Goal: Transaction & Acquisition: Purchase product/service

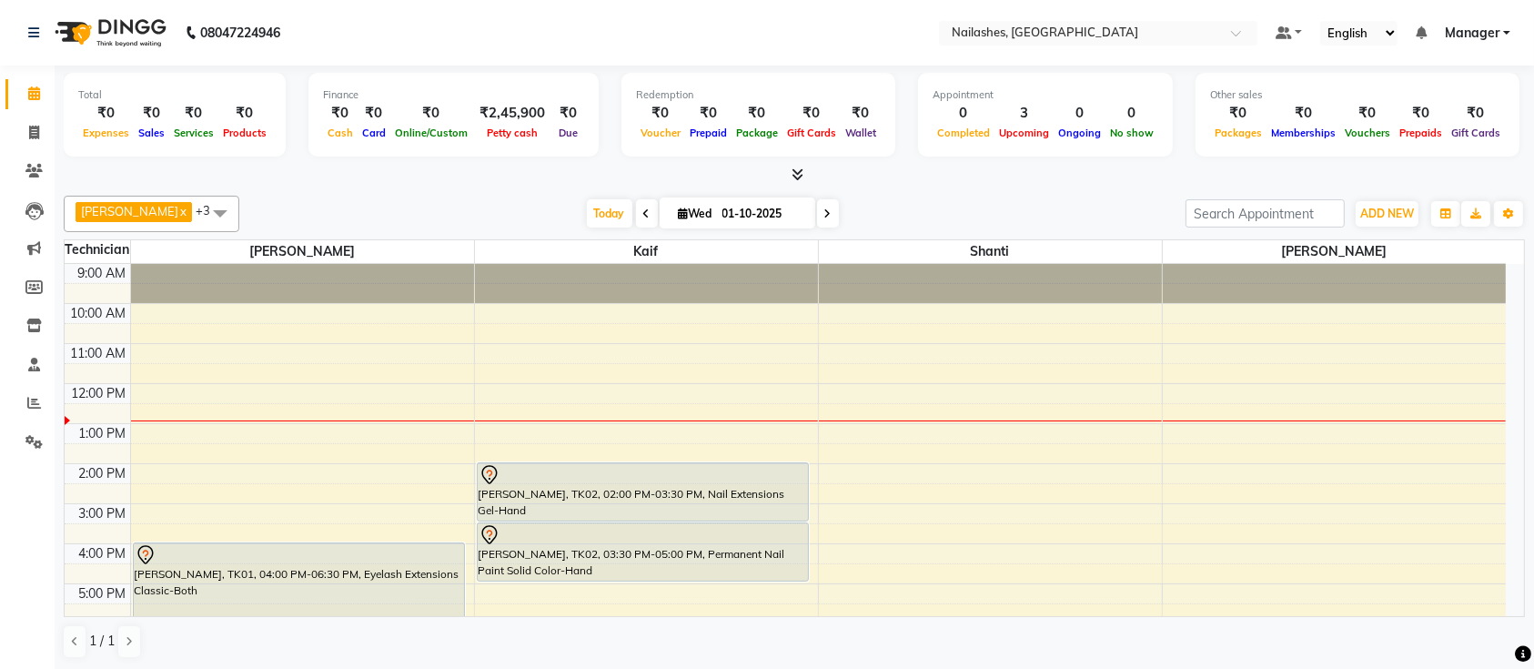
scroll to position [80, 0]
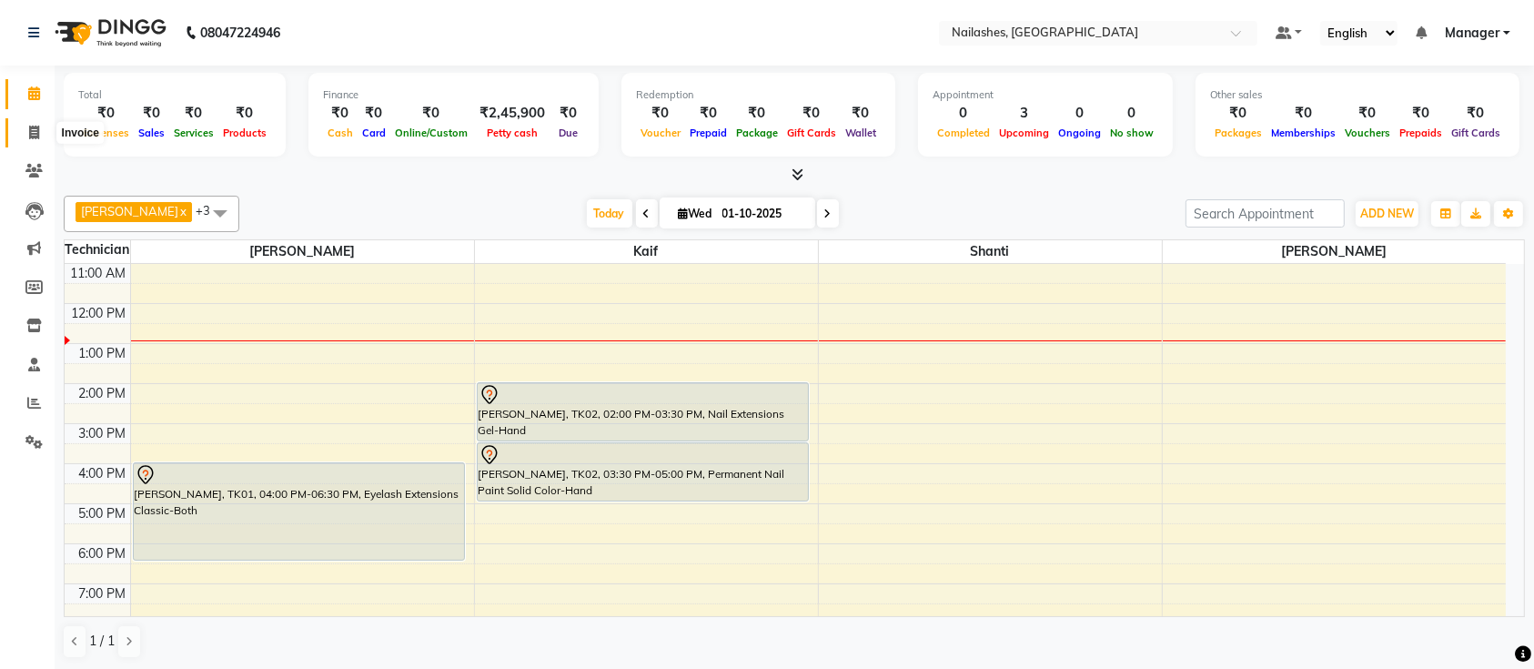
click at [18, 126] on span at bounding box center [34, 133] width 32 height 21
select select "service"
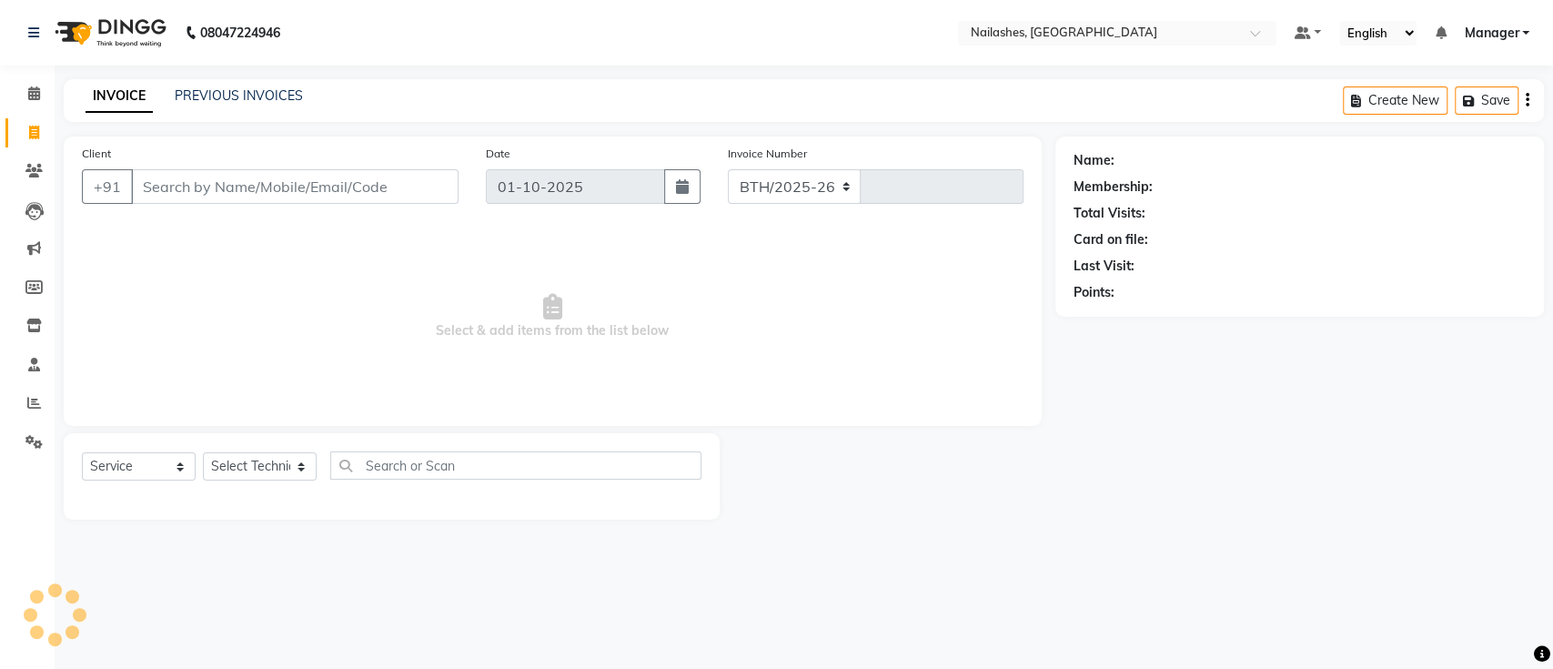
select select "4407"
type input "0765"
click at [237, 462] on select "Select Technician Ismail Kaif Manager Owner Shanti Sushma" at bounding box center [260, 466] width 114 height 28
select select "24569"
click at [203, 452] on select "Select Technician Ismail Kaif Manager Owner Shanti Sushma" at bounding box center [260, 466] width 114 height 28
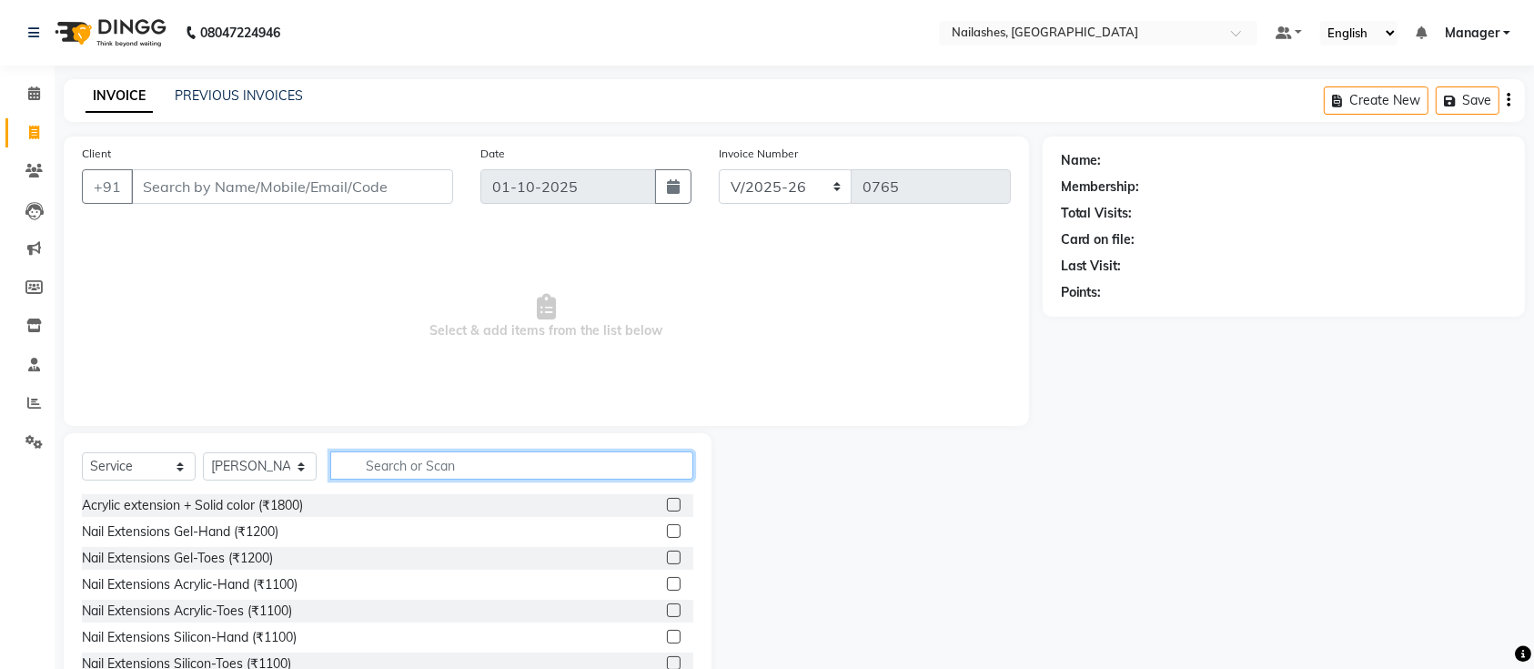
click at [448, 467] on input "text" at bounding box center [511, 465] width 363 height 28
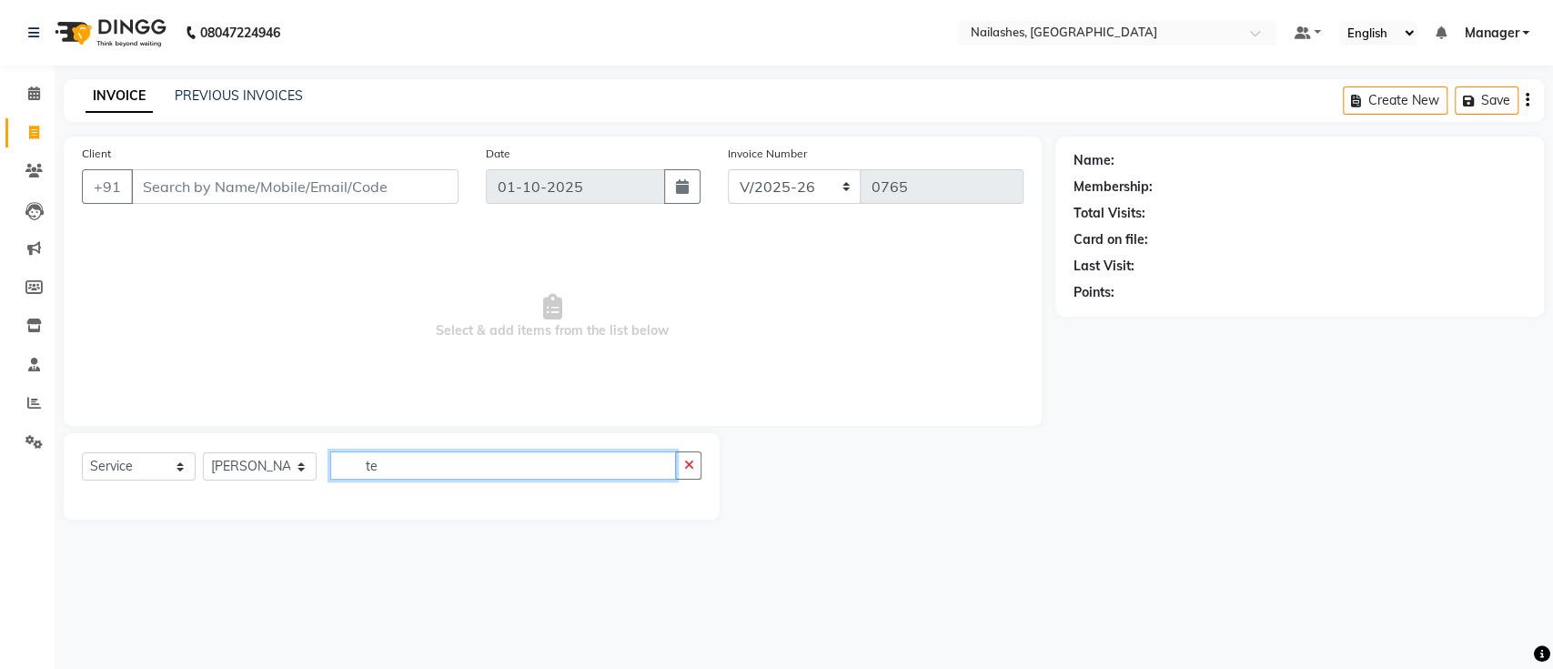
type input "t"
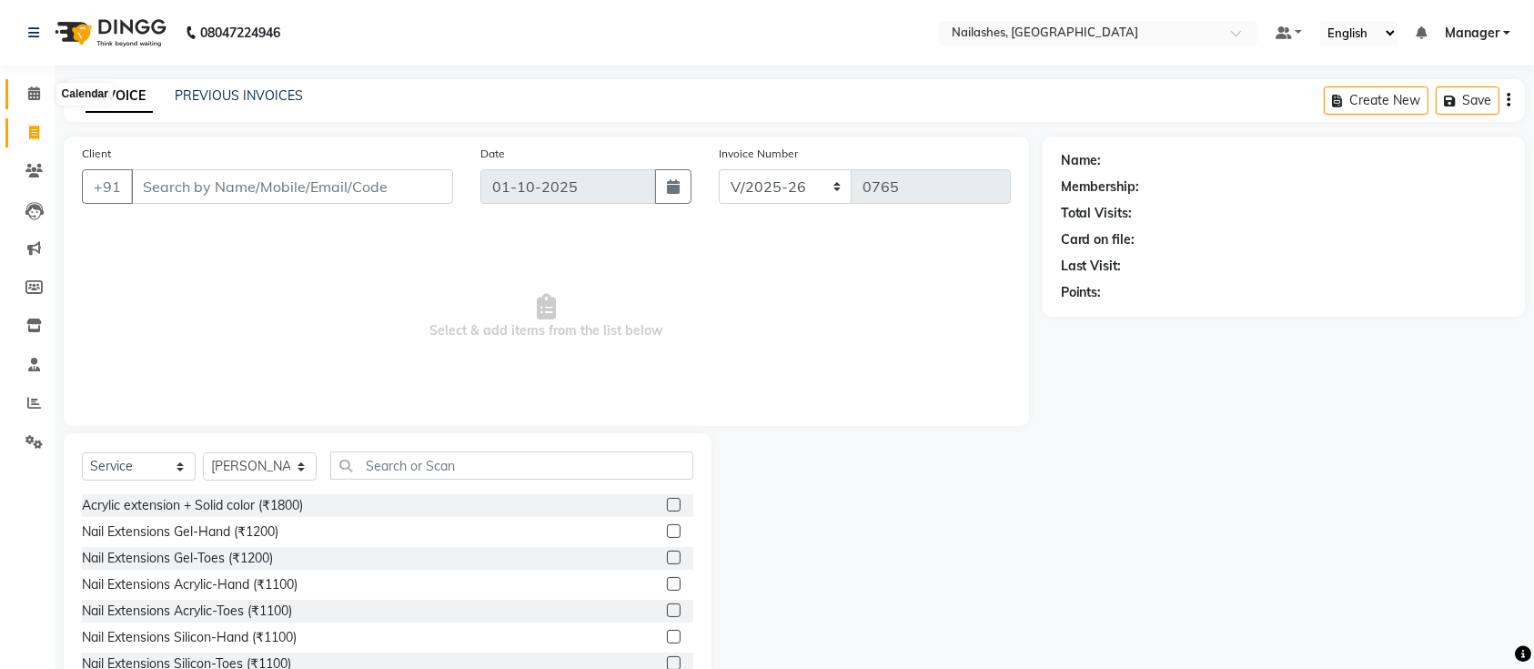
drag, startPoint x: 27, startPoint y: 86, endPoint x: 548, endPoint y: 4, distance: 527.7
click at [28, 86] on icon at bounding box center [34, 93] width 12 height 14
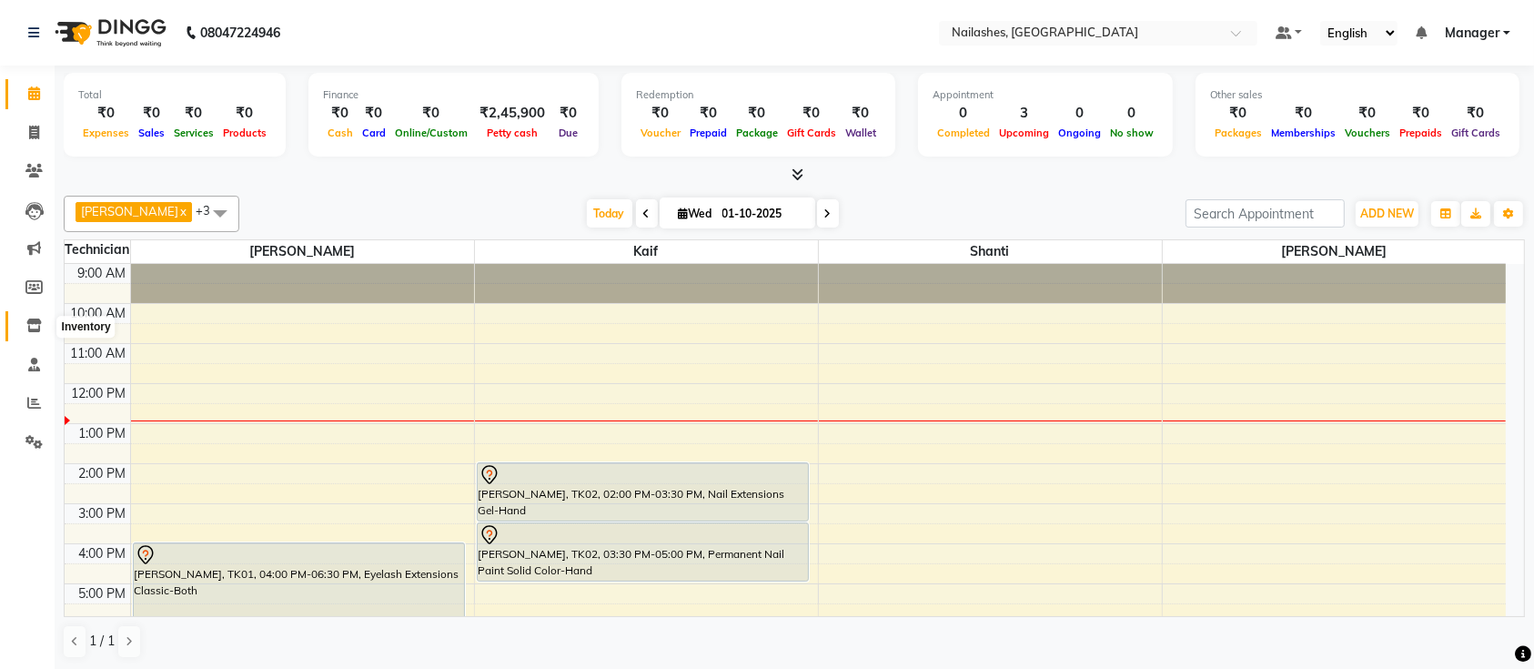
click at [34, 321] on icon at bounding box center [33, 325] width 15 height 14
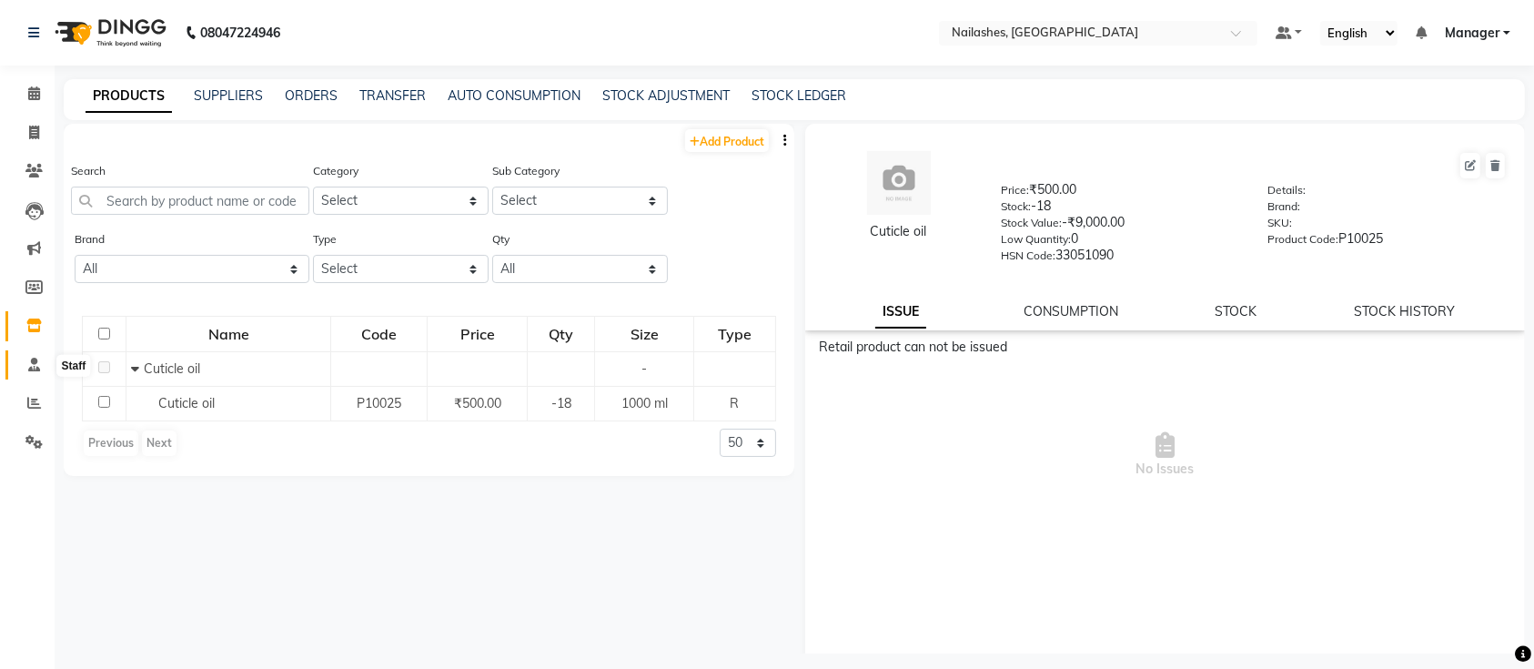
click at [22, 358] on span at bounding box center [34, 365] width 32 height 21
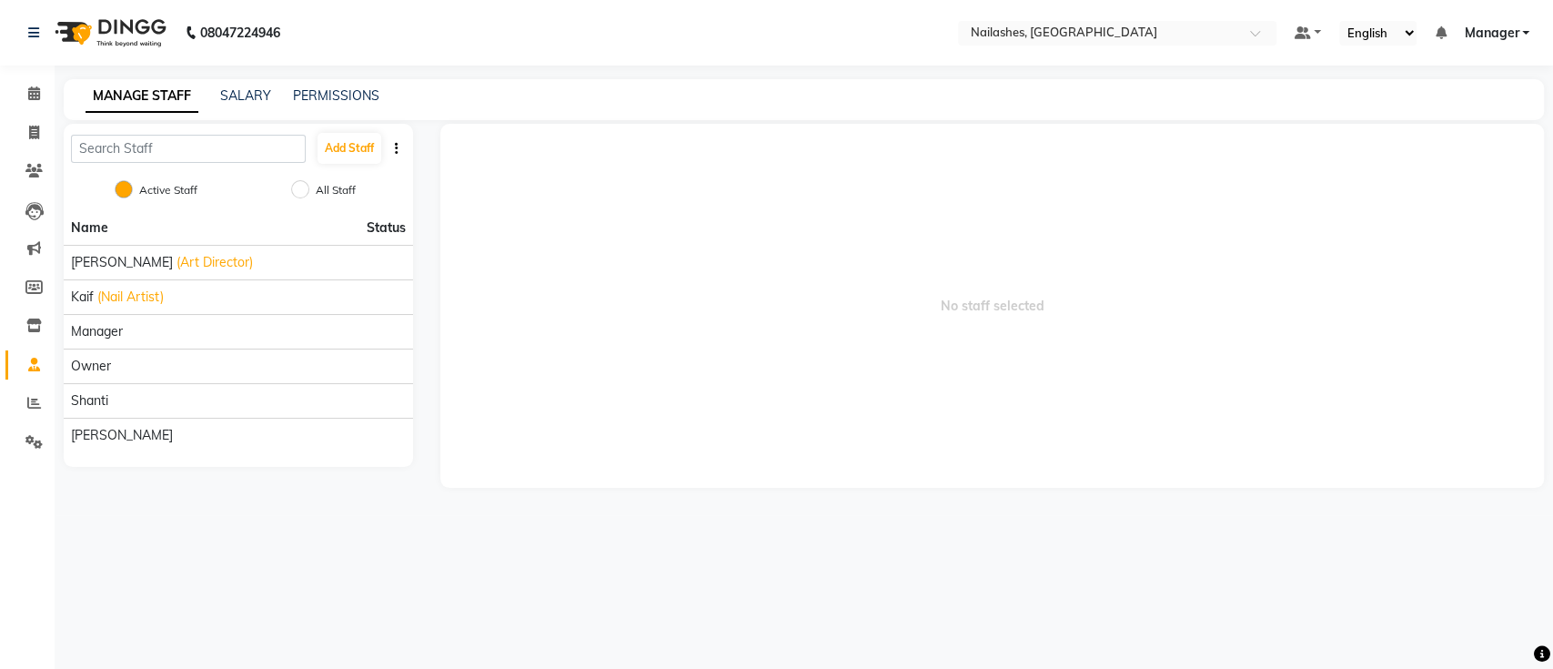
click at [231, 80] on div "MANAGE STAFF SALARY PERMISSIONS" at bounding box center [804, 99] width 1480 height 41
click at [239, 84] on div "MANAGE STAFF SALARY PERMISSIONS" at bounding box center [804, 99] width 1480 height 41
click at [255, 89] on link "SALARY" at bounding box center [245, 95] width 51 height 16
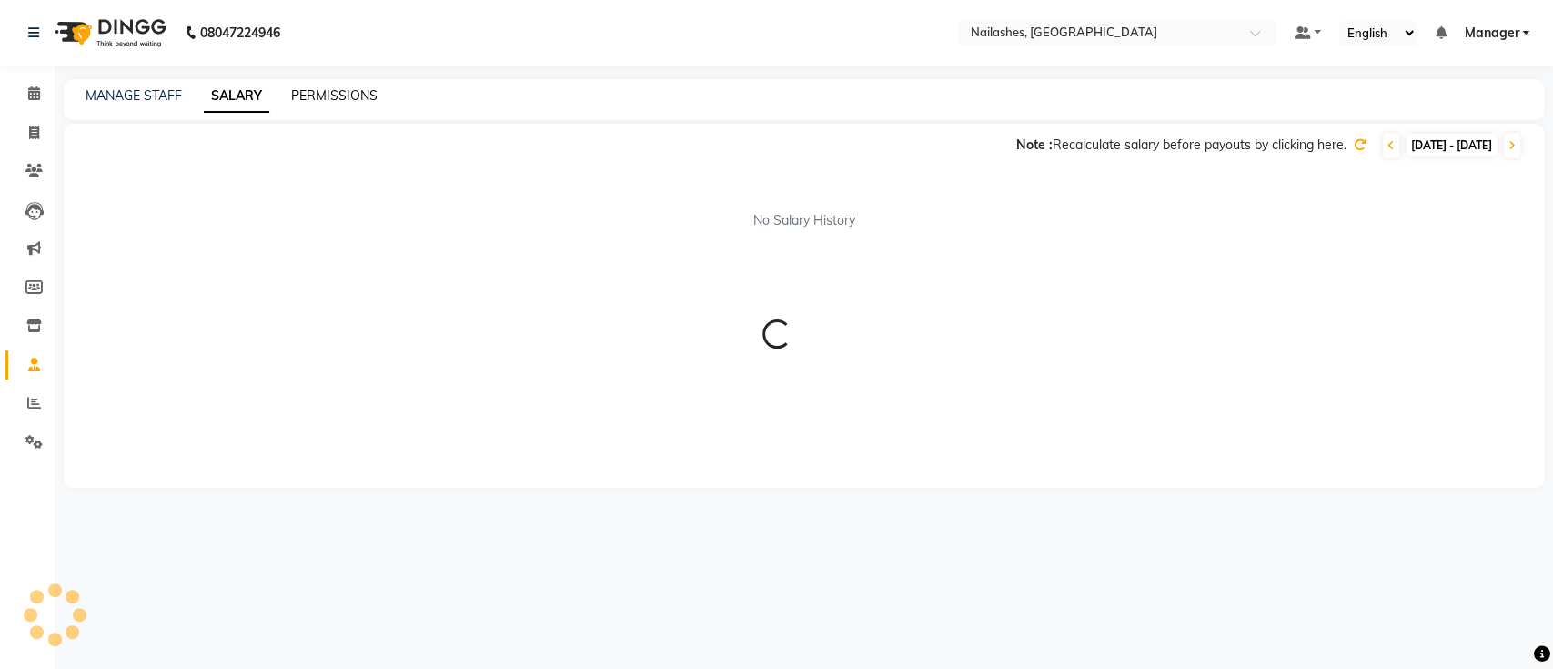
click at [327, 96] on link "PERMISSIONS" at bounding box center [334, 95] width 86 height 16
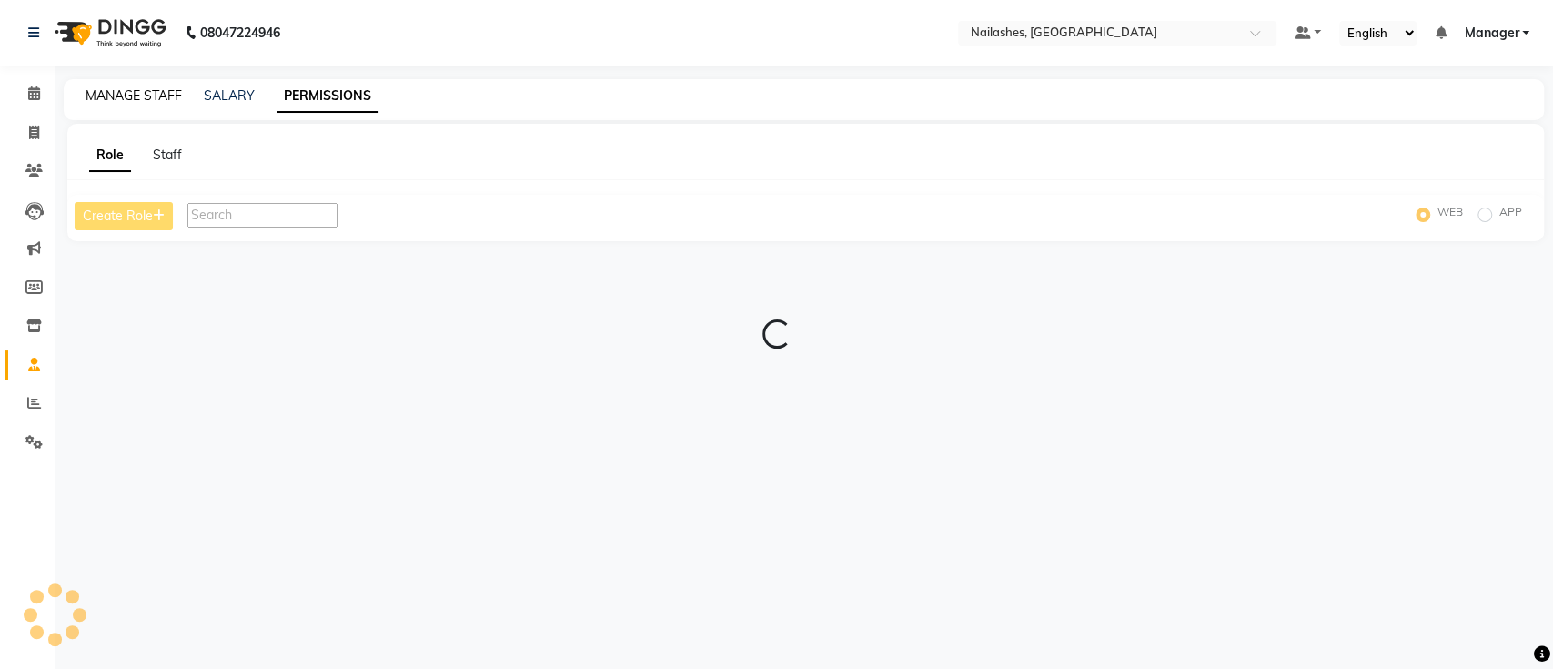
click at [121, 97] on link "MANAGE STAFF" at bounding box center [134, 95] width 96 height 16
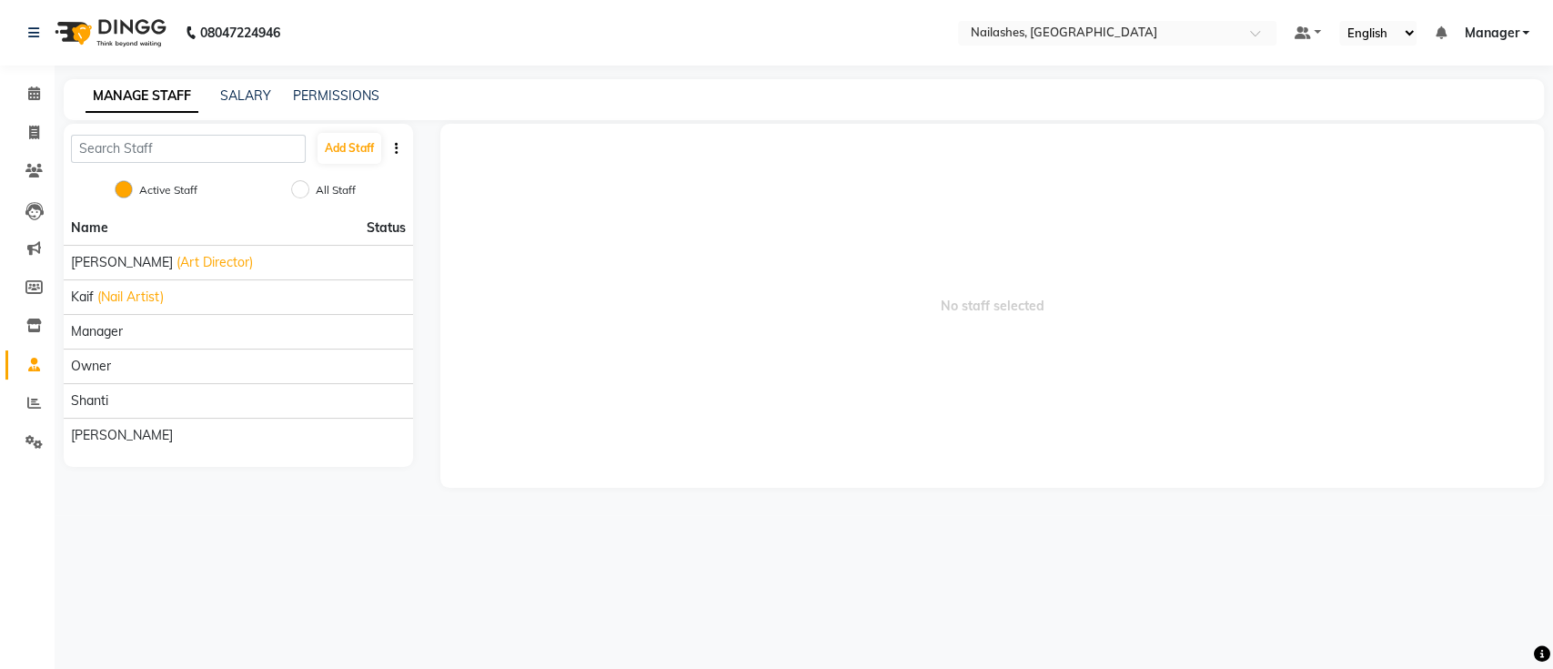
click at [22, 426] on li "Settings" at bounding box center [27, 442] width 55 height 39
click at [25, 438] on icon at bounding box center [33, 442] width 17 height 14
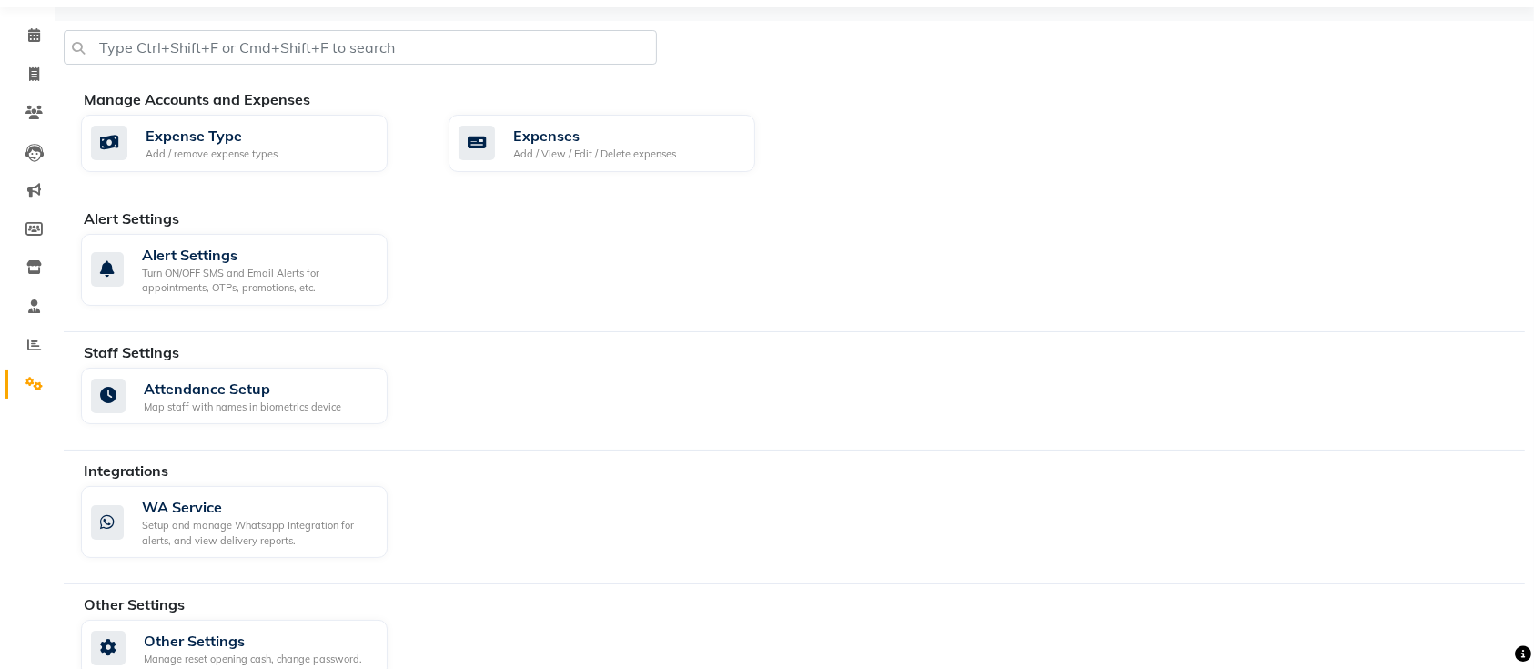
scroll to position [89, 0]
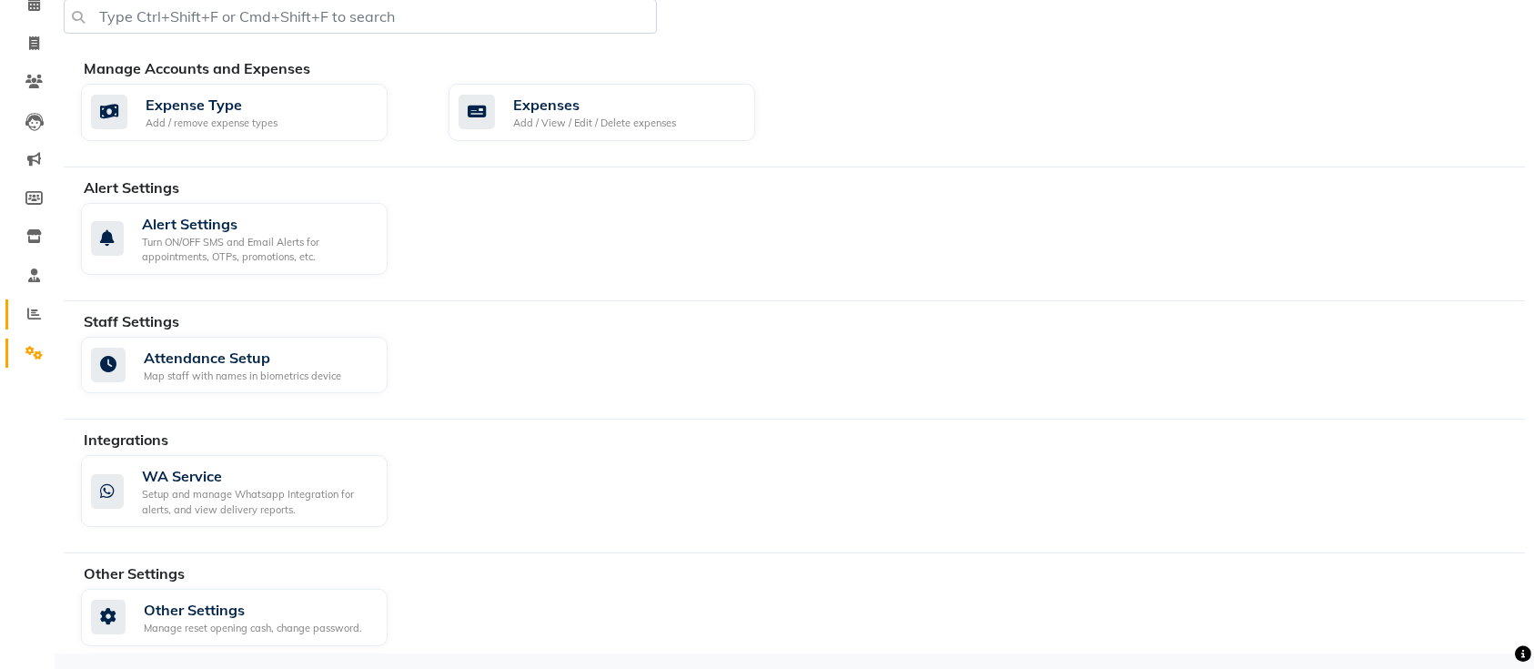
click at [34, 317] on icon at bounding box center [34, 314] width 14 height 14
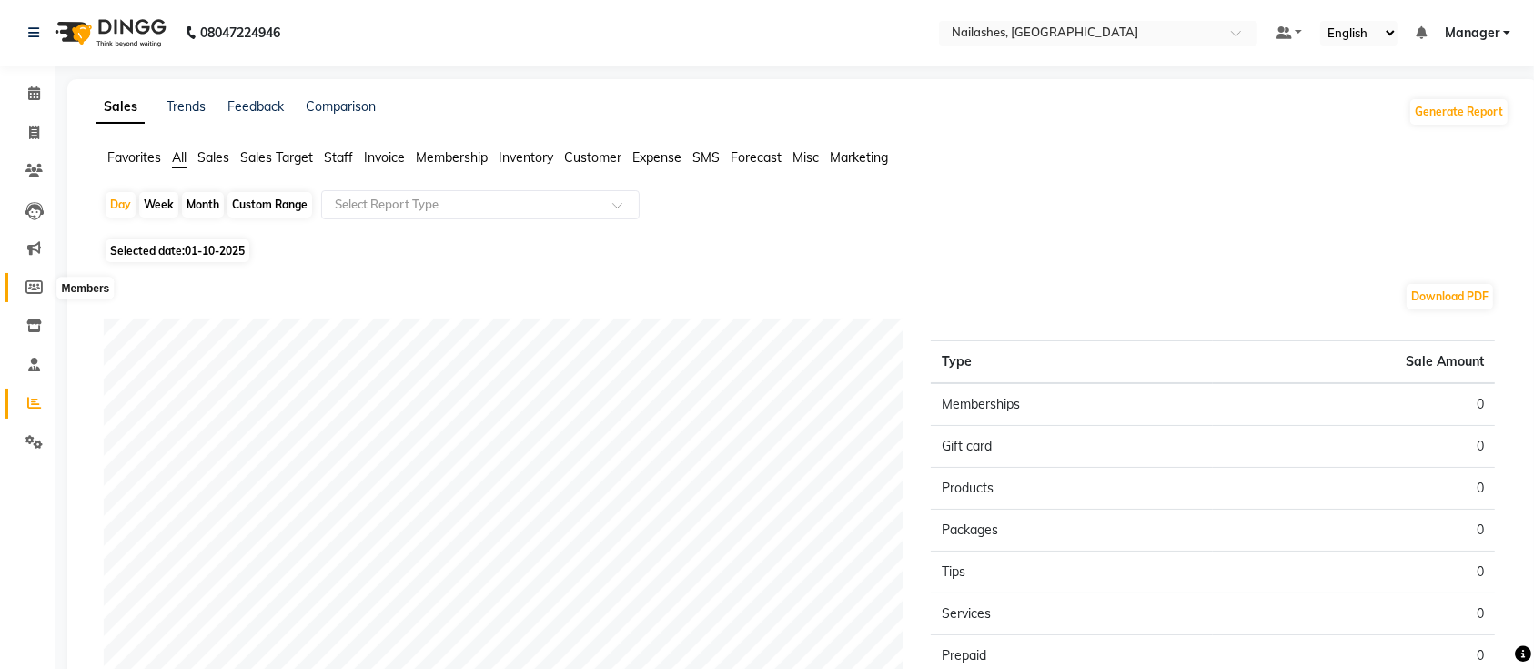
click at [27, 289] on icon at bounding box center [33, 287] width 17 height 14
select select
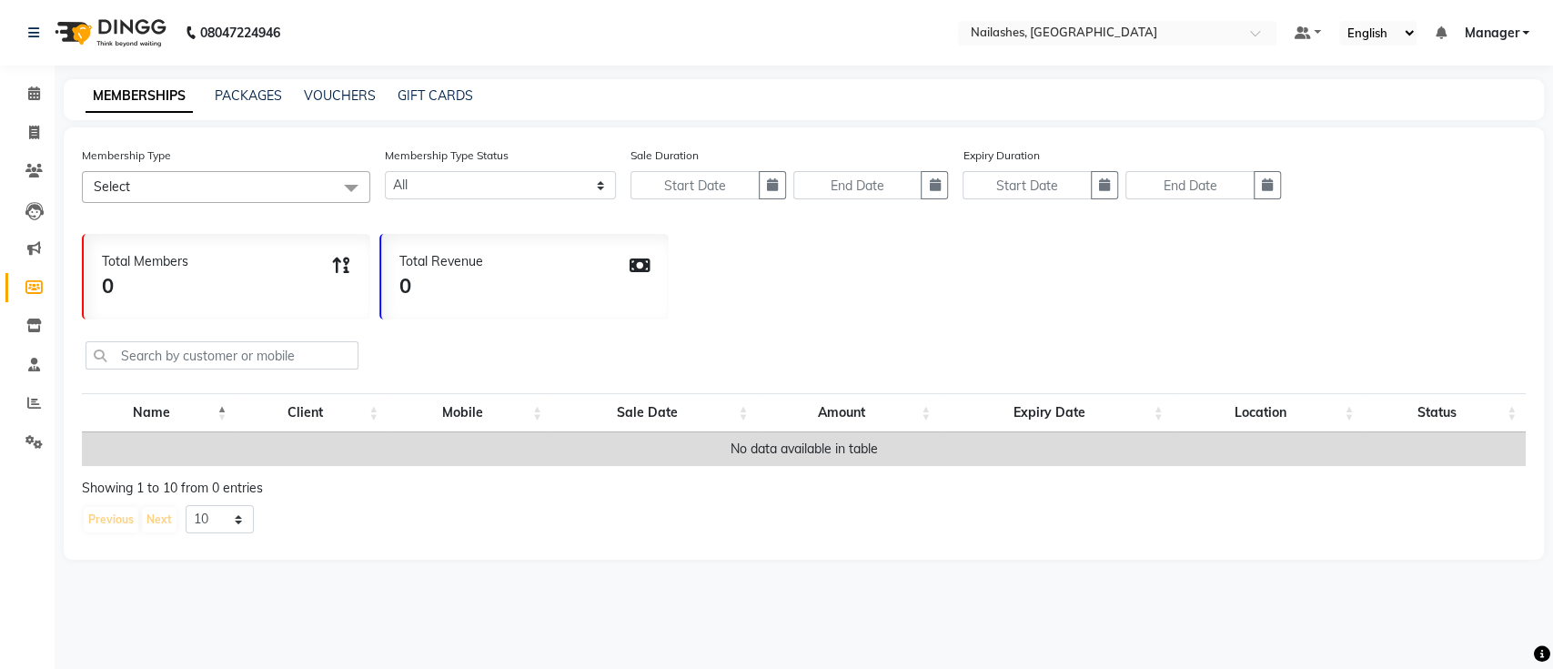
click at [39, 228] on li "Leads" at bounding box center [27, 210] width 55 height 39
click at [14, 258] on link "Marketing" at bounding box center [27, 249] width 44 height 30
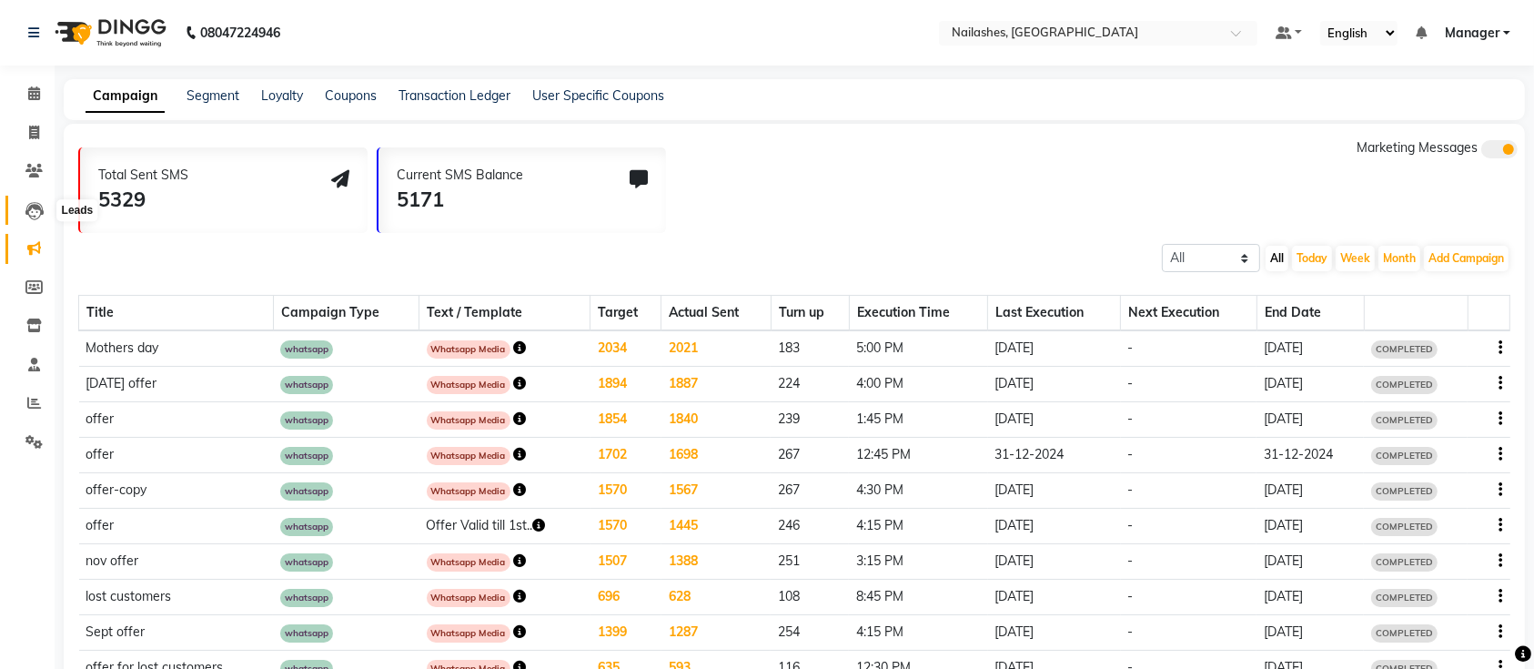
click at [19, 209] on span at bounding box center [34, 210] width 32 height 21
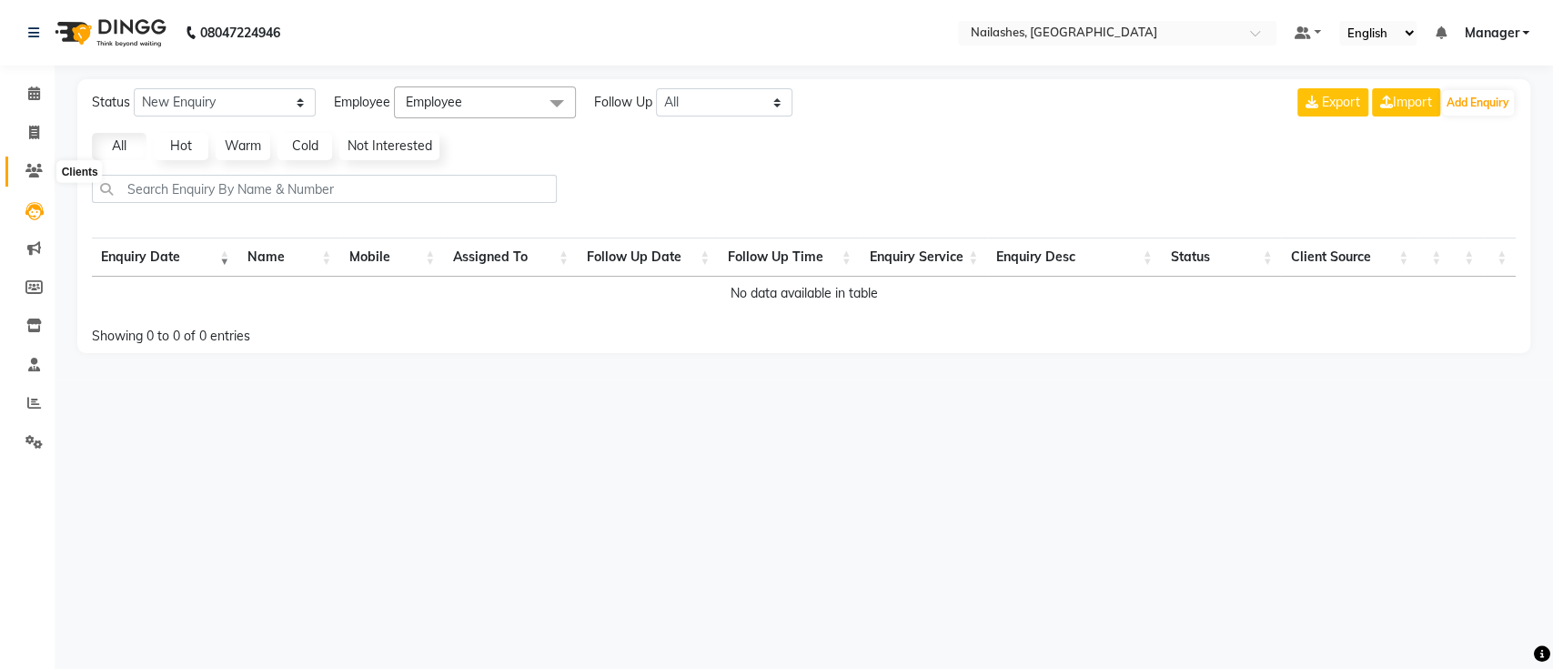
click at [22, 169] on span at bounding box center [34, 171] width 32 height 21
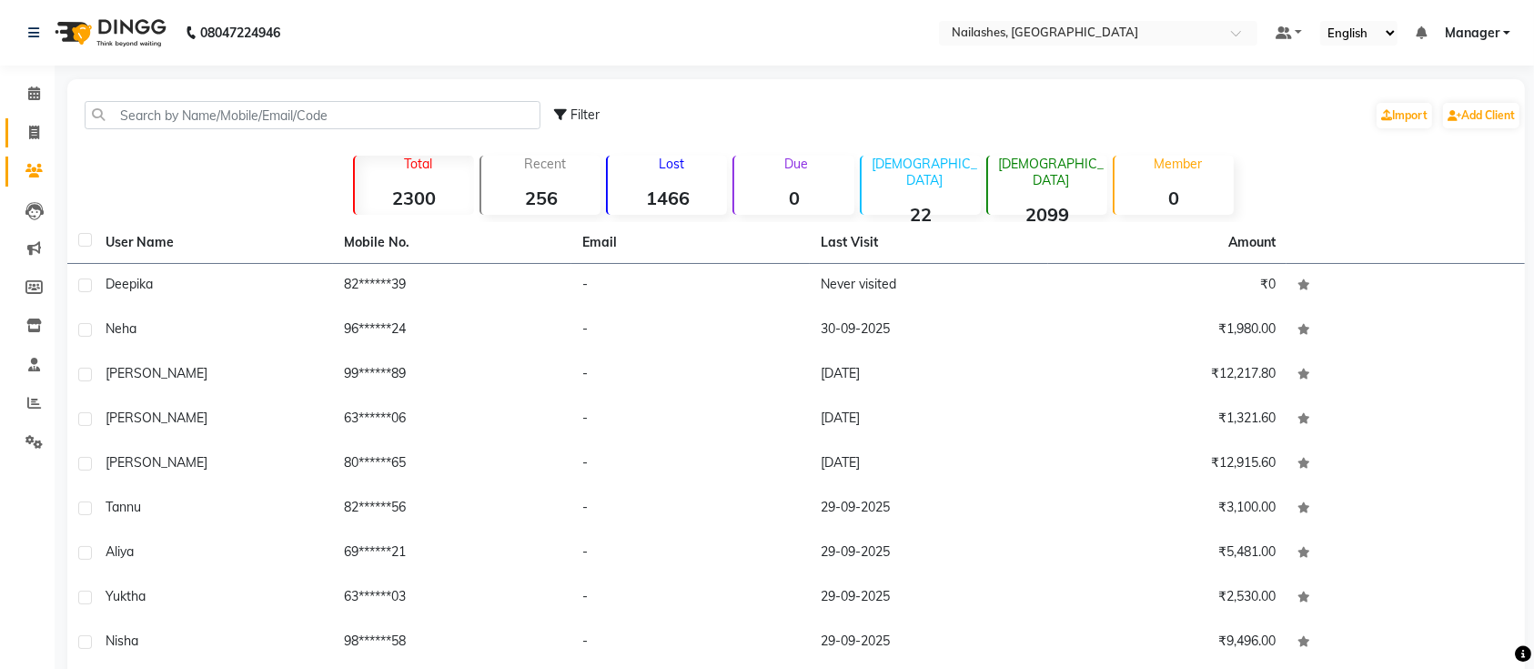
click at [36, 118] on link "Invoice" at bounding box center [27, 133] width 44 height 30
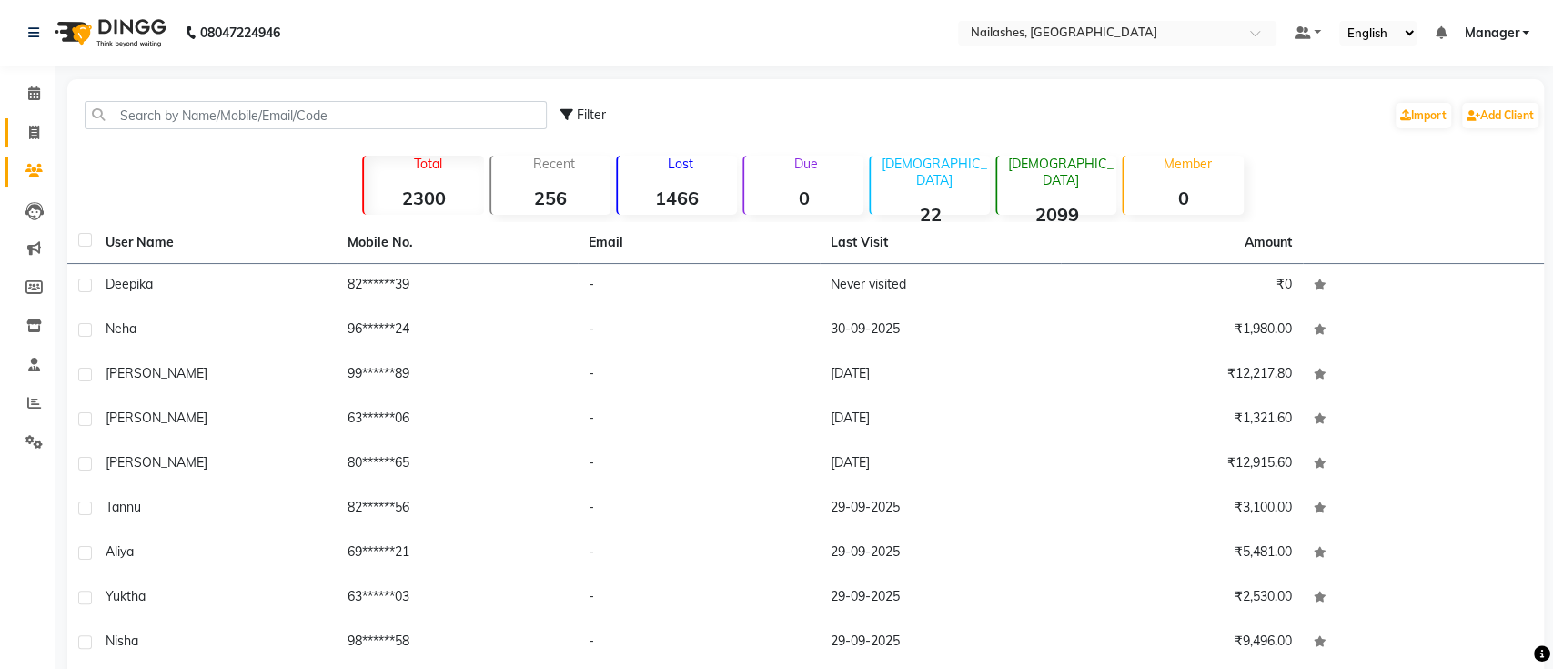
select select "service"
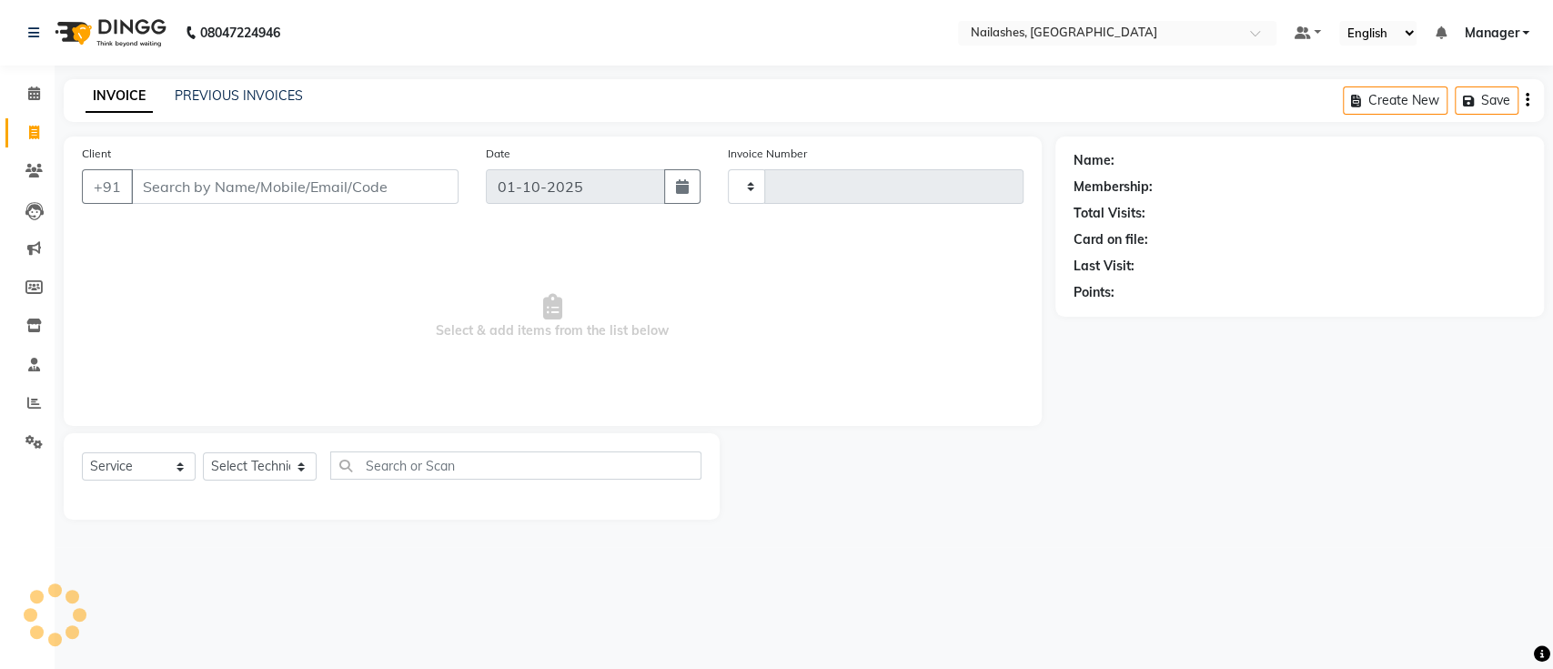
type input "0765"
select select "4407"
click at [294, 193] on input "Client" at bounding box center [294, 186] width 327 height 35
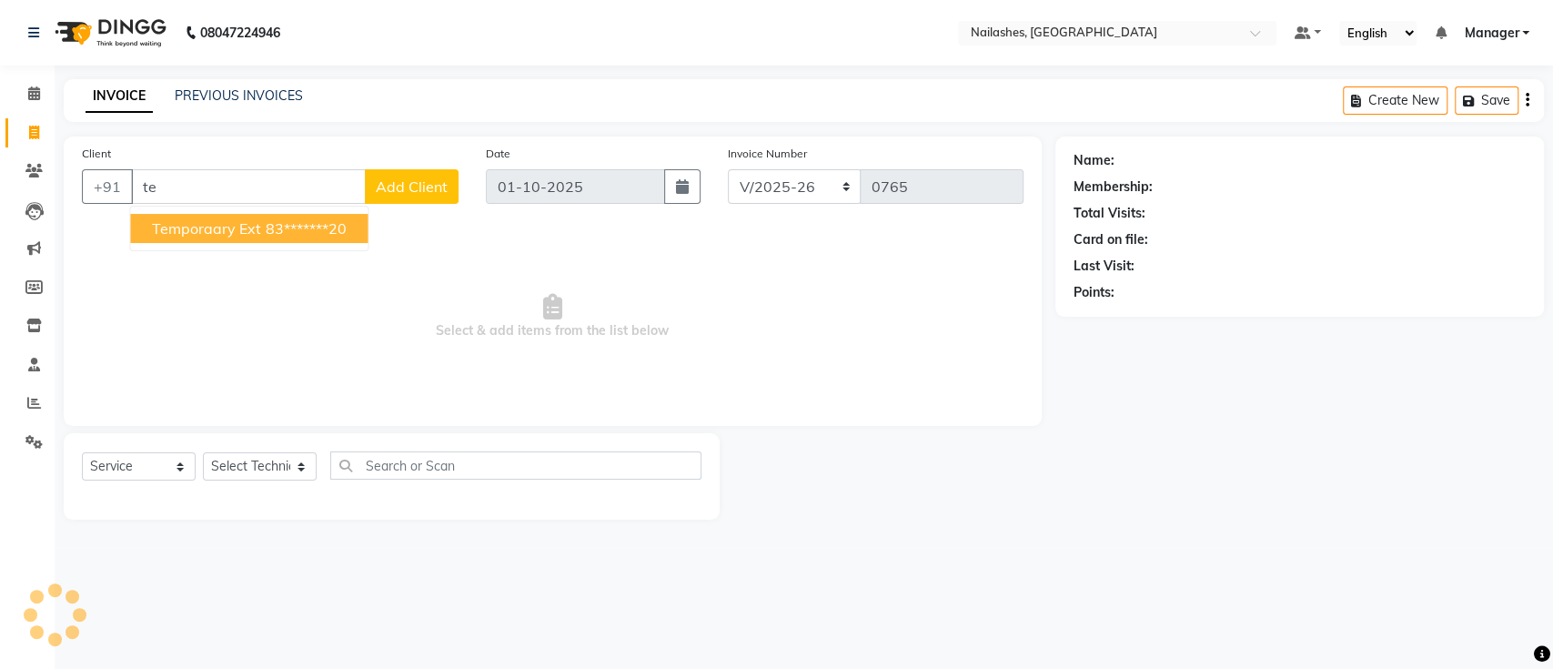
type input "t"
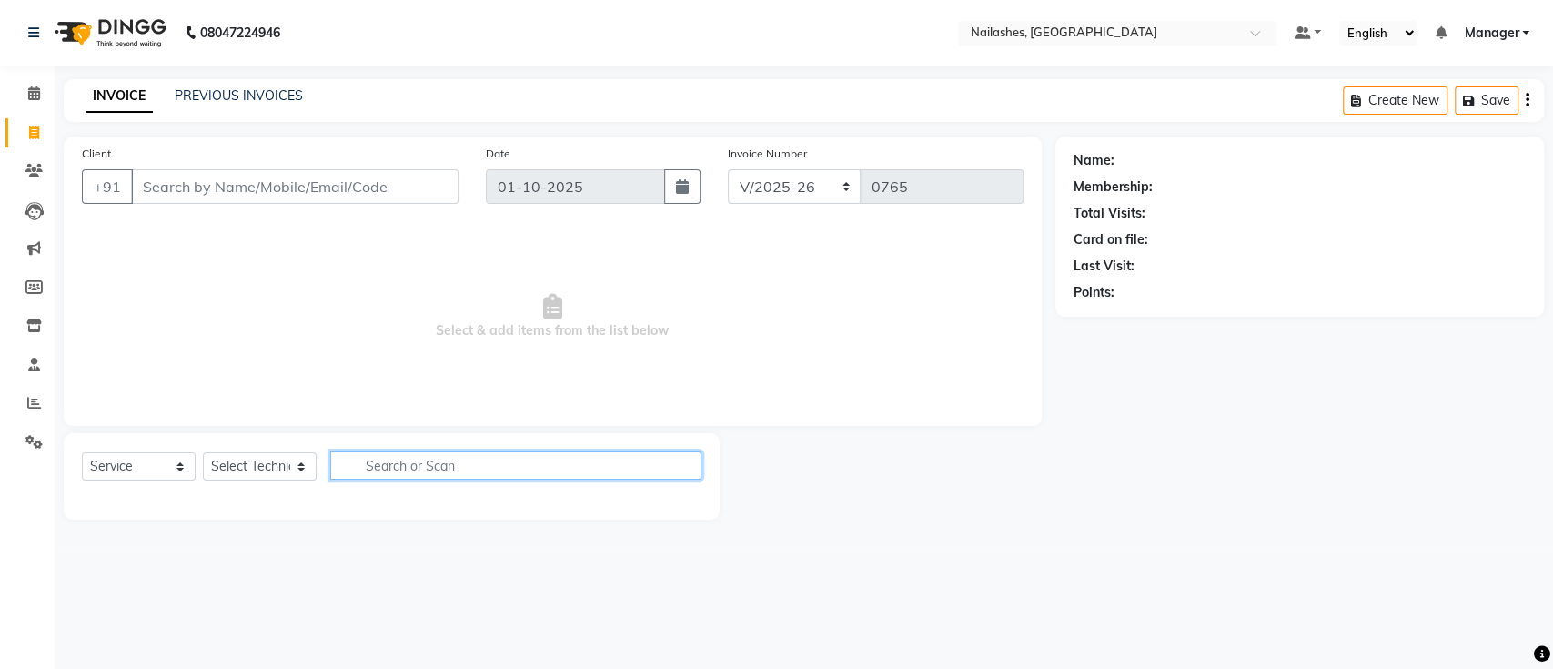
click at [444, 460] on input "text" at bounding box center [515, 465] width 371 height 28
type input "t"
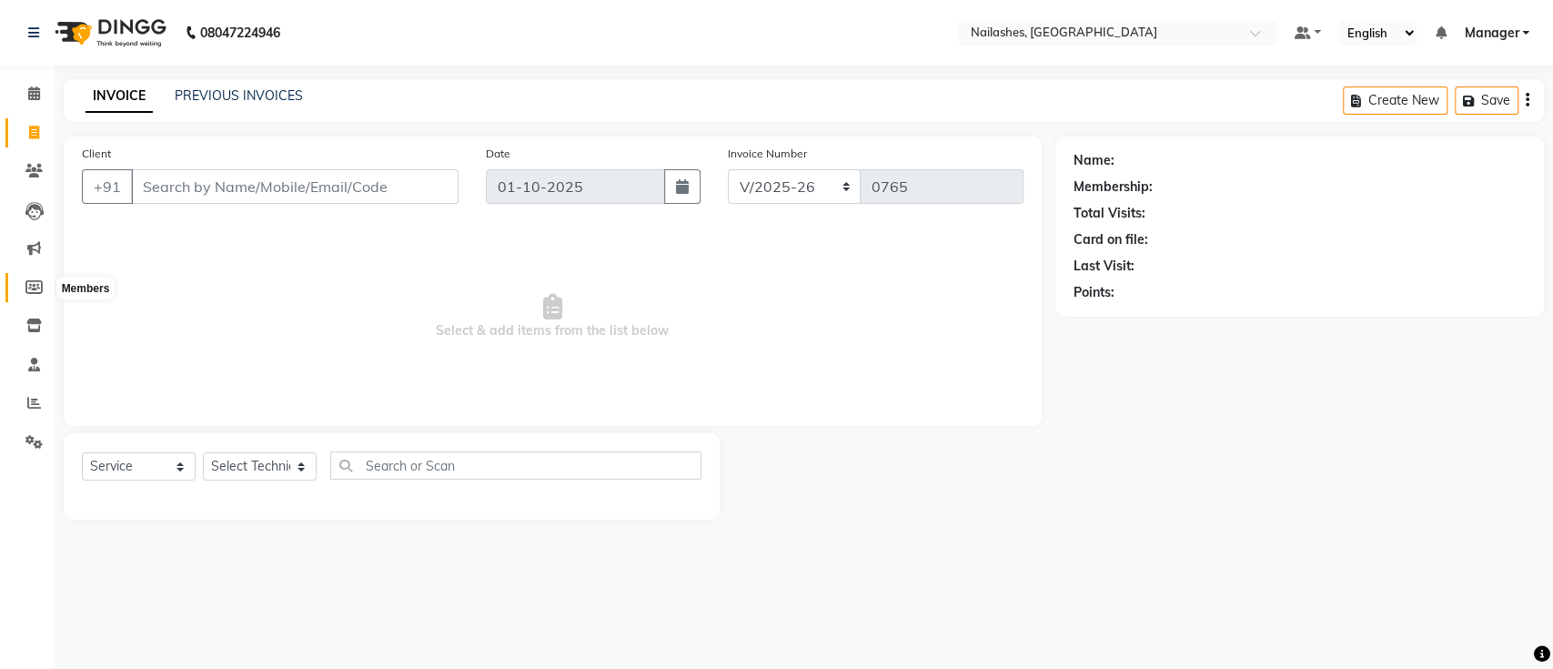
click at [25, 282] on icon at bounding box center [33, 287] width 17 height 14
select select
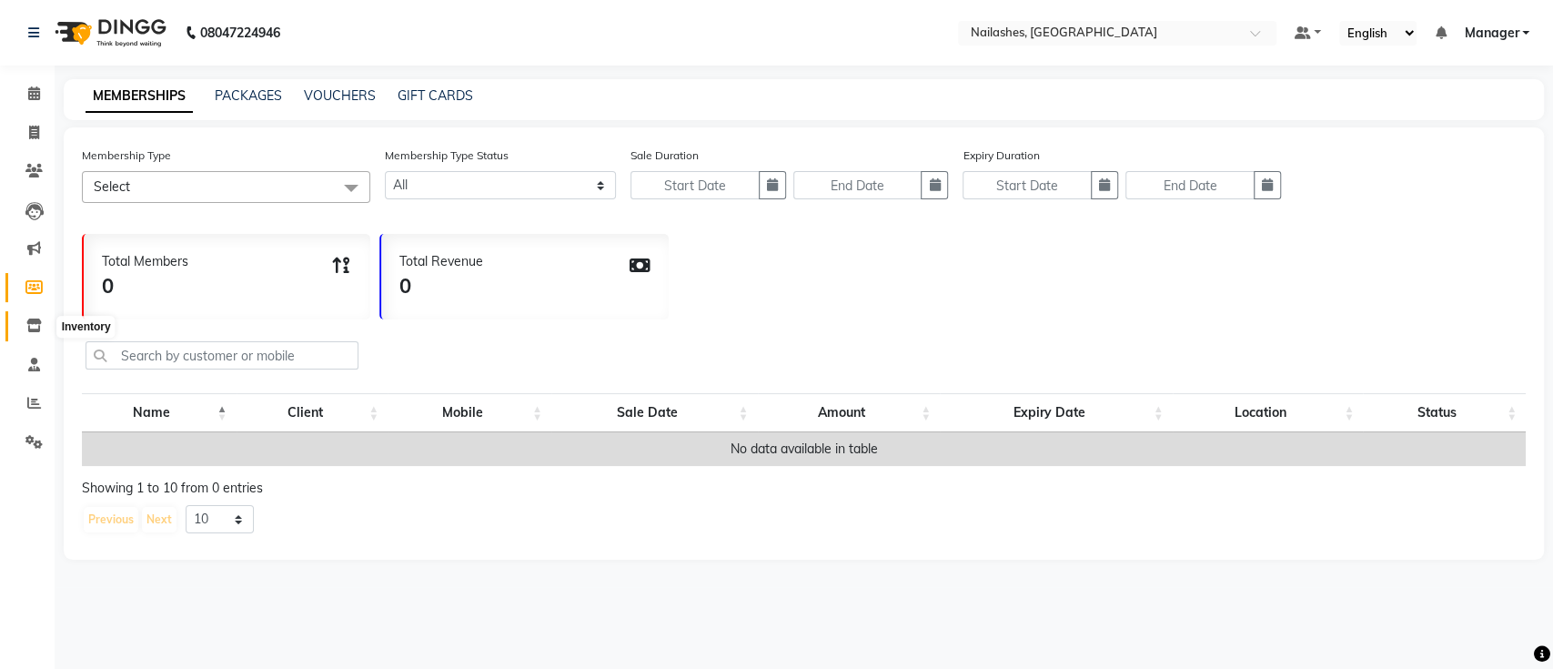
click at [30, 332] on icon at bounding box center [33, 325] width 15 height 14
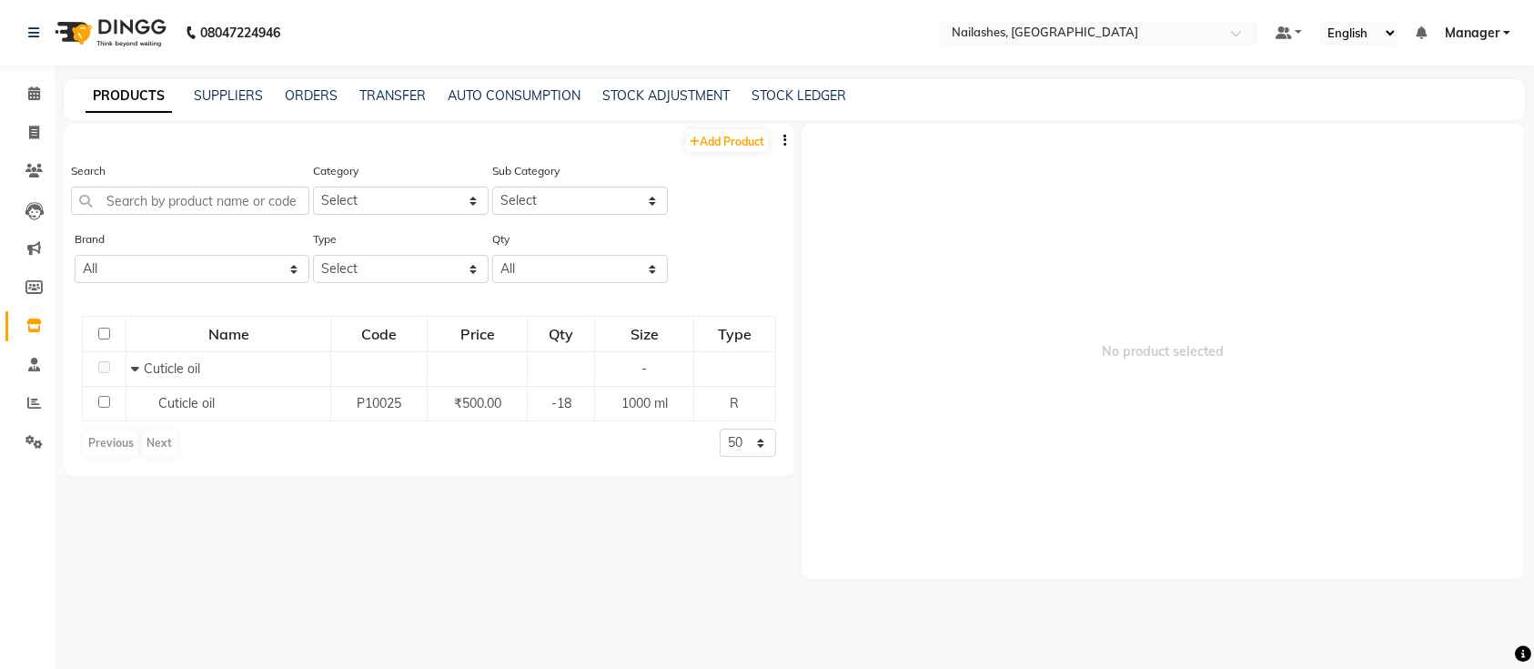
click at [34, 382] on li "Staff" at bounding box center [27, 365] width 55 height 39
click at [34, 362] on icon at bounding box center [34, 364] width 12 height 14
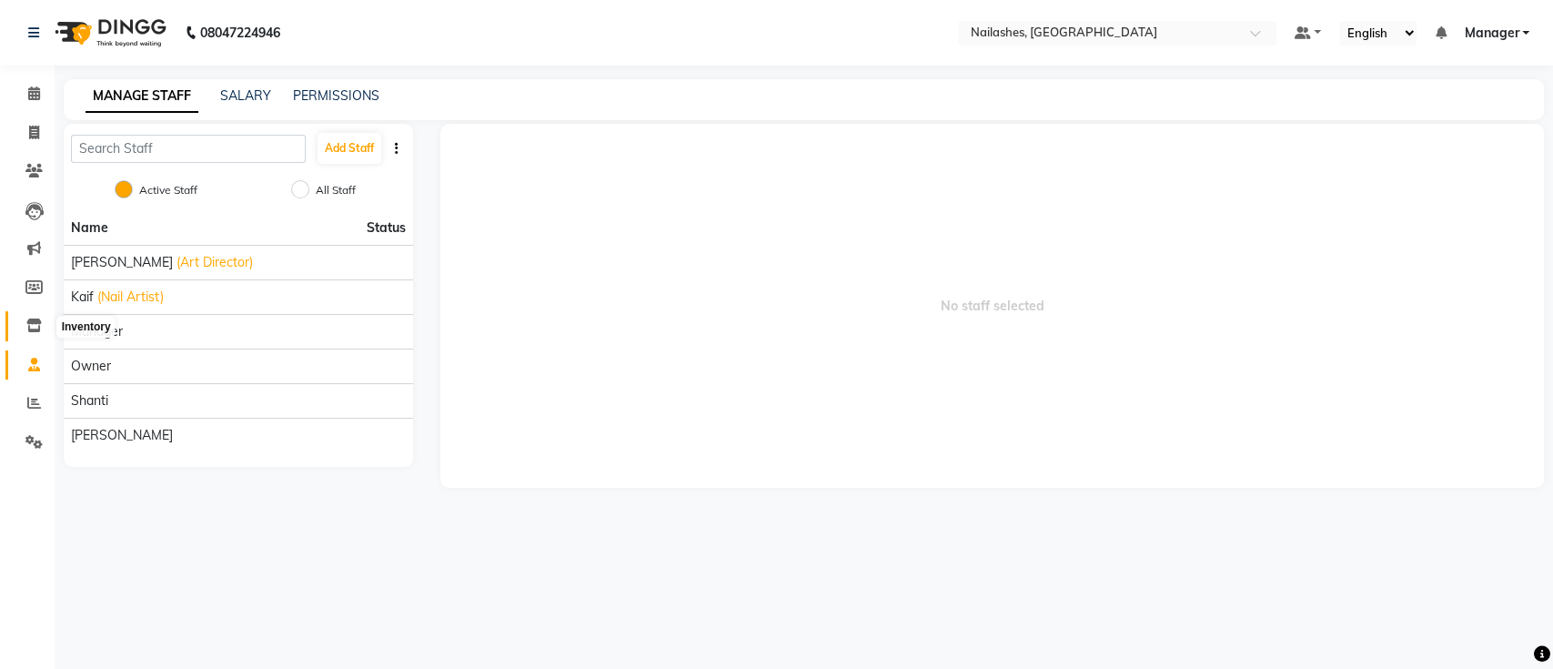
click at [35, 321] on icon at bounding box center [33, 325] width 15 height 14
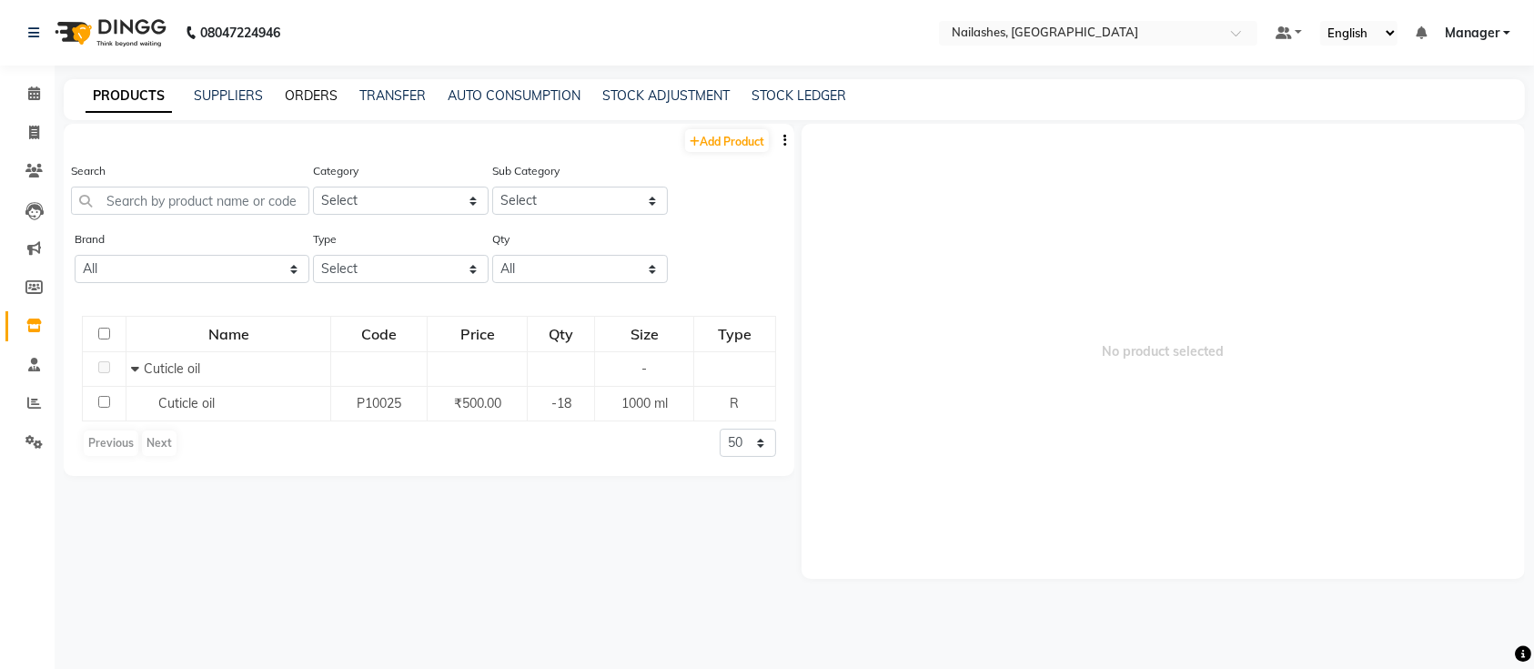
click at [285, 91] on link "ORDERS" at bounding box center [311, 95] width 53 height 16
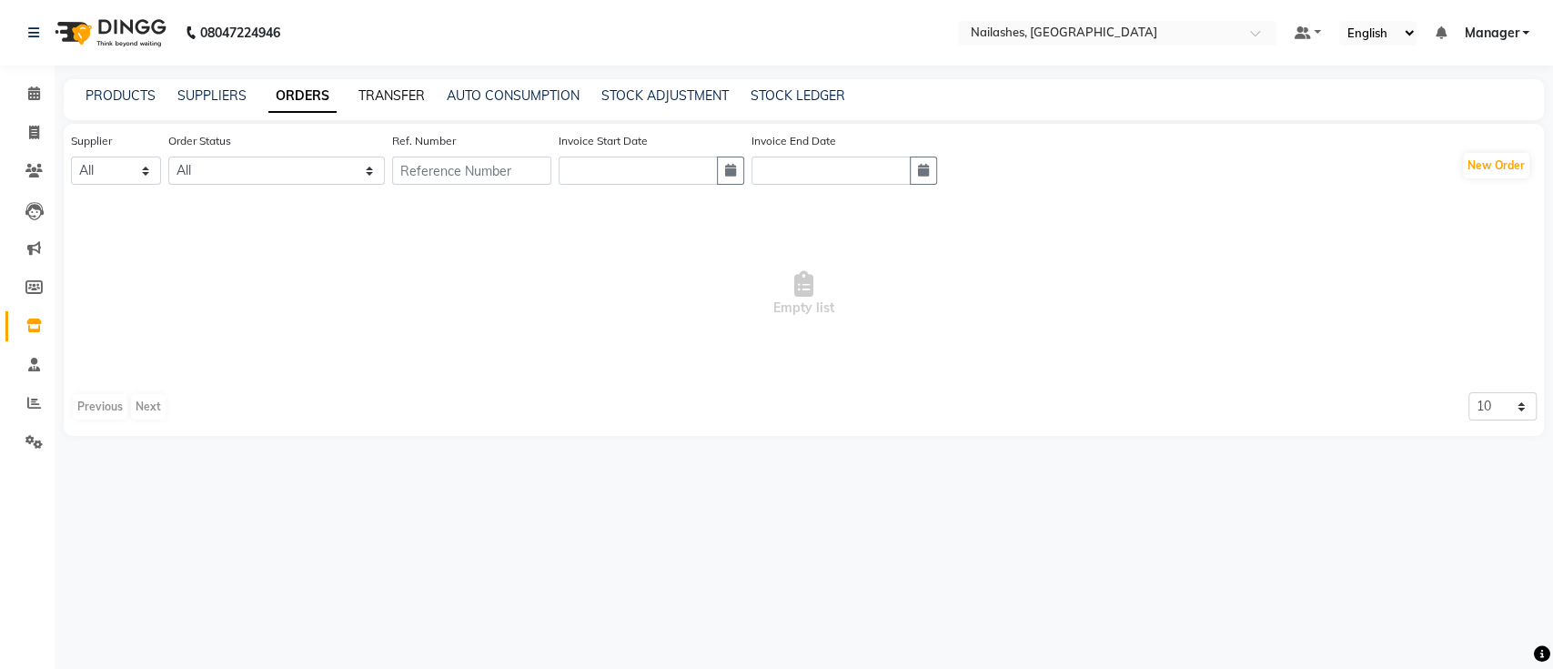
click at [394, 96] on link "TRANSFER" at bounding box center [391, 95] width 66 height 16
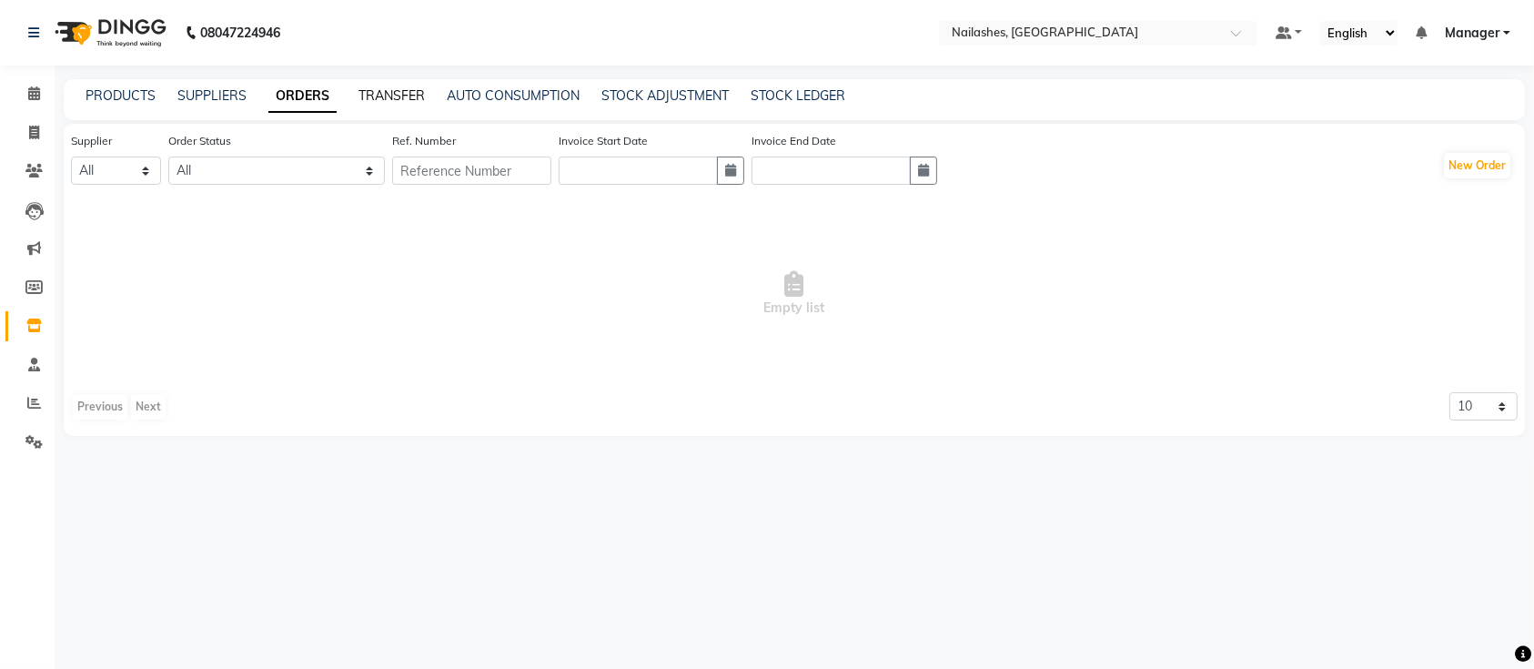
select select "sender"
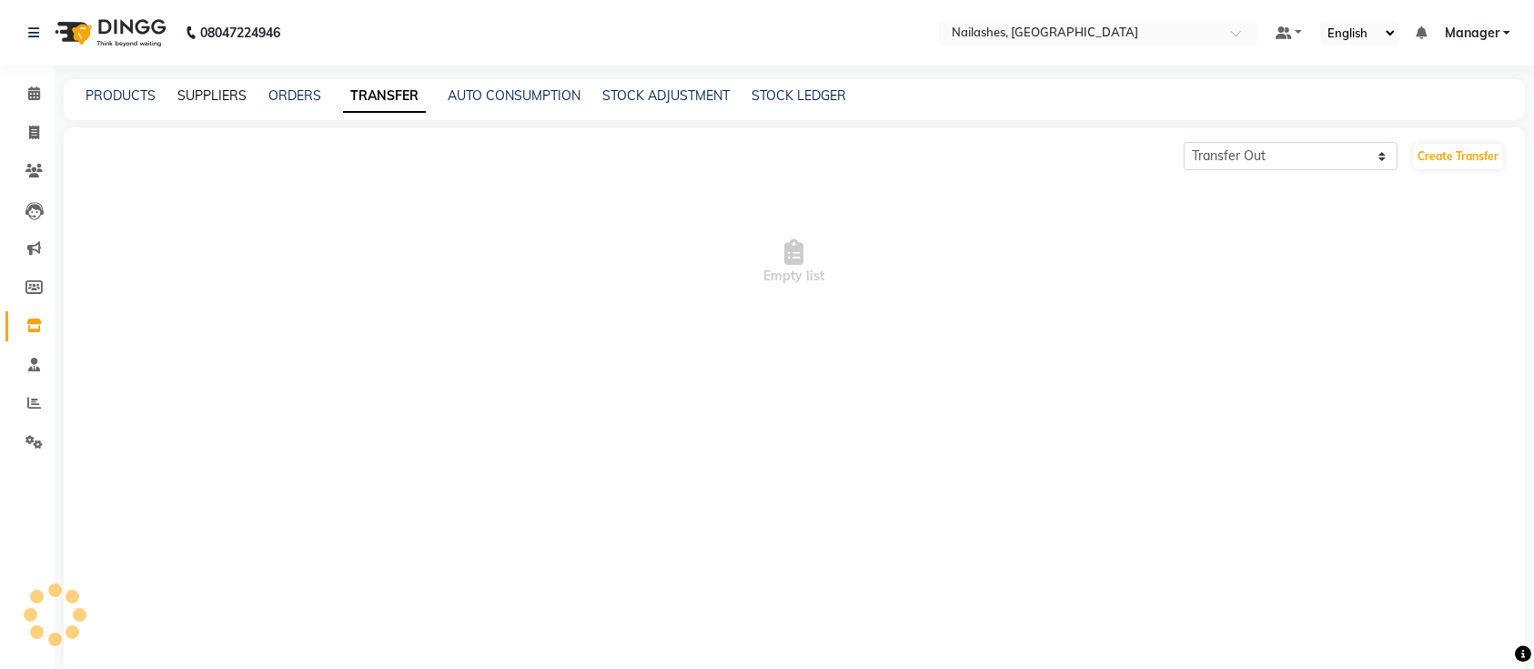
click at [208, 91] on link "SUPPLIERS" at bounding box center [211, 95] width 69 height 16
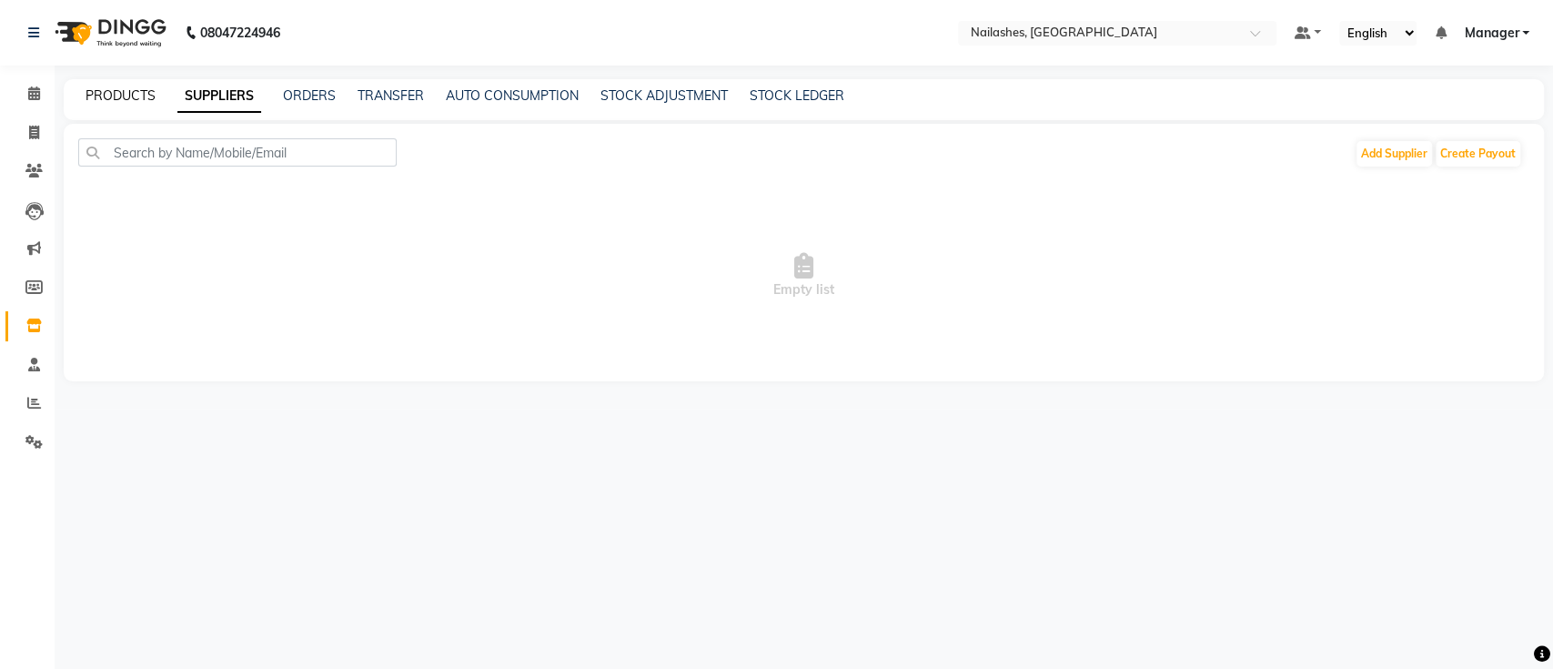
click at [129, 99] on link "PRODUCTS" at bounding box center [121, 95] width 70 height 16
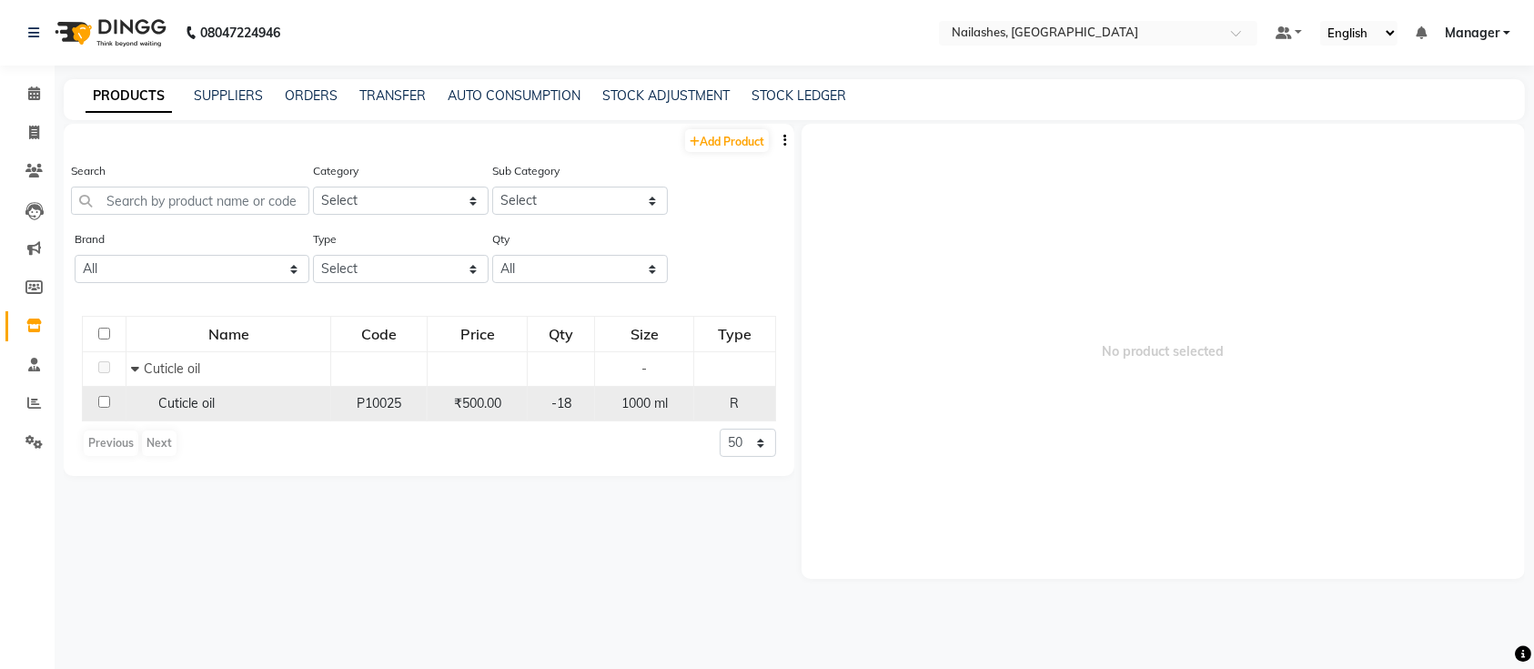
click at [102, 400] on input "checkbox" at bounding box center [104, 402] width 12 height 12
checkbox input "true"
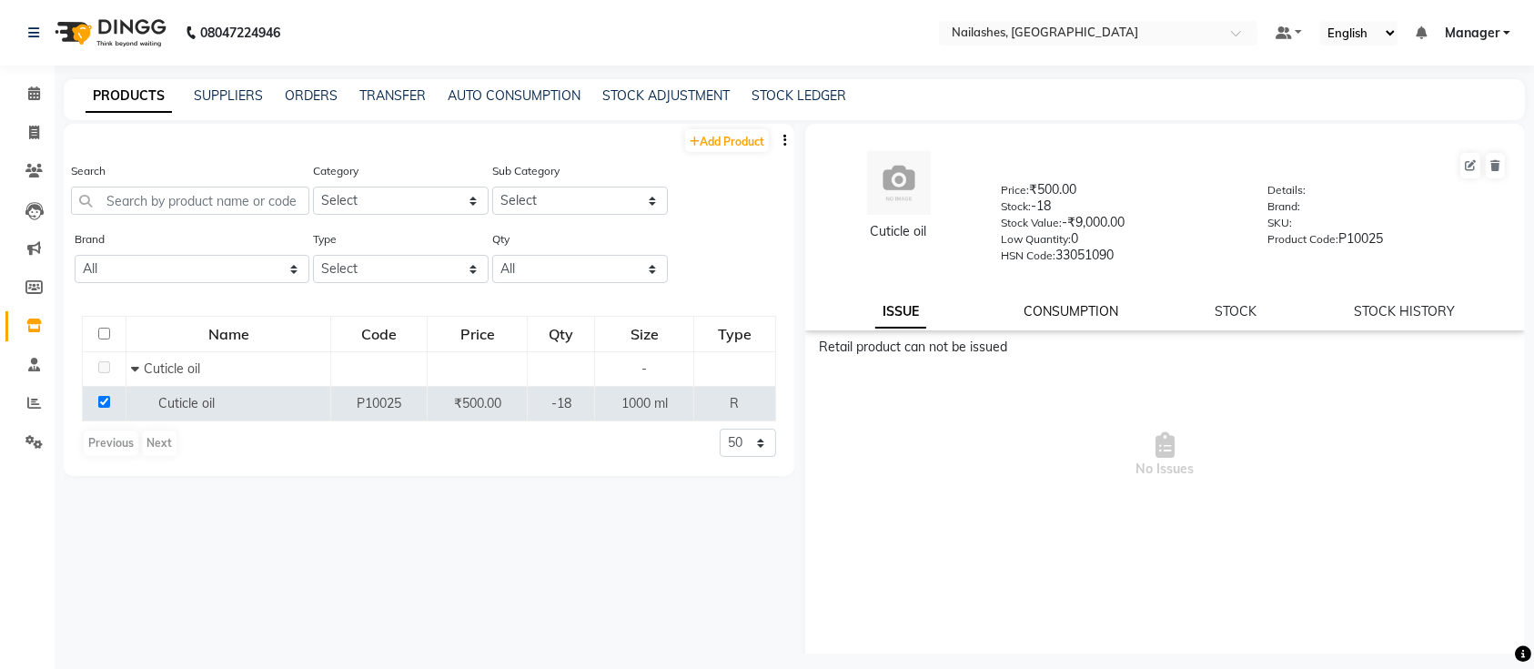
click at [1037, 315] on link "CONSUMPTION" at bounding box center [1070, 311] width 95 height 16
click at [1222, 319] on div "STOCK" at bounding box center [1236, 311] width 42 height 19
click at [1370, 306] on link "STOCK HISTORY" at bounding box center [1403, 311] width 101 height 16
select select "all"
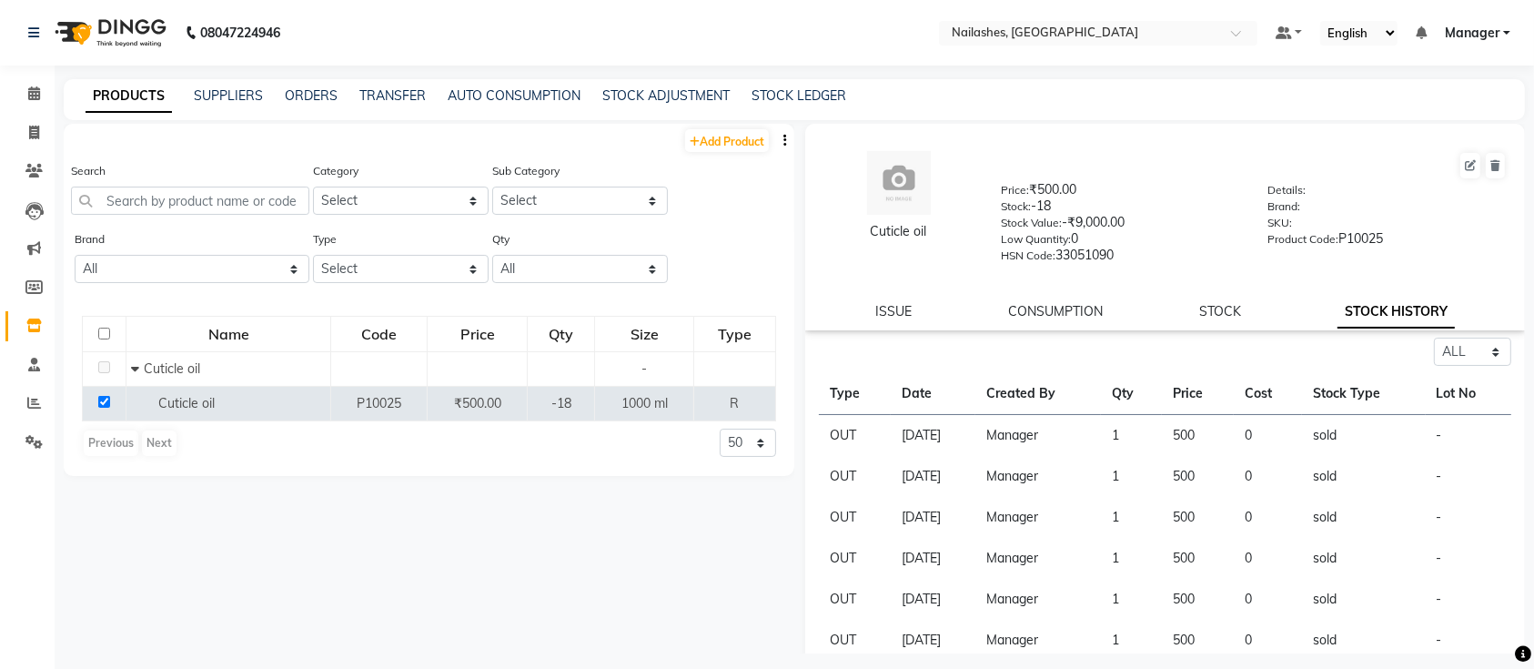
click at [612, 506] on div "Add Product Search Category Select Hair Skin Makeup Personal Care Appliances Na…" at bounding box center [429, 388] width 730 height 529
click at [34, 368] on icon at bounding box center [34, 364] width 12 height 14
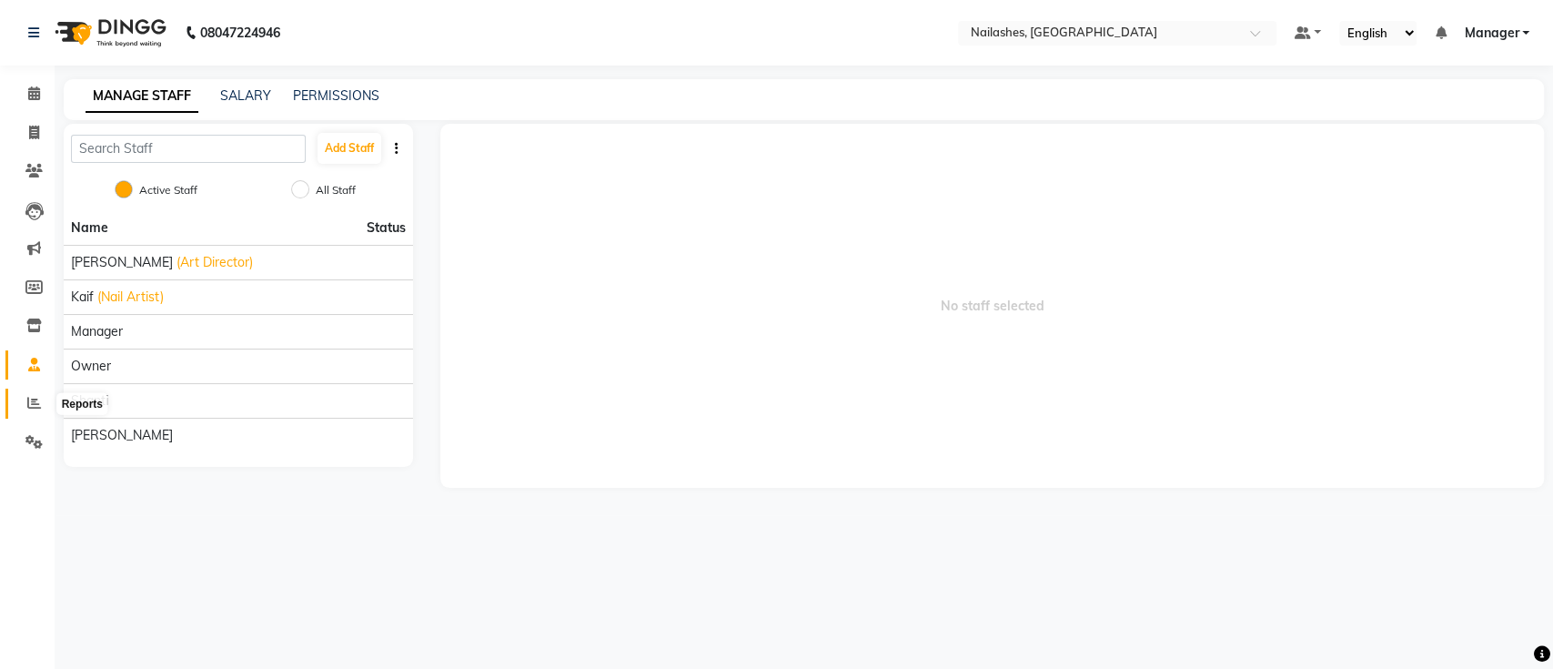
click at [30, 394] on span at bounding box center [34, 403] width 32 height 21
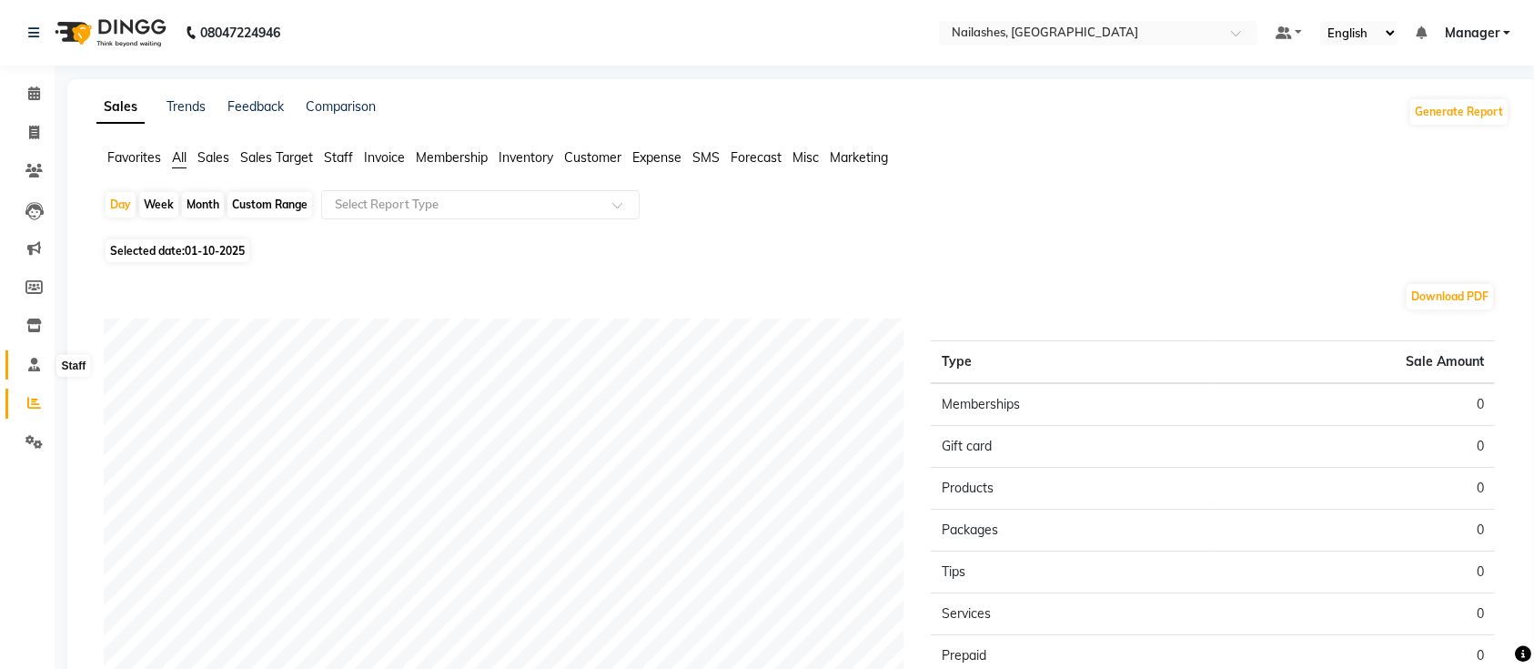
click at [32, 361] on icon at bounding box center [34, 364] width 12 height 14
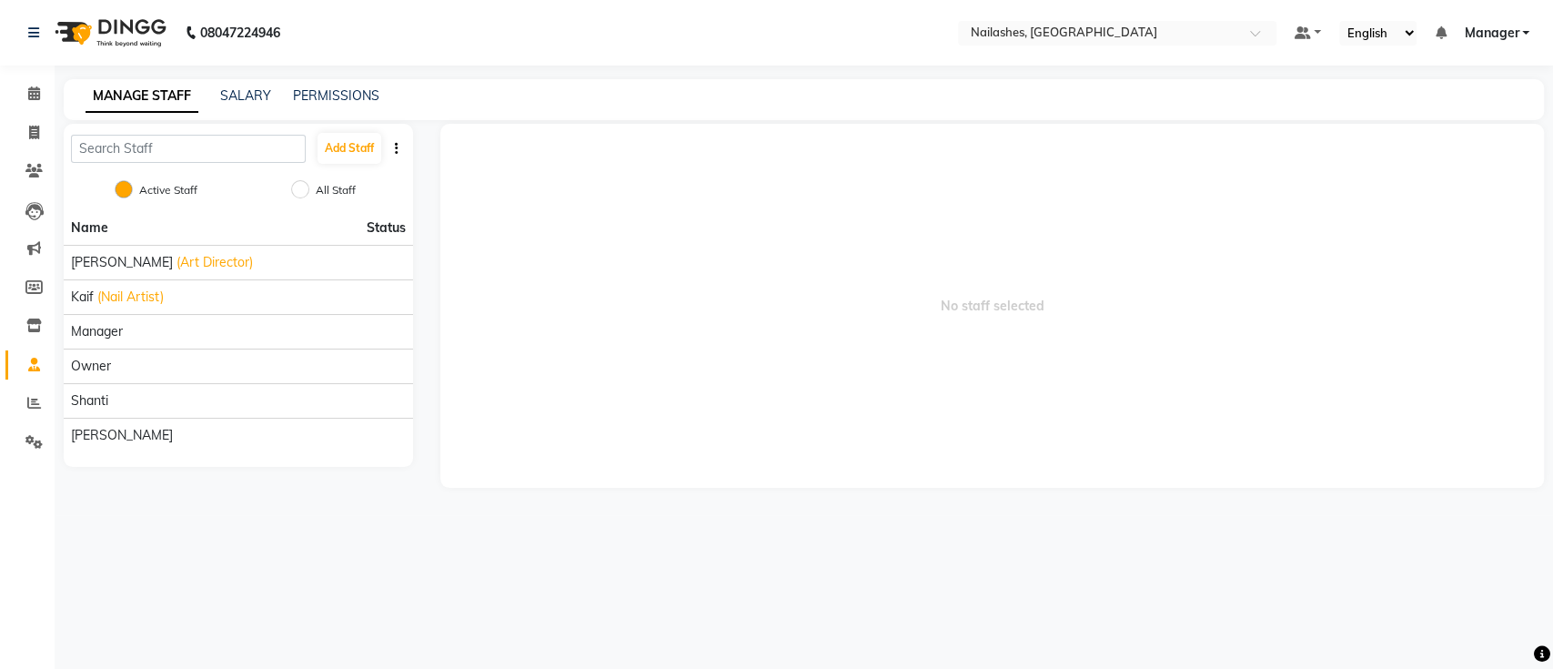
click at [25, 387] on li "Reports" at bounding box center [27, 403] width 55 height 39
click at [32, 401] on icon at bounding box center [34, 403] width 14 height 14
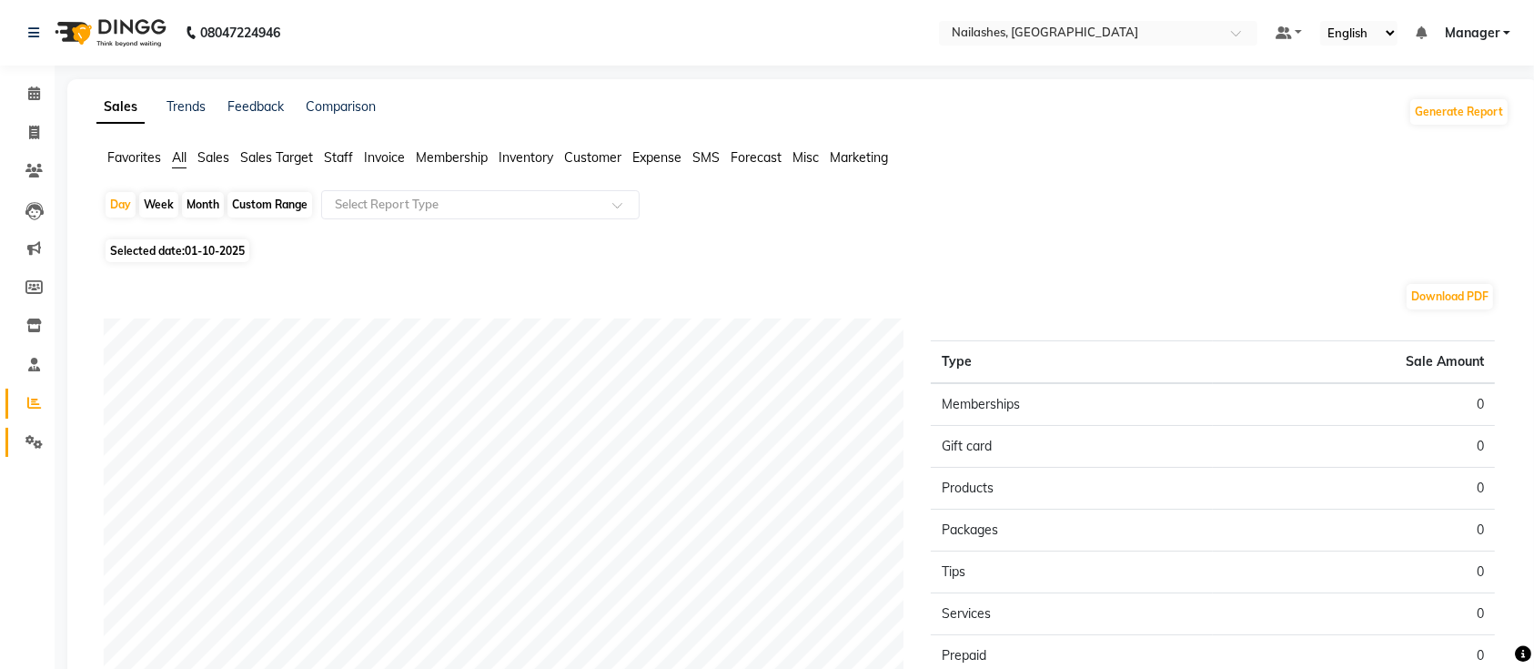
click at [26, 428] on link "Settings" at bounding box center [27, 443] width 44 height 30
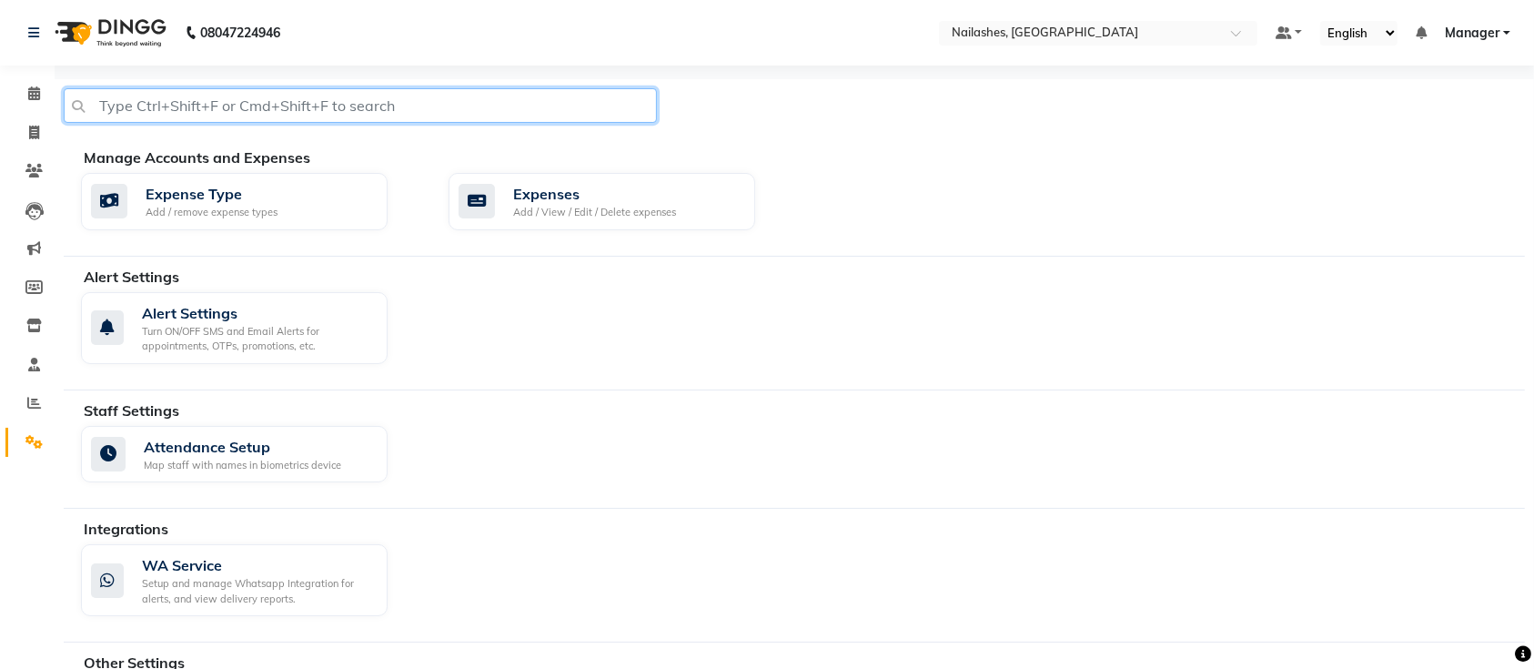
click at [317, 107] on input "text" at bounding box center [360, 105] width 593 height 35
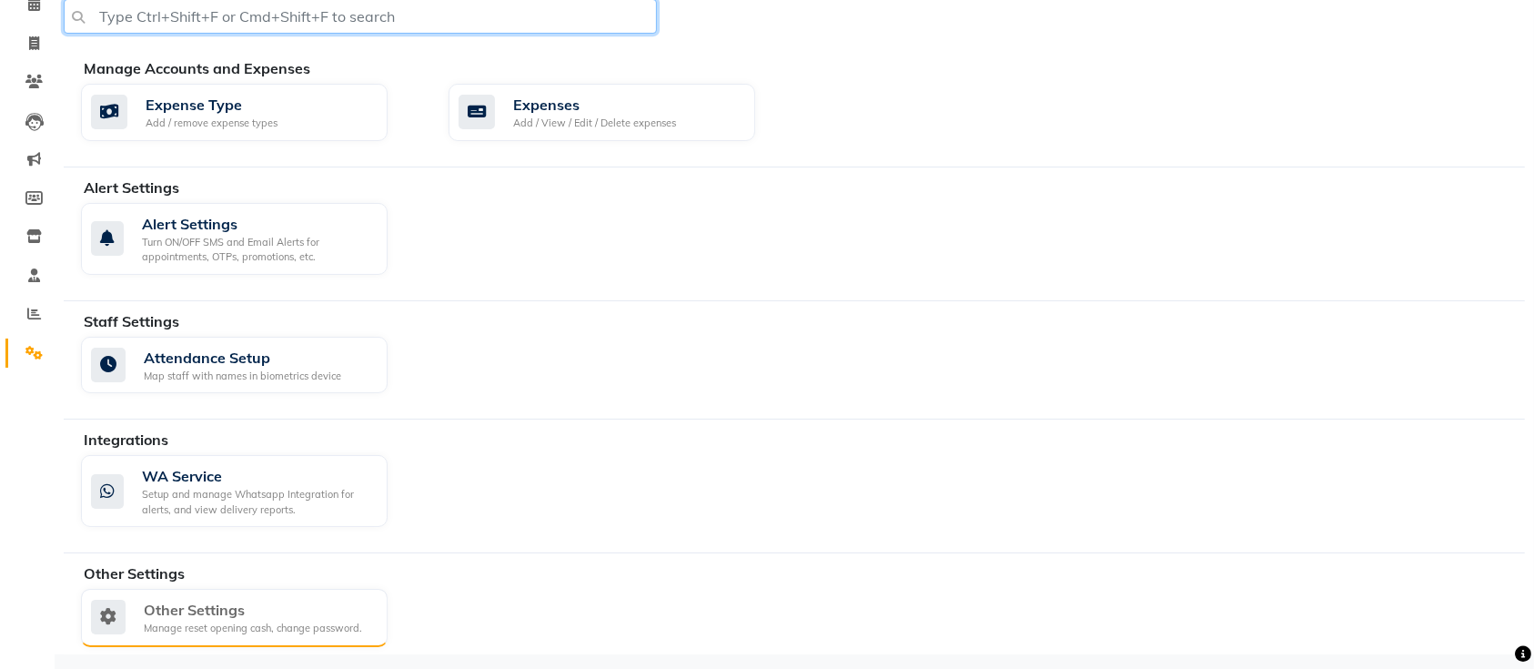
scroll to position [90, 0]
click at [277, 613] on div "Other Settings" at bounding box center [253, 609] width 218 height 22
select select "2: 15"
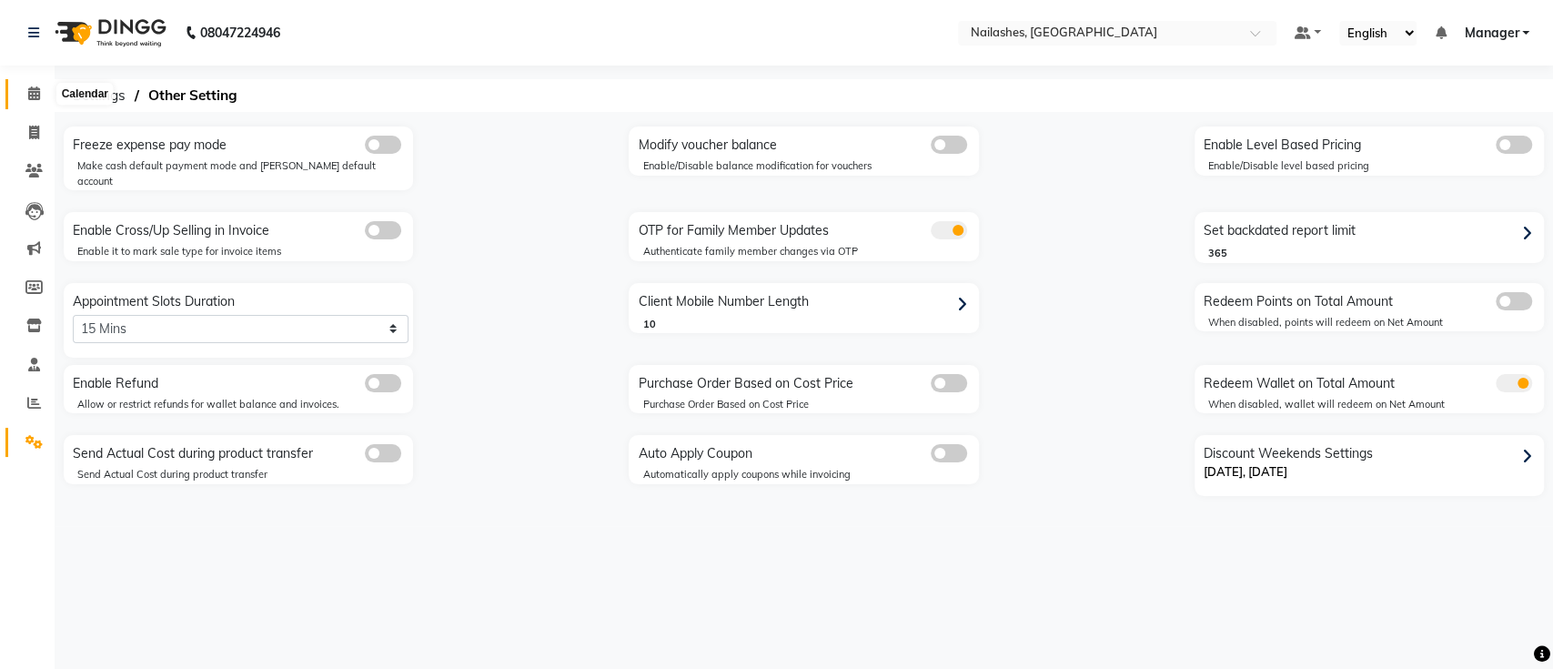
click at [25, 85] on span at bounding box center [34, 94] width 32 height 21
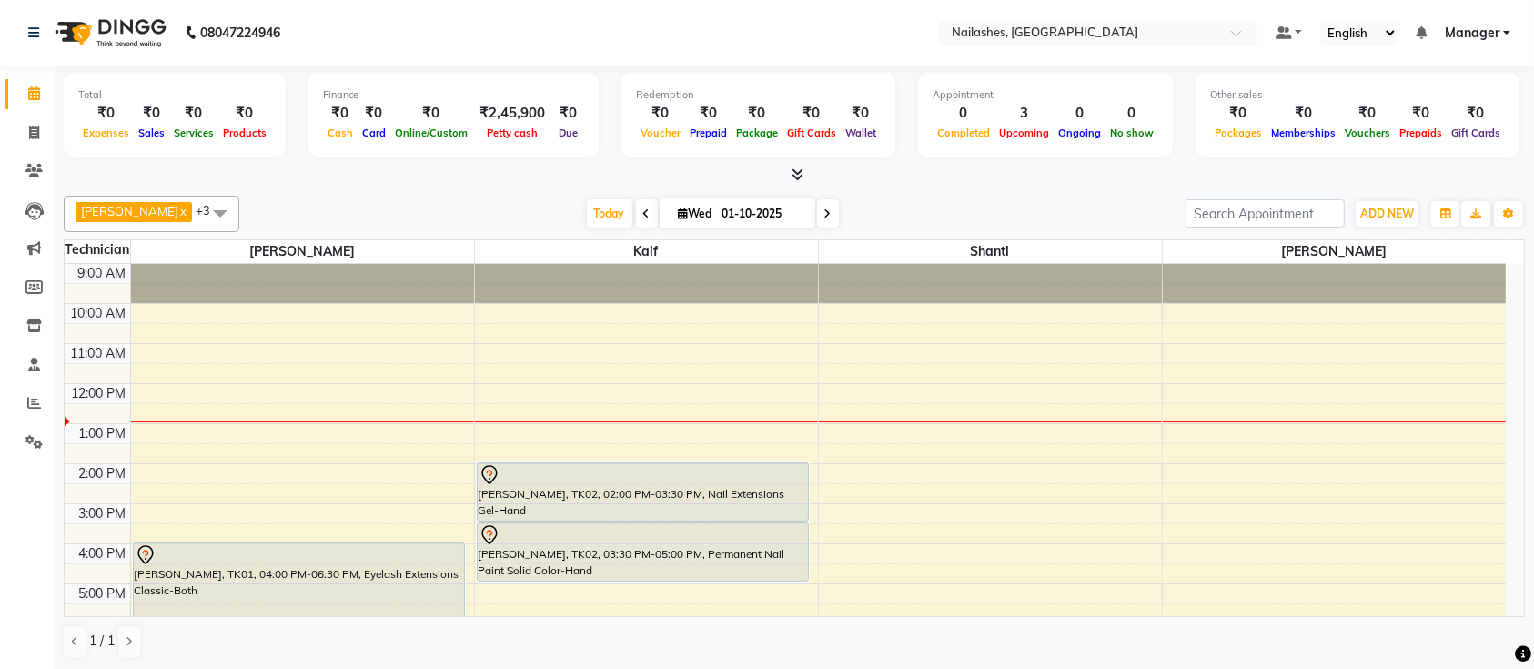
click at [1515, 650] on icon at bounding box center [1522, 654] width 16 height 16
click at [1486, 571] on icon at bounding box center [1488, 566] width 17 height 17
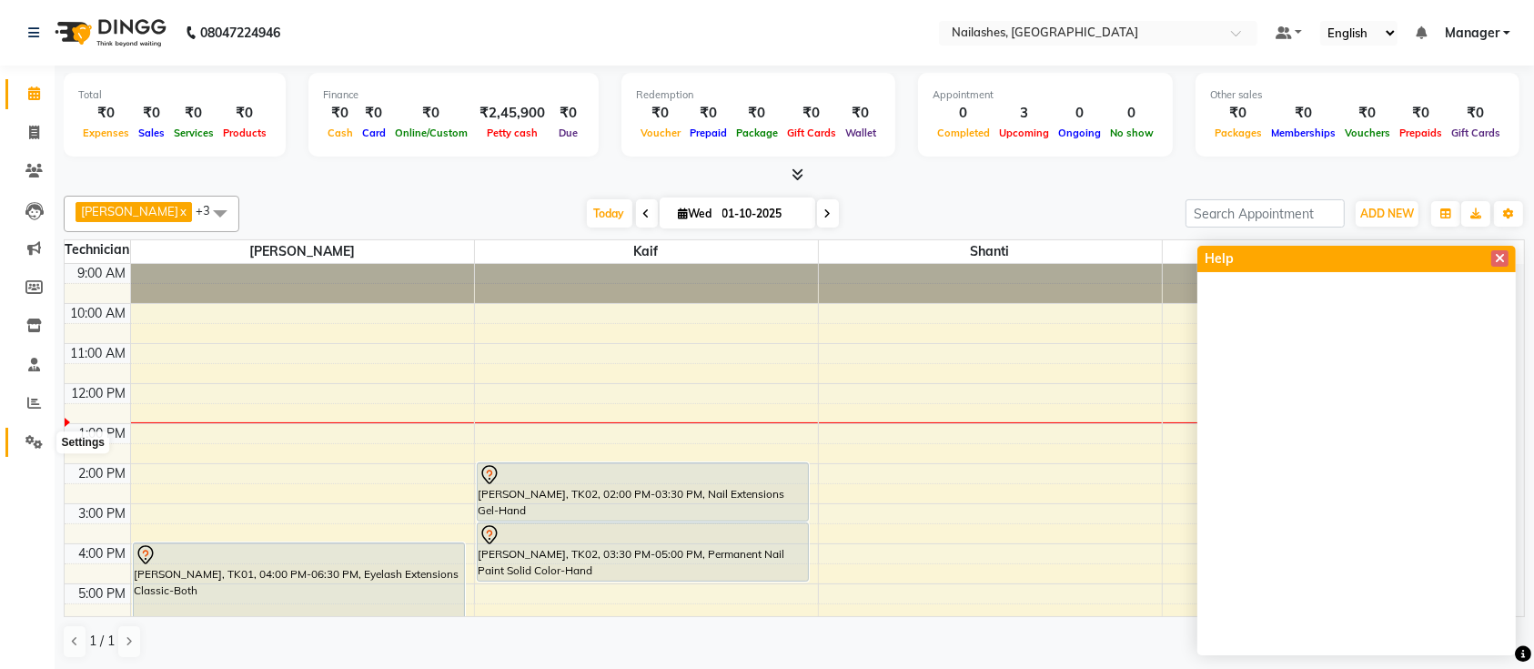
click at [22, 445] on span at bounding box center [34, 442] width 32 height 21
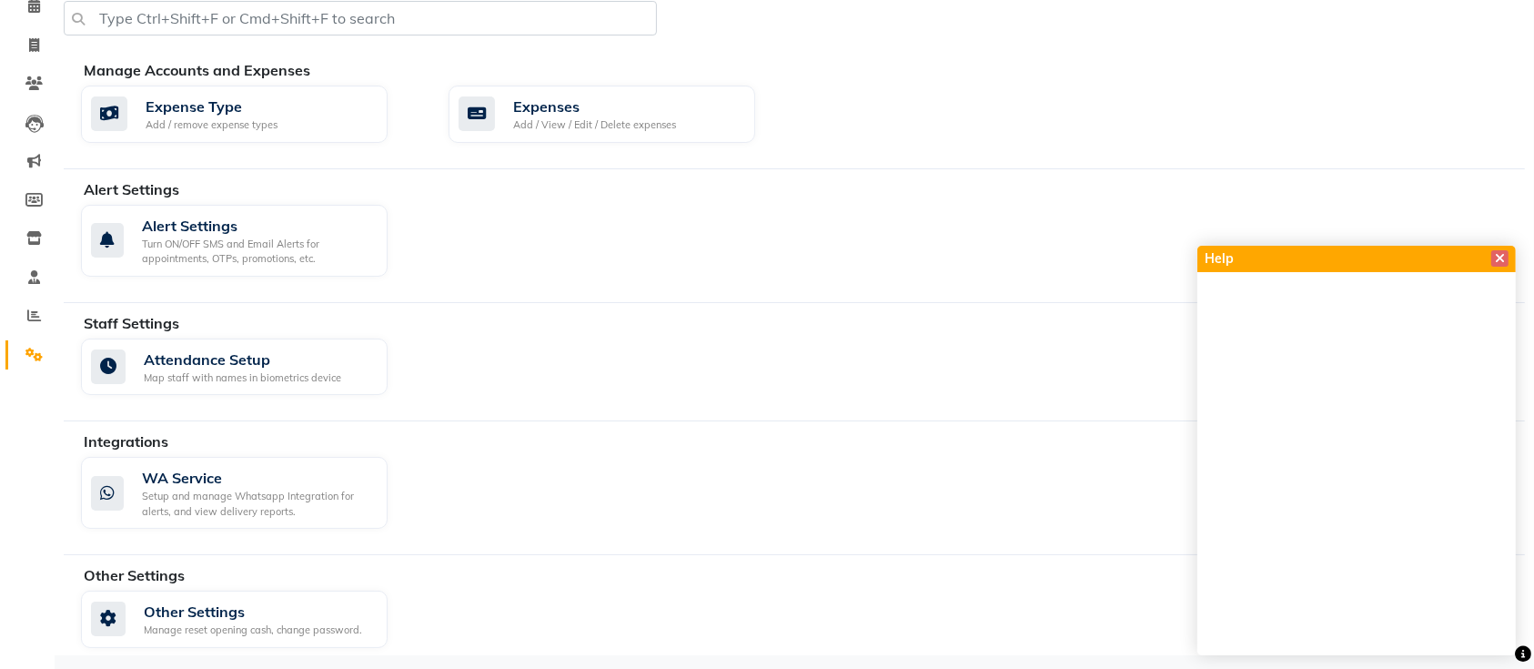
scroll to position [89, 0]
click at [339, 608] on div "Other Settings" at bounding box center [253, 610] width 218 height 22
select select "2: 15"
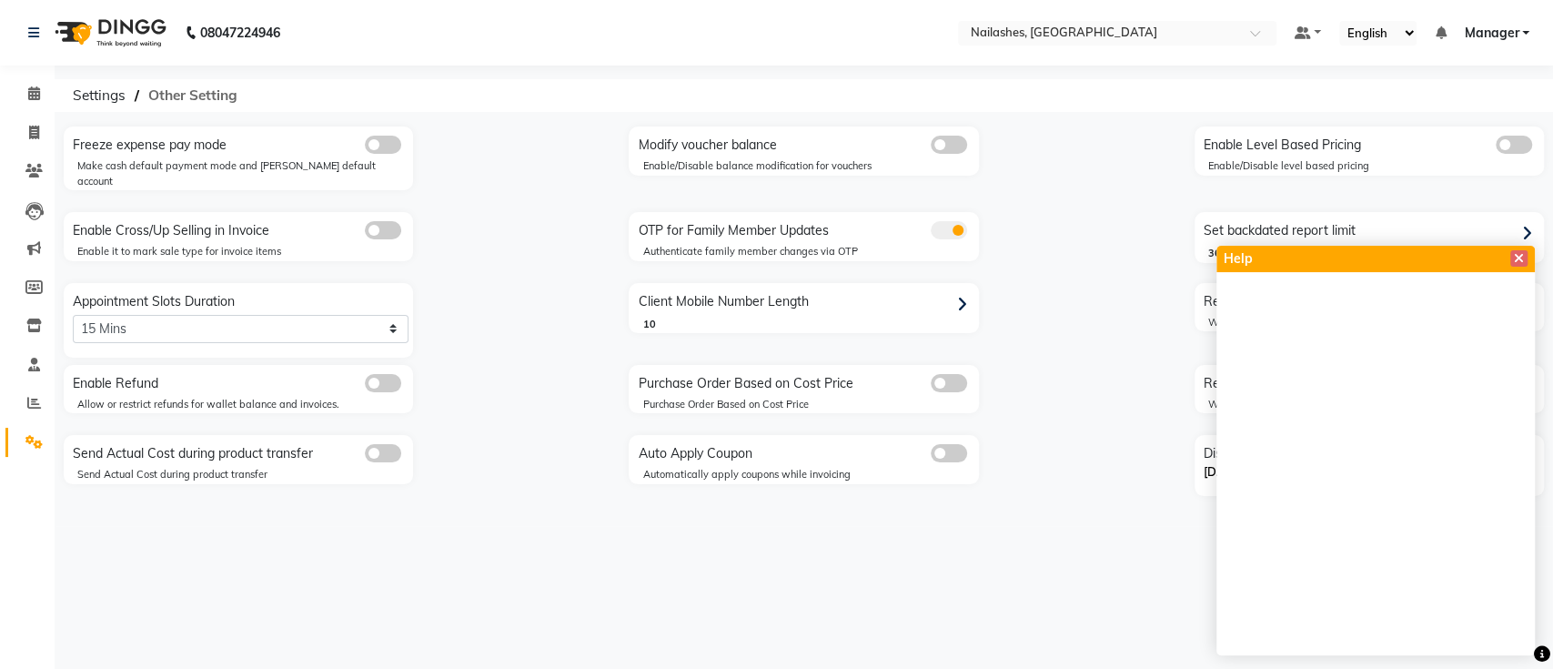
click at [219, 105] on span "Other Setting" at bounding box center [192, 95] width 107 height 33
click at [208, 105] on span "Other Setting" at bounding box center [192, 95] width 107 height 33
click at [34, 402] on icon at bounding box center [34, 403] width 14 height 14
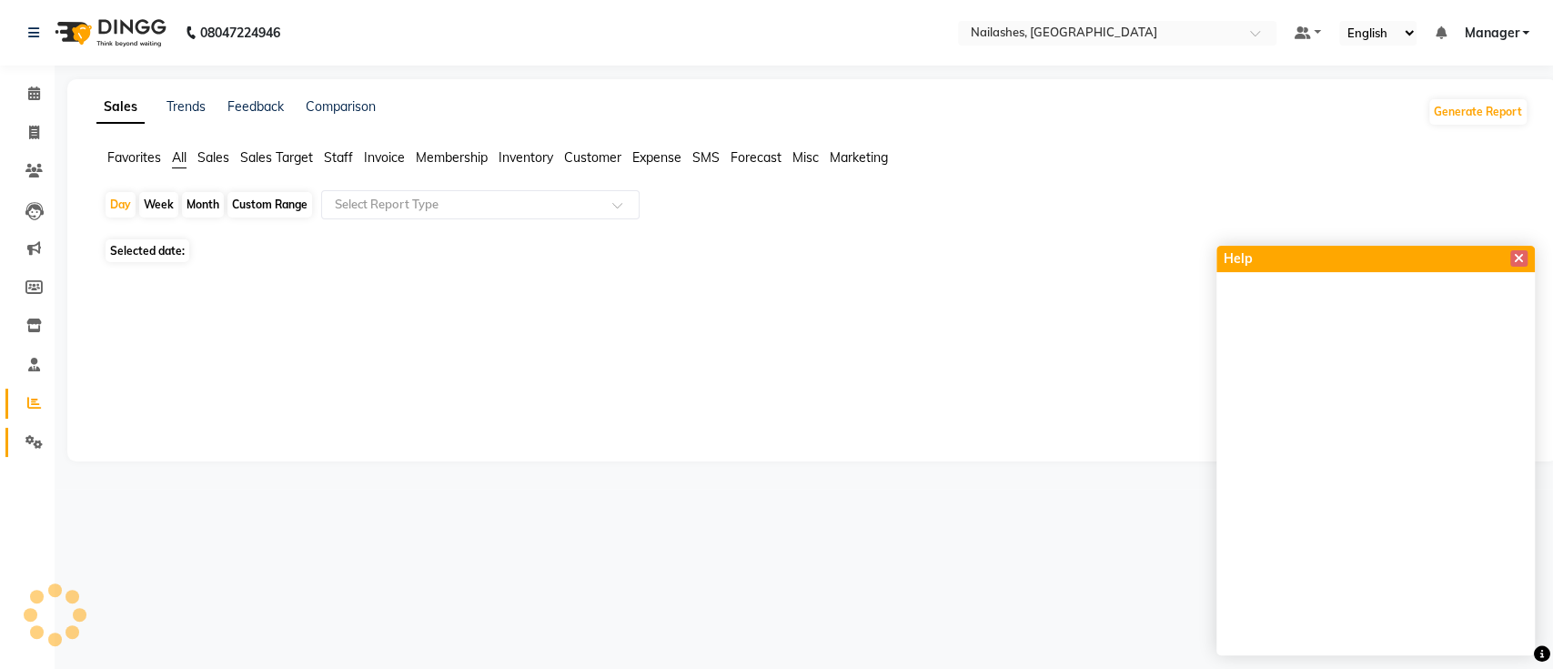
click at [13, 439] on link "Settings" at bounding box center [27, 443] width 44 height 30
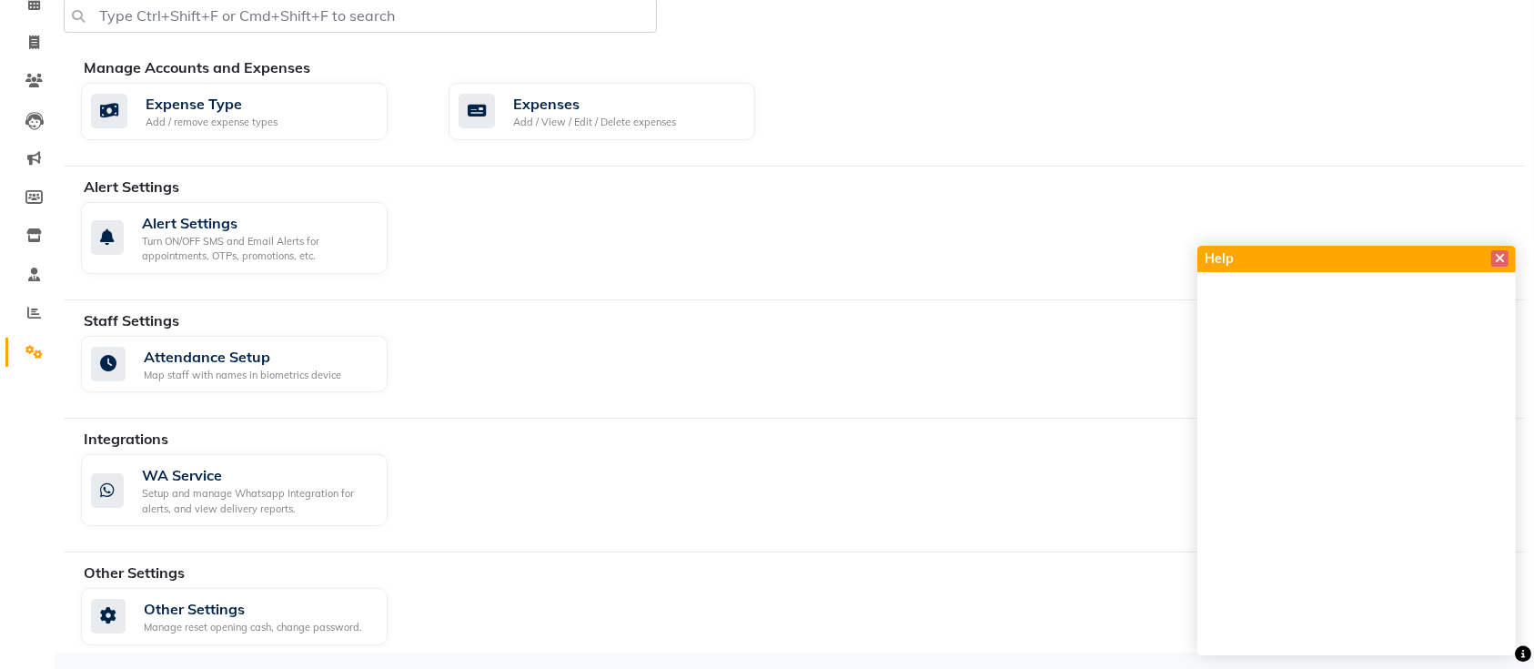
scroll to position [89, 0]
click at [1502, 252] on icon at bounding box center [1499, 258] width 10 height 13
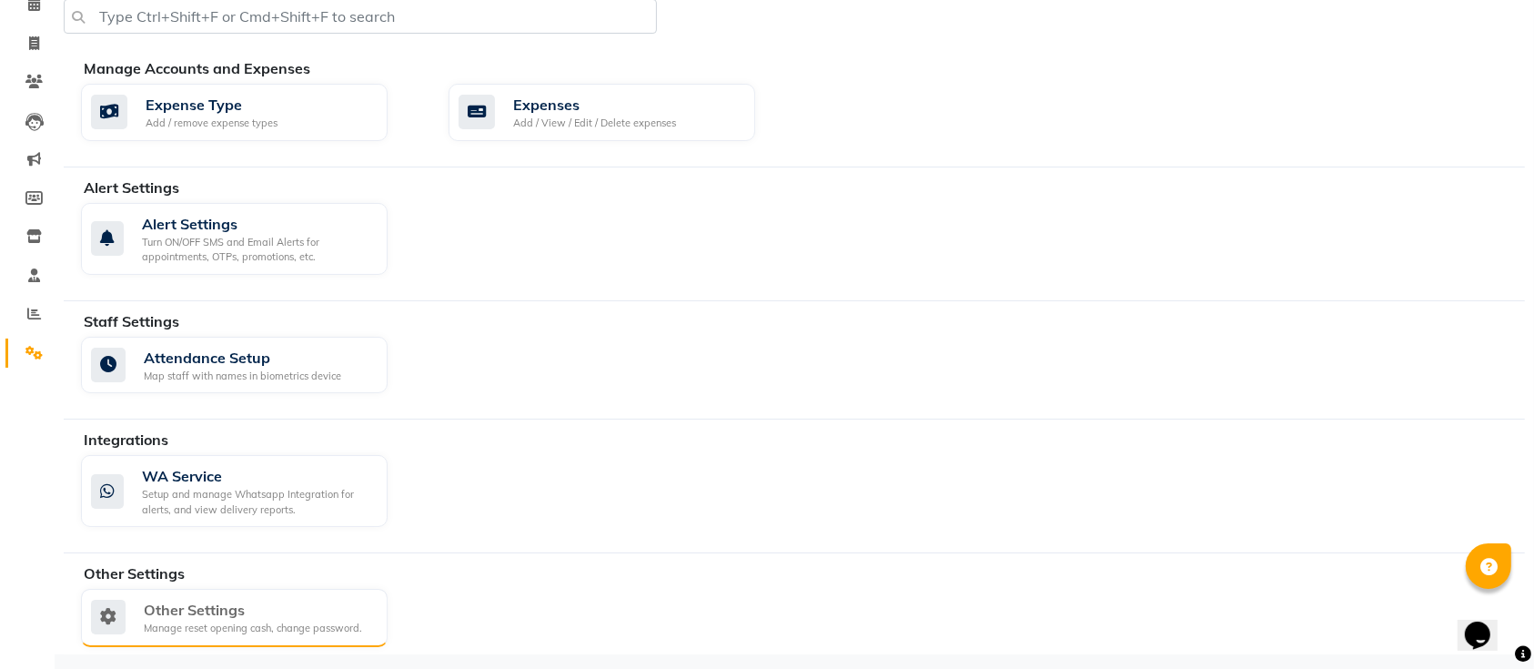
click at [234, 592] on div "Other Settings Manage reset opening cash, change password." at bounding box center [234, 618] width 307 height 58
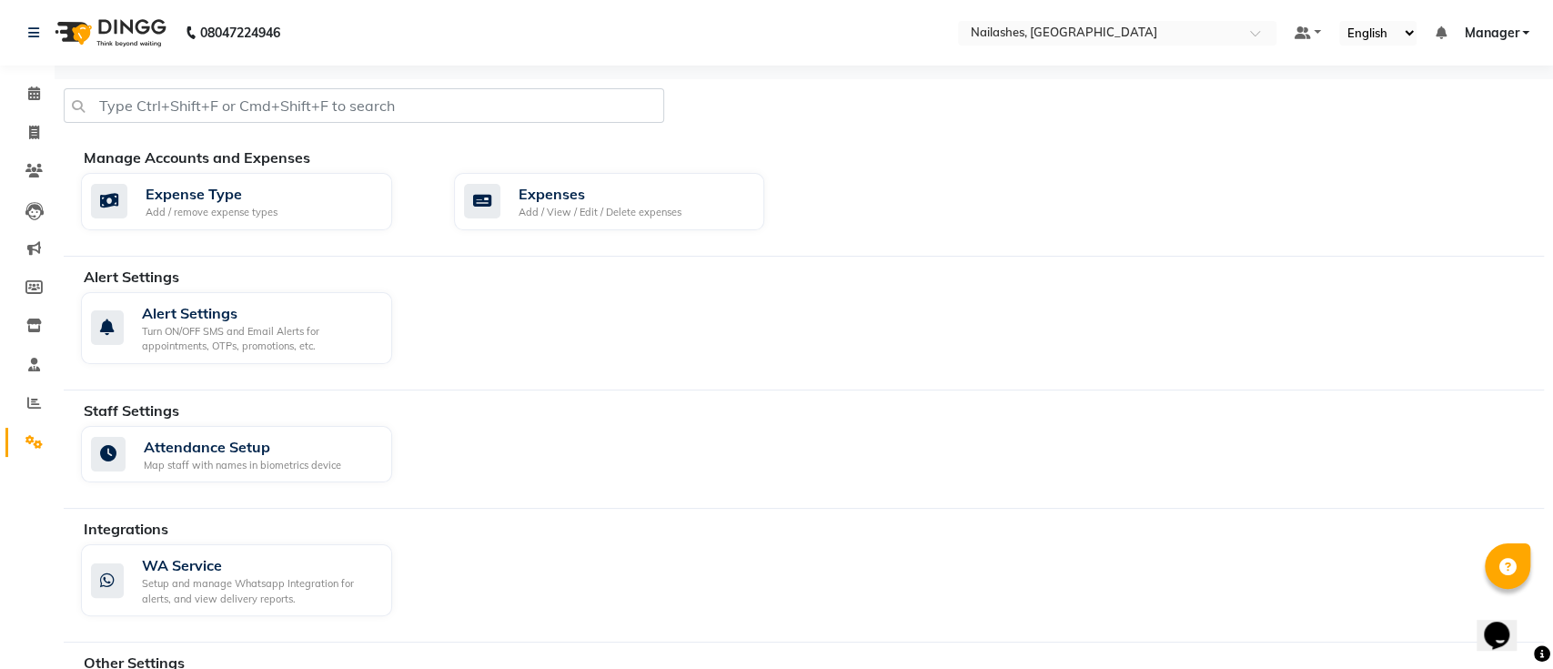
select select "2: 15"
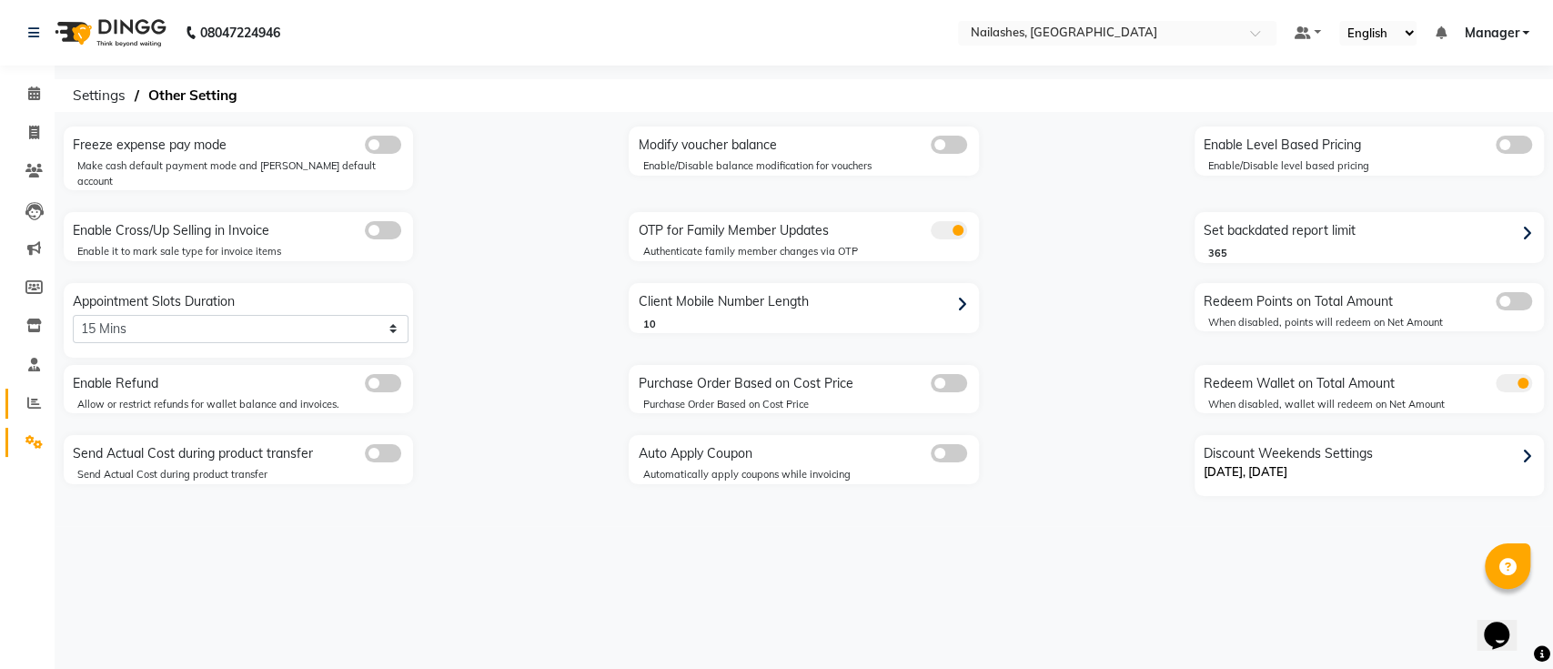
click at [36, 416] on link "Reports" at bounding box center [27, 403] width 44 height 30
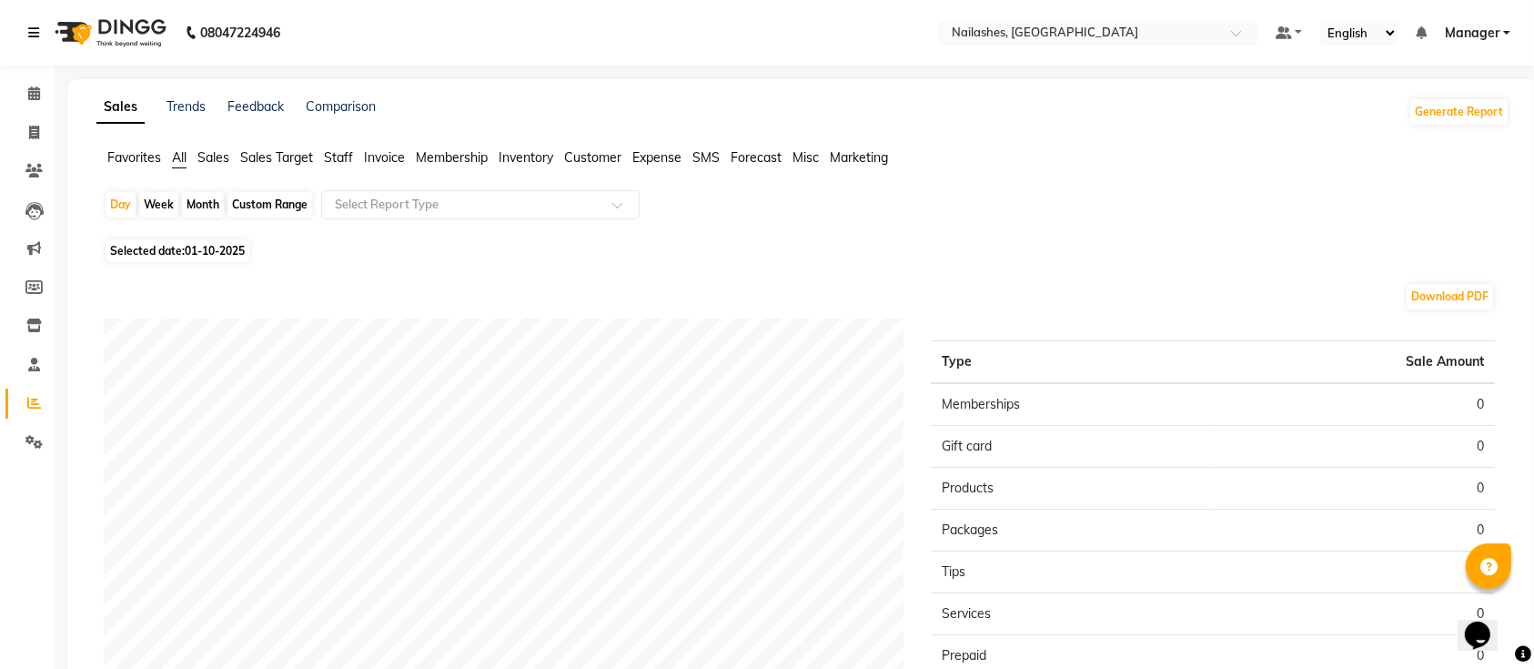
click at [35, 33] on icon at bounding box center [33, 32] width 11 height 13
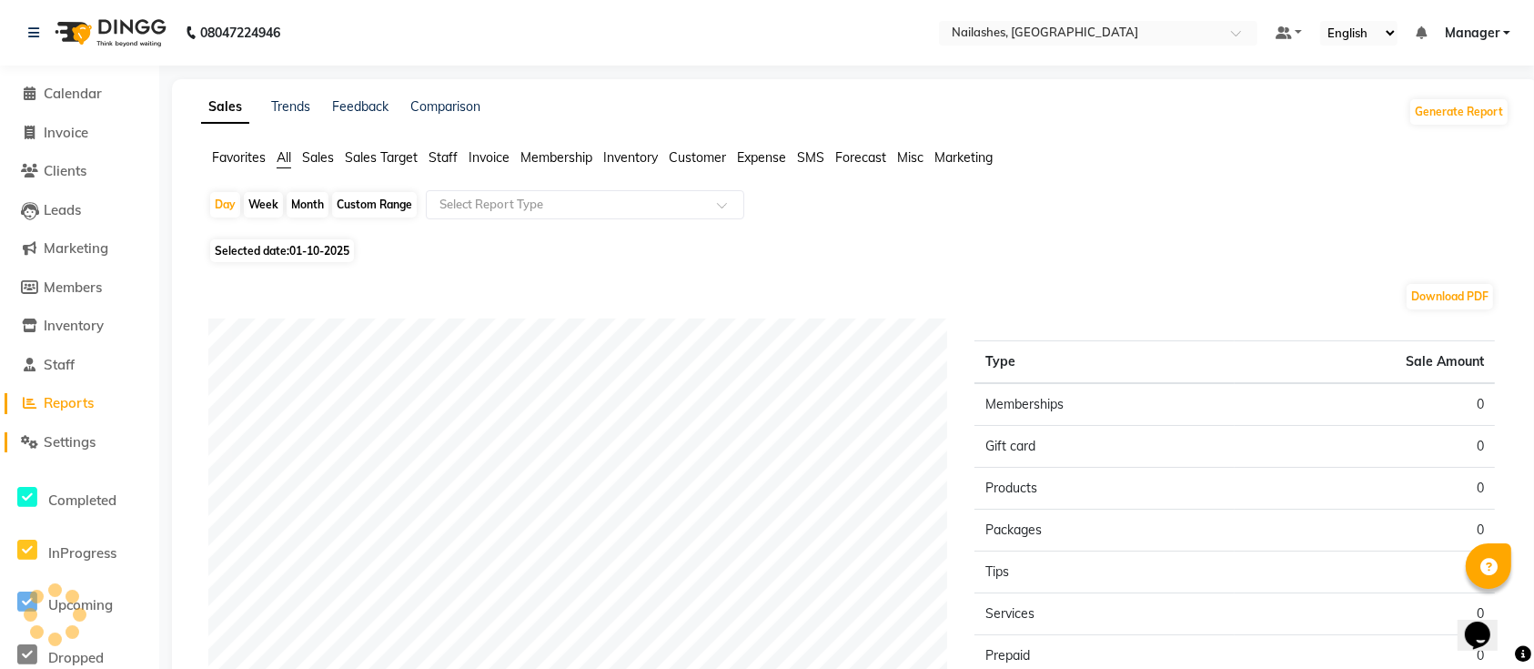
click at [56, 445] on span "Settings" at bounding box center [70, 441] width 52 height 17
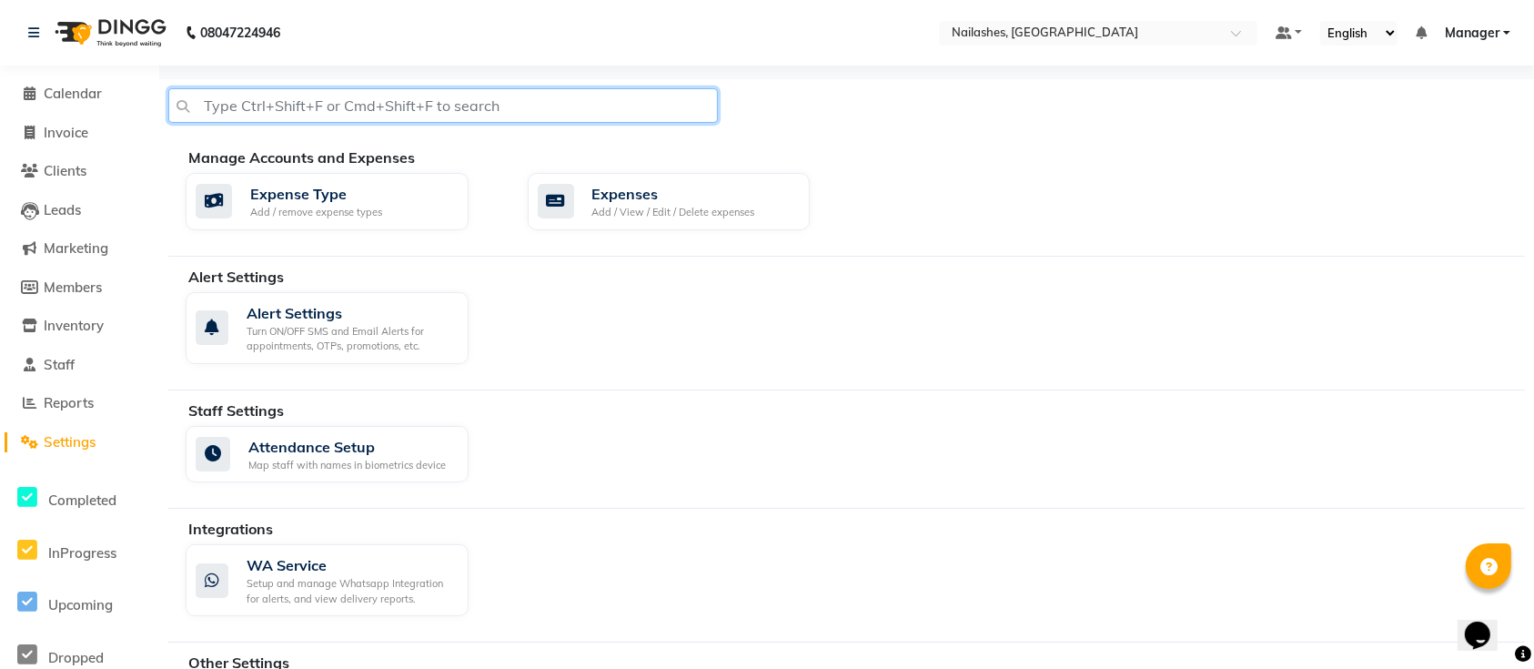
click at [468, 110] on input "text" at bounding box center [442, 105] width 549 height 35
type input "business setup"
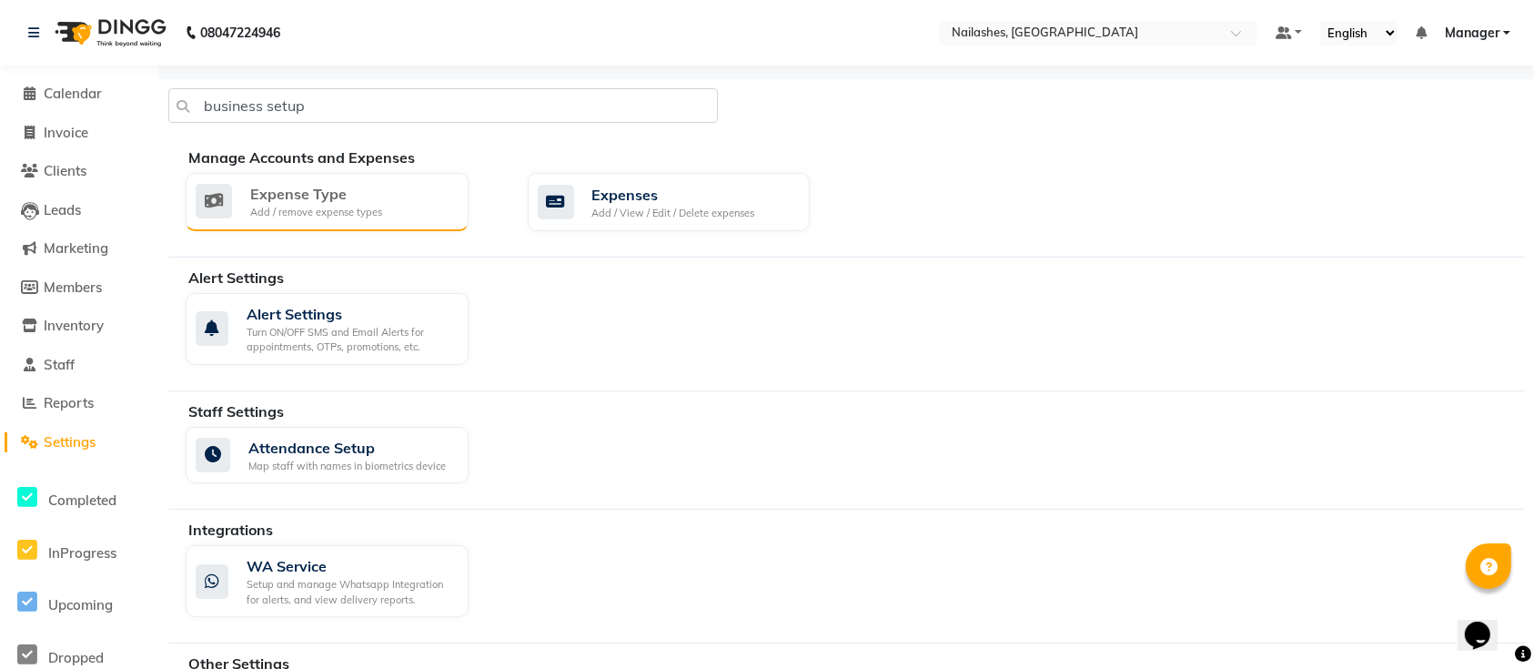
click at [319, 216] on div "Add / remove expense types" at bounding box center [316, 212] width 132 height 15
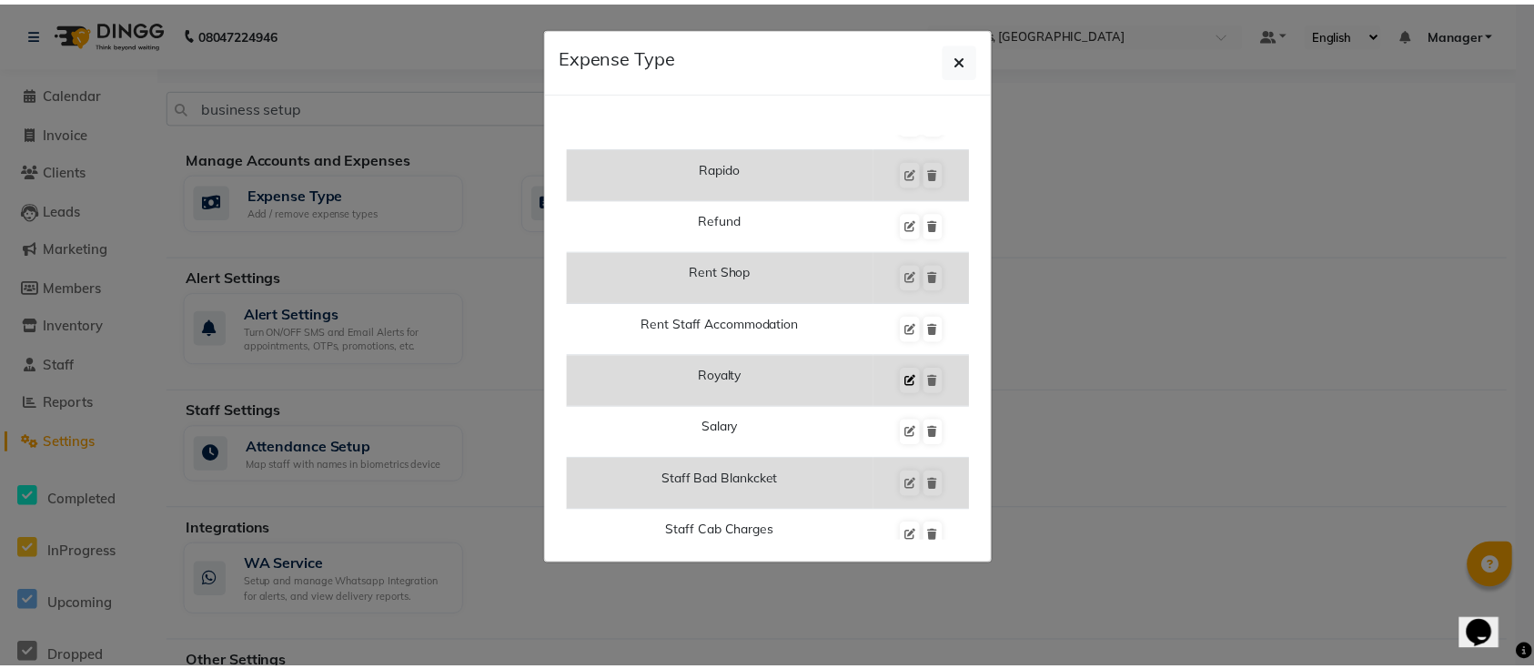
scroll to position [3880, 0]
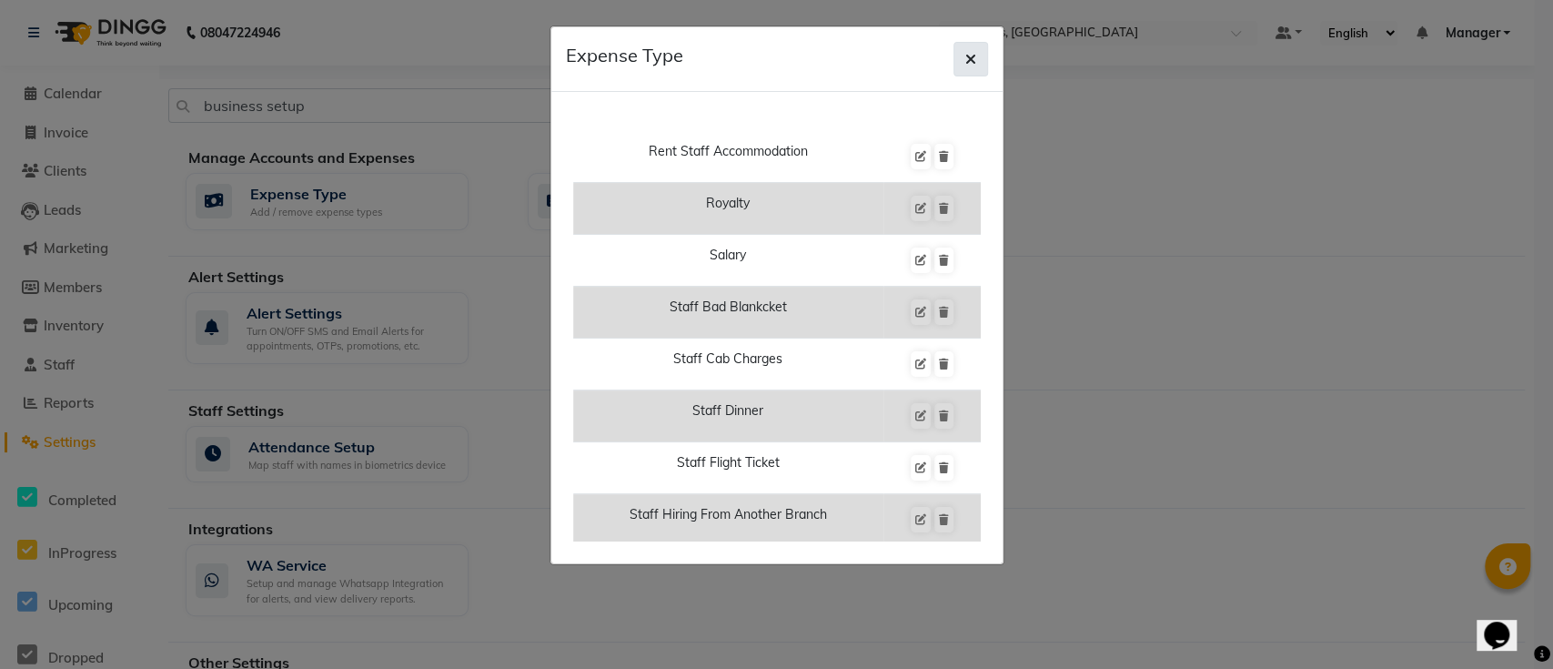
click at [981, 52] on button "button" at bounding box center [970, 59] width 35 height 35
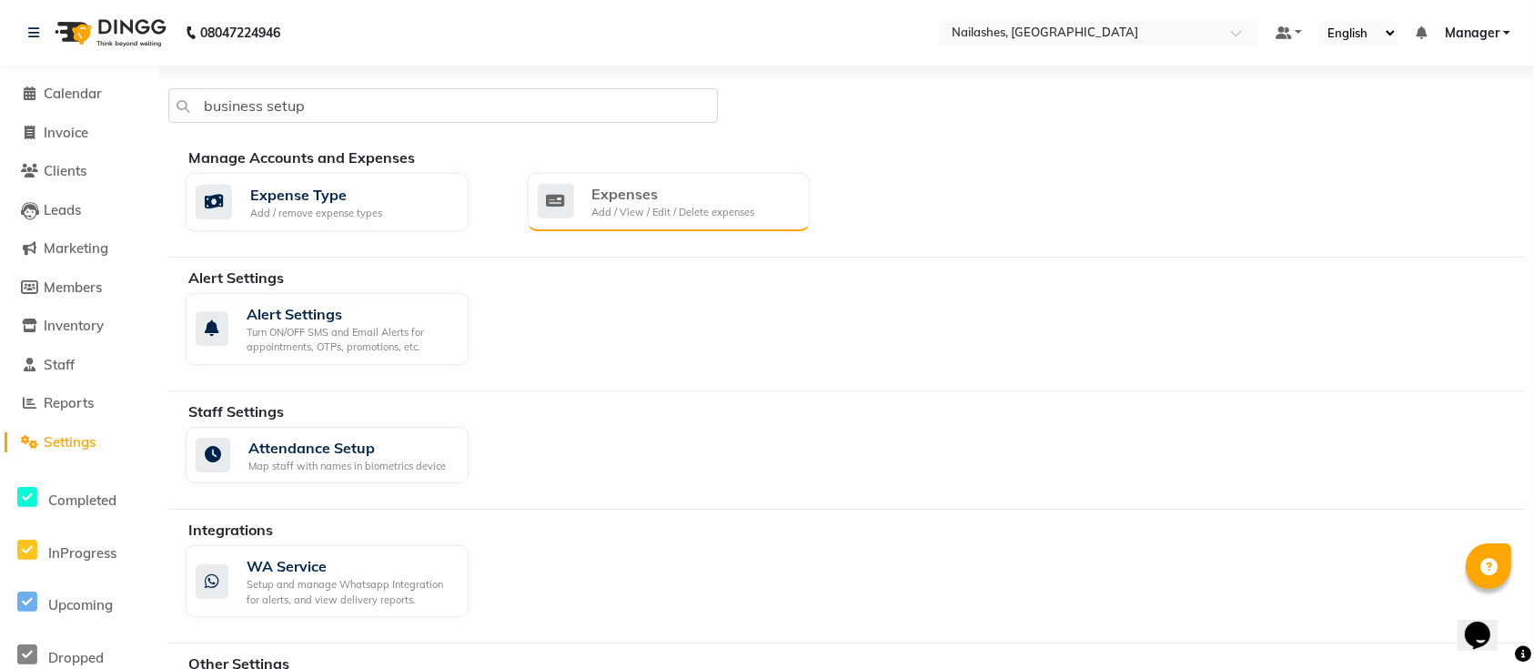
click at [599, 212] on div "Add / View / Edit / Delete expenses" at bounding box center [673, 212] width 163 height 15
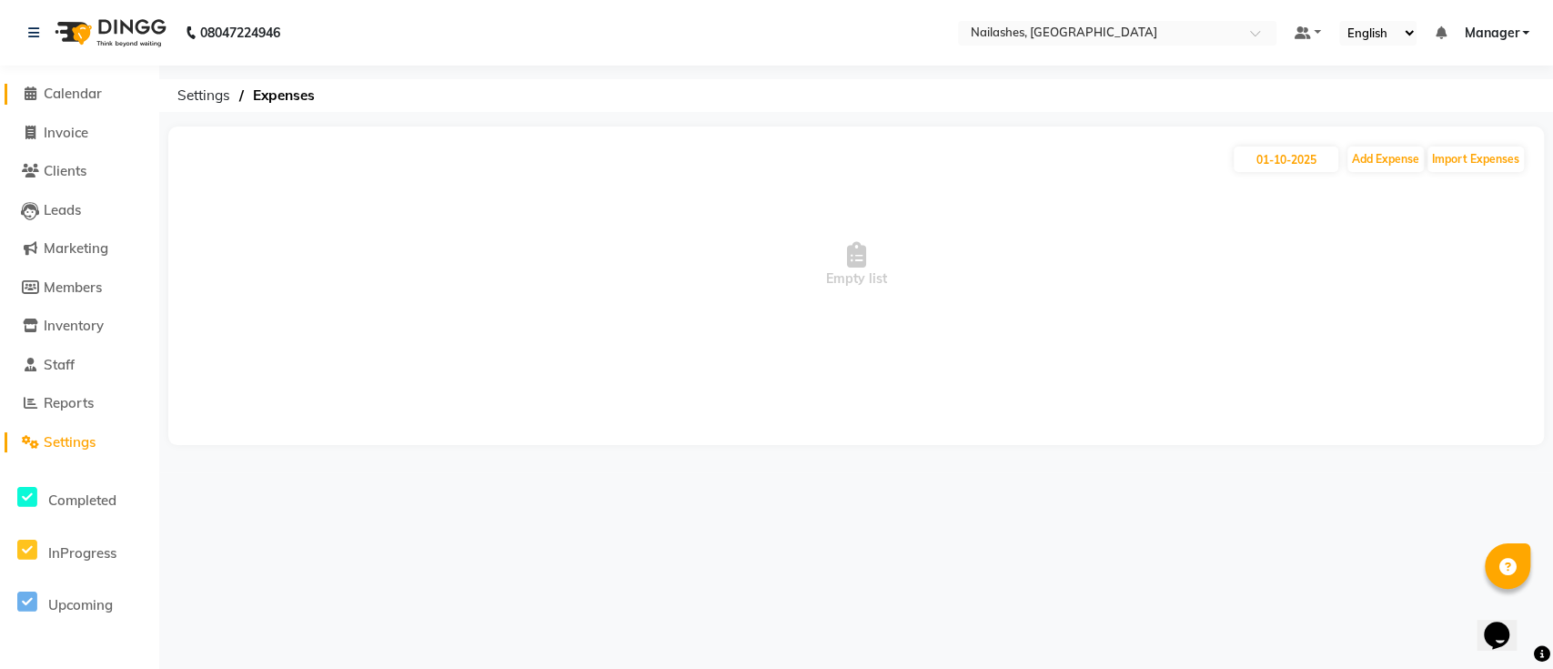
click at [101, 98] on span "Calendar" at bounding box center [73, 93] width 58 height 17
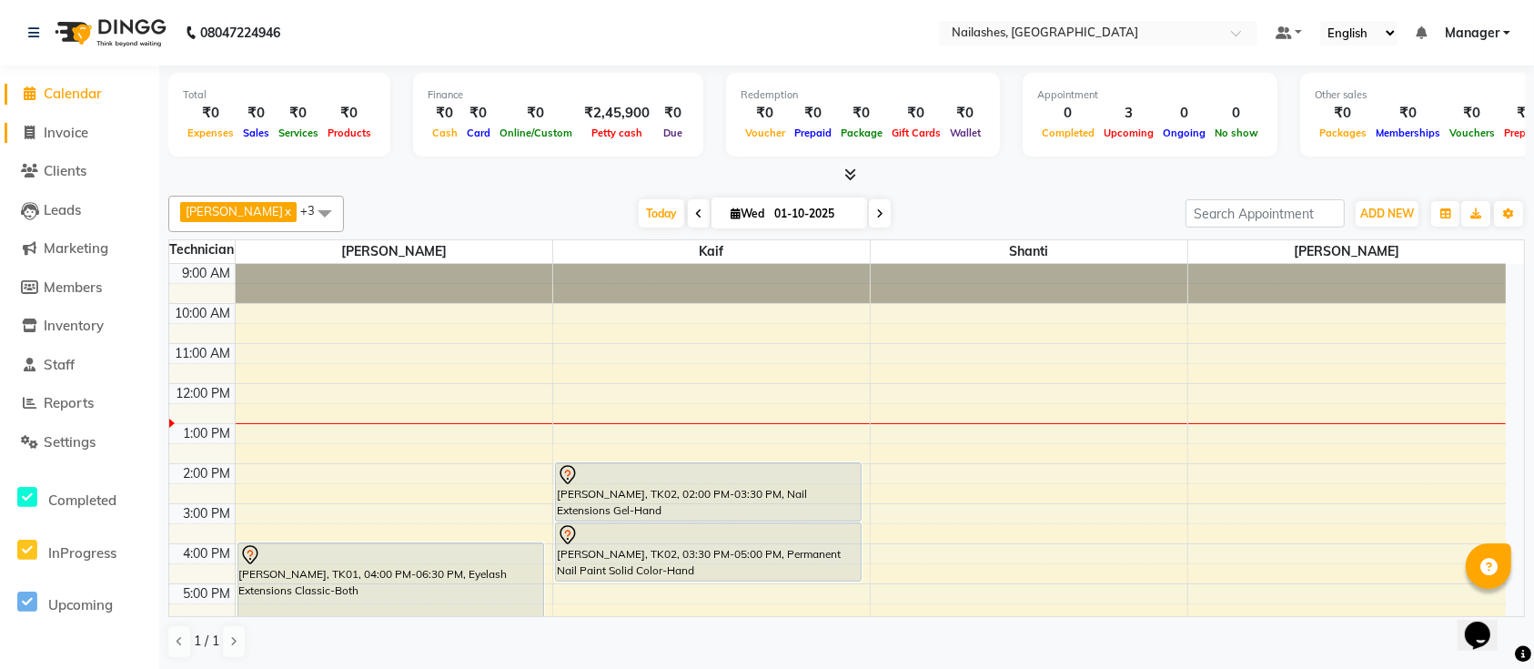
click at [62, 126] on span "Invoice" at bounding box center [66, 132] width 45 height 17
select select "service"
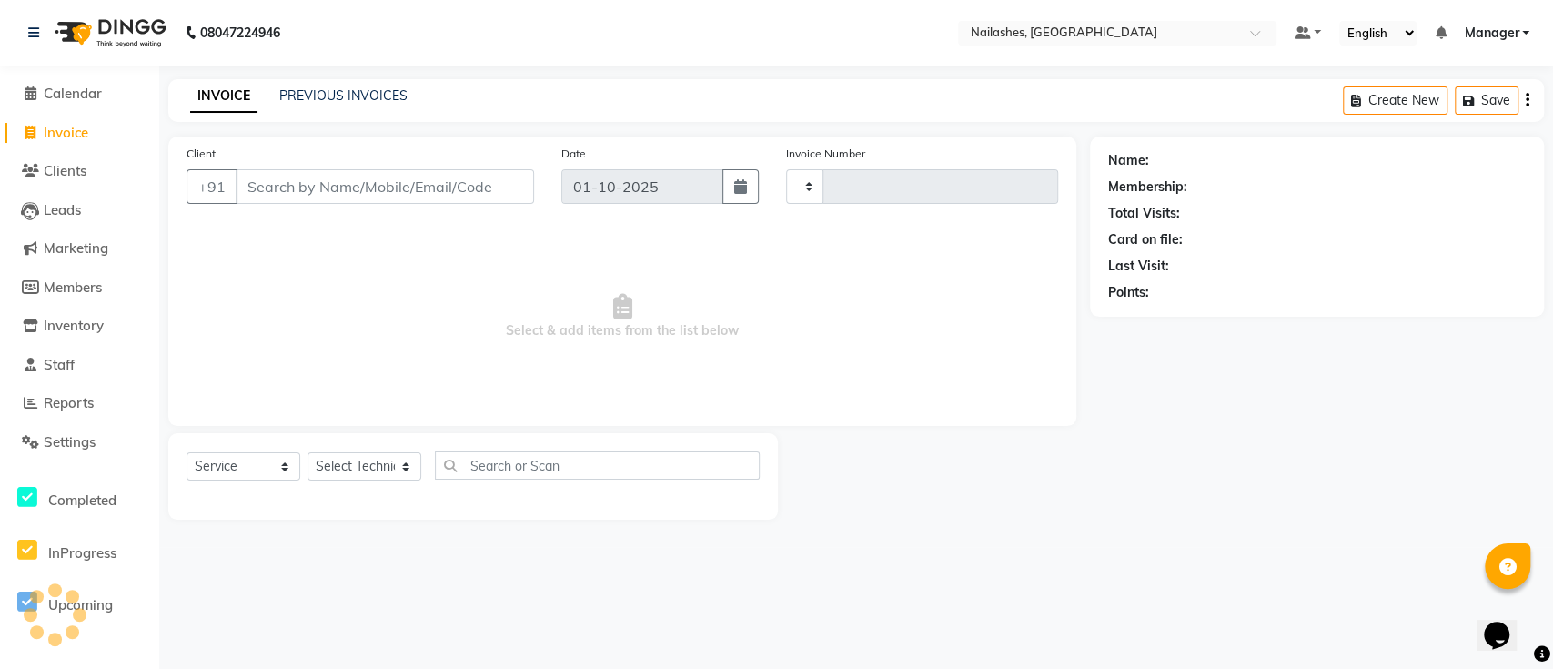
click at [376, 186] on input "Client" at bounding box center [385, 186] width 298 height 35
type input "0765"
select select "4407"
click at [375, 187] on input "Client" at bounding box center [385, 186] width 298 height 35
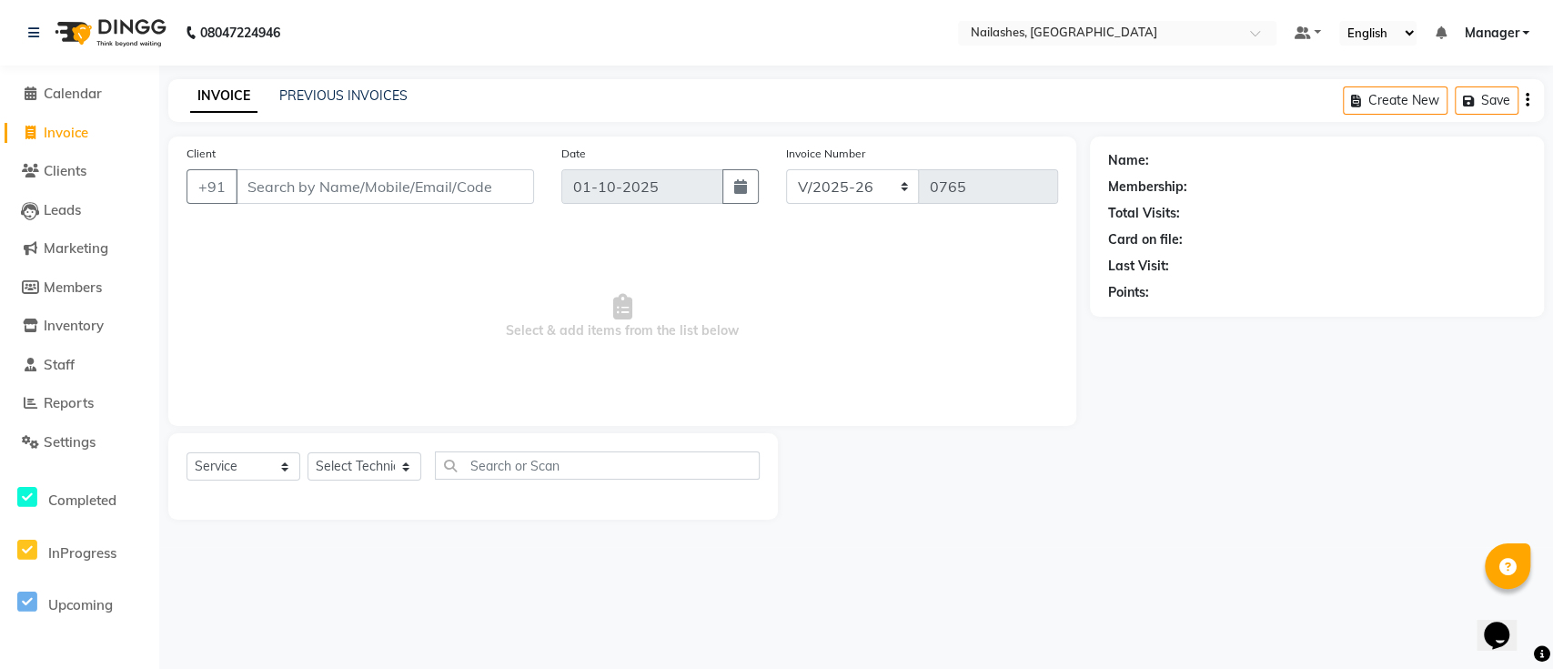
click at [375, 187] on input "Client" at bounding box center [385, 186] width 298 height 35
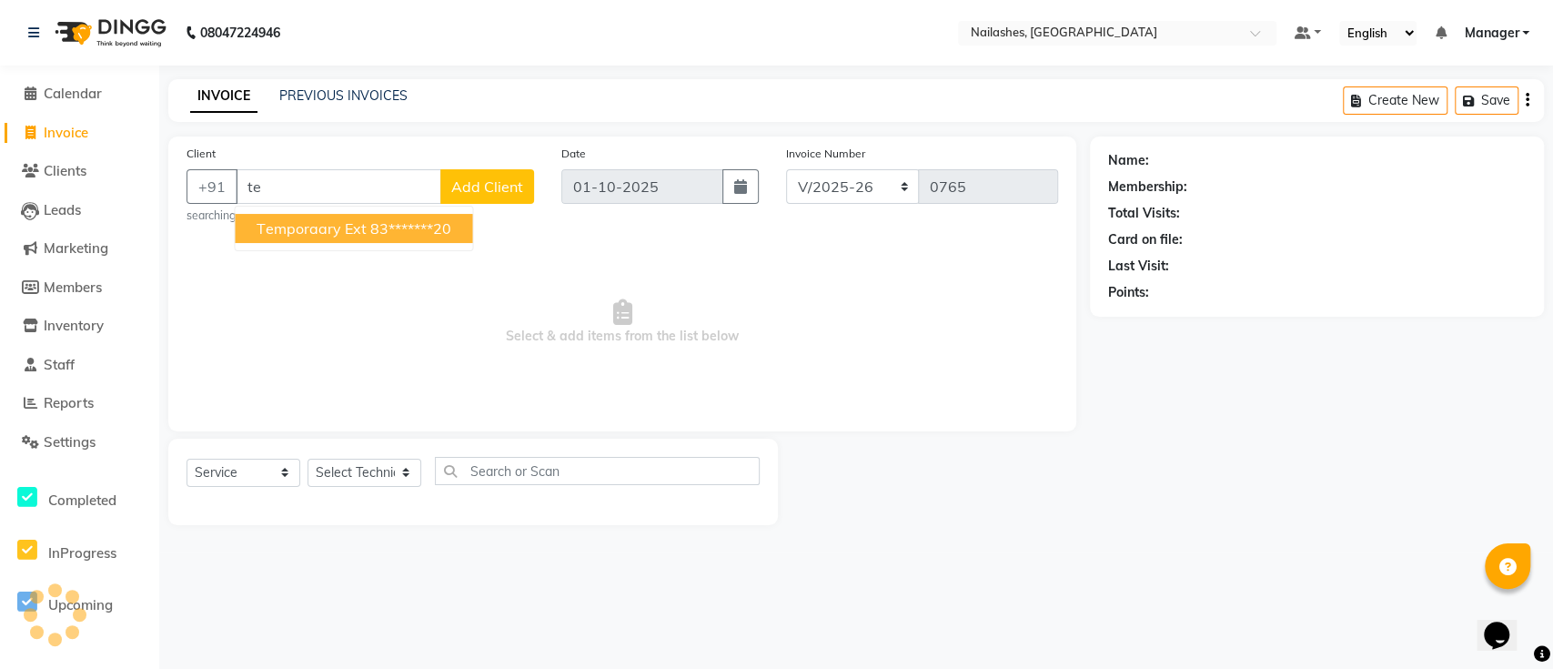
type input "t"
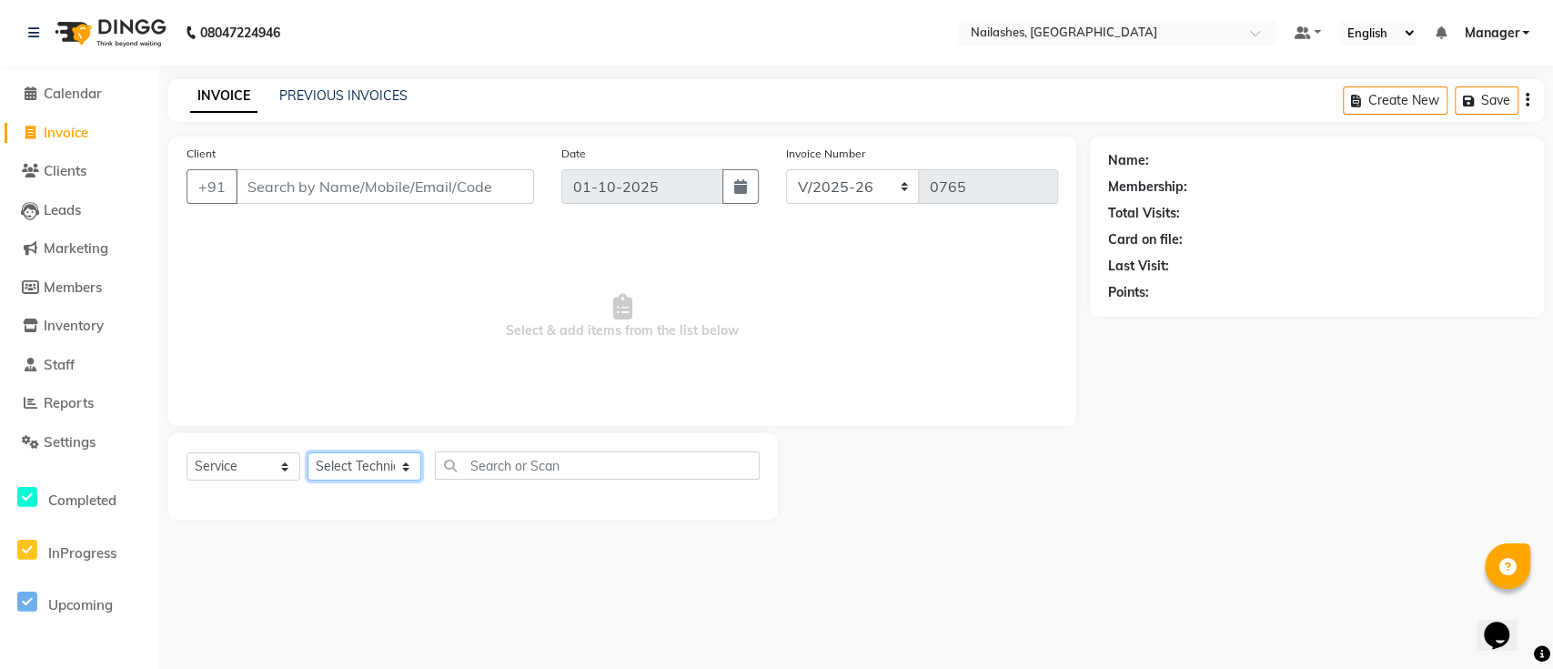
click at [356, 462] on select "Select Technician Ismail Kaif Manager Owner Shanti Sushma" at bounding box center [364, 466] width 114 height 28
select select "24569"
click at [307, 452] on select "Select Technician Ismail Kaif Manager Owner Shanti Sushma" at bounding box center [364, 466] width 114 height 28
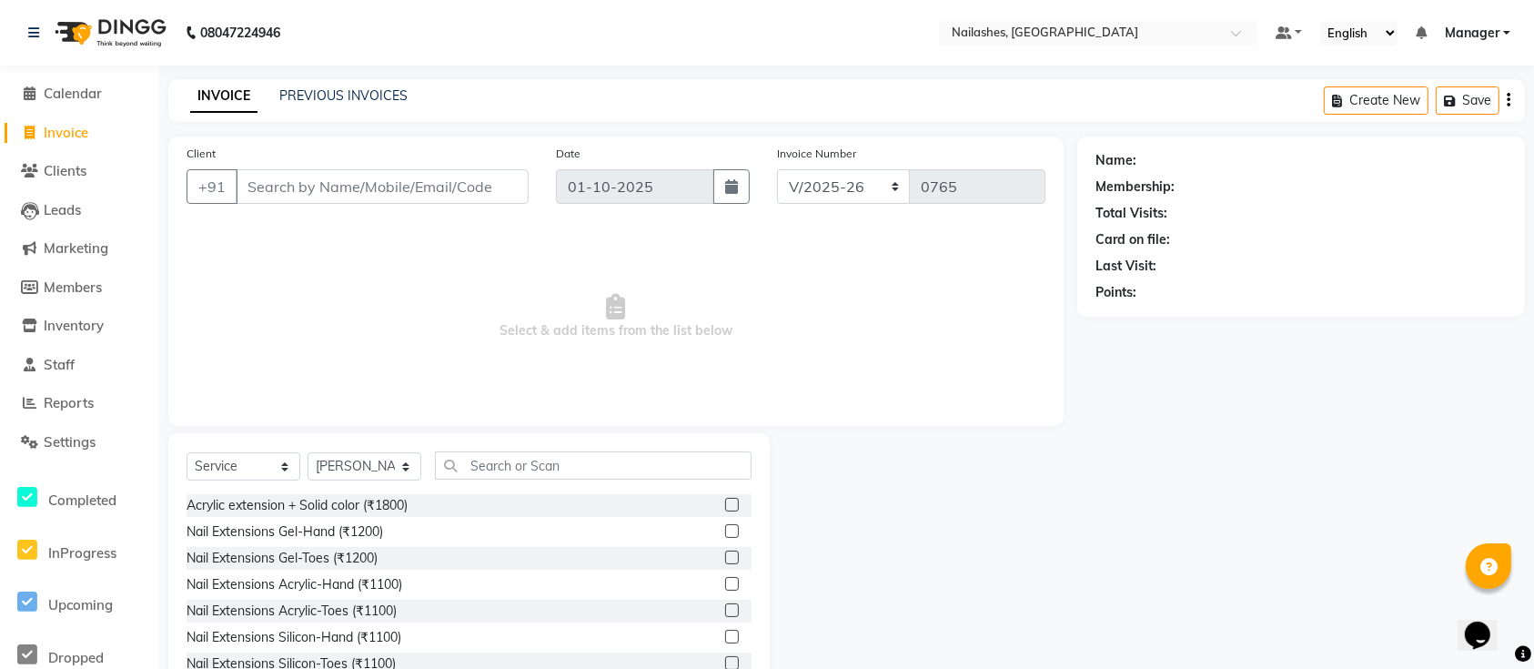
drag, startPoint x: 472, startPoint y: 479, endPoint x: 491, endPoint y: 479, distance: 19.1
click at [481, 479] on div "Select Service Product Membership Package Voucher Prepaid Gift Card Select Tech…" at bounding box center [468, 472] width 565 height 43
click at [515, 473] on input "text" at bounding box center [593, 465] width 317 height 28
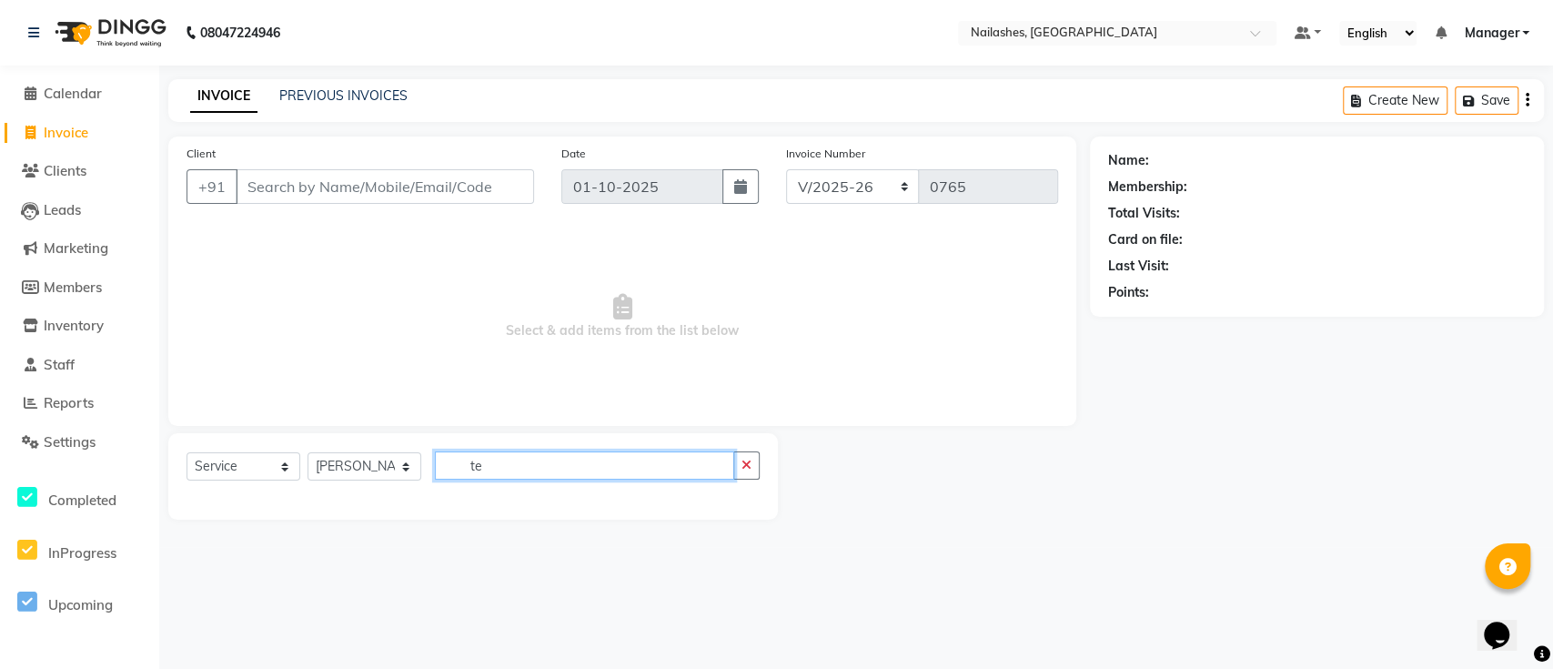
type input "t"
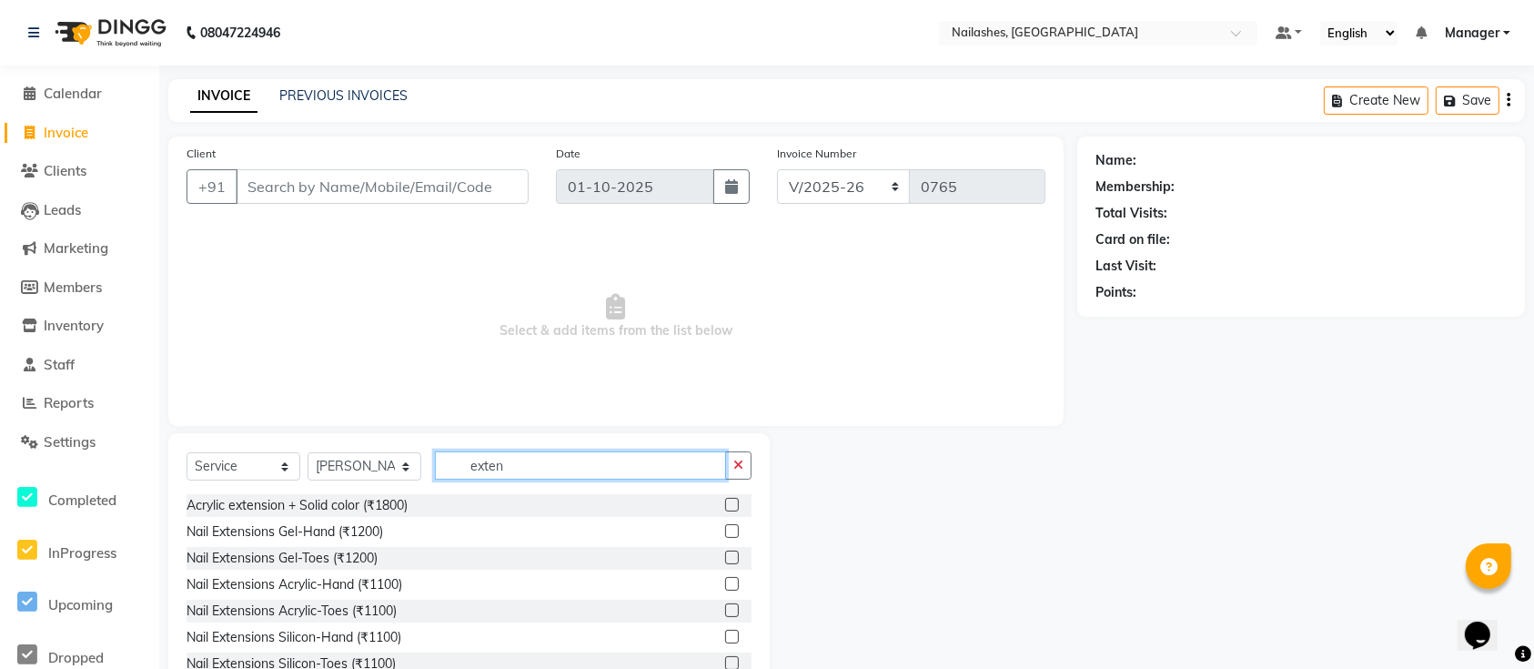
scroll to position [121, 0]
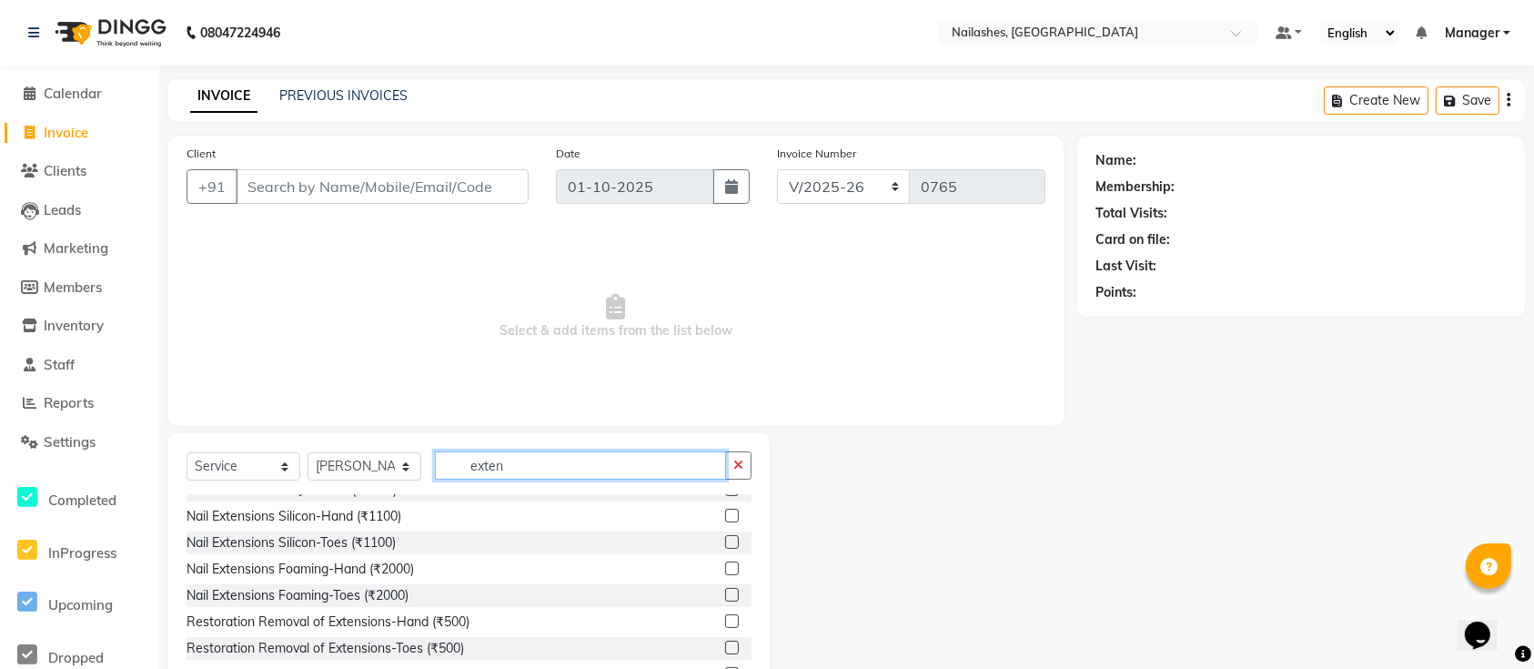
type input "exten"
click at [725, 516] on label at bounding box center [732, 515] width 14 height 14
click at [725, 516] on input "checkbox" at bounding box center [731, 516] width 12 height 12
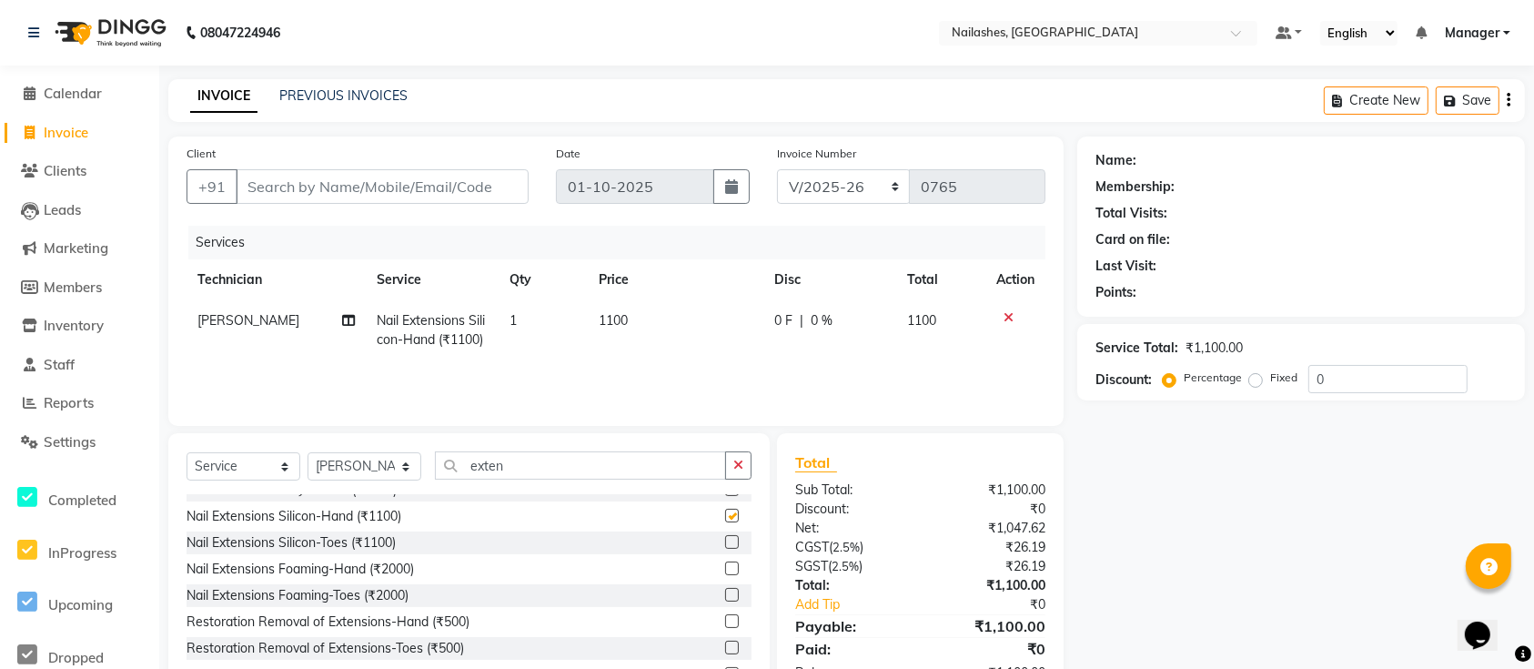
checkbox input "false"
click at [687, 317] on td "1100" at bounding box center [676, 330] width 176 height 60
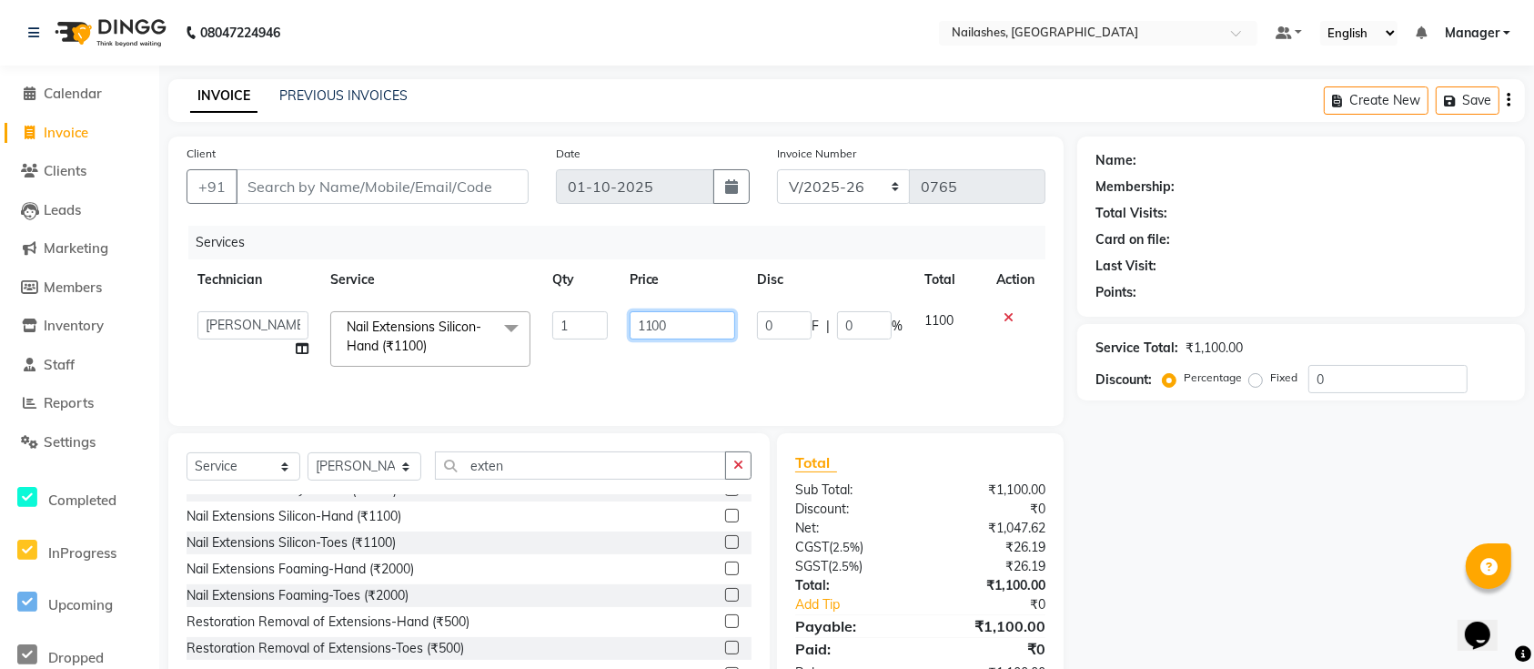
click at [699, 311] on input "1100" at bounding box center [682, 325] width 106 height 28
type input "1000"
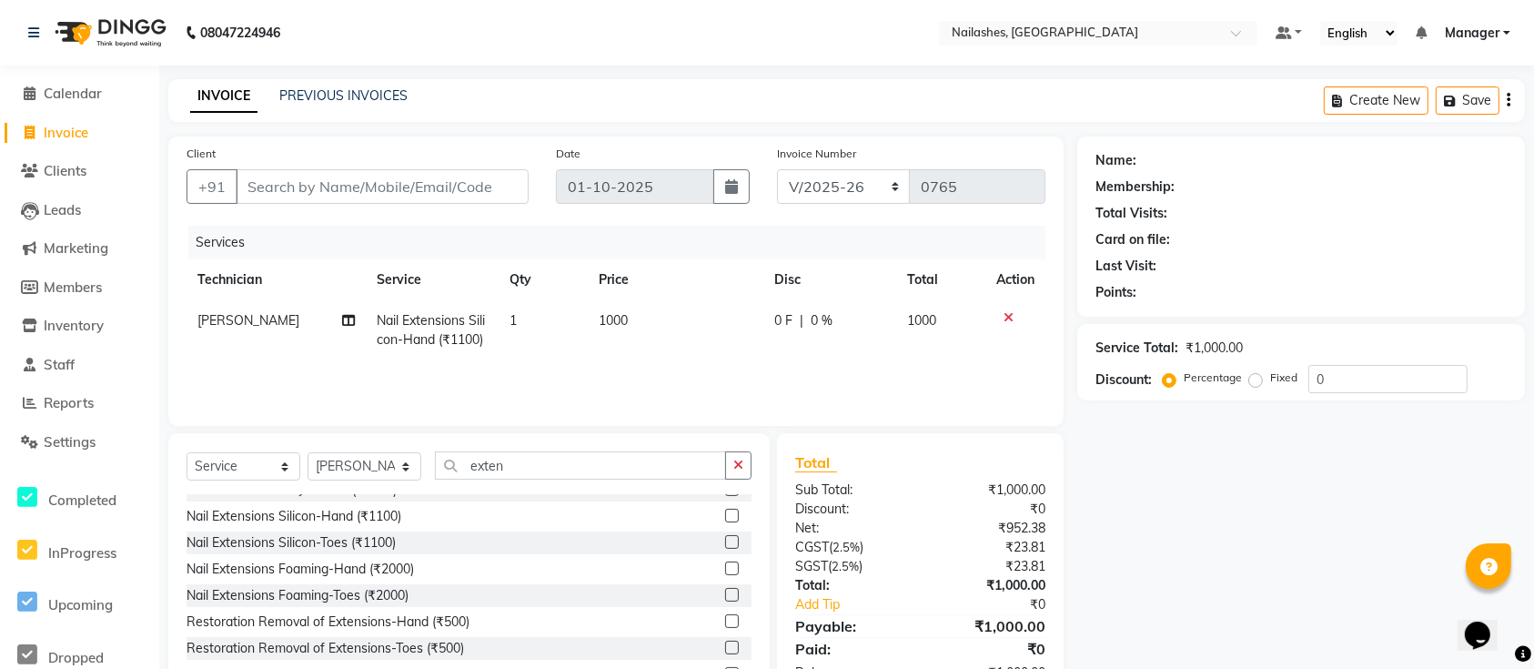
click at [1135, 554] on div "Name: Membership: Total Visits: Card on file: Last Visit: Points: Service Total…" at bounding box center [1307, 418] width 461 height 565
click at [551, 468] on input "exten" at bounding box center [580, 465] width 291 height 28
drag, startPoint x: 551, startPoint y: 468, endPoint x: 418, endPoint y: 454, distance: 133.6
click at [418, 454] on div "Select Service Product Membership Package Voucher Prepaid Gift Card Select Tech…" at bounding box center [468, 472] width 565 height 43
click at [1186, 535] on div "Name: Membership: Total Visits: Card on file: Last Visit: Points: Service Total…" at bounding box center [1307, 418] width 461 height 565
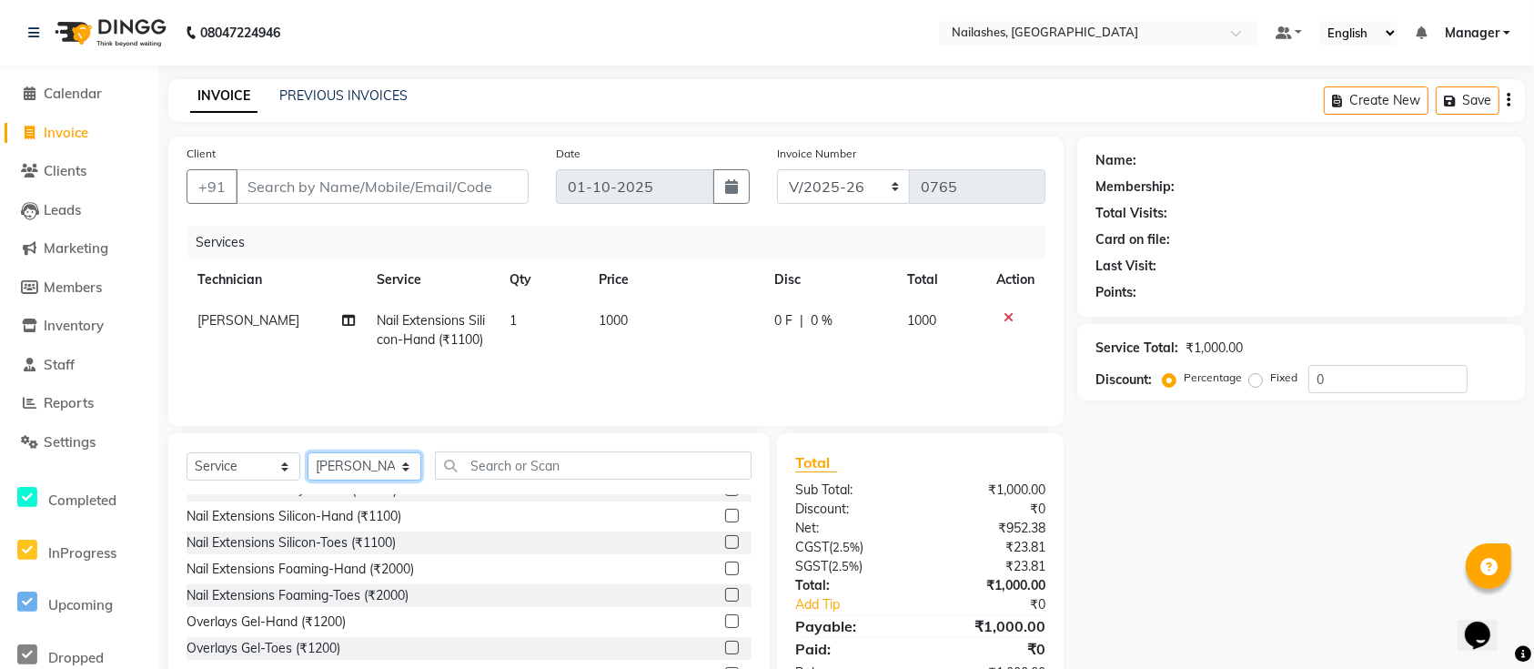
click at [382, 469] on select "Select Technician Ismail Kaif Manager Owner Shanti Sushma" at bounding box center [364, 466] width 114 height 28
click at [510, 417] on div "Client +91 Date 01-10-2025 Invoice Number BTH/2025-26 RED/2025-26 V/2025 V/2025…" at bounding box center [615, 280] width 895 height 289
click at [390, 468] on select "Select Technician Ismail Kaif Manager Owner Shanti Sushma" at bounding box center [364, 466] width 114 height 28
click at [510, 457] on input "text" at bounding box center [593, 465] width 317 height 28
click at [389, 477] on select "Select Technician Ismail Kaif Manager Owner Shanti Sushma" at bounding box center [364, 466] width 114 height 28
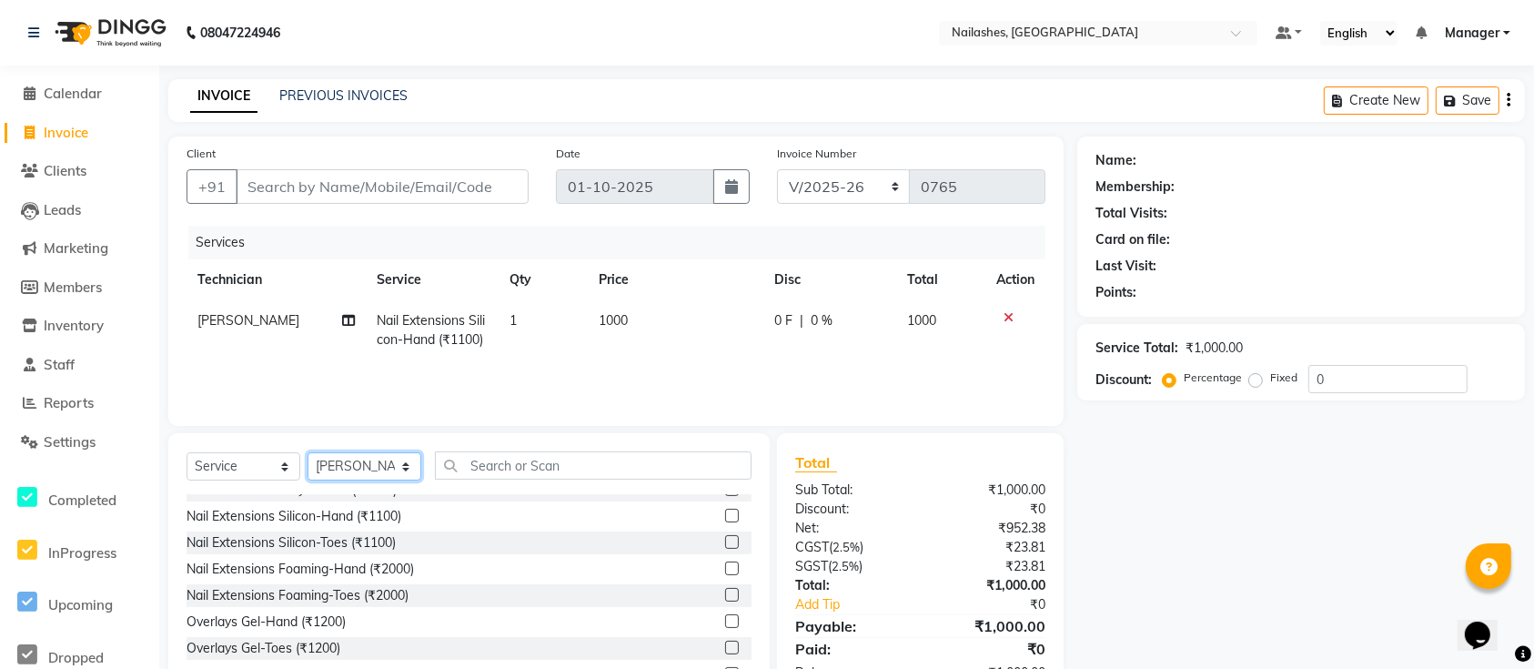
select select "29607"
click at [307, 452] on select "Select Technician Ismail Kaif Manager Owner Shanti Sushma" at bounding box center [364, 466] width 114 height 28
click at [502, 479] on div "Select Service Product Membership Package Voucher Prepaid Gift Card Select Tech…" at bounding box center [468, 472] width 565 height 43
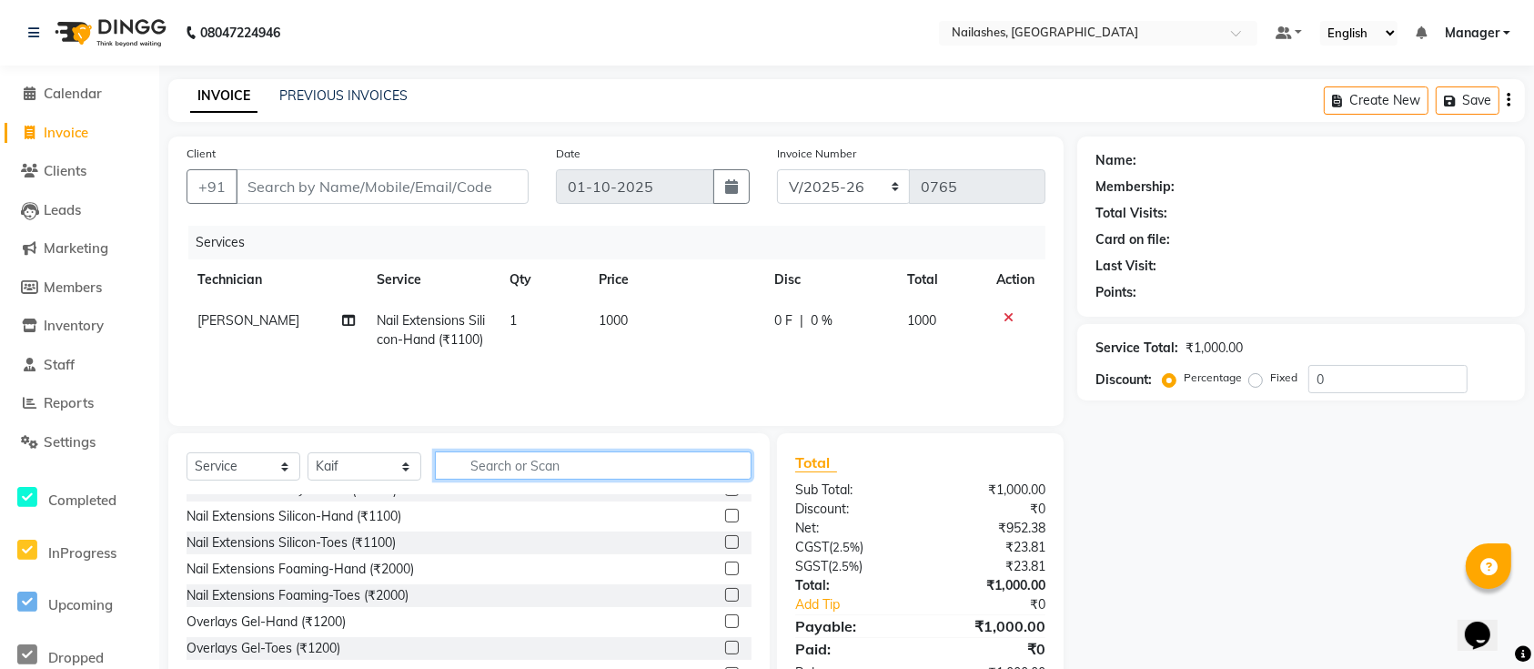
click at [517, 471] on input "text" at bounding box center [593, 465] width 317 height 28
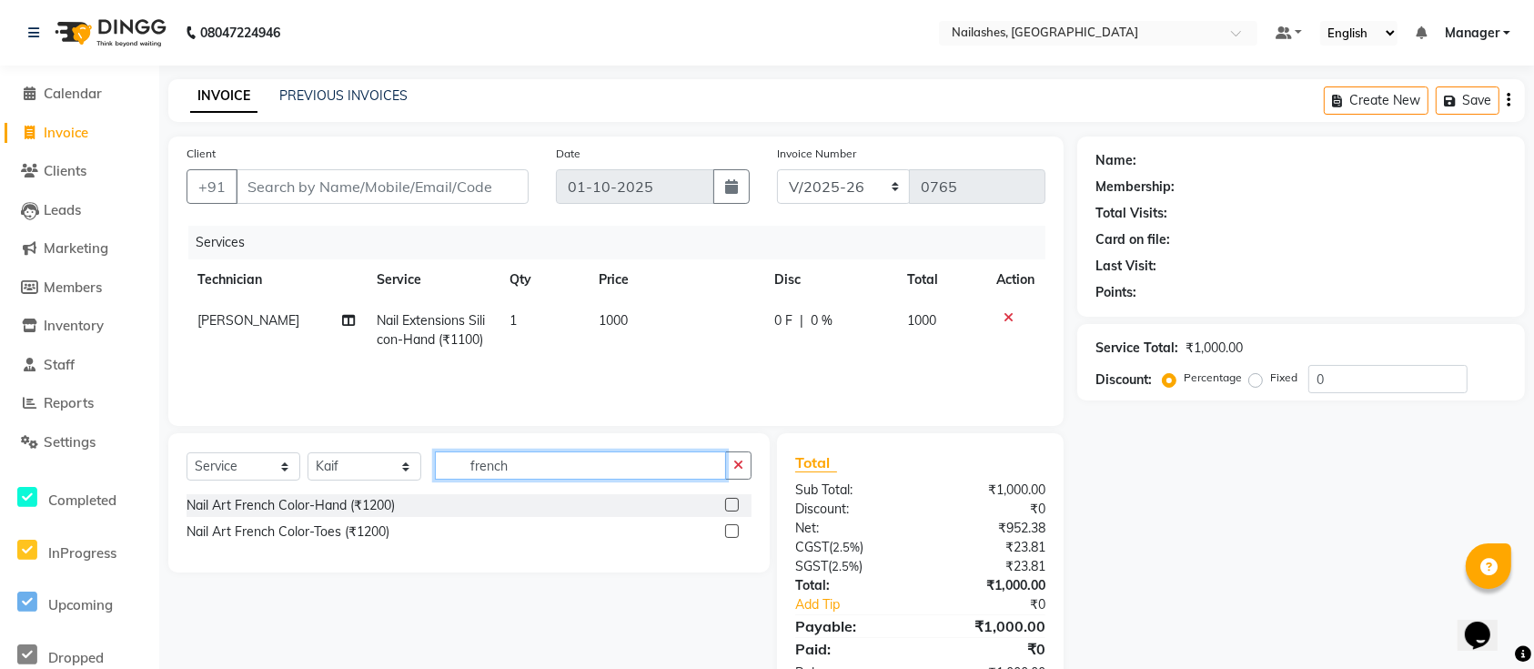
type input "french"
click at [731, 501] on label at bounding box center [732, 505] width 14 height 14
click at [731, 501] on input "checkbox" at bounding box center [731, 505] width 12 height 12
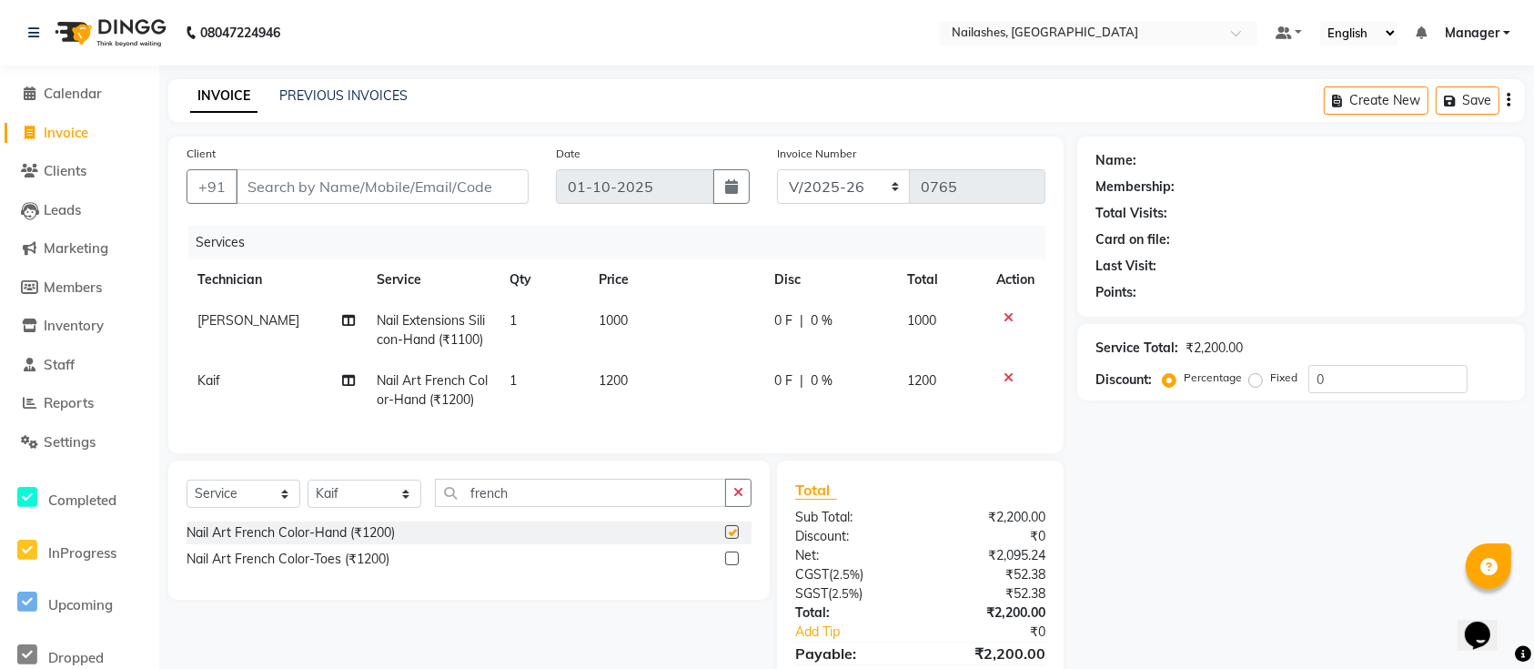
checkbox input "false"
drag, startPoint x: 550, startPoint y: 513, endPoint x: 332, endPoint y: 492, distance: 219.3
click at [332, 492] on div "Select Service Product Membership Package Voucher Prepaid Gift Card Select Tech…" at bounding box center [468, 529] width 601 height 139
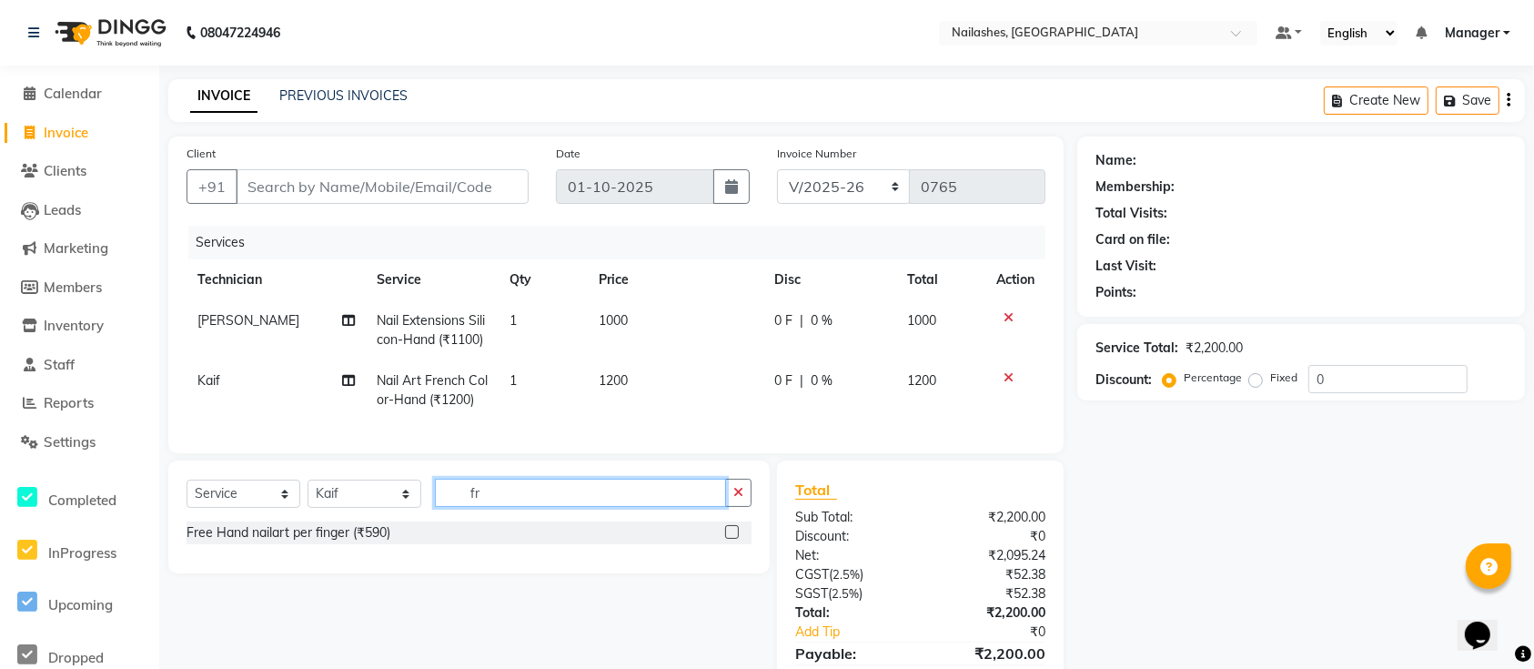
type input "f"
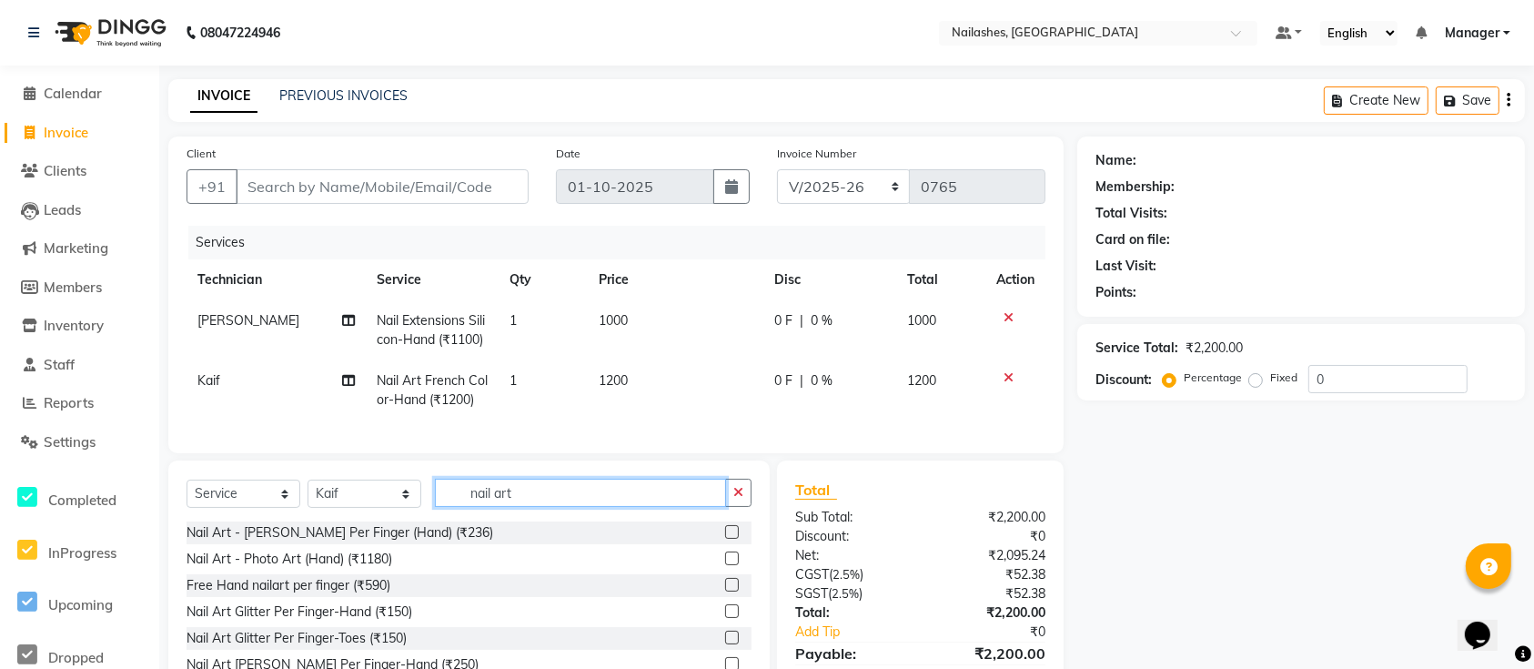
type input "nail art"
drag, startPoint x: 708, startPoint y: 602, endPoint x: 673, endPoint y: 597, distance: 35.0
click at [699, 597] on div "Free Hand nailart per finger (₹590)" at bounding box center [468, 585] width 565 height 23
click at [725, 591] on label at bounding box center [732, 585] width 14 height 14
click at [725, 591] on input "checkbox" at bounding box center [731, 585] width 12 height 12
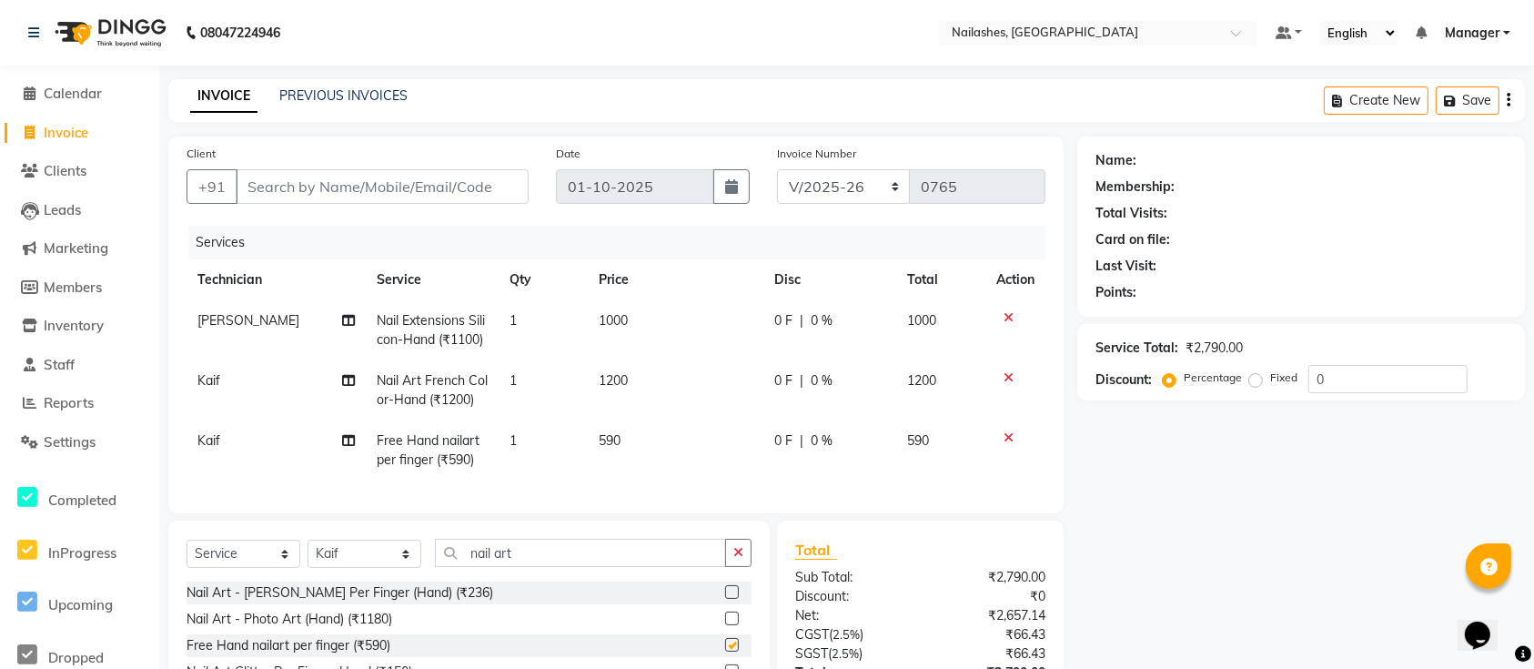
checkbox input "false"
click at [670, 431] on td "590" at bounding box center [676, 450] width 176 height 60
select select "29607"
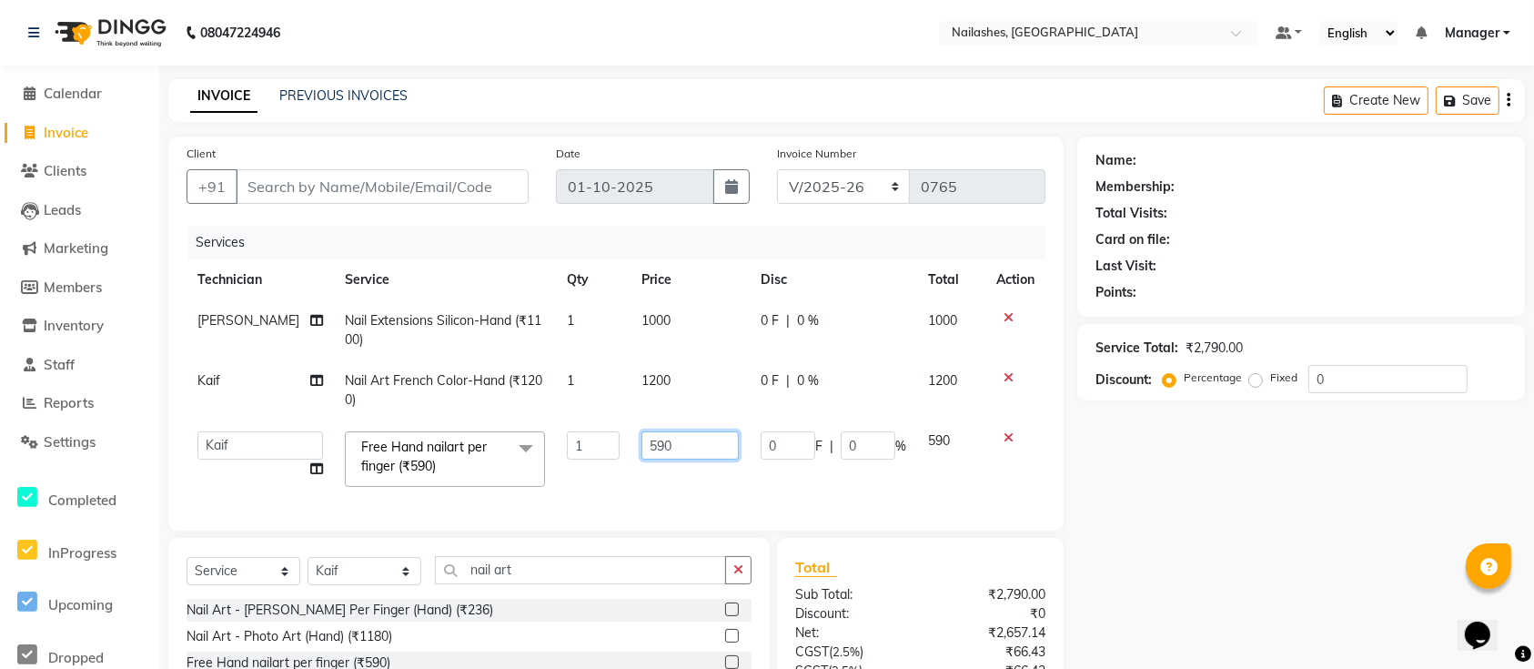
click at [686, 432] on input "590" at bounding box center [689, 445] width 97 height 28
type input "5"
type input "150"
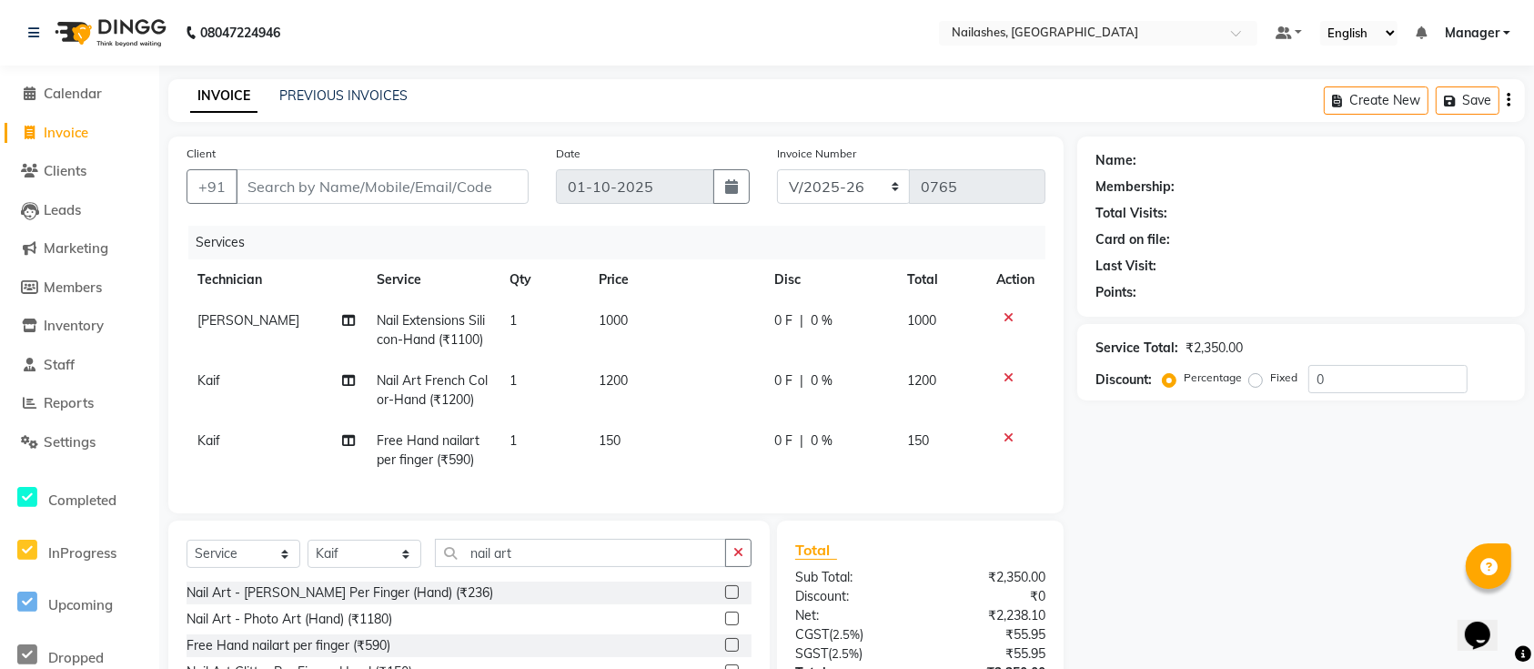
click at [533, 427] on td "1" at bounding box center [542, 450] width 89 height 60
select select "29607"
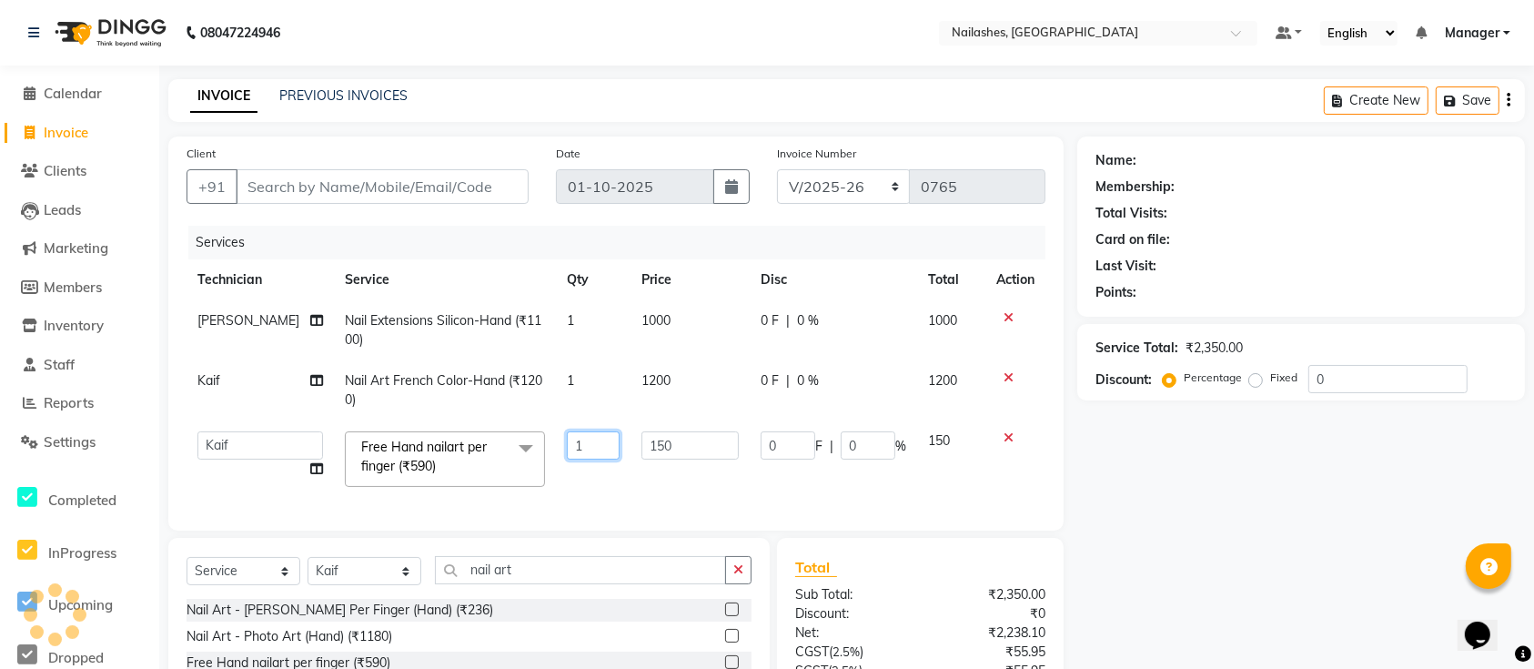
click at [588, 440] on input "1" at bounding box center [593, 445] width 53 height 28
type input "2"
click at [1225, 582] on div "Name: Membership: Total Visits: Card on file: Last Visit: Points: Service Total…" at bounding box center [1307, 470] width 461 height 669
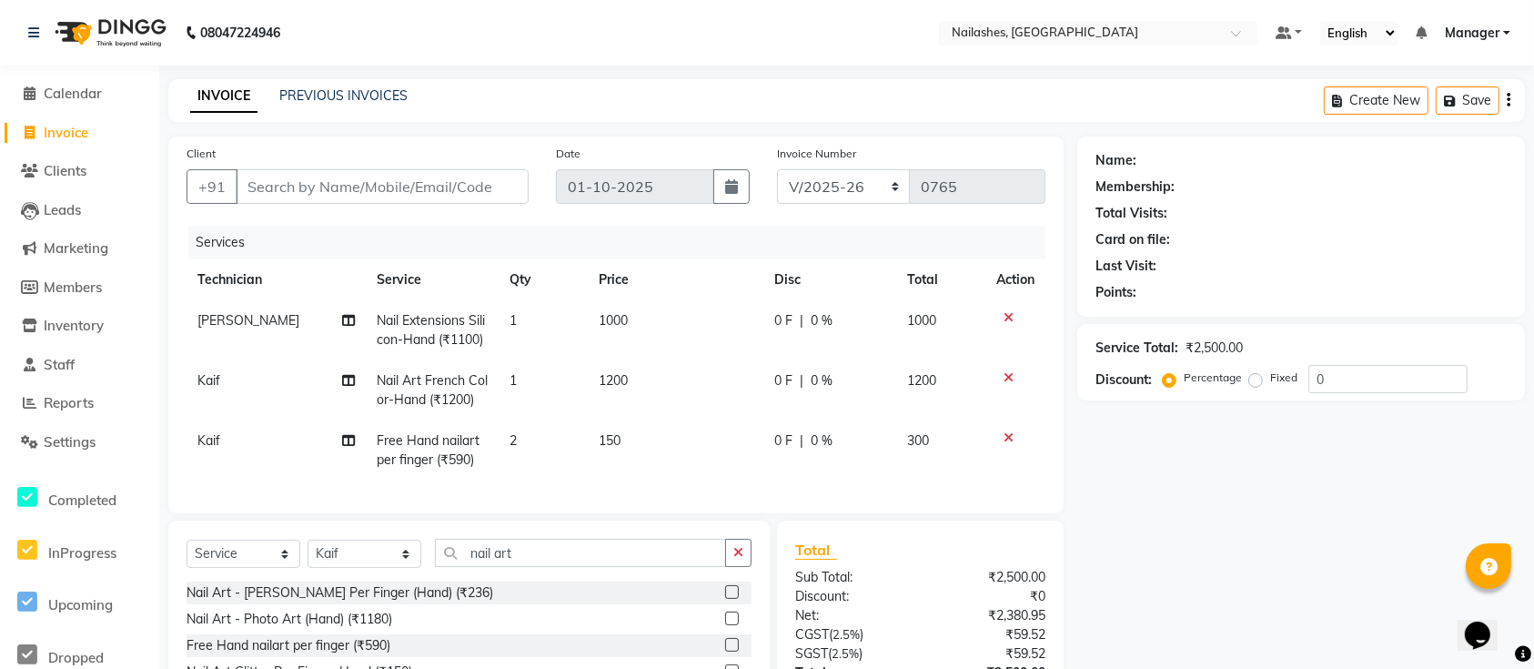
scroll to position [166, 0]
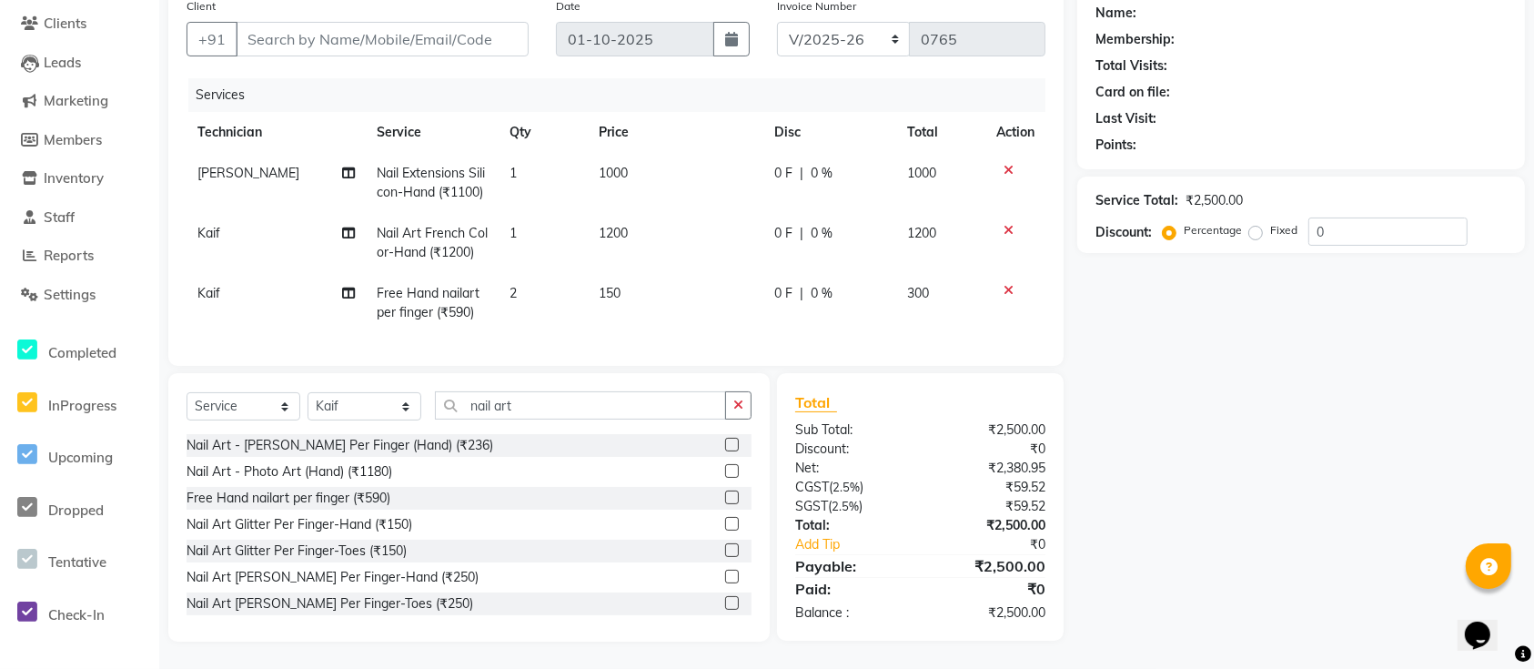
click at [1340, 487] on div "Name: Membership: Total Visits: Card on file: Last Visit: Points: Service Total…" at bounding box center [1307, 315] width 461 height 652
click at [1205, 346] on div "Name: Membership: Total Visits: Card on file: Last Visit: Points: Service Total…" at bounding box center [1307, 315] width 461 height 652
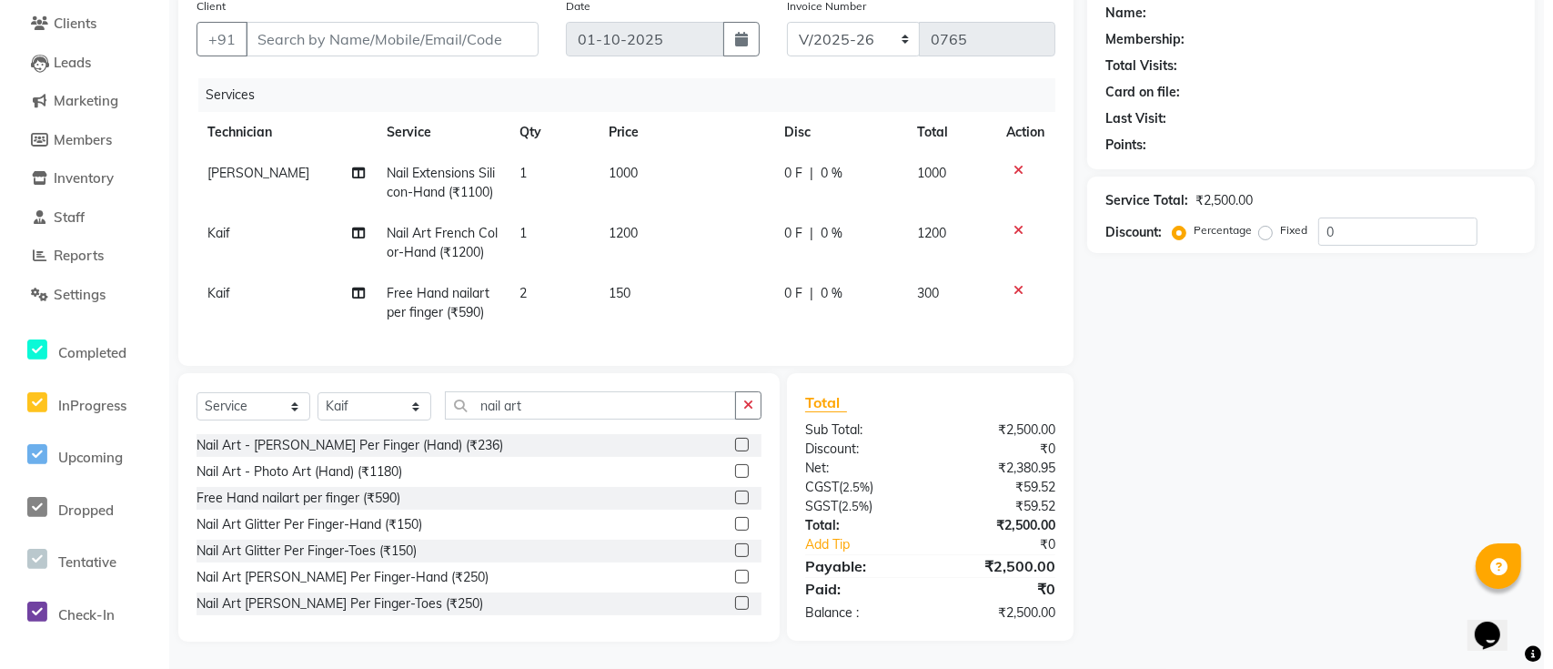
scroll to position [0, 0]
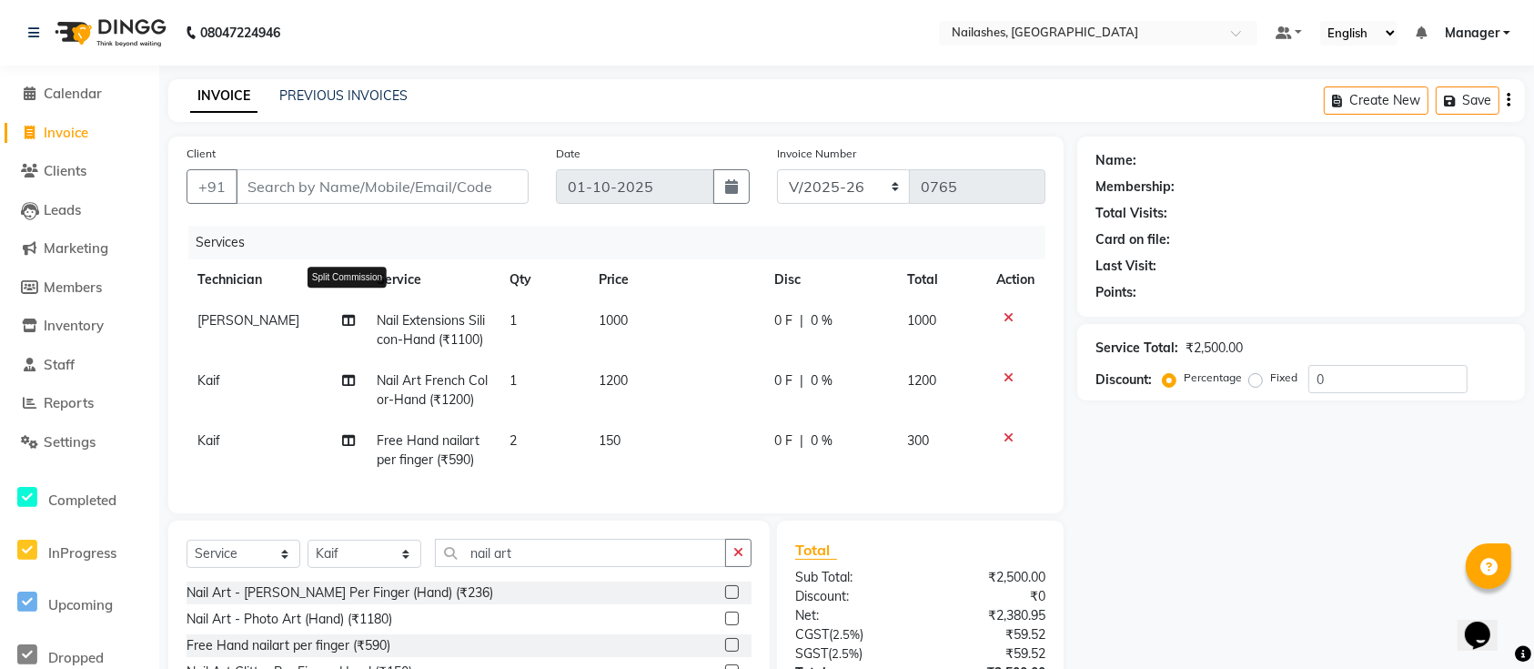
click at [349, 321] on icon at bounding box center [348, 320] width 13 height 13
select select "24569"
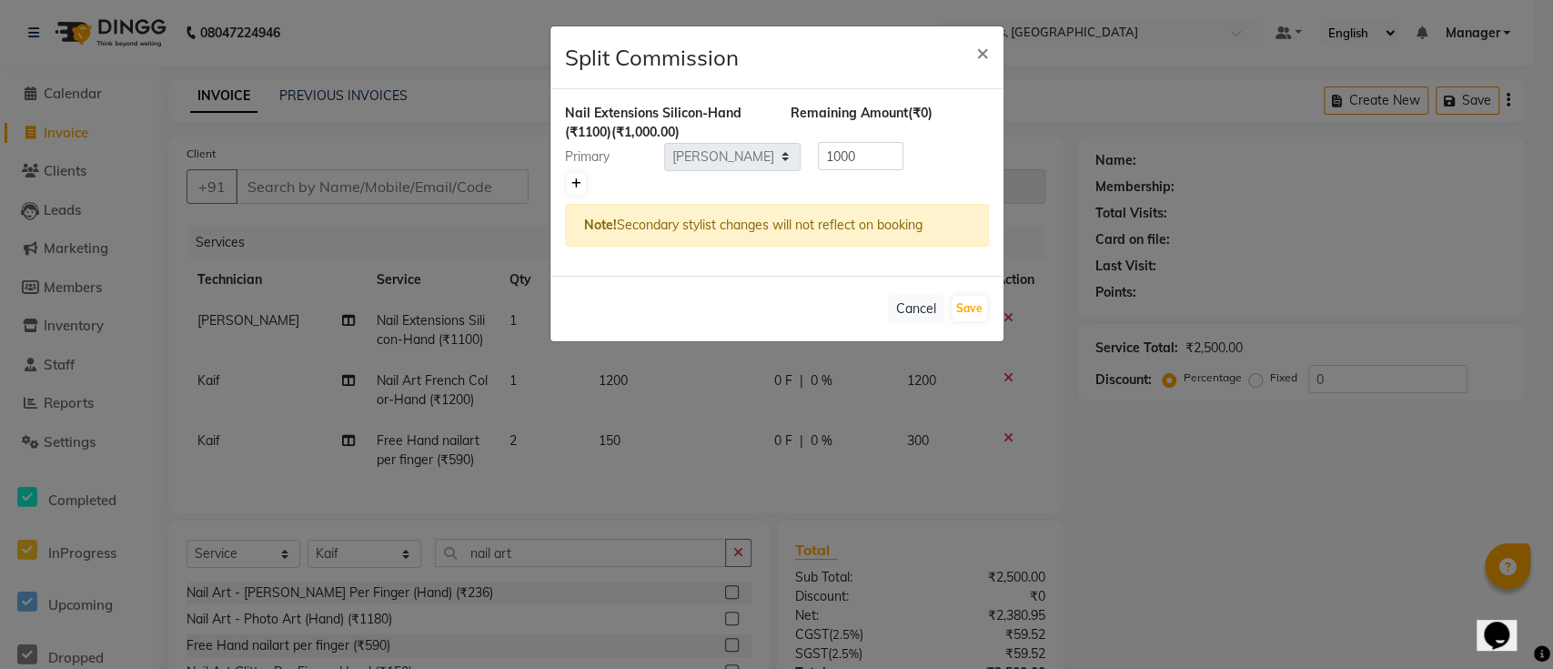
click at [571, 186] on icon at bounding box center [576, 183] width 10 height 11
type input "500"
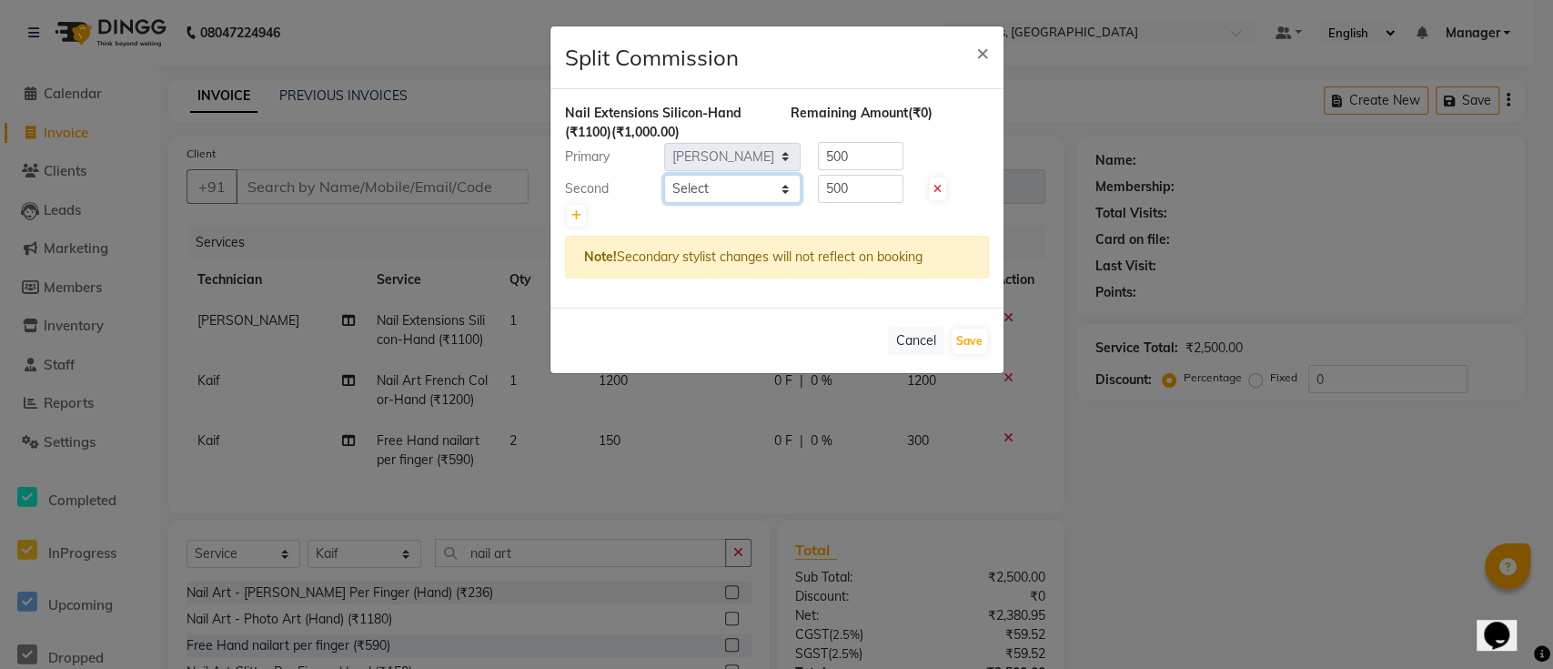
click at [750, 183] on select "Select Ismail Kaif Manager Owner Shanti Sushma" at bounding box center [732, 189] width 136 height 28
select select "29607"
click at [664, 175] on select "Select Ismail Kaif Manager Owner Shanti Sushma" at bounding box center [732, 189] width 136 height 28
click at [971, 338] on button "Save" at bounding box center [968, 340] width 35 height 25
select select "Select"
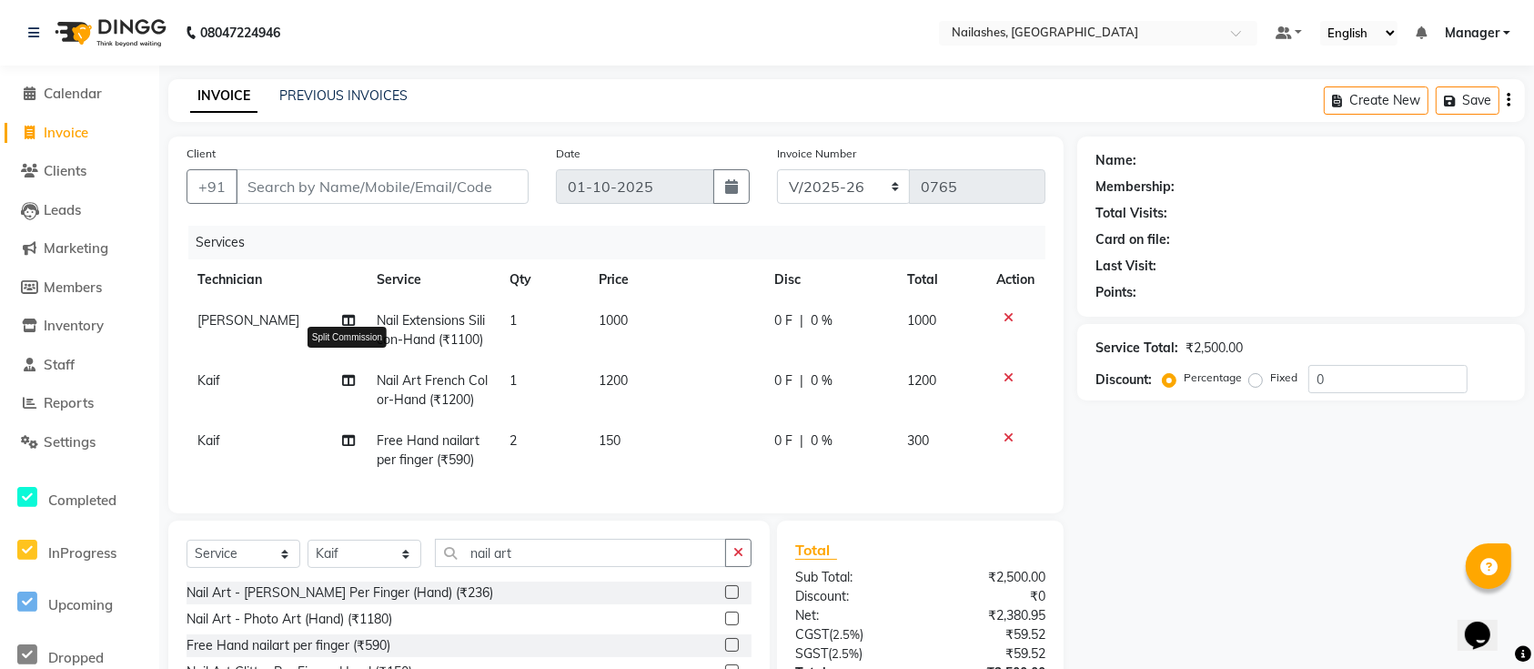
click at [342, 378] on icon at bounding box center [348, 380] width 13 height 13
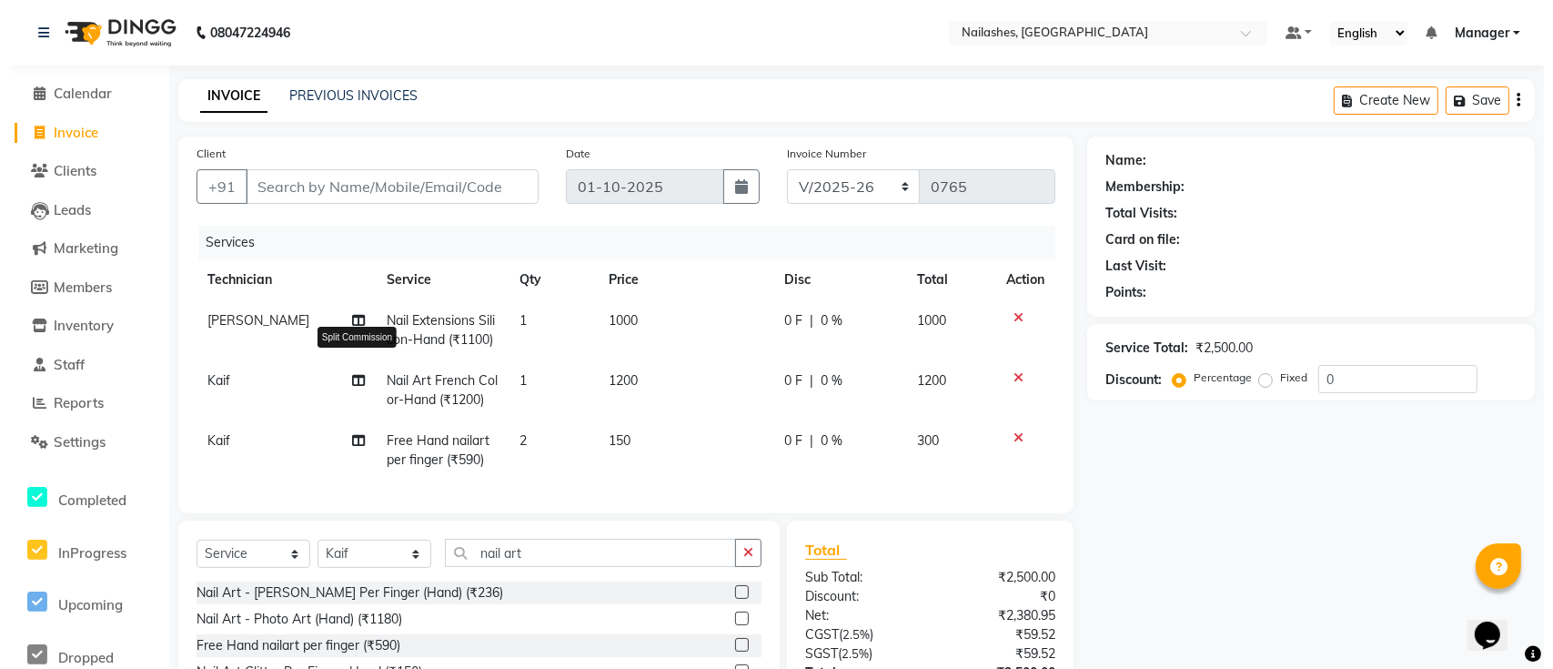
select select "29607"
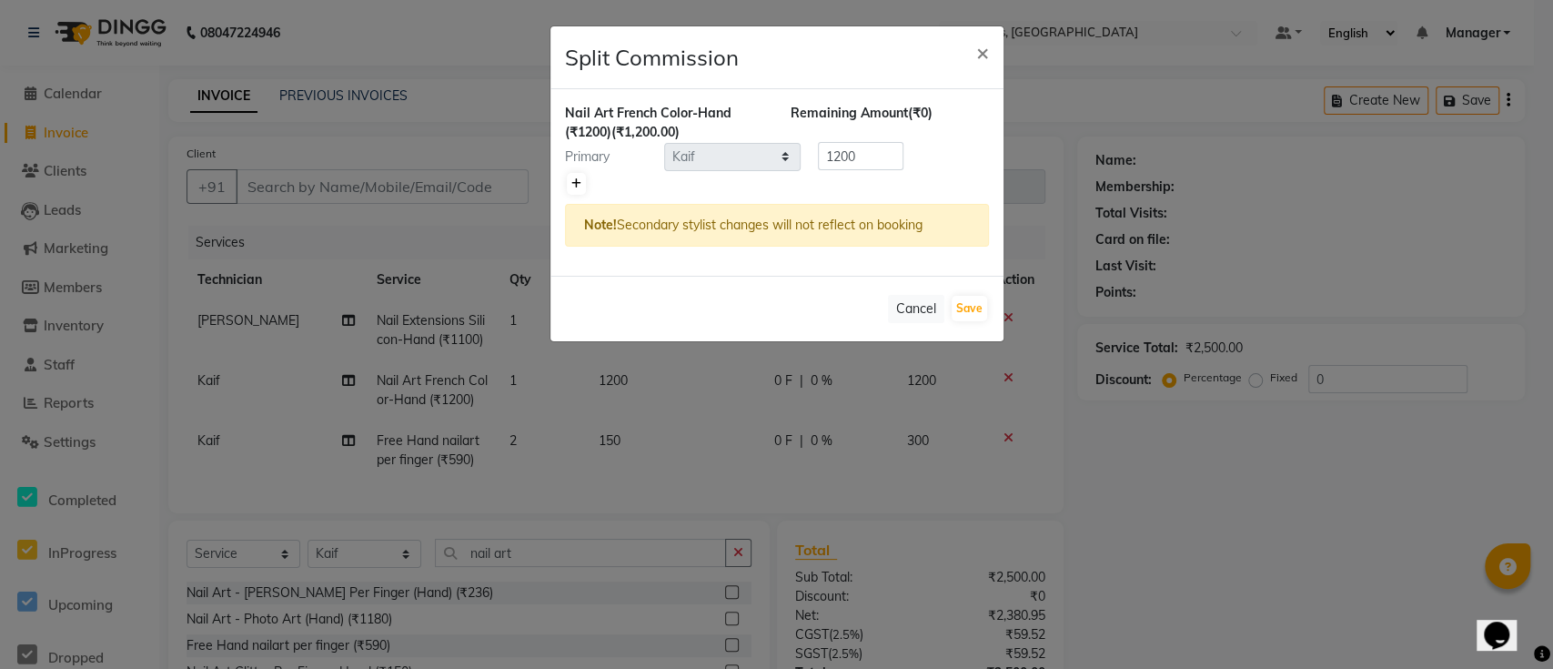
click at [569, 191] on link at bounding box center [576, 184] width 19 height 22
type input "600"
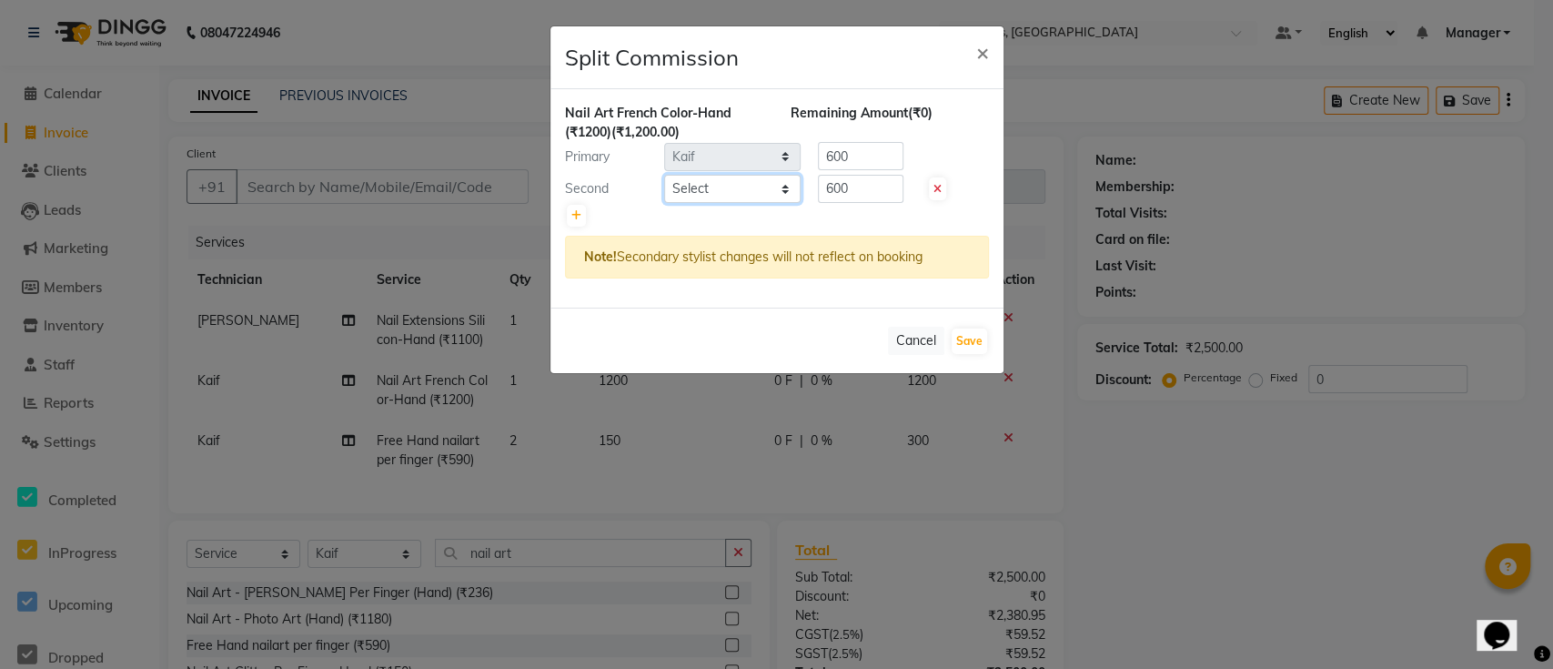
click at [709, 182] on select "Select Ismail Kaif Manager Owner Shanti Sushma" at bounding box center [732, 189] width 136 height 28
select select "24569"
click at [664, 175] on select "Select Ismail Kaif Manager Owner Shanti Sushma" at bounding box center [732, 189] width 136 height 28
click at [965, 343] on button "Save" at bounding box center [968, 340] width 35 height 25
select select "Select"
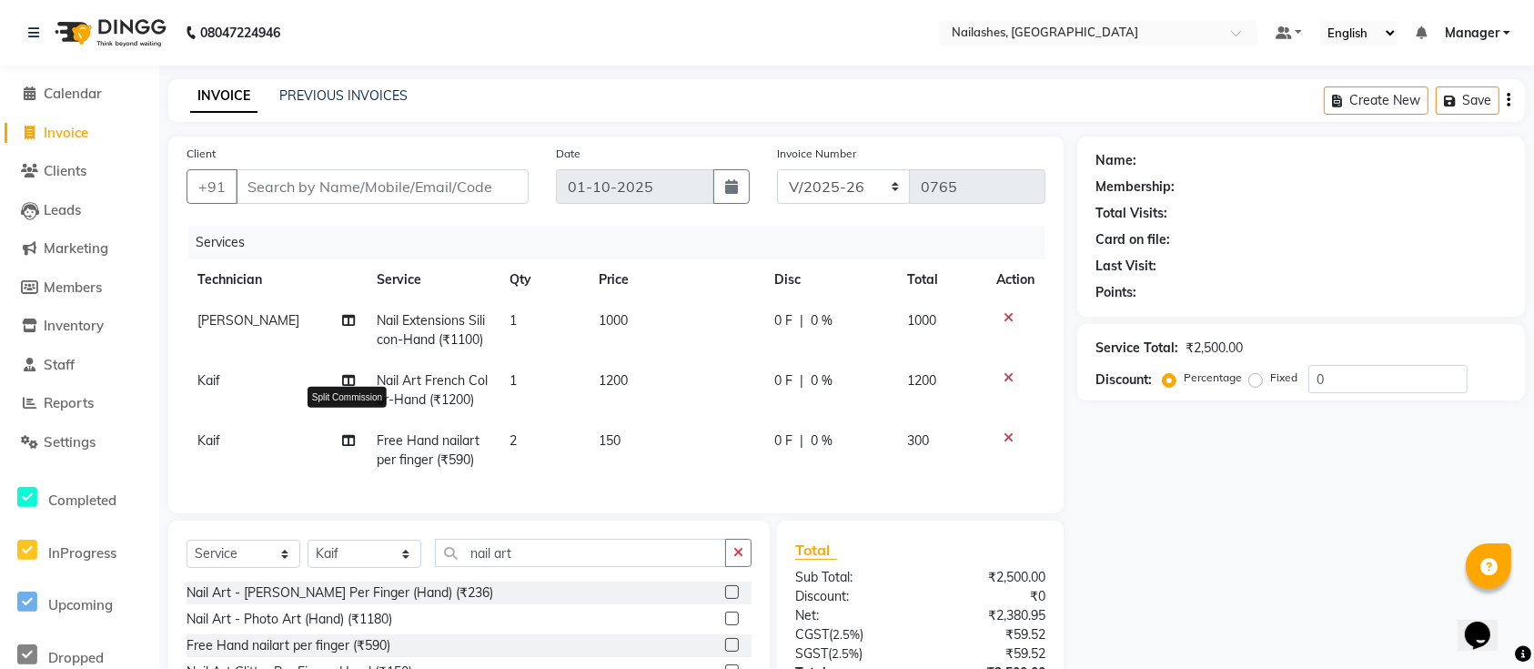
click at [342, 435] on icon at bounding box center [348, 440] width 13 height 13
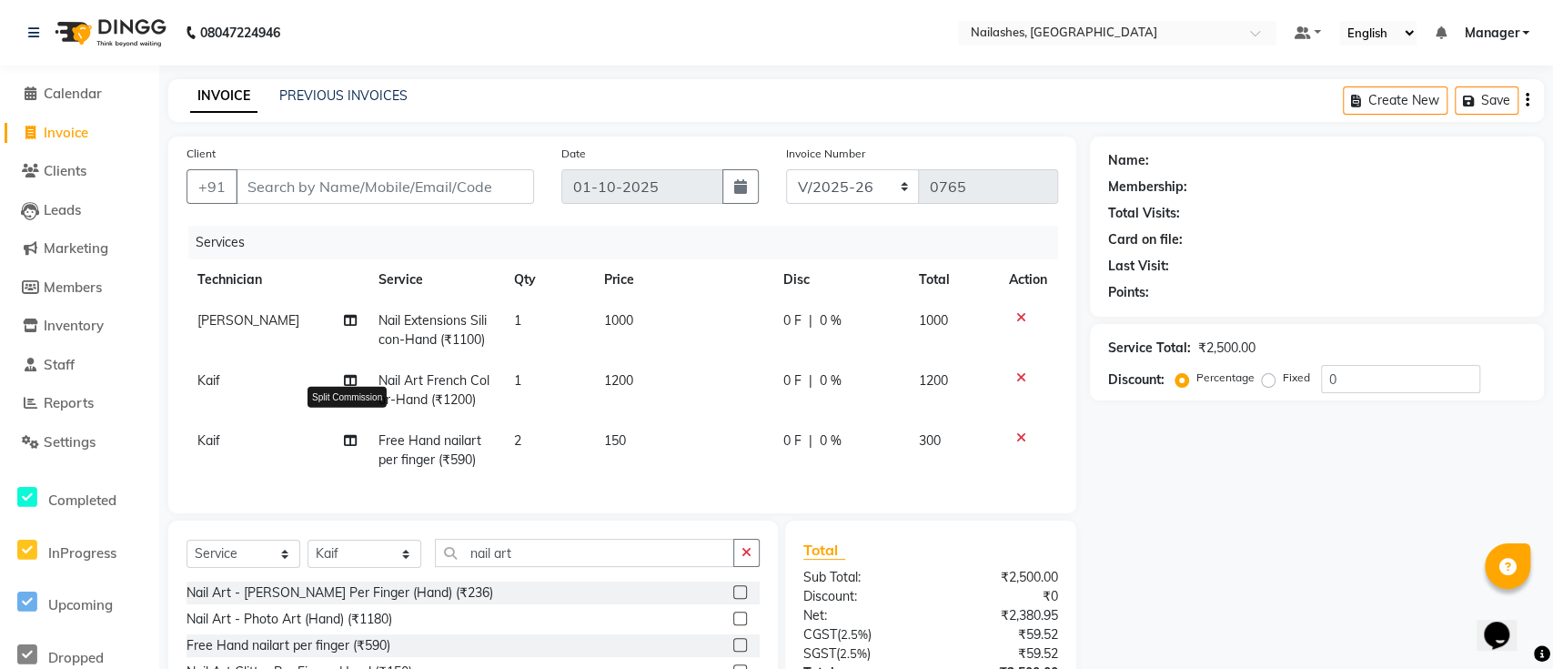
select select "29607"
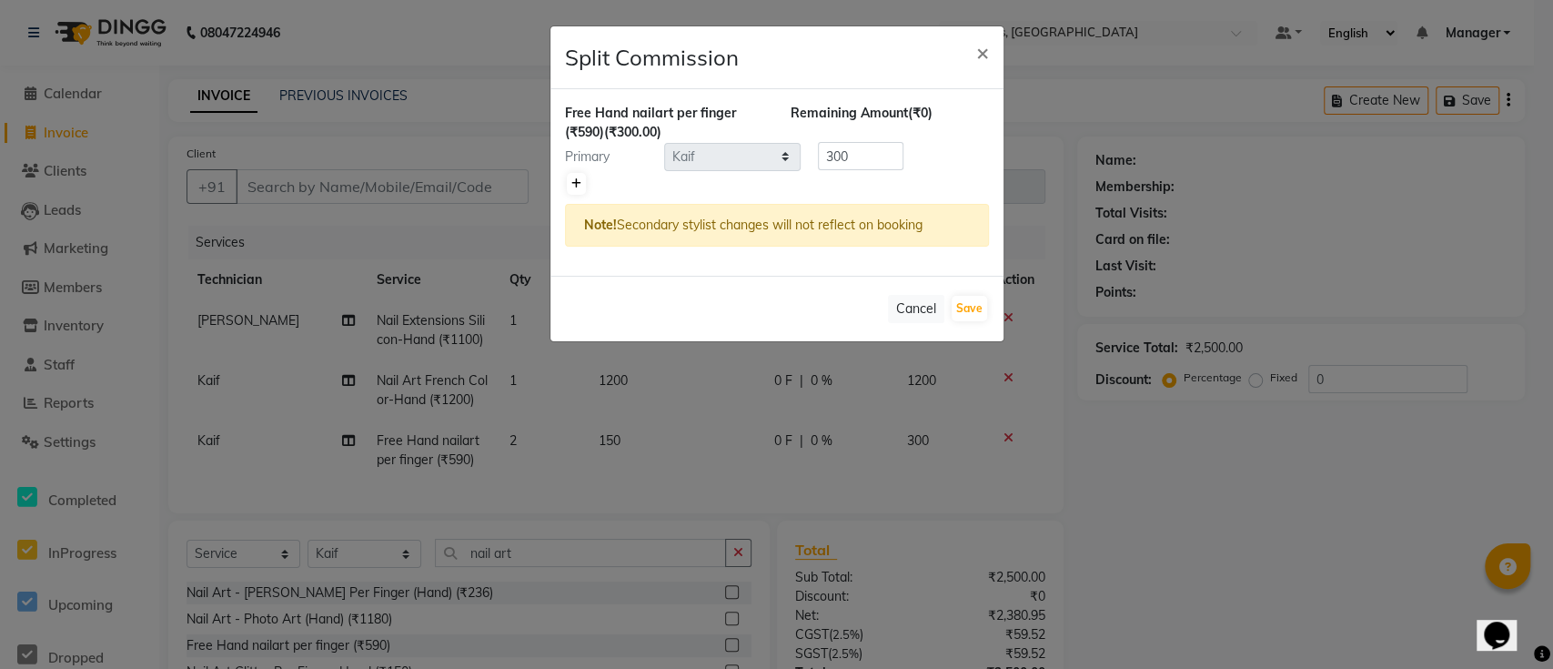
click at [572, 190] on link at bounding box center [576, 184] width 19 height 22
type input "150"
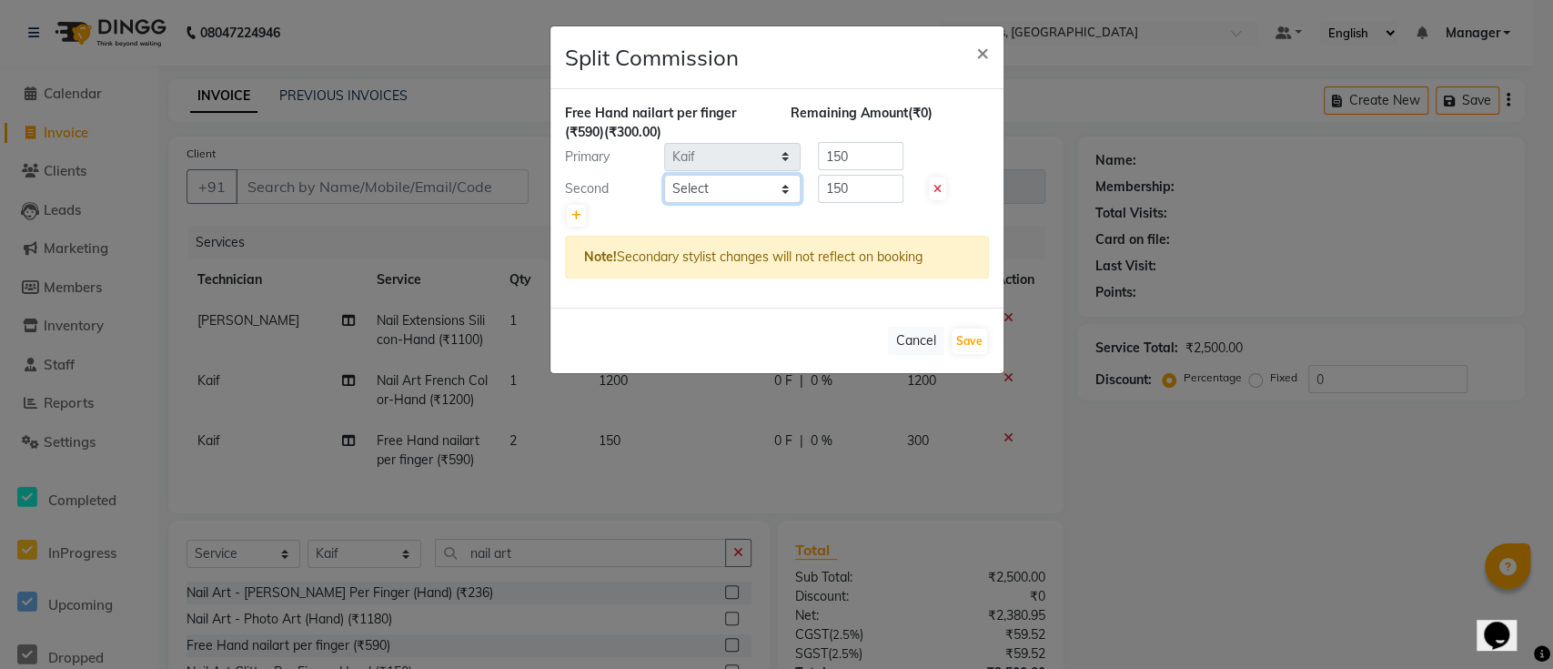
click at [686, 178] on select "Select Ismail Kaif Manager Owner Shanti Sushma" at bounding box center [732, 189] width 136 height 28
select select "24569"
click at [664, 175] on select "Select Ismail Kaif Manager Owner Shanti Sushma" at bounding box center [732, 189] width 136 height 28
click at [975, 347] on button "Save" at bounding box center [968, 340] width 35 height 25
select select "Select"
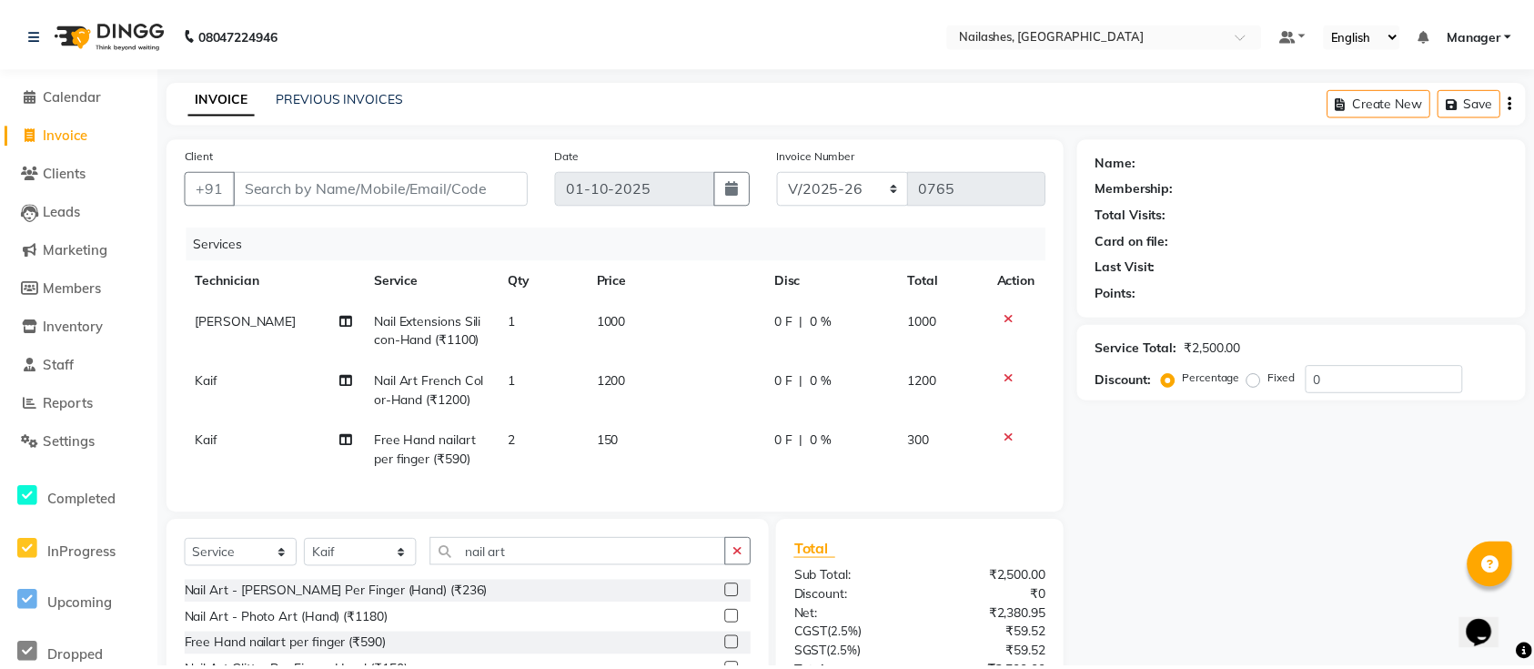
scroll to position [166, 0]
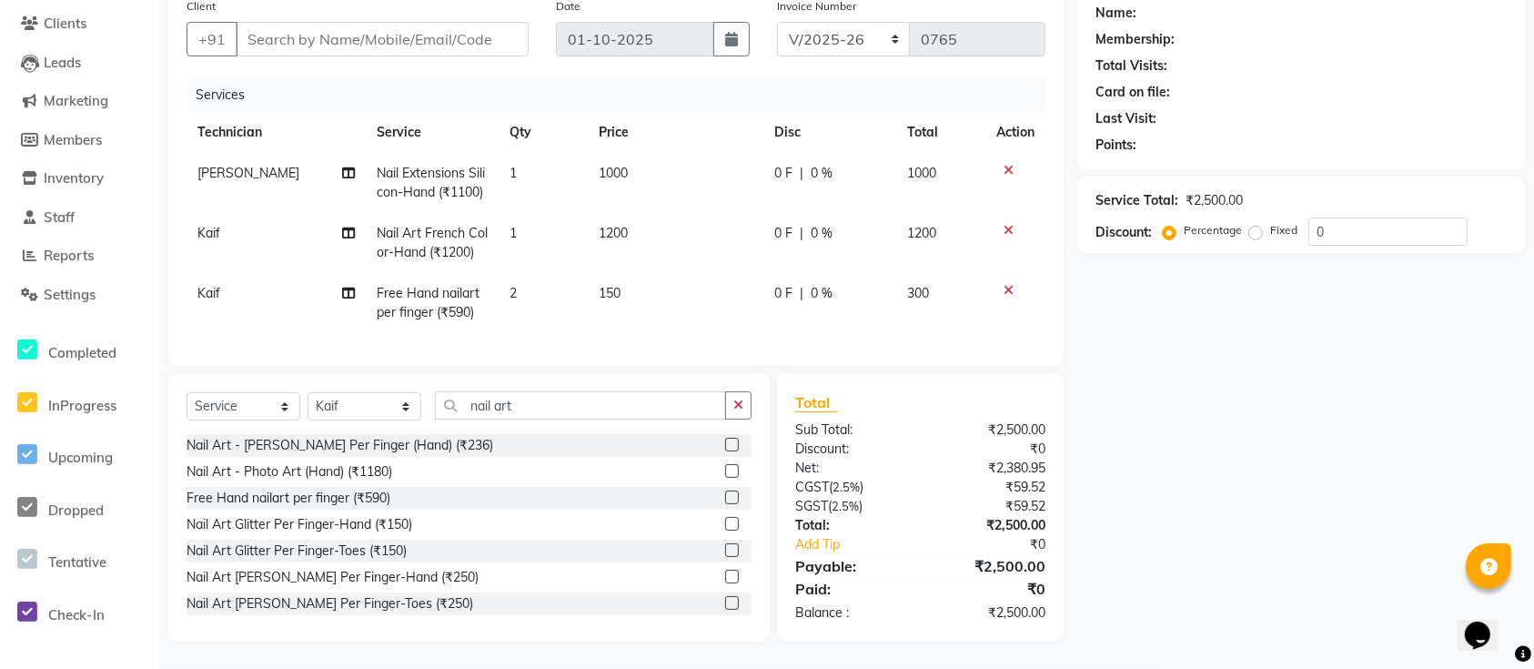
click at [1198, 490] on div "Name: Membership: Total Visits: Card on file: Last Visit: Points: Service Total…" at bounding box center [1307, 315] width 461 height 652
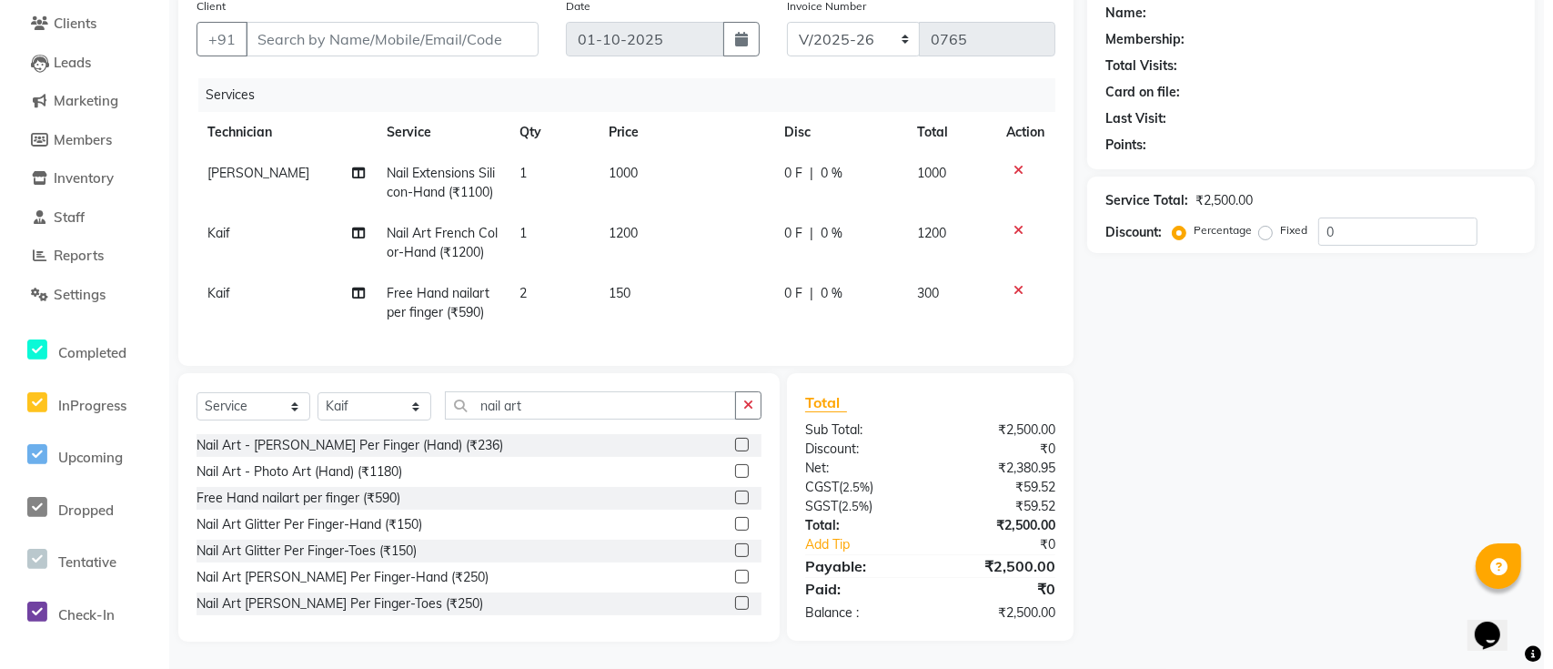
scroll to position [0, 0]
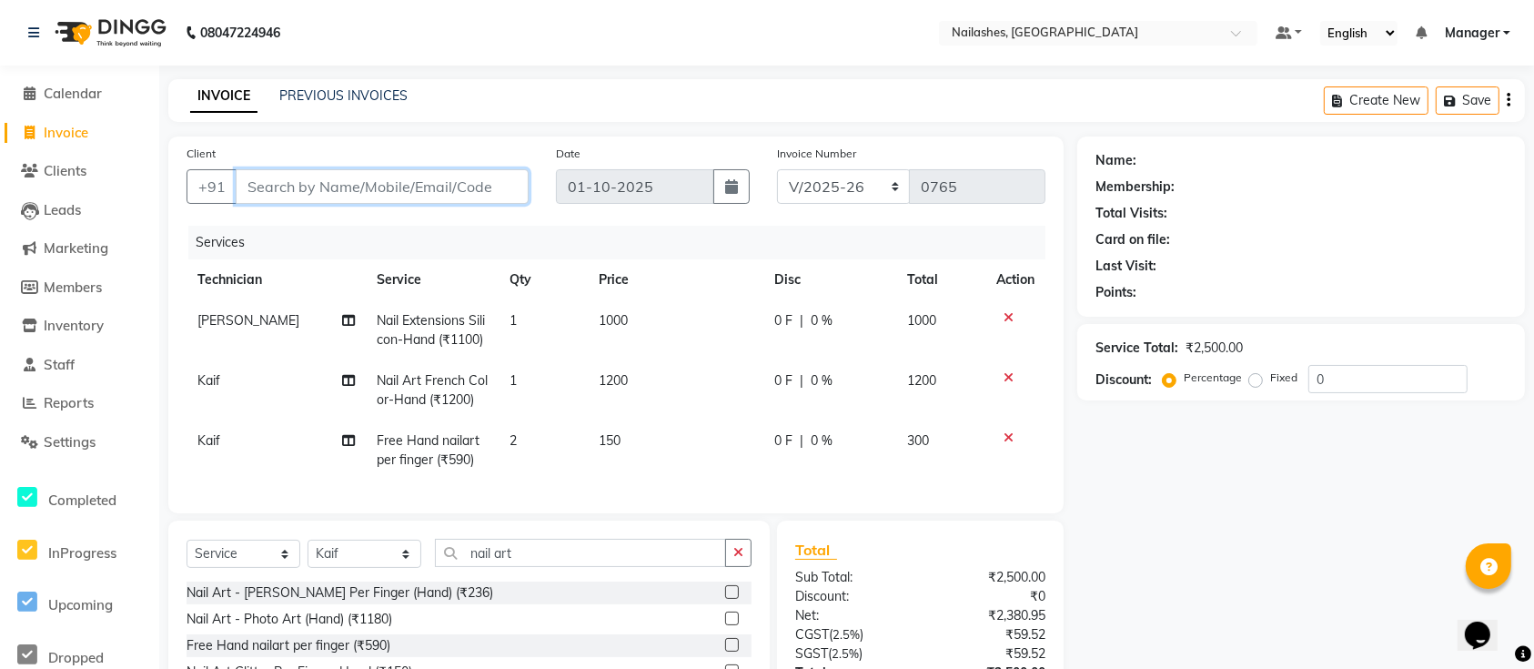
click at [455, 182] on input "Client" at bounding box center [382, 186] width 293 height 35
click at [412, 191] on input "Client" at bounding box center [382, 186] width 293 height 35
click at [244, 440] on td "Kaif" at bounding box center [275, 450] width 179 height 60
select select "29607"
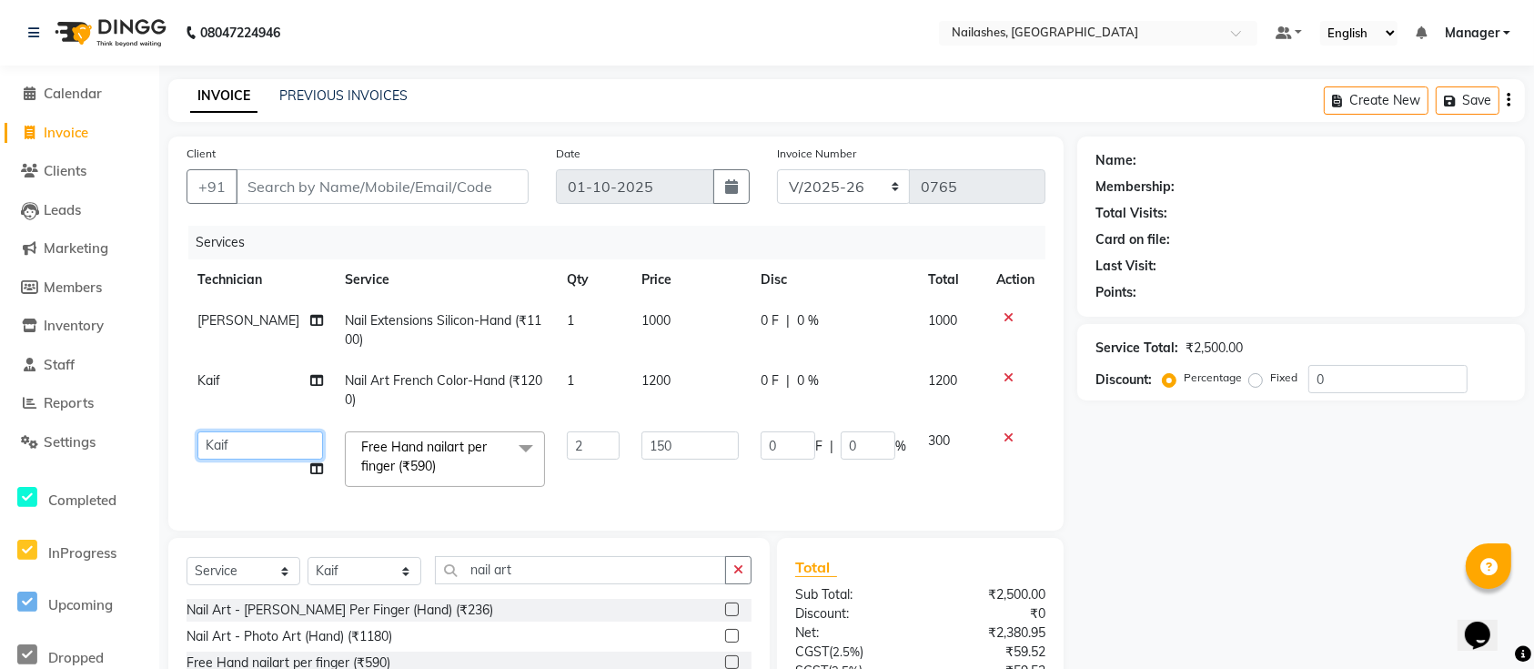
click at [253, 443] on select "Ismail Kaif Manager Owner Shanti Sushma" at bounding box center [260, 445] width 126 height 28
click at [310, 469] on icon at bounding box center [316, 468] width 13 height 13
select select "24569"
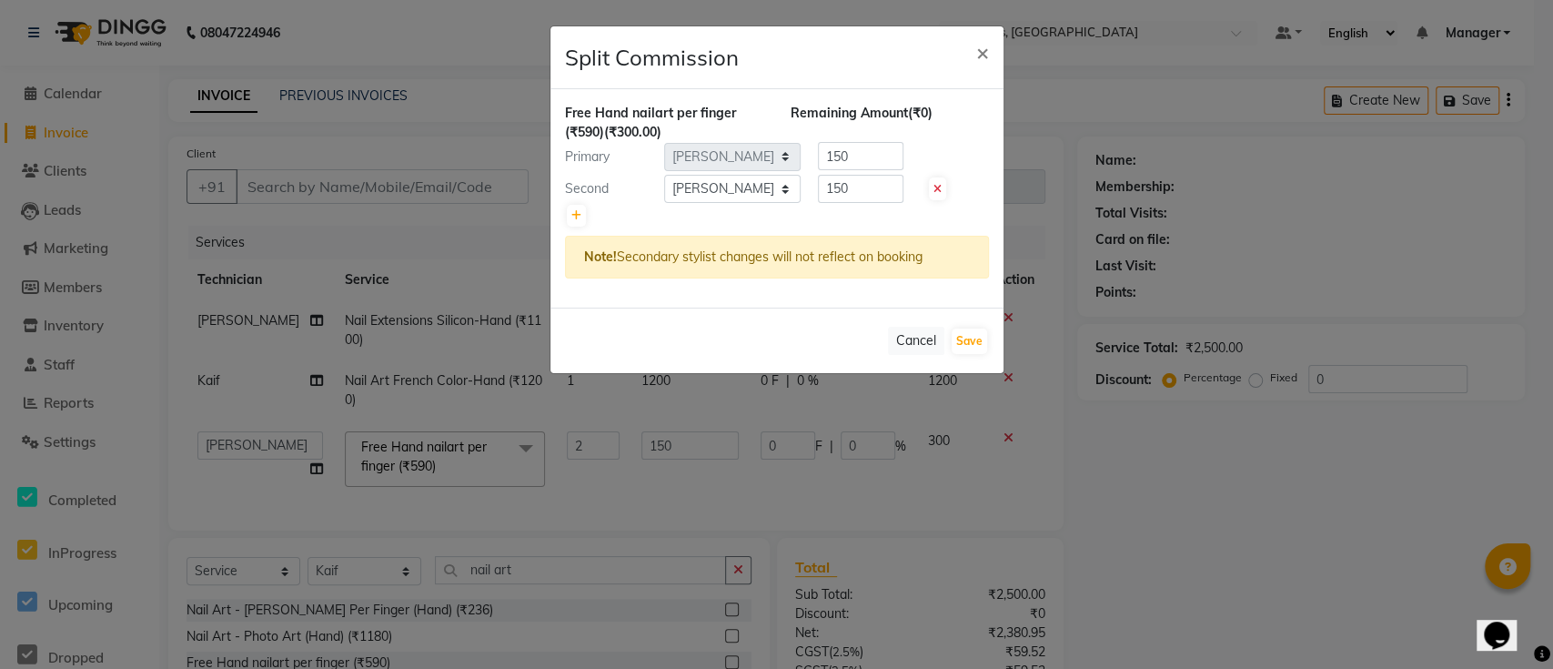
click at [934, 192] on icon at bounding box center [937, 189] width 8 height 11
type input "300"
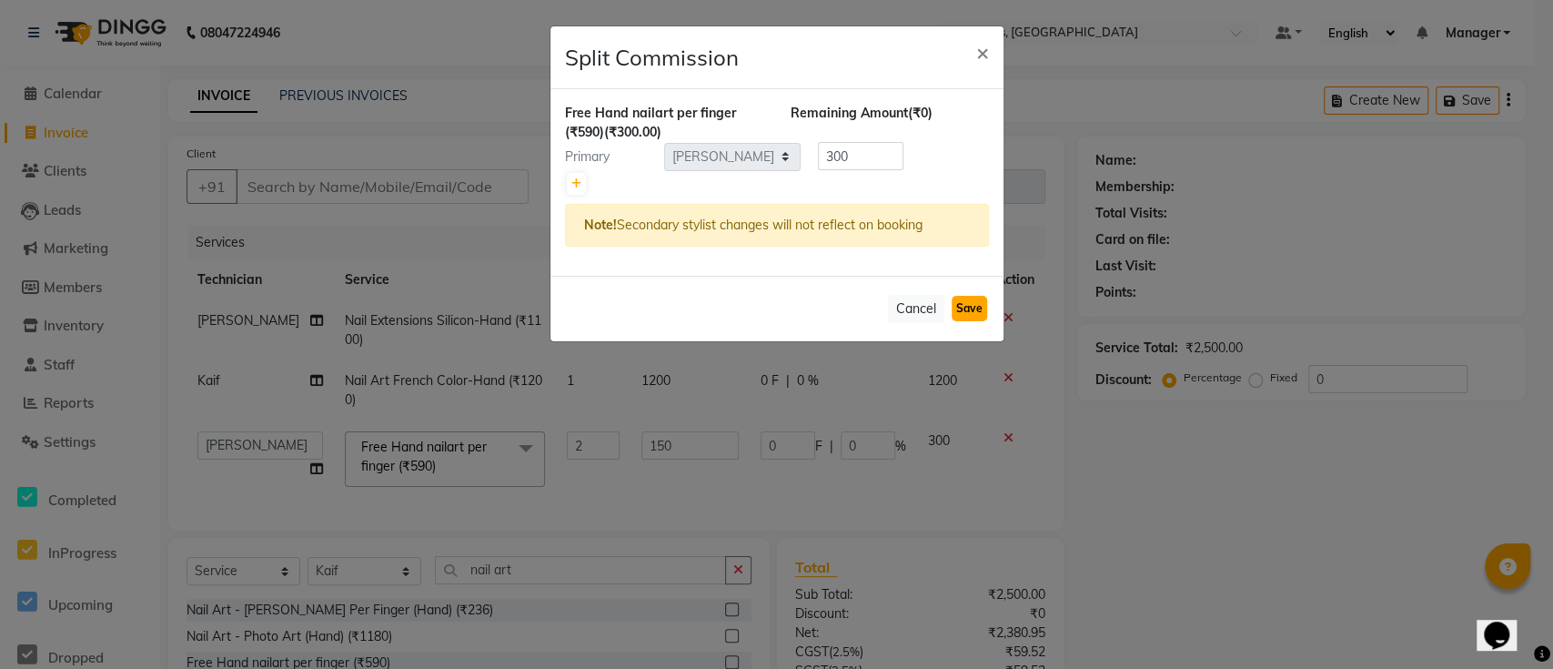
click at [972, 305] on button "Save" at bounding box center [968, 308] width 35 height 25
select select "Select"
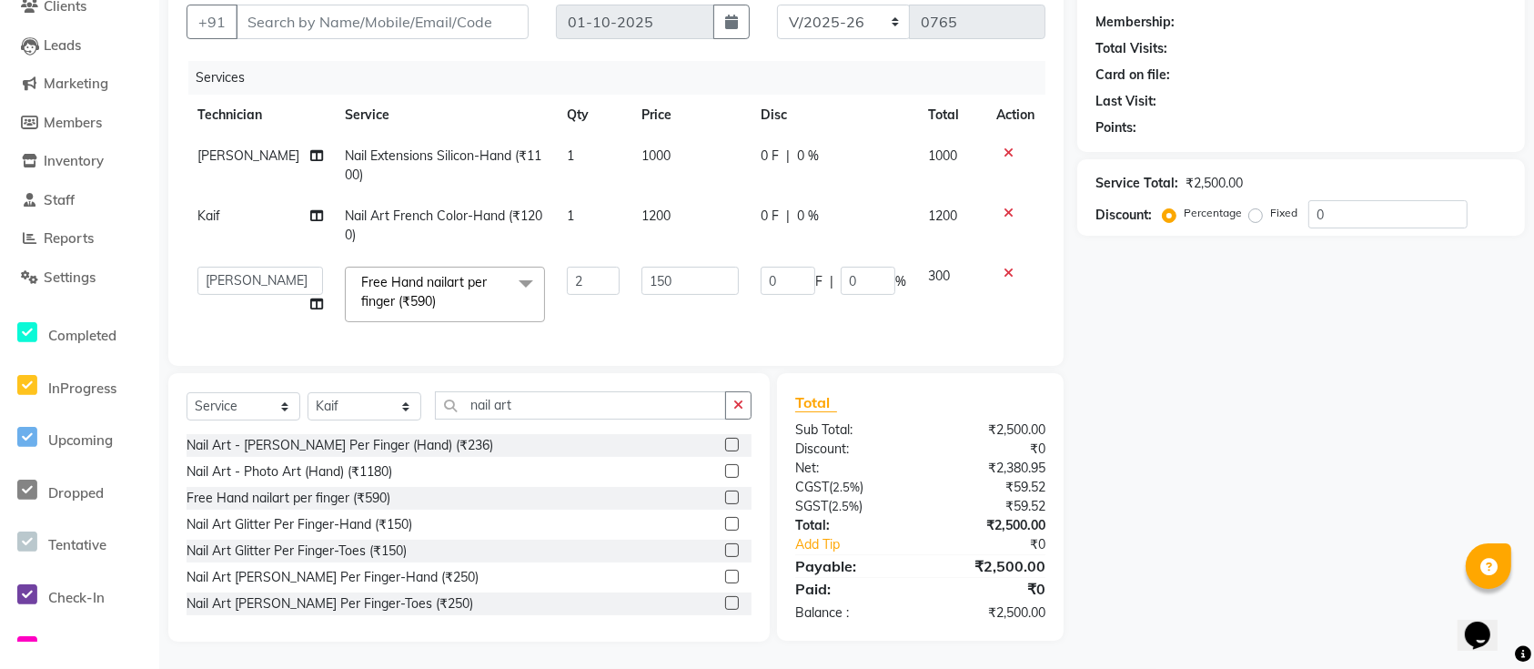
click at [1233, 557] on div "Name: Membership: Total Visits: Card on file: Last Visit: Points: Service Total…" at bounding box center [1307, 306] width 461 height 669
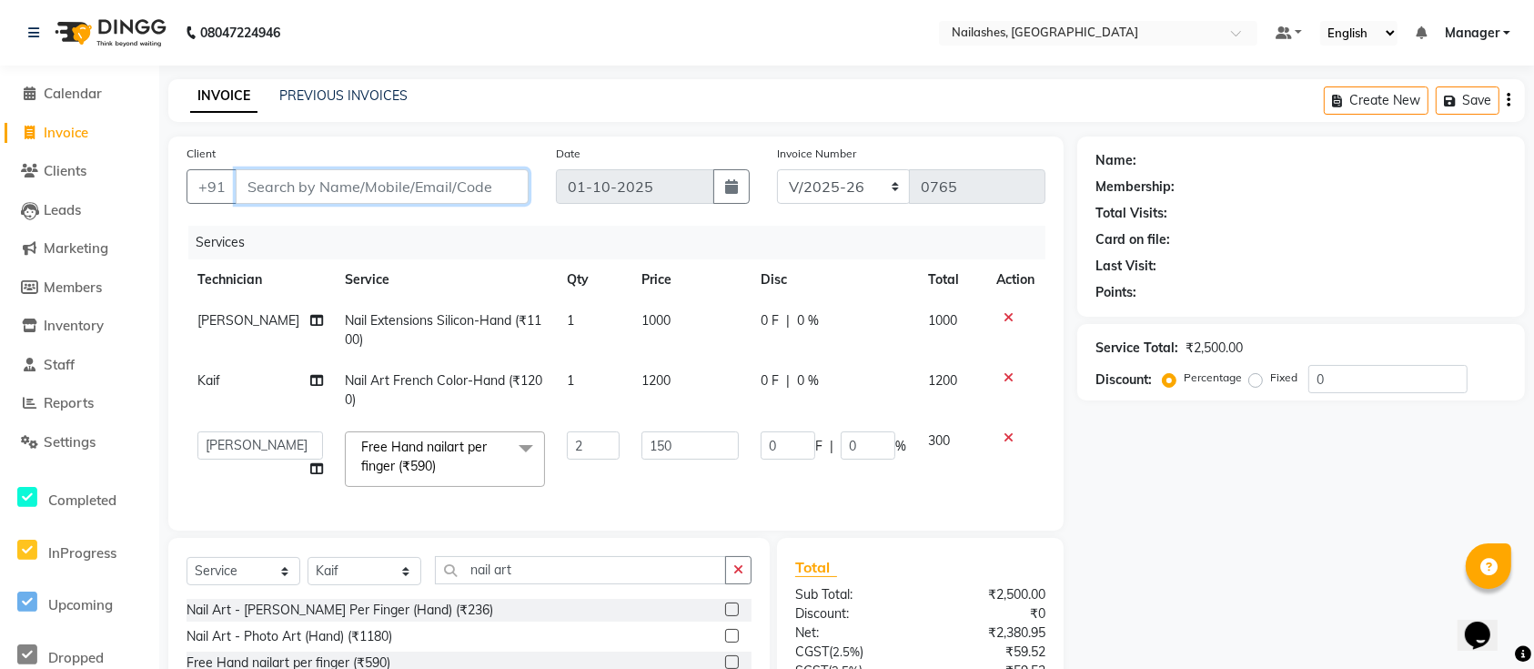
click at [418, 179] on input "Client" at bounding box center [382, 186] width 293 height 35
click at [416, 186] on input "Client" at bounding box center [382, 186] width 293 height 35
click at [442, 194] on input "Client" at bounding box center [382, 186] width 293 height 35
click at [444, 190] on input "Client" at bounding box center [382, 186] width 293 height 35
click at [442, 189] on input "Client" at bounding box center [382, 186] width 293 height 35
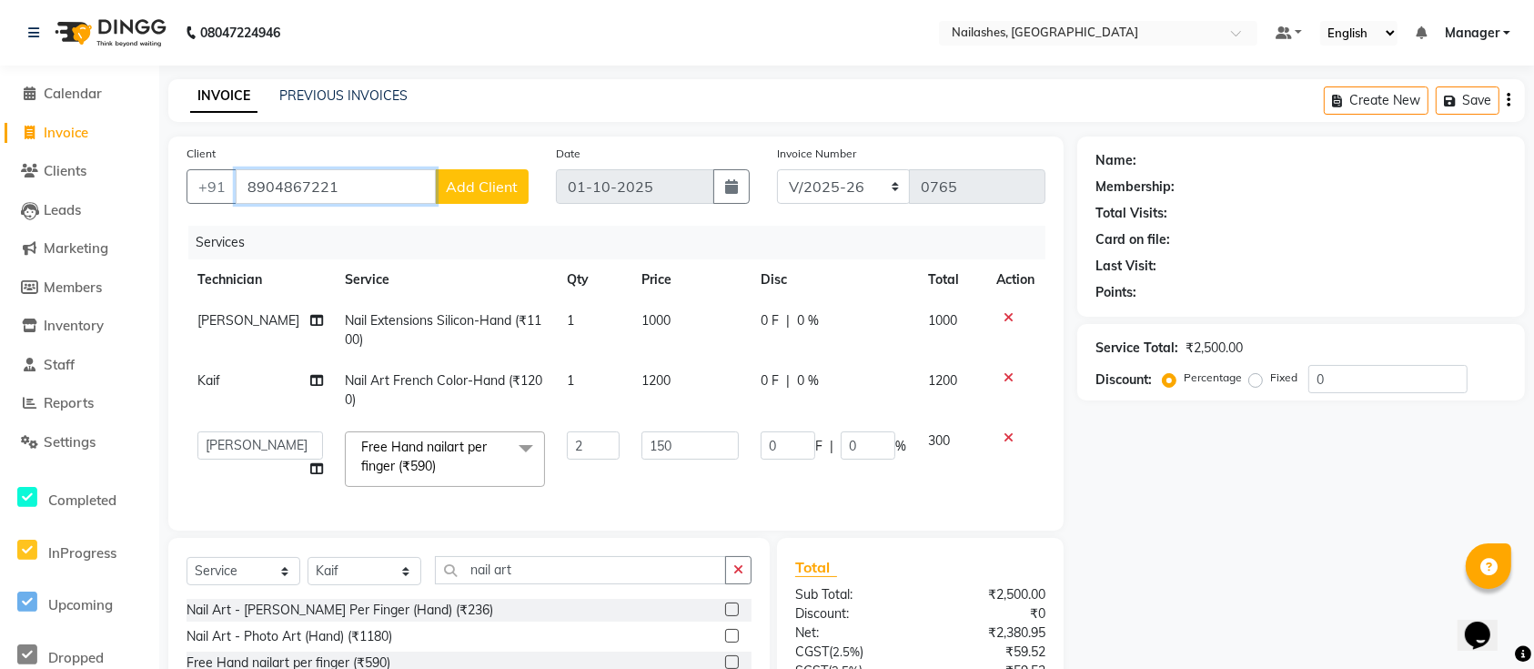
type input "8904867221"
click at [474, 182] on span "Add Client" at bounding box center [482, 186] width 72 height 18
select select "21"
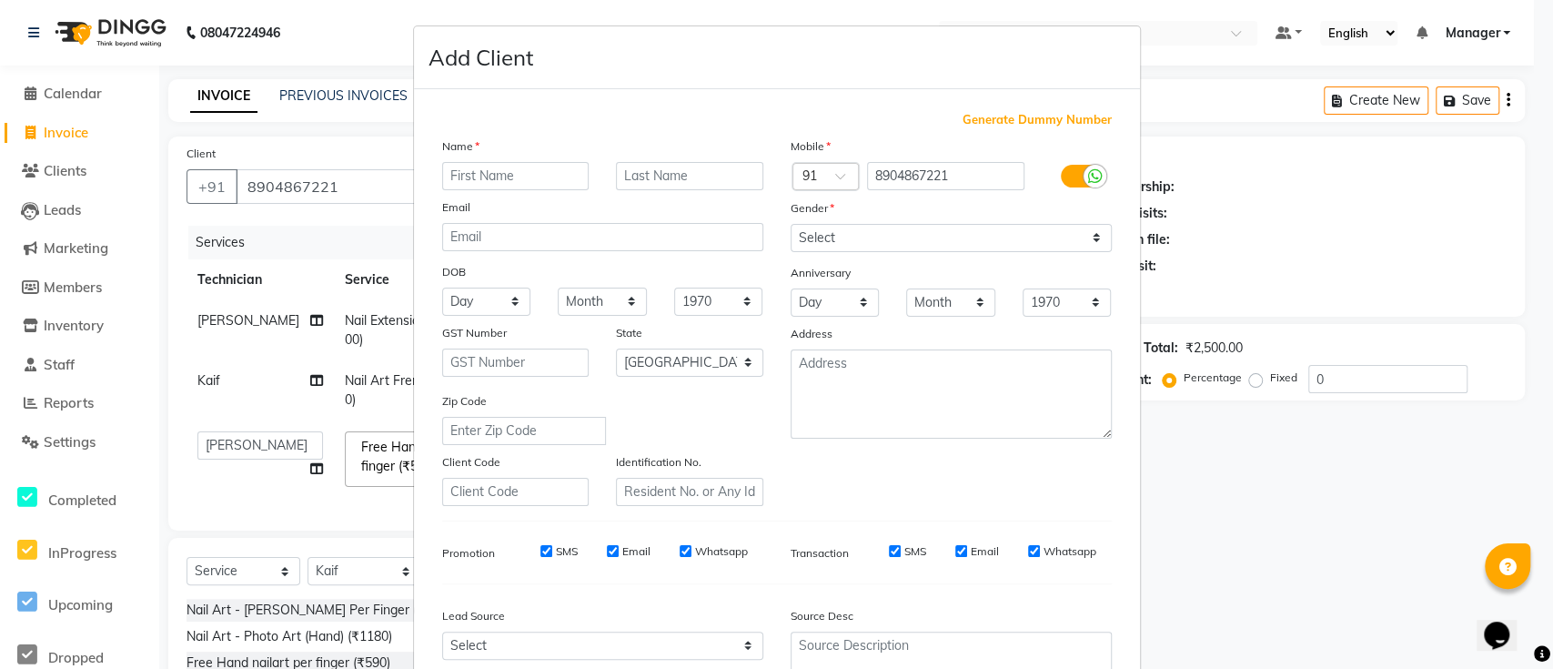
click at [507, 179] on input "text" at bounding box center [515, 176] width 147 height 28
type input "[PERSON_NAME]"
click at [872, 236] on select "Select Male Female Other Prefer Not To Say" at bounding box center [950, 238] width 321 height 28
select select "[DEMOGRAPHIC_DATA]"
click at [790, 224] on select "Select Male Female Other Prefer Not To Say" at bounding box center [950, 238] width 321 height 28
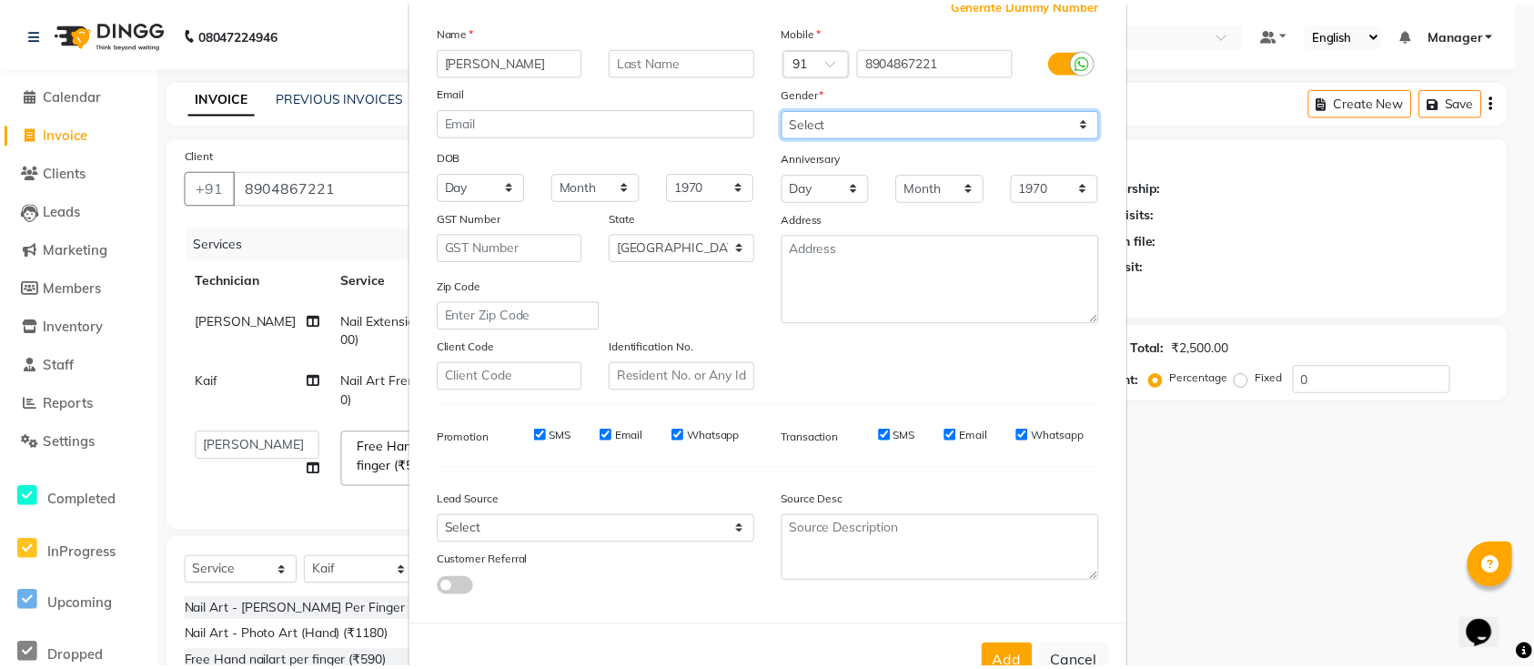
scroll to position [167, 0]
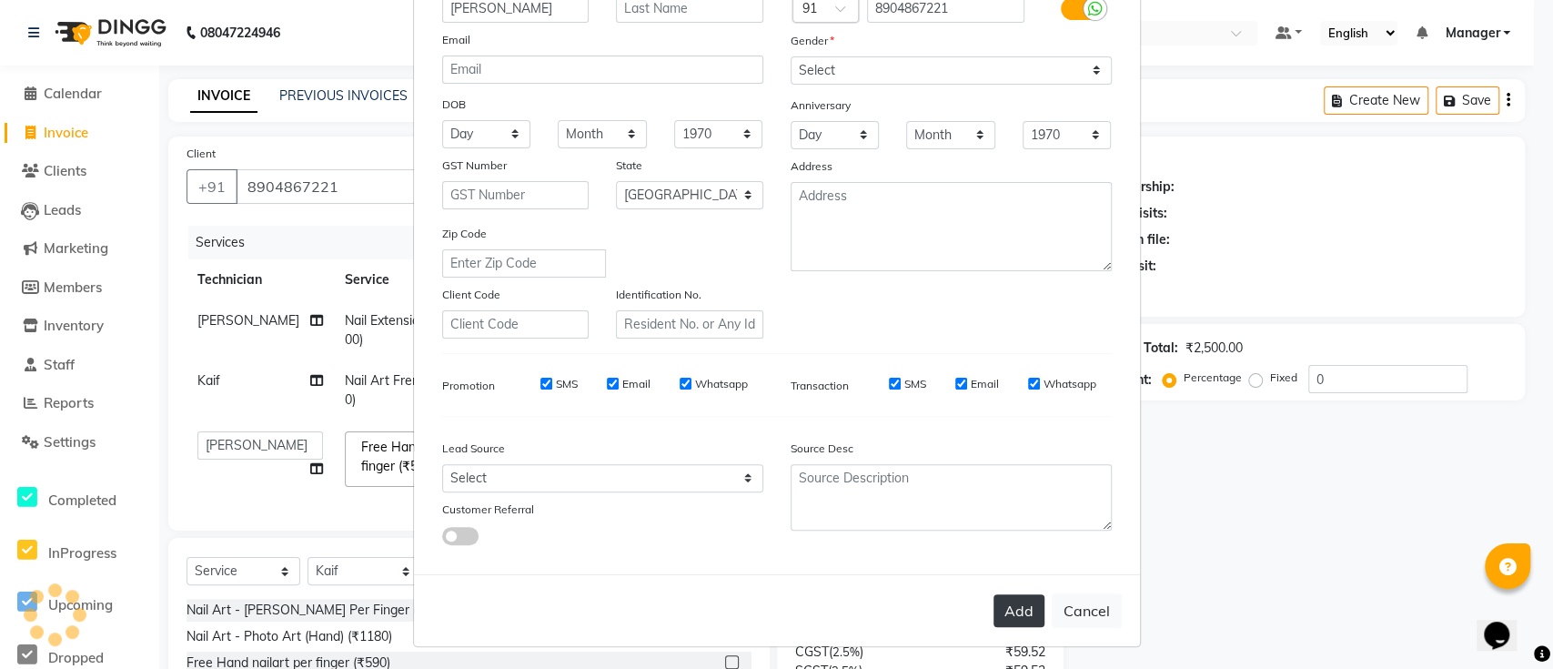
click at [1006, 603] on button "Add" at bounding box center [1018, 610] width 51 height 33
type input "89******21"
select select
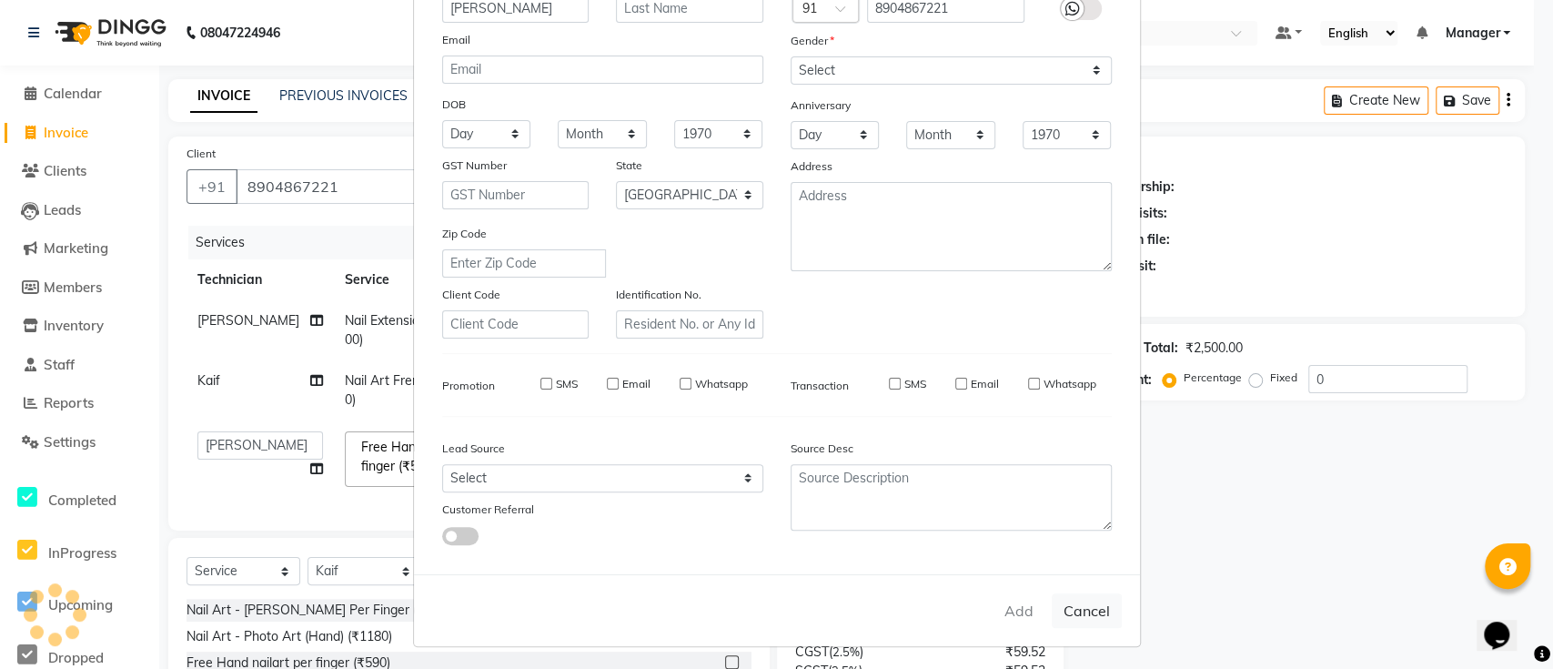
select select "null"
select select
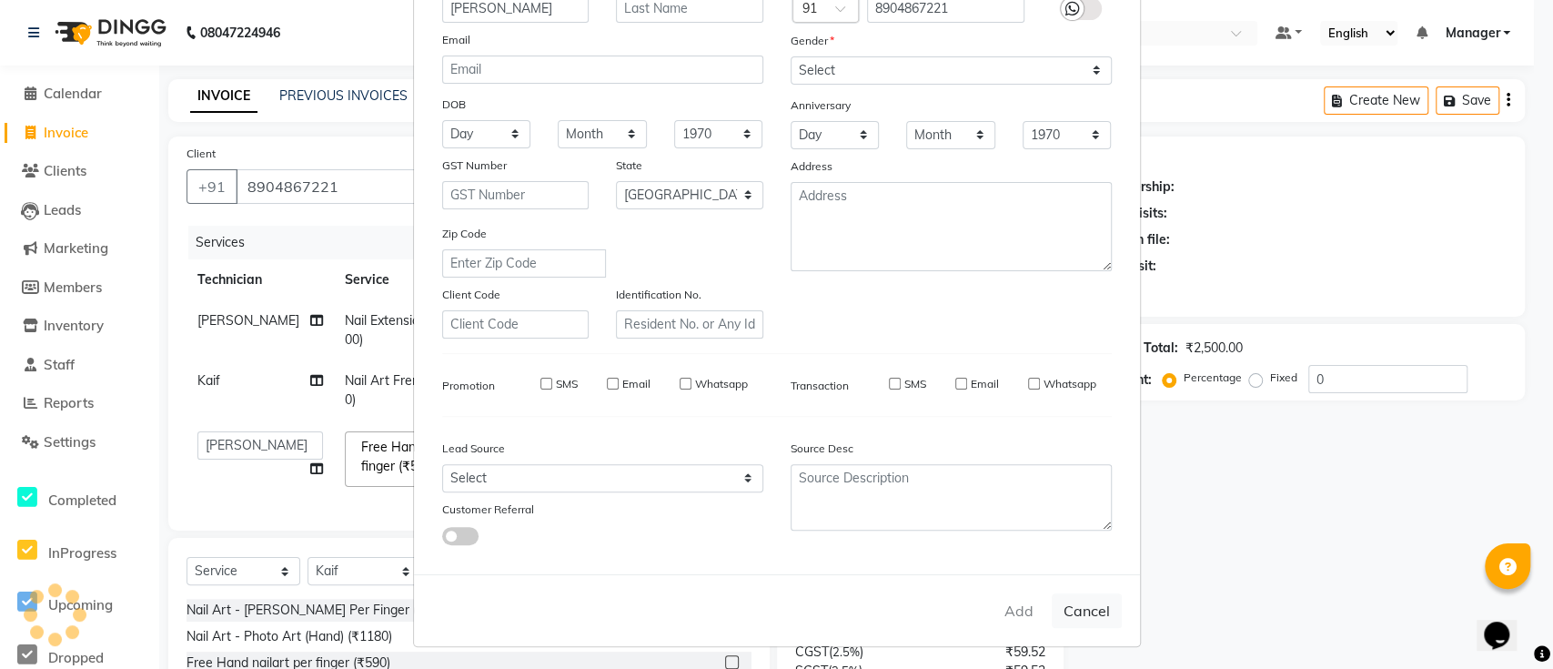
checkbox input "false"
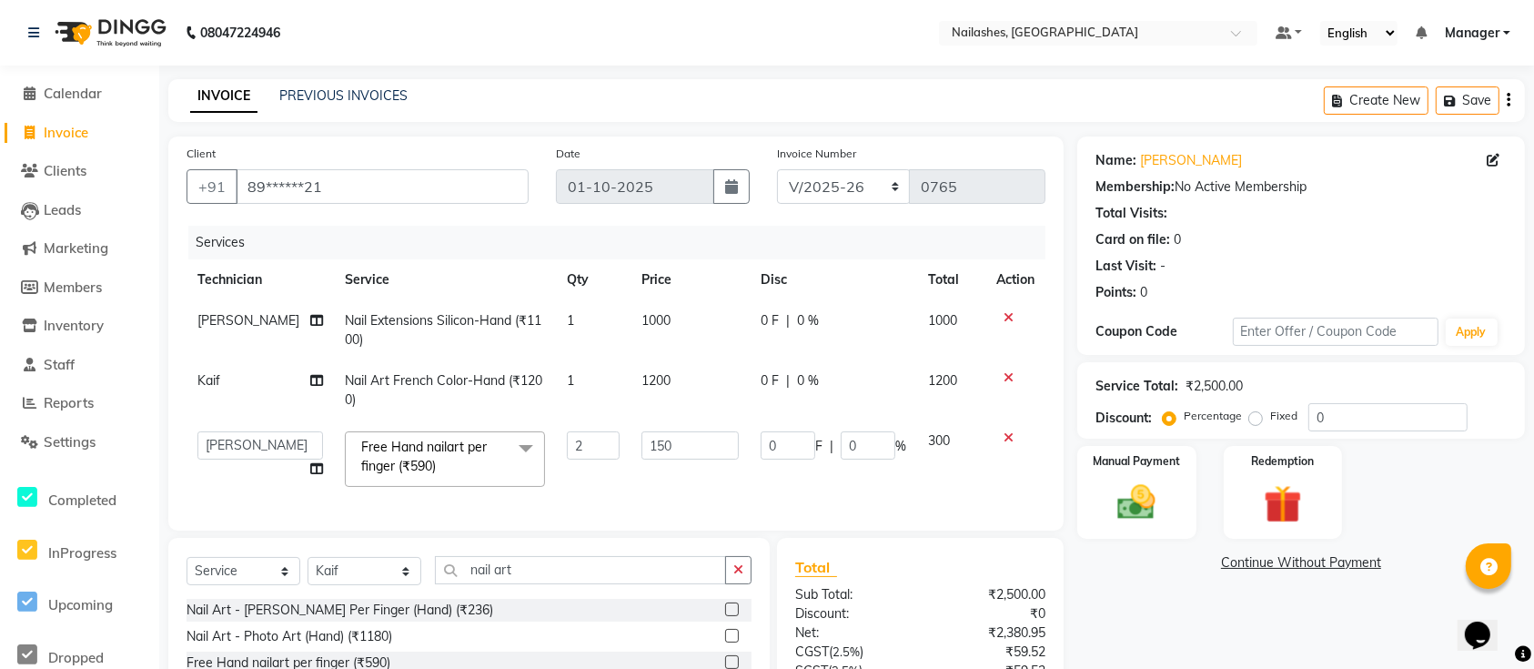
click at [1160, 590] on div "Name: Meghana Membership: No Active Membership Total Visits: Card on file: 0 La…" at bounding box center [1307, 470] width 461 height 669
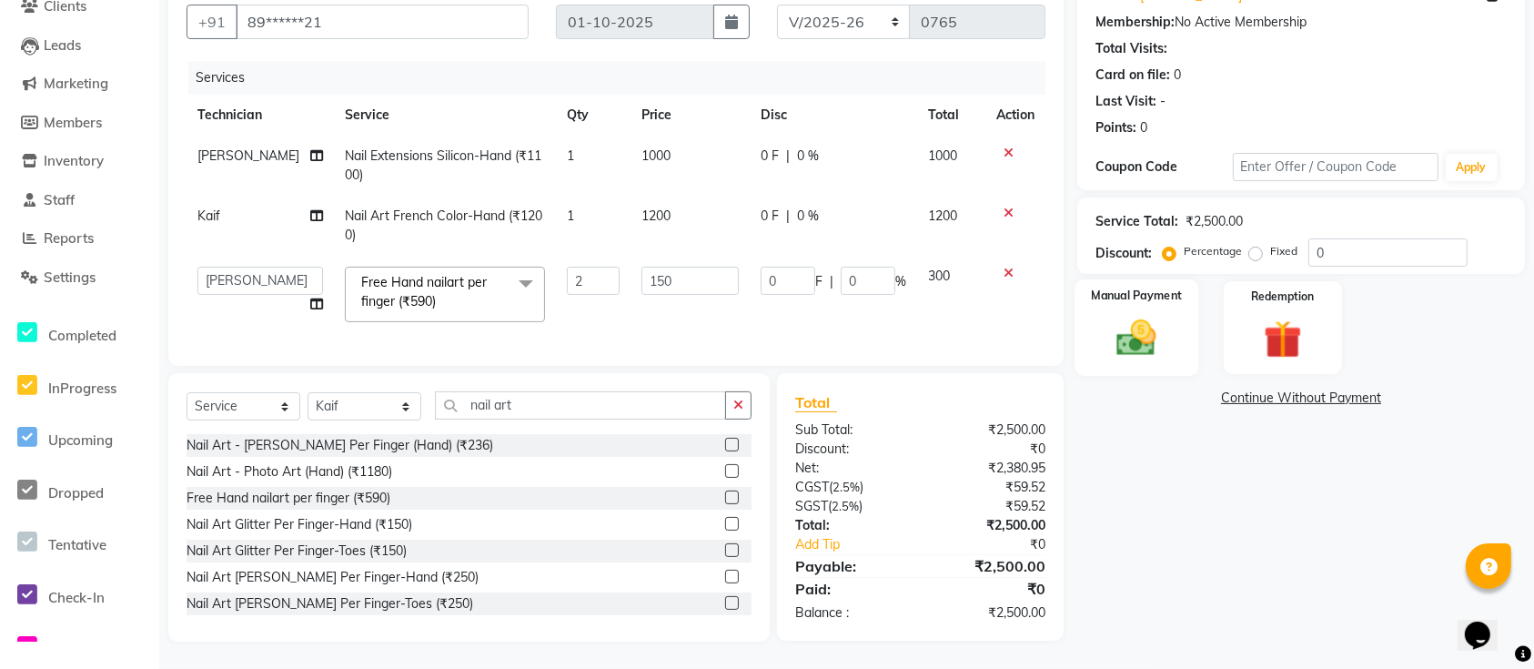
click at [1169, 324] on div "Manual Payment" at bounding box center [1136, 327] width 124 height 96
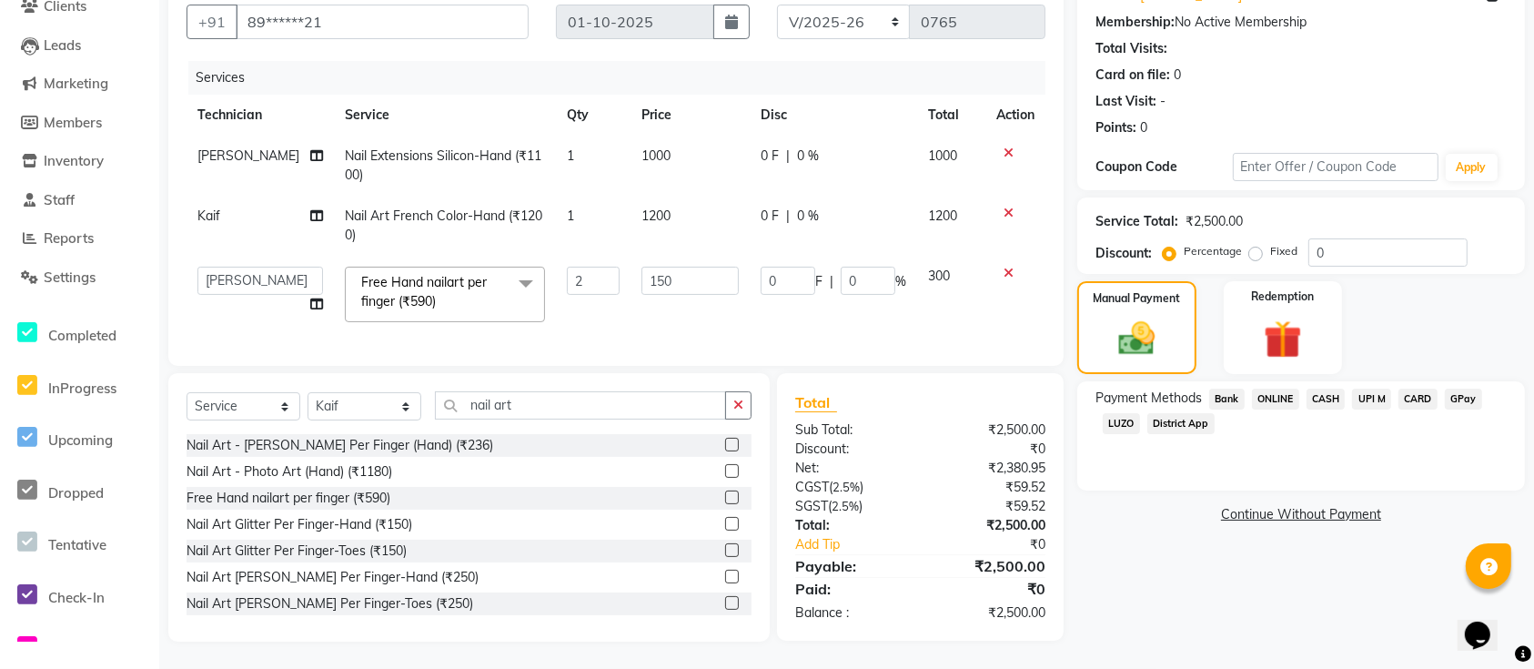
click at [1316, 388] on span "CASH" at bounding box center [1325, 398] width 39 height 21
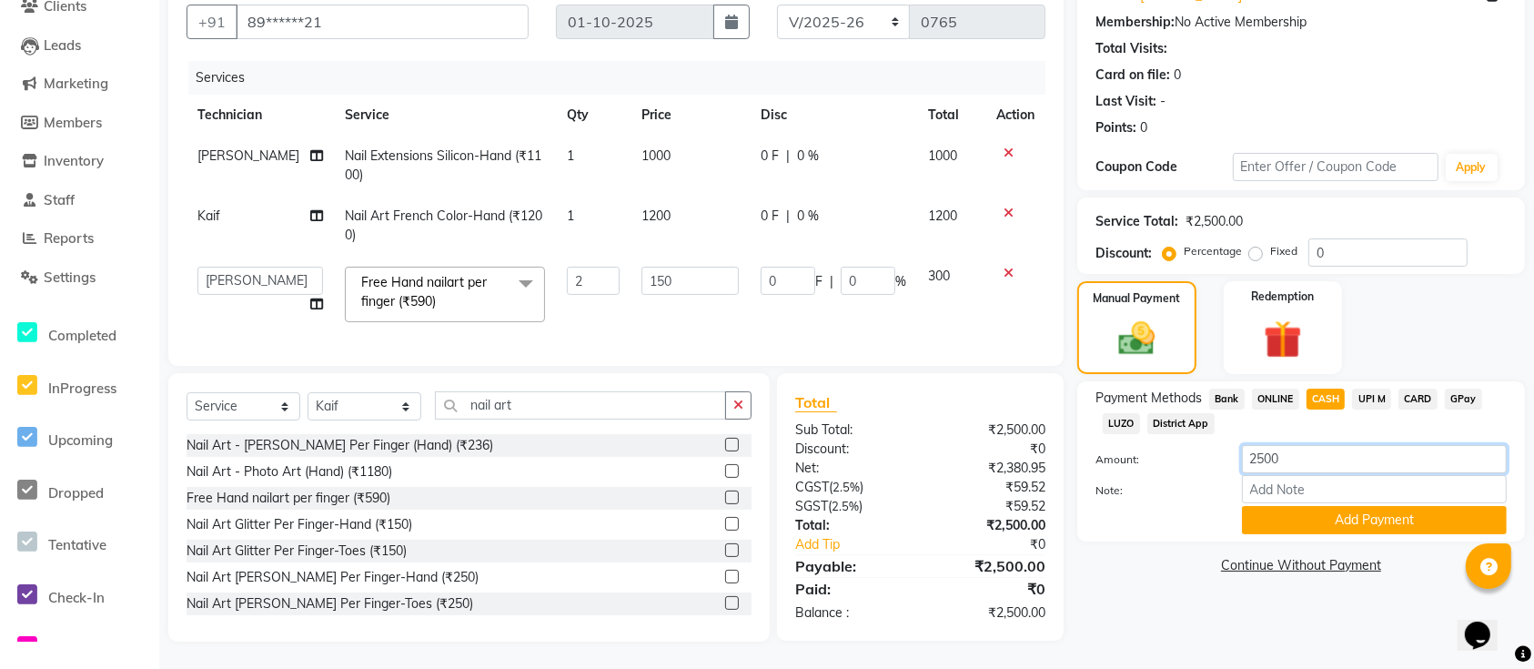
click at [1337, 445] on input "2500" at bounding box center [1374, 459] width 265 height 28
type input "2"
type input "1000"
click at [1410, 506] on button "Add Payment" at bounding box center [1374, 520] width 265 height 28
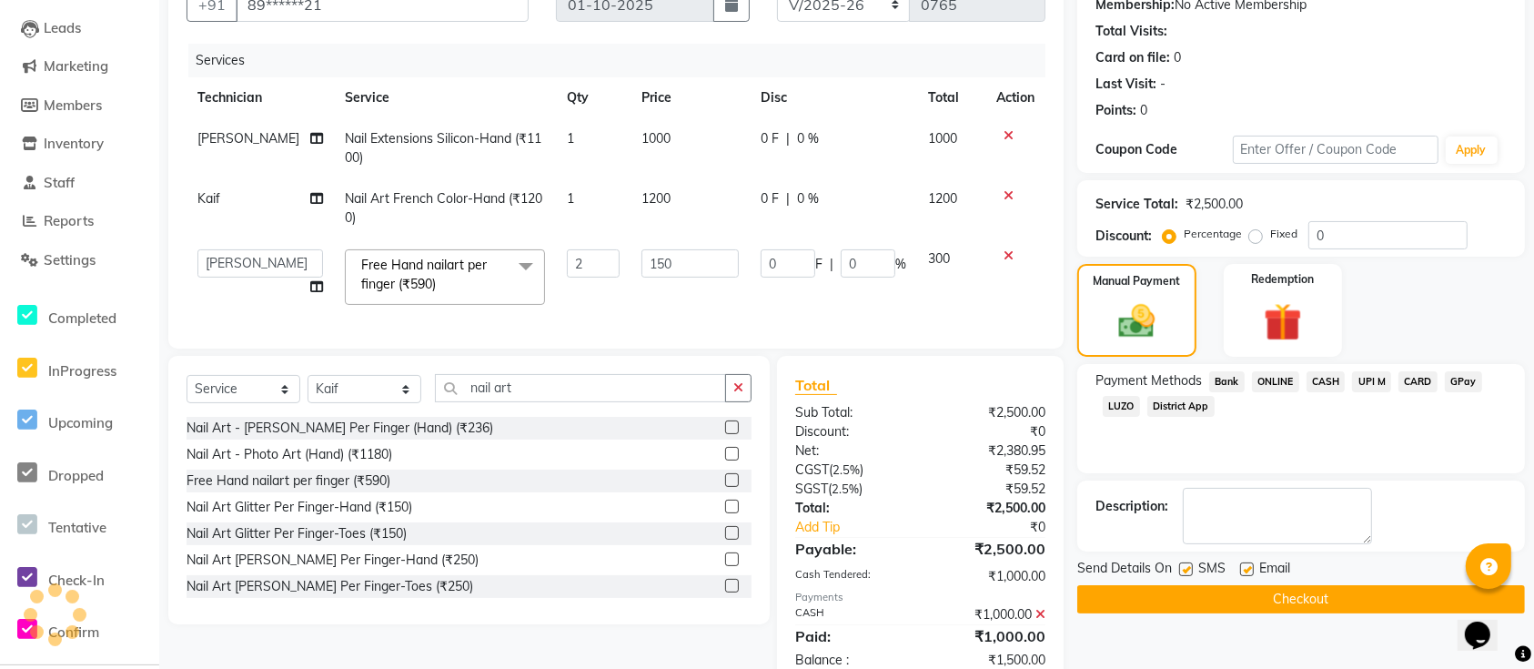
click at [1254, 378] on span "ONLINE" at bounding box center [1275, 381] width 47 height 21
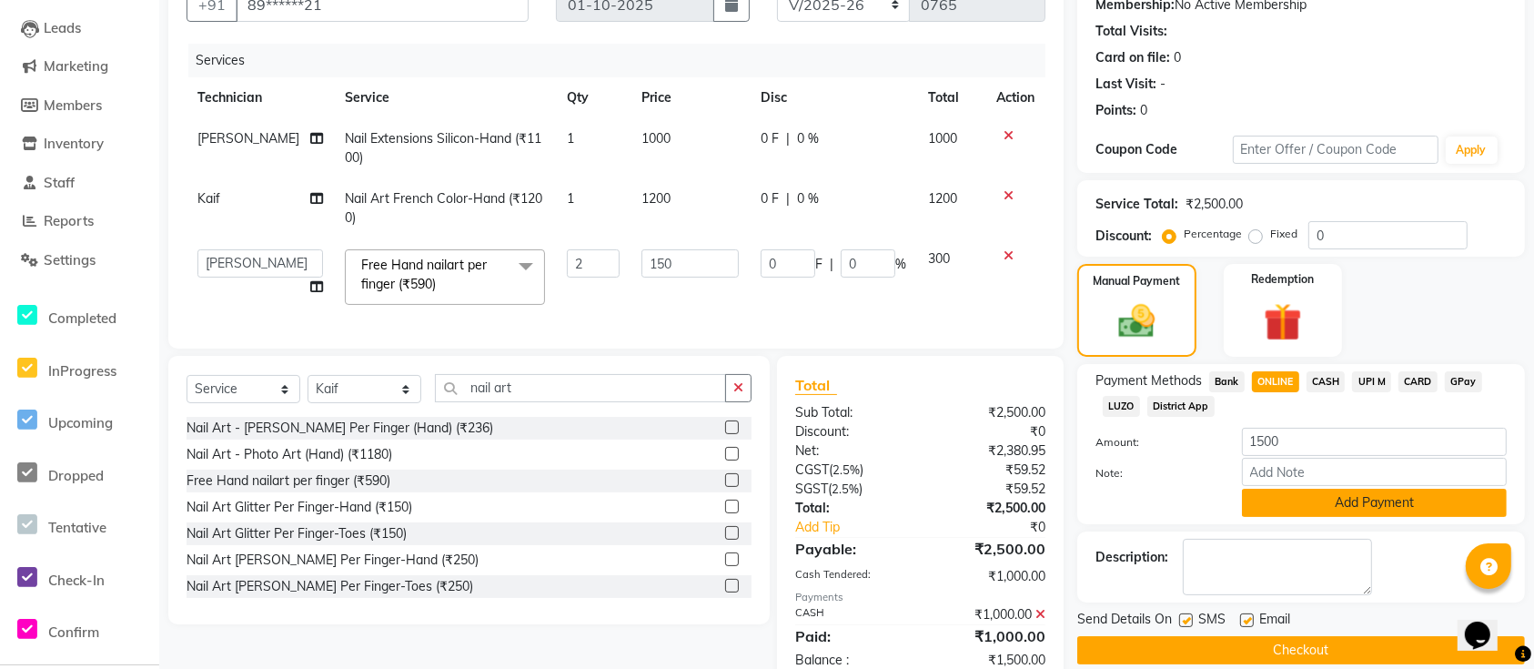
click at [1295, 498] on button "Add Payment" at bounding box center [1374, 502] width 265 height 28
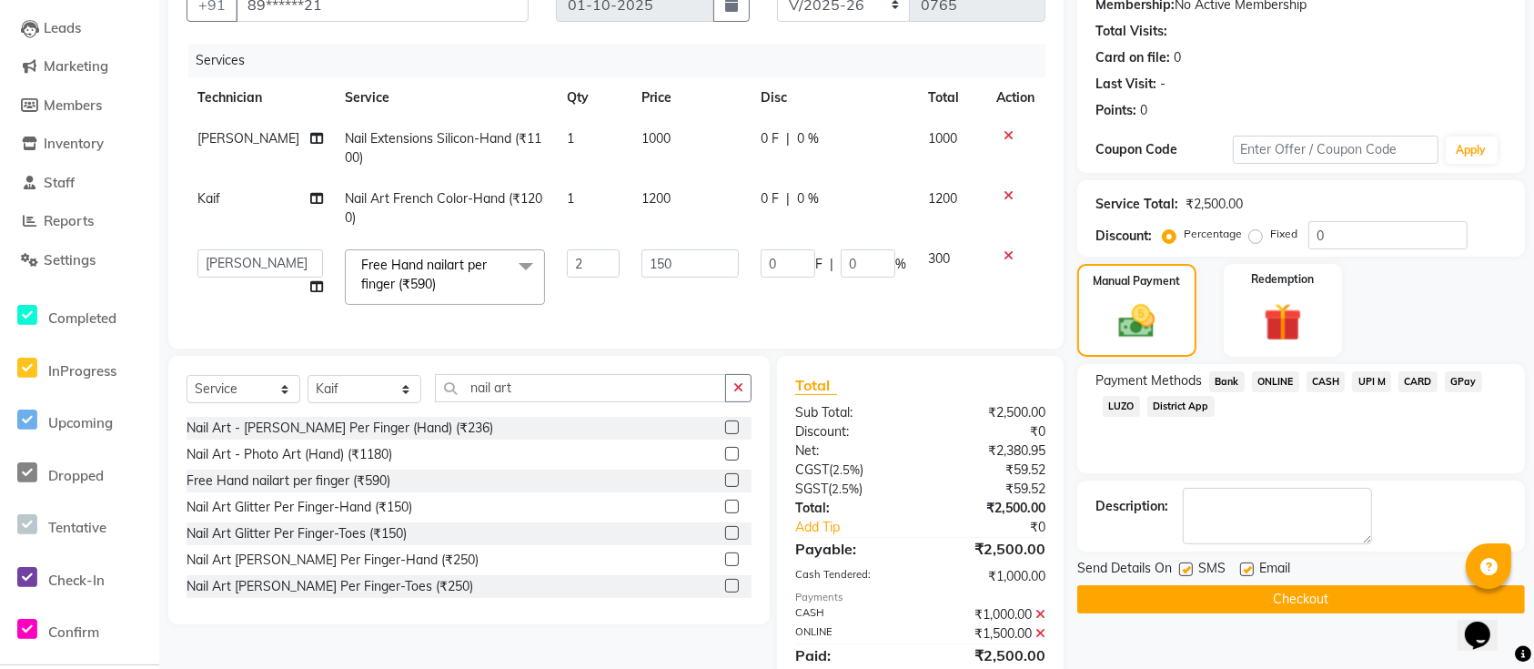
scroll to position [264, 0]
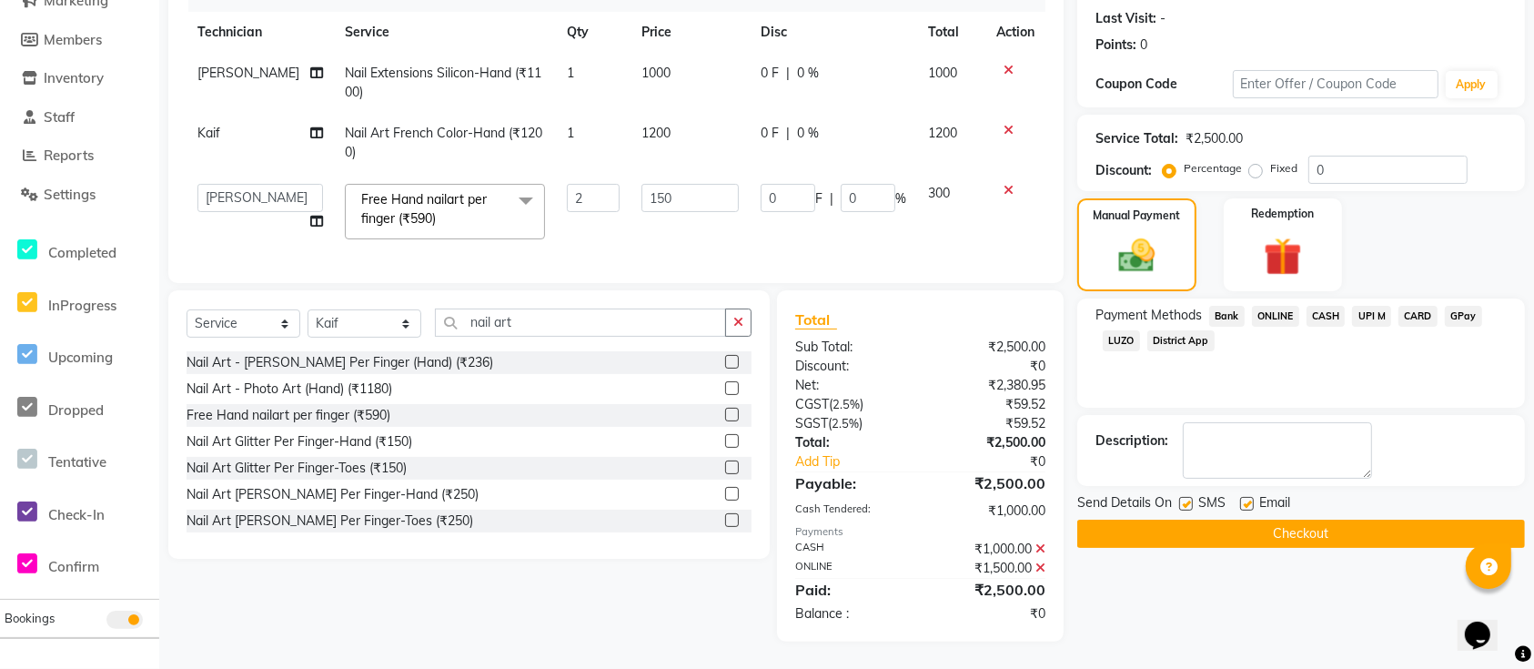
click at [1279, 519] on button "Checkout" at bounding box center [1301, 533] width 448 height 28
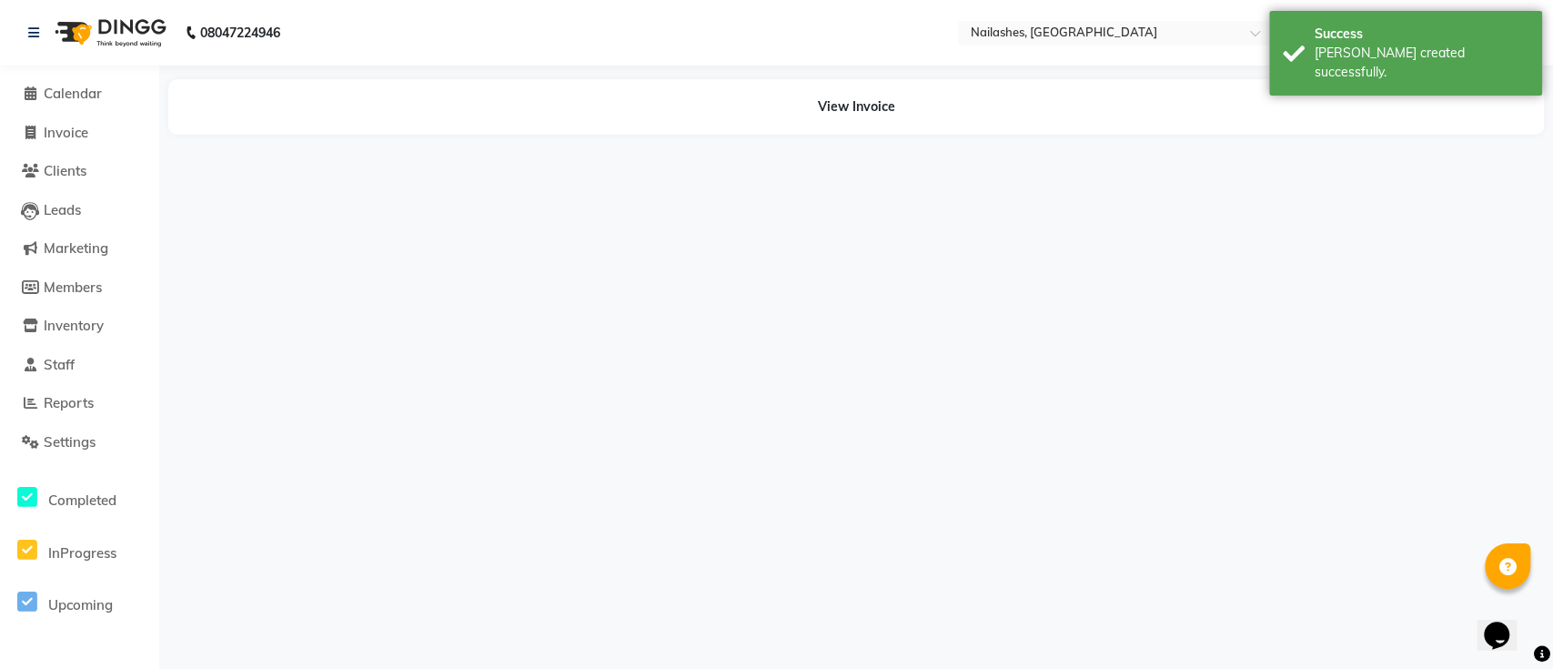
select select "24569"
select select "29607"
select select "24569"
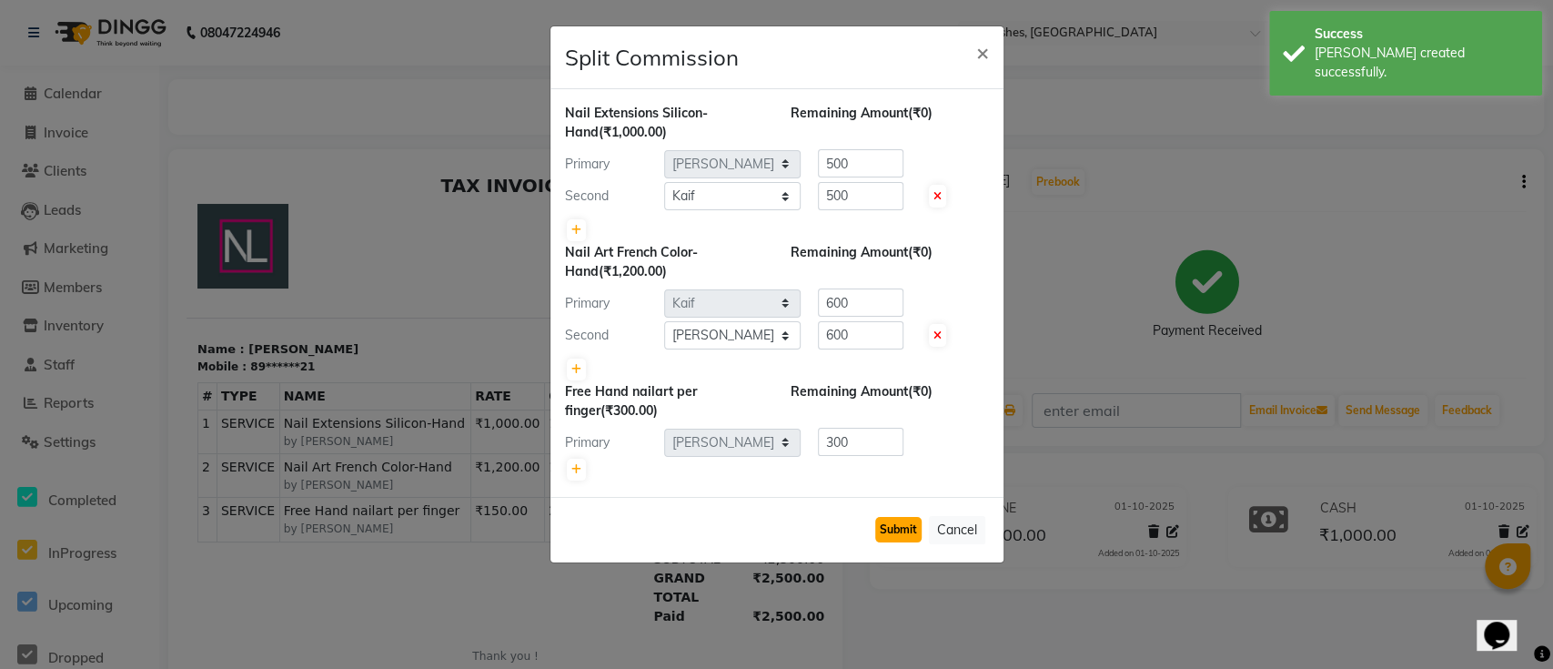
click at [891, 520] on button "Submit" at bounding box center [898, 529] width 46 height 25
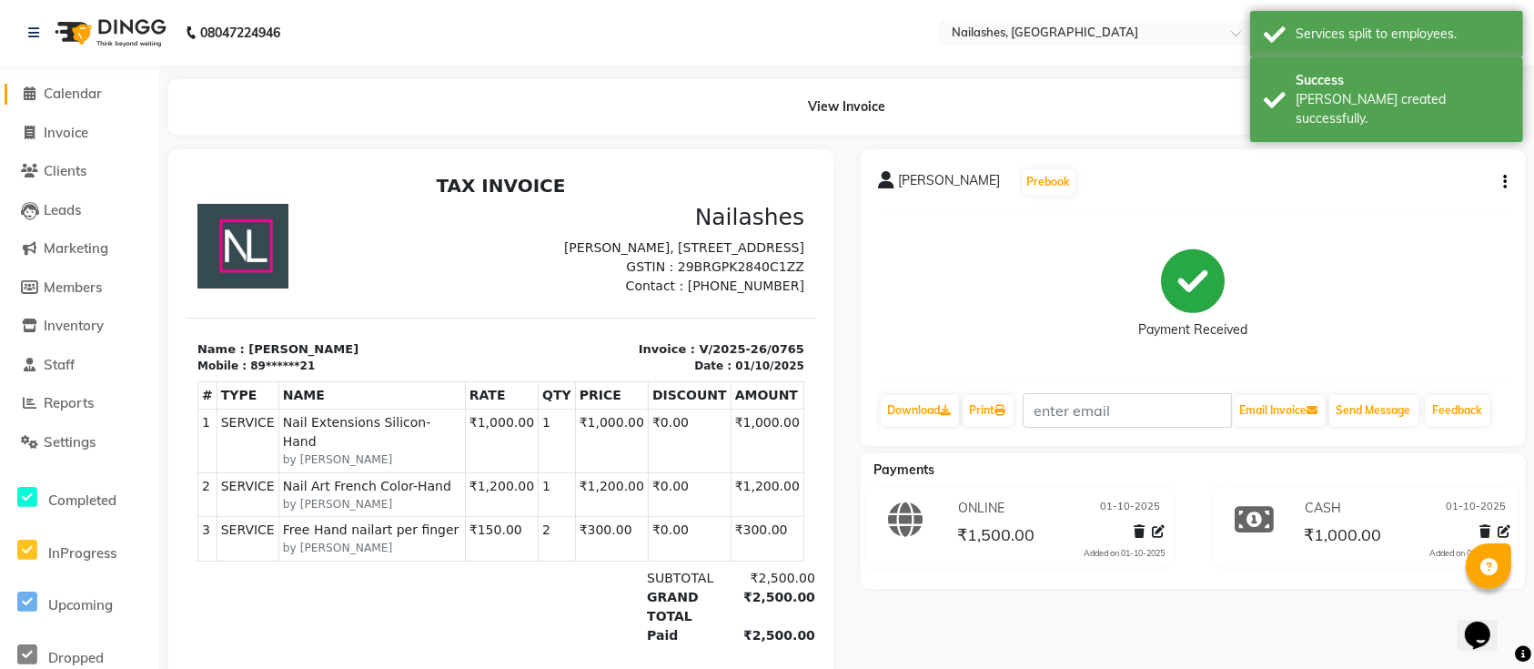
drag, startPoint x: 60, startPoint y: 93, endPoint x: 120, endPoint y: 102, distance: 60.7
click at [60, 93] on span "Calendar" at bounding box center [73, 93] width 58 height 17
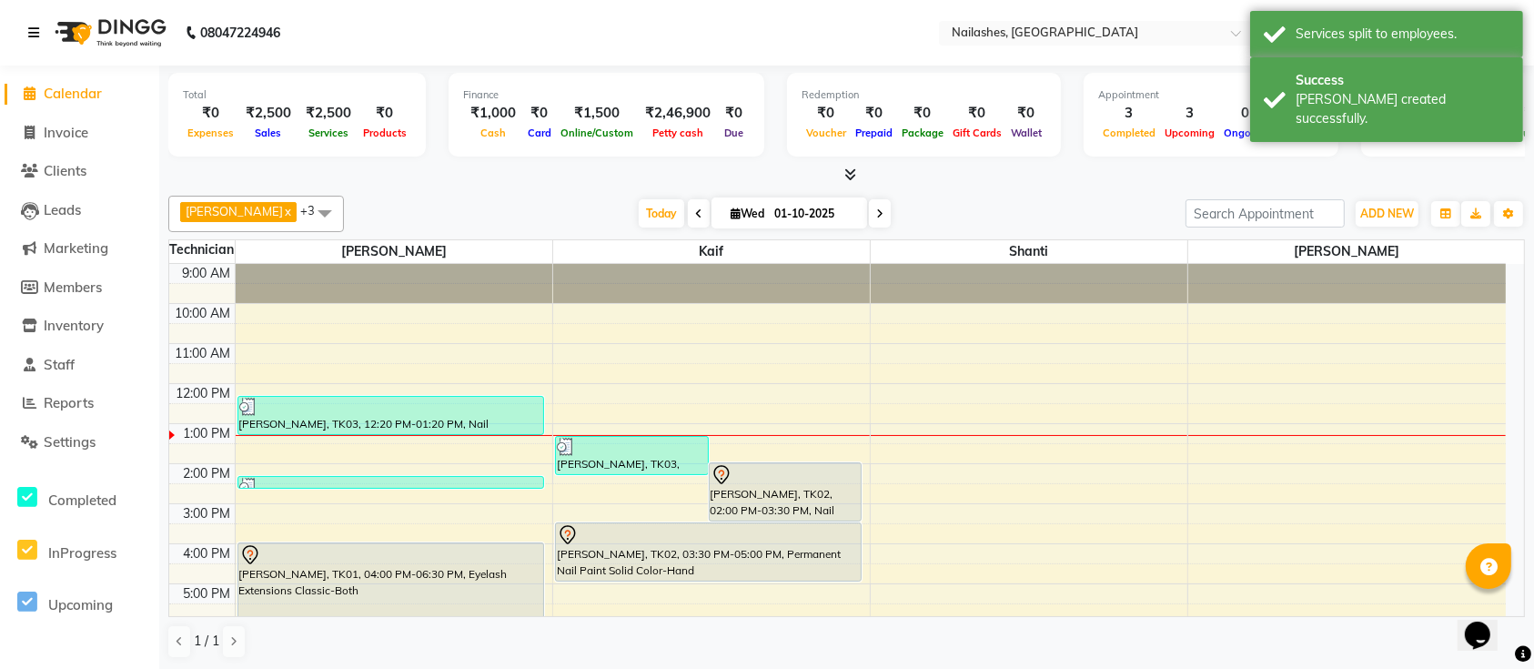
click at [34, 34] on icon at bounding box center [33, 32] width 11 height 13
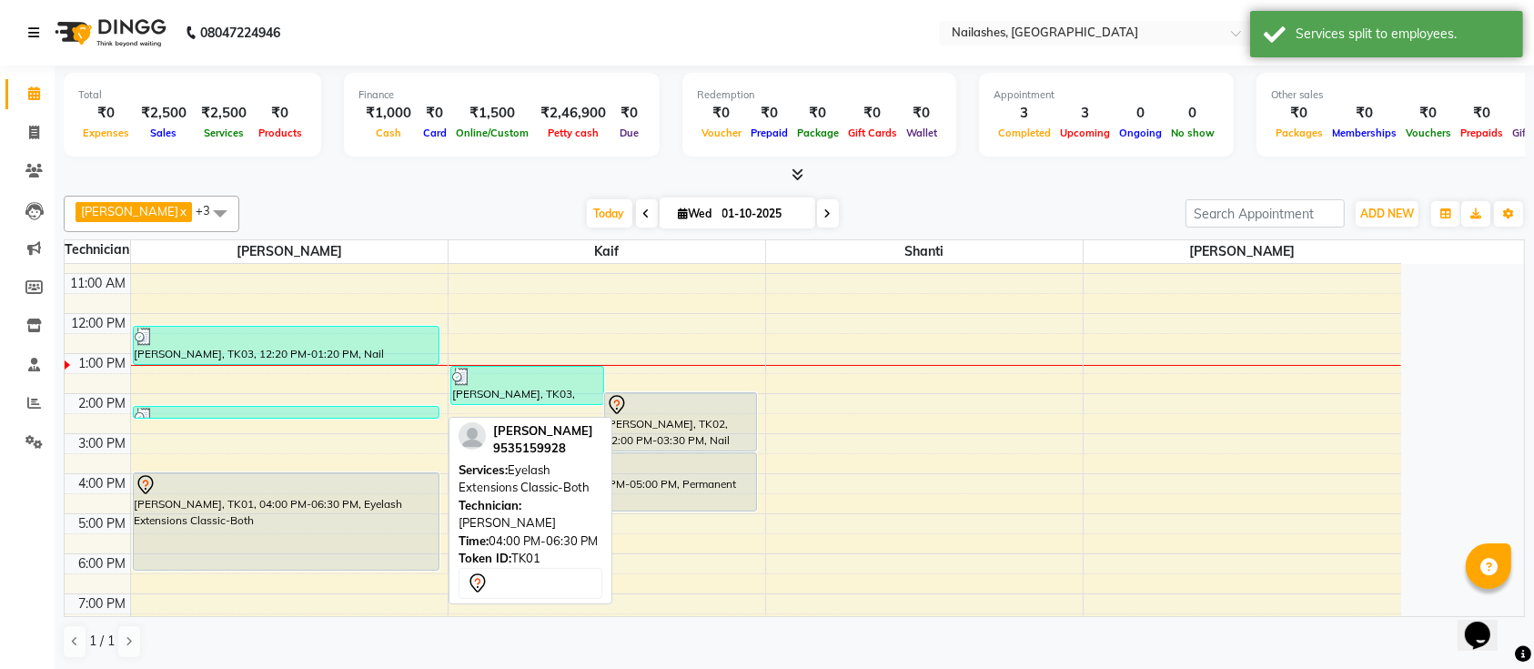
scroll to position [121, 0]
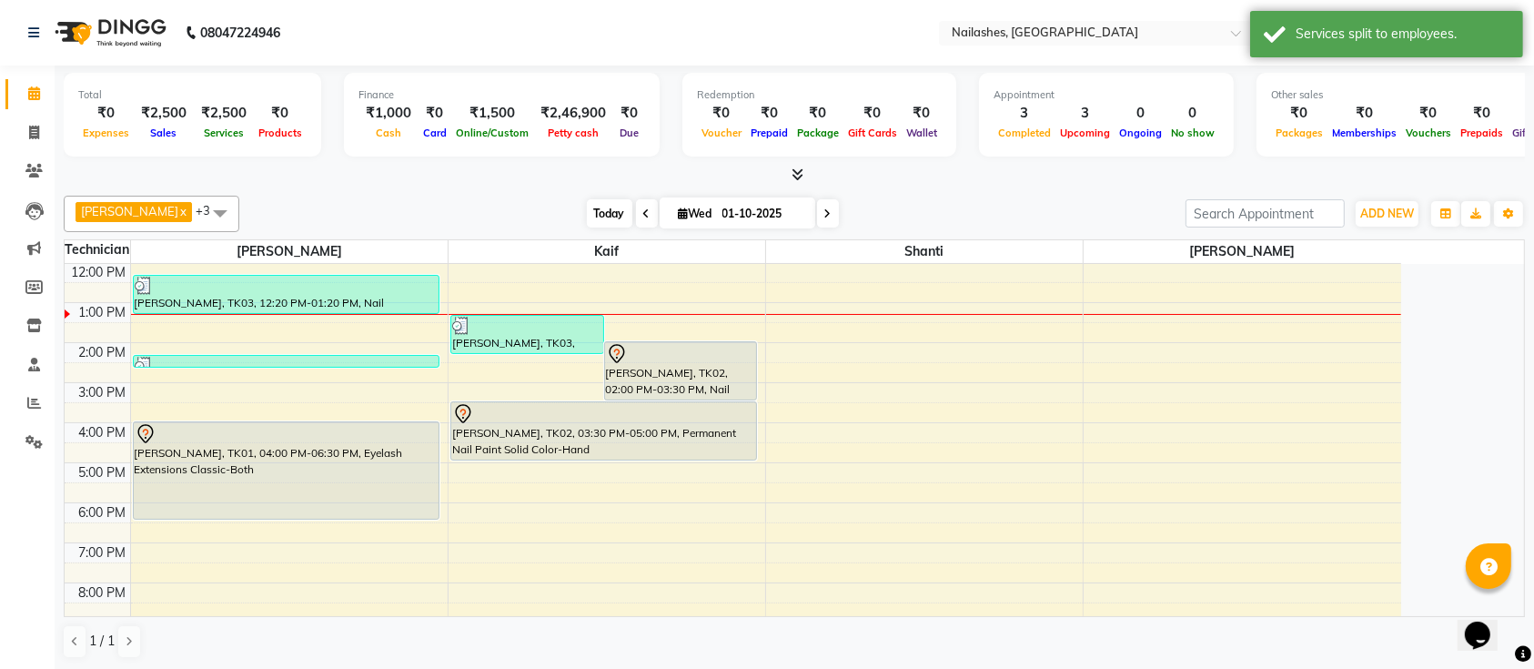
click at [587, 201] on span "Today" at bounding box center [609, 213] width 45 height 28
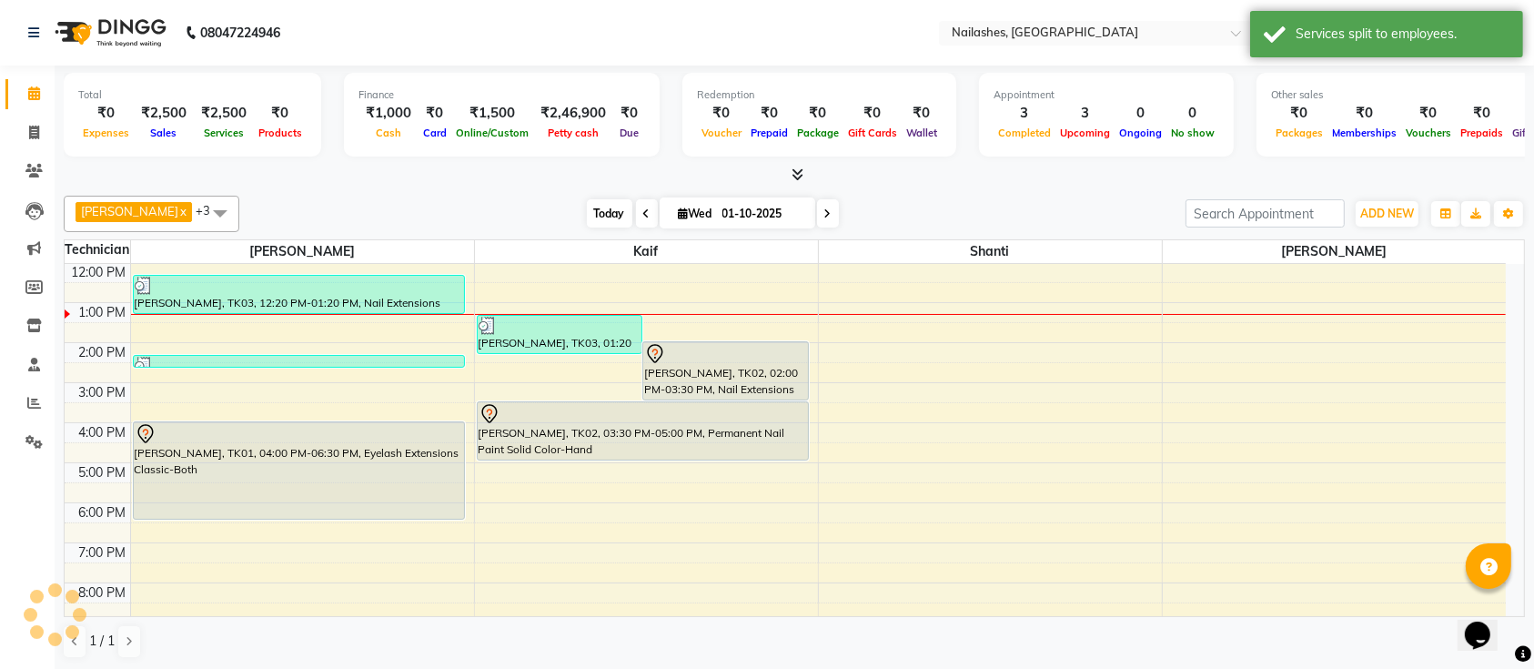
scroll to position [160, 0]
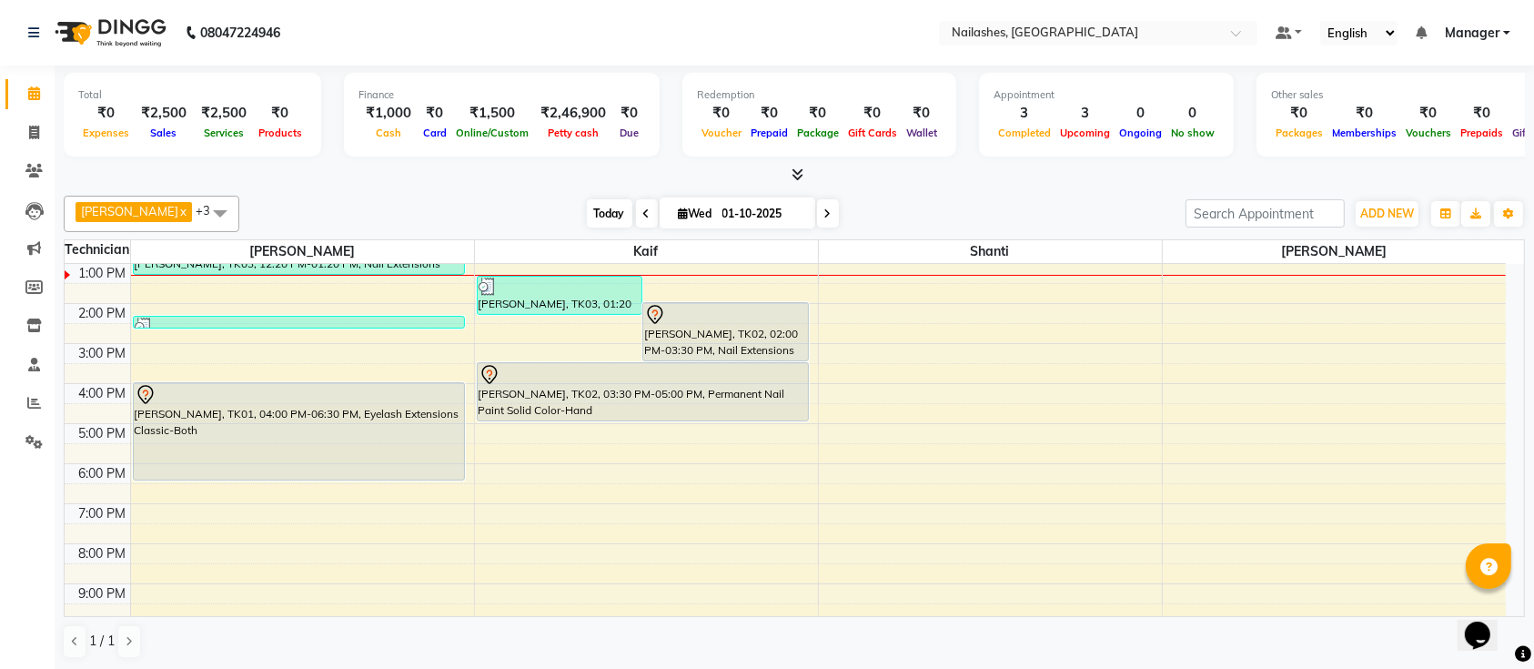
click at [587, 215] on span "Today" at bounding box center [609, 213] width 45 height 28
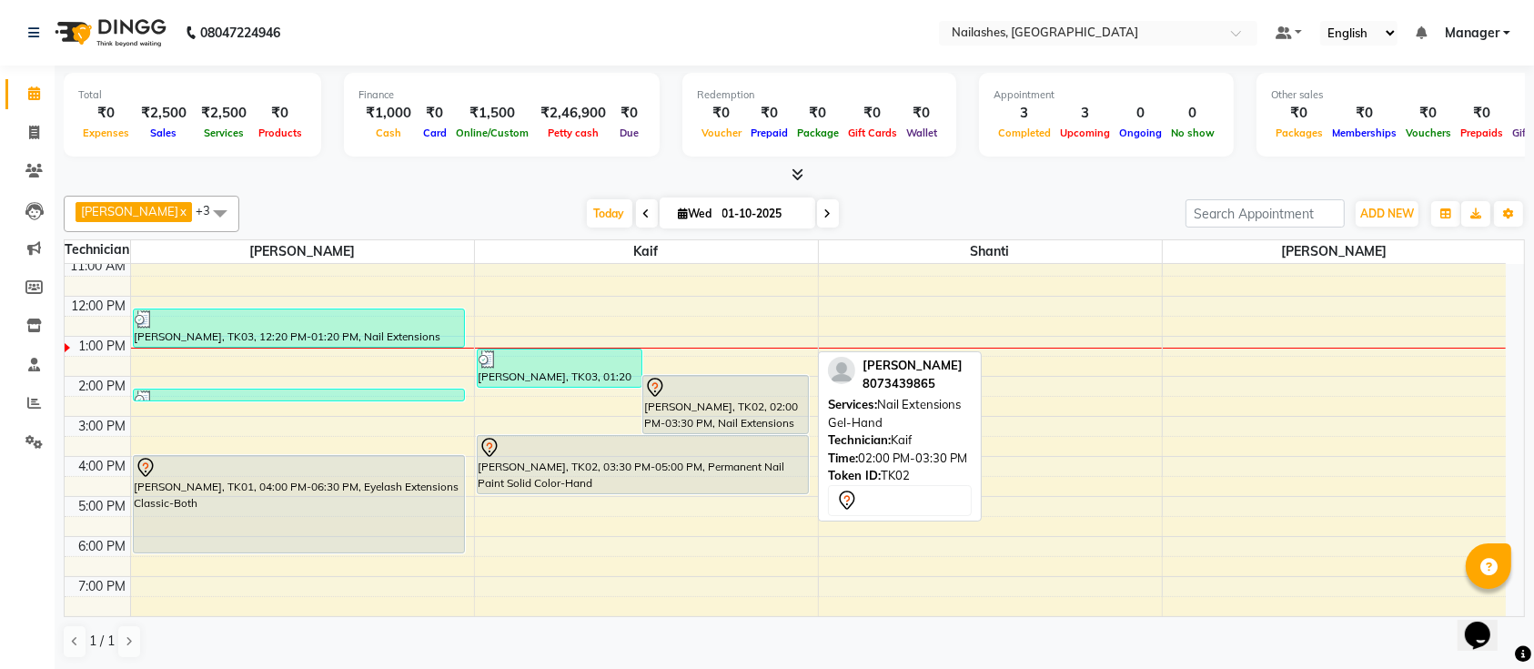
scroll to position [204, 0]
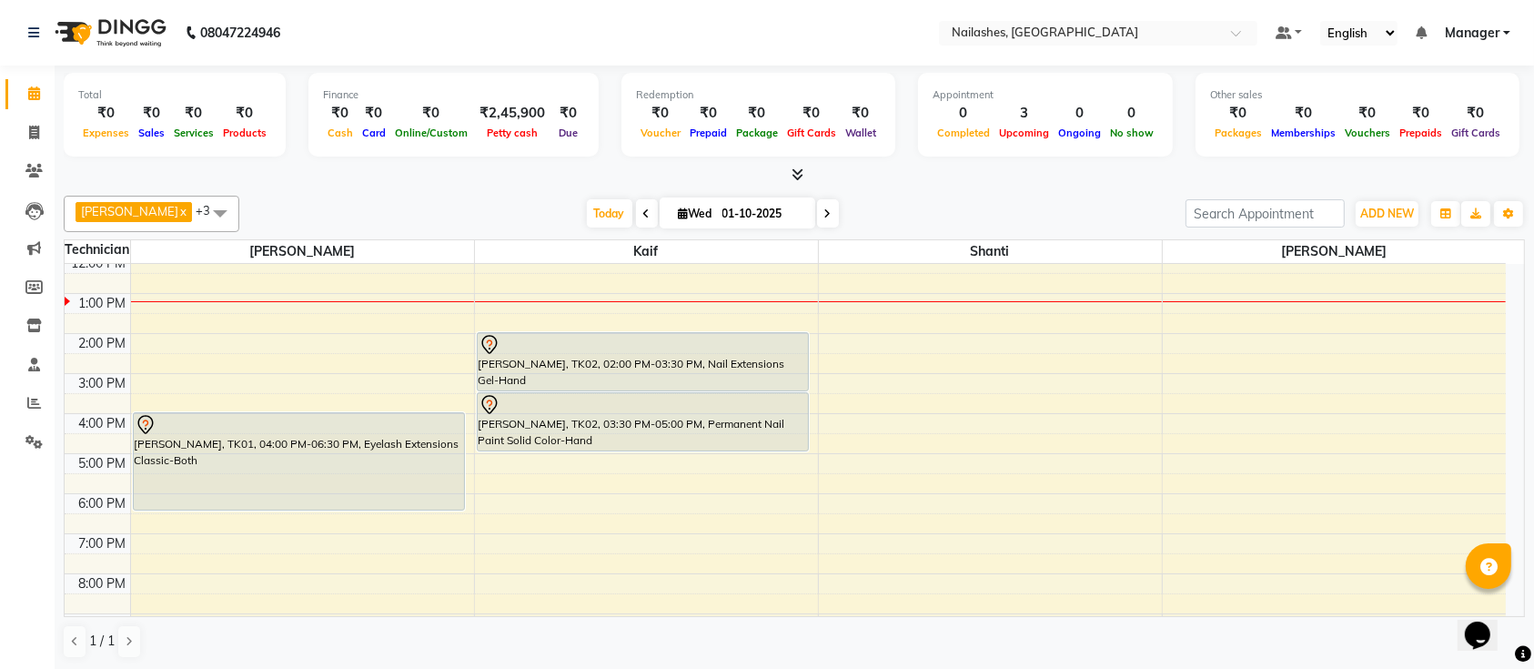
scroll to position [131, 0]
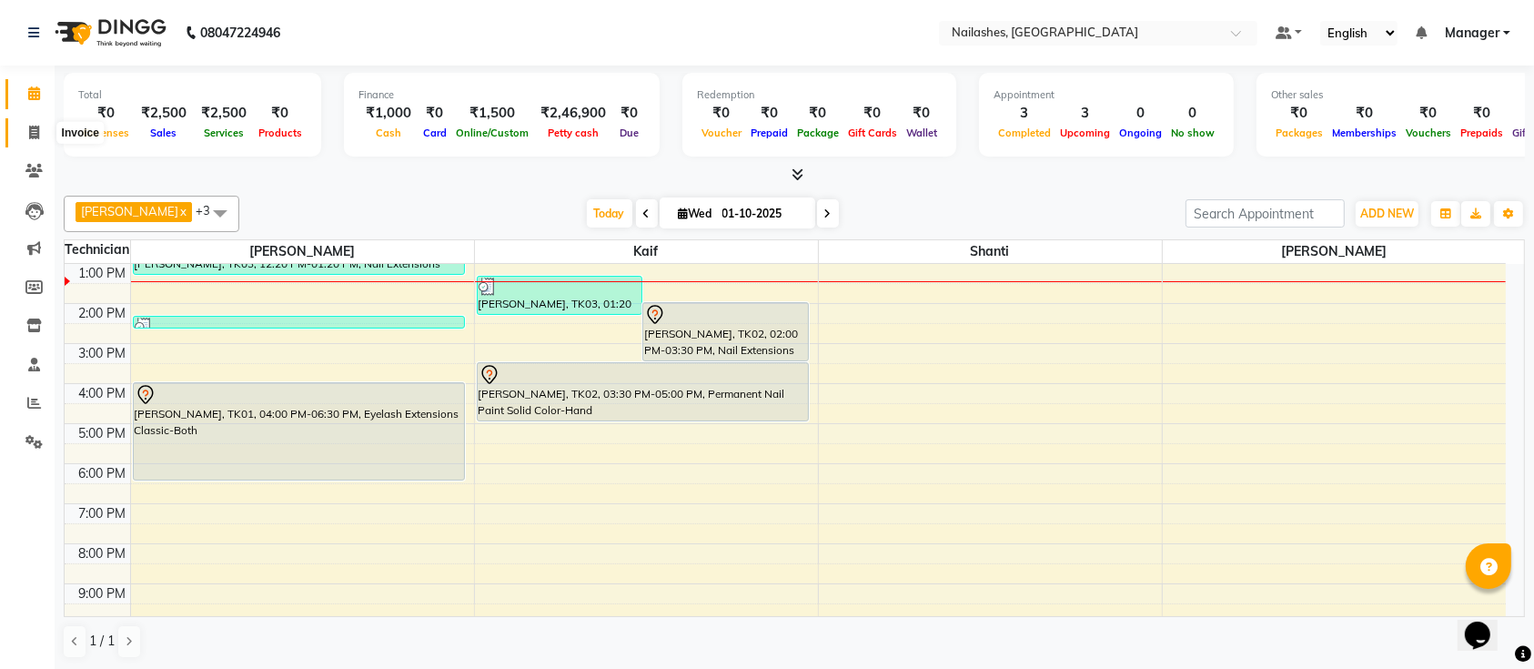
click at [29, 132] on icon at bounding box center [34, 133] width 10 height 14
select select "service"
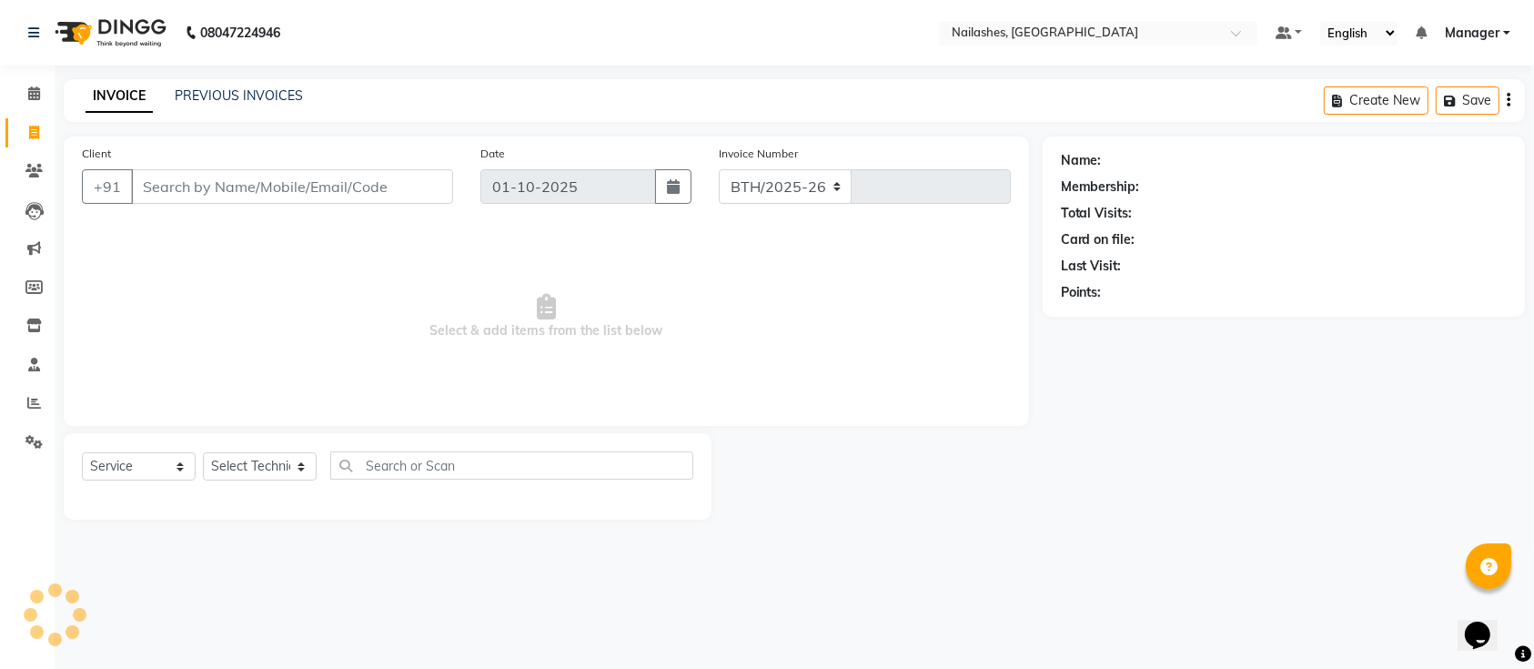
select select "4407"
type input "0766"
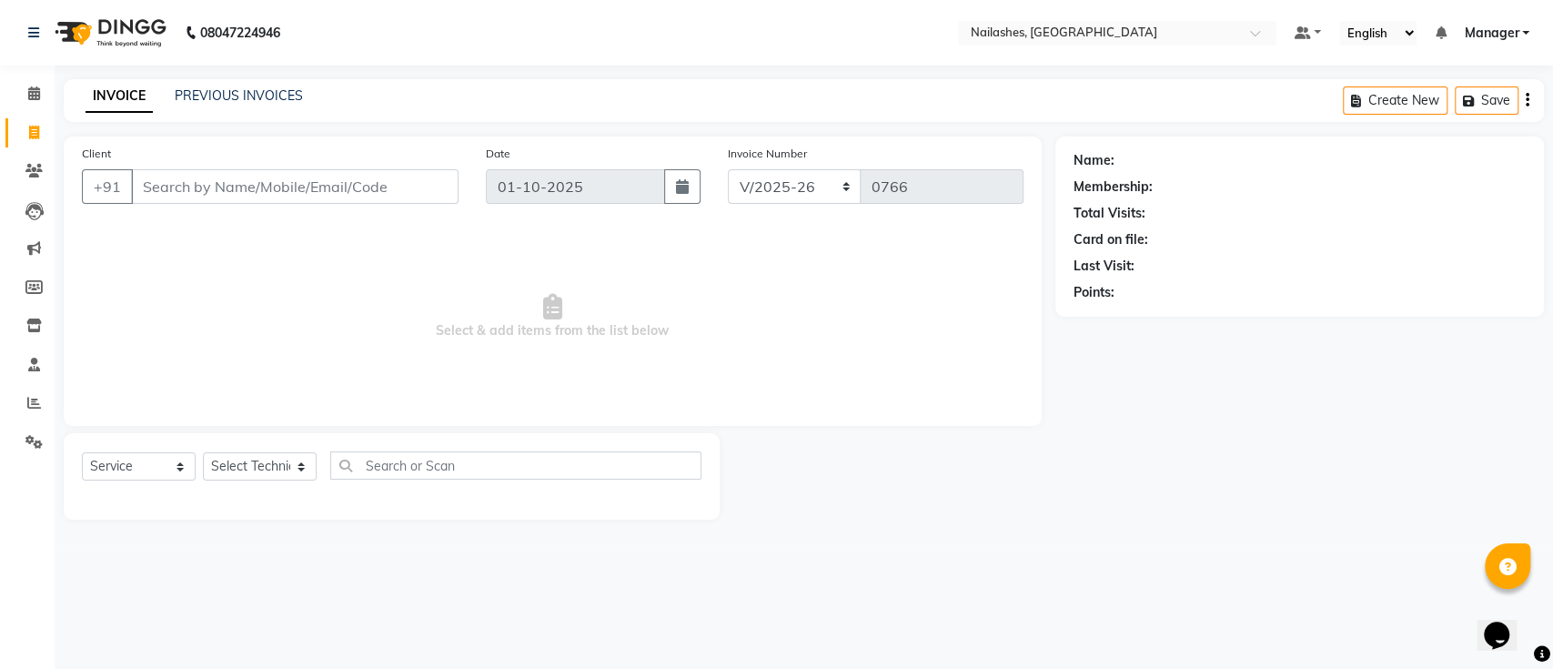
drag, startPoint x: 219, startPoint y: 171, endPoint x: 387, endPoint y: 162, distance: 167.6
click at [243, 171] on input "Client" at bounding box center [294, 186] width 327 height 35
drag, startPoint x: 395, startPoint y: 161, endPoint x: 428, endPoint y: 157, distance: 32.9
drag, startPoint x: 428, startPoint y: 157, endPoint x: 267, endPoint y: 98, distance: 170.7
click at [267, 98] on link "PREVIOUS INVOICES" at bounding box center [239, 95] width 128 height 16
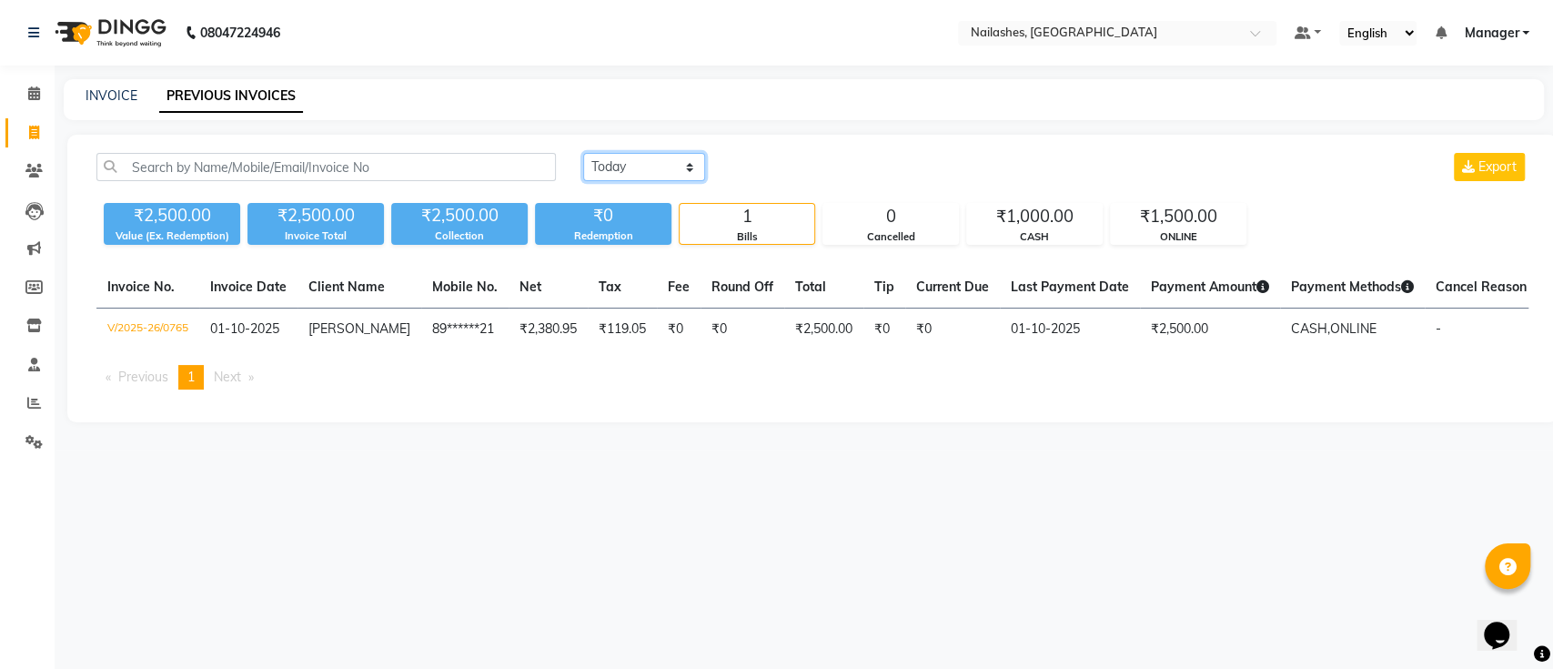
click at [649, 160] on select "[DATE] [DATE] Custom Range" at bounding box center [644, 167] width 122 height 28
click at [583, 153] on select "[DATE] [DATE] Custom Range" at bounding box center [644, 167] width 122 height 28
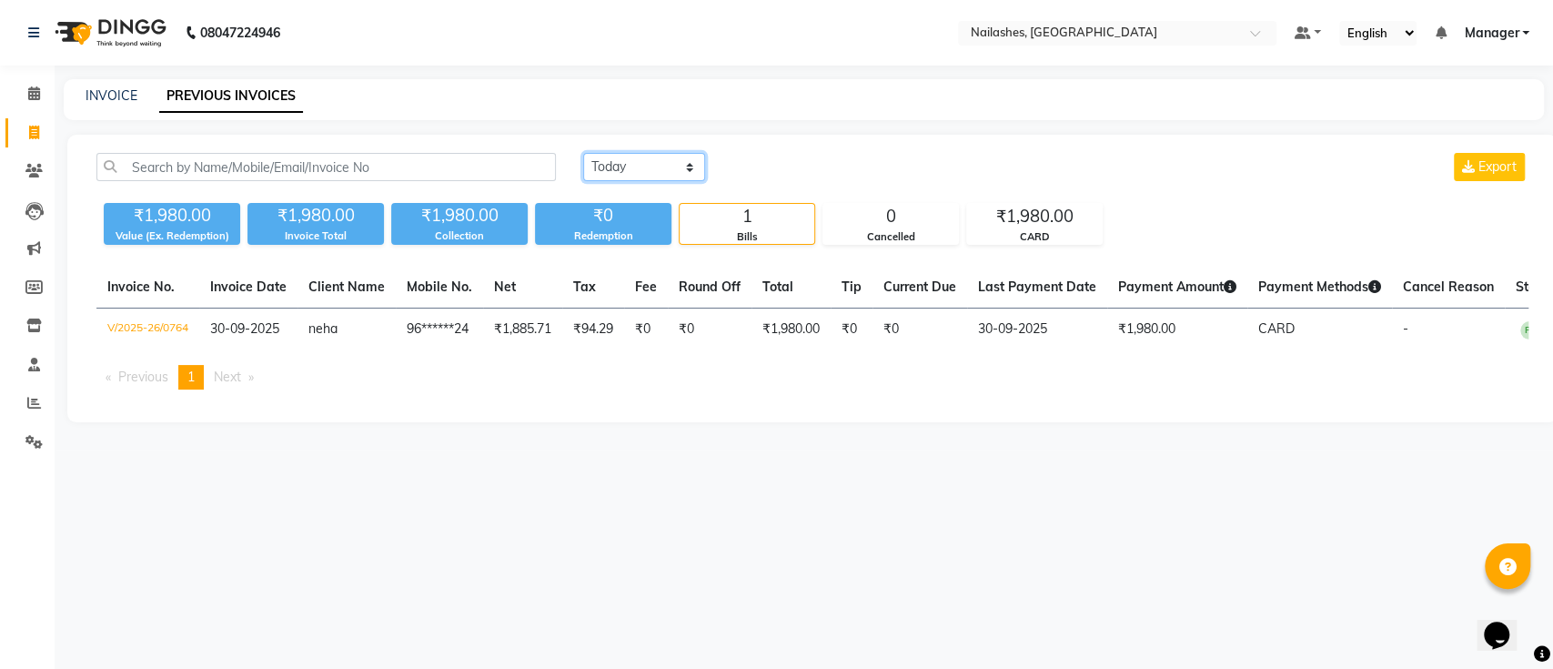
click at [661, 168] on select "[DATE] [DATE] Custom Range" at bounding box center [644, 167] width 122 height 28
select select "range"
click at [583, 153] on select "[DATE] [DATE] Custom Range" at bounding box center [644, 167] width 122 height 28
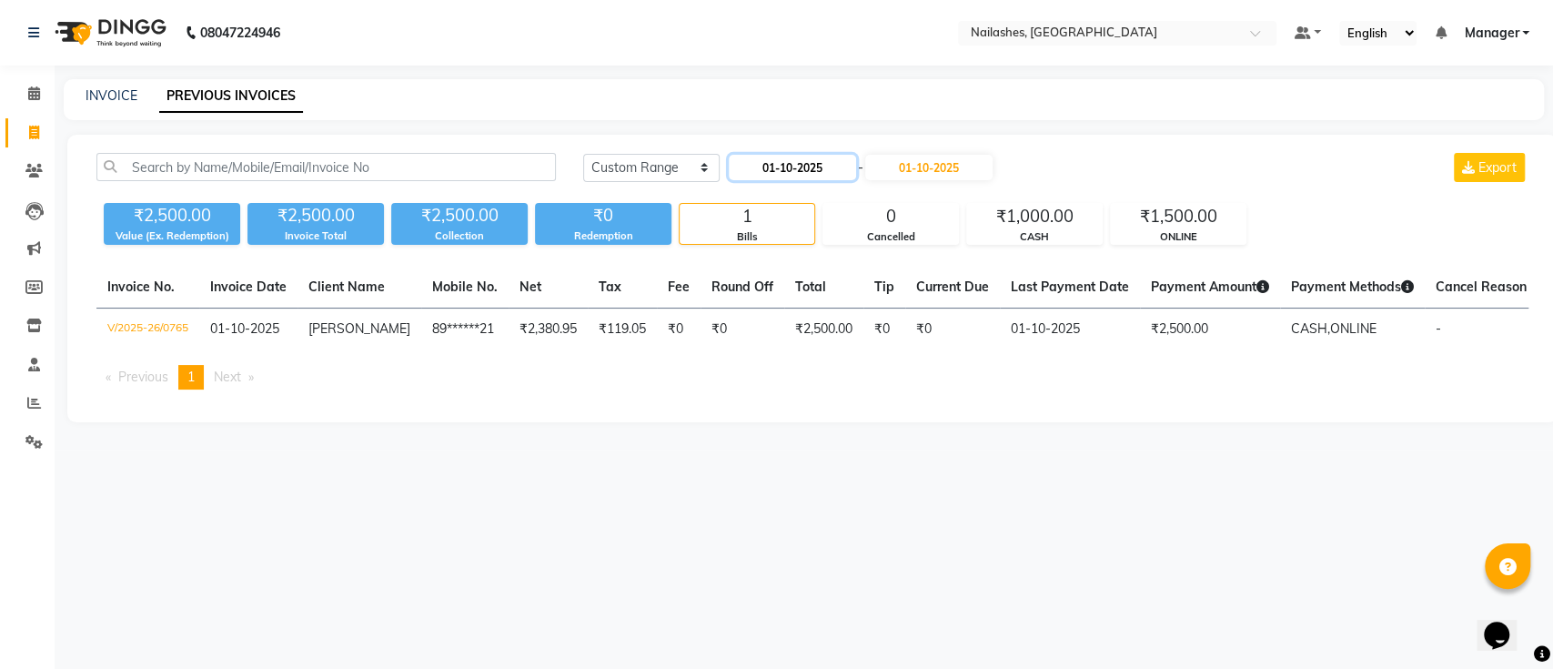
click at [806, 164] on input "01-10-2025" at bounding box center [792, 167] width 127 height 25
select select "10"
select select "2025"
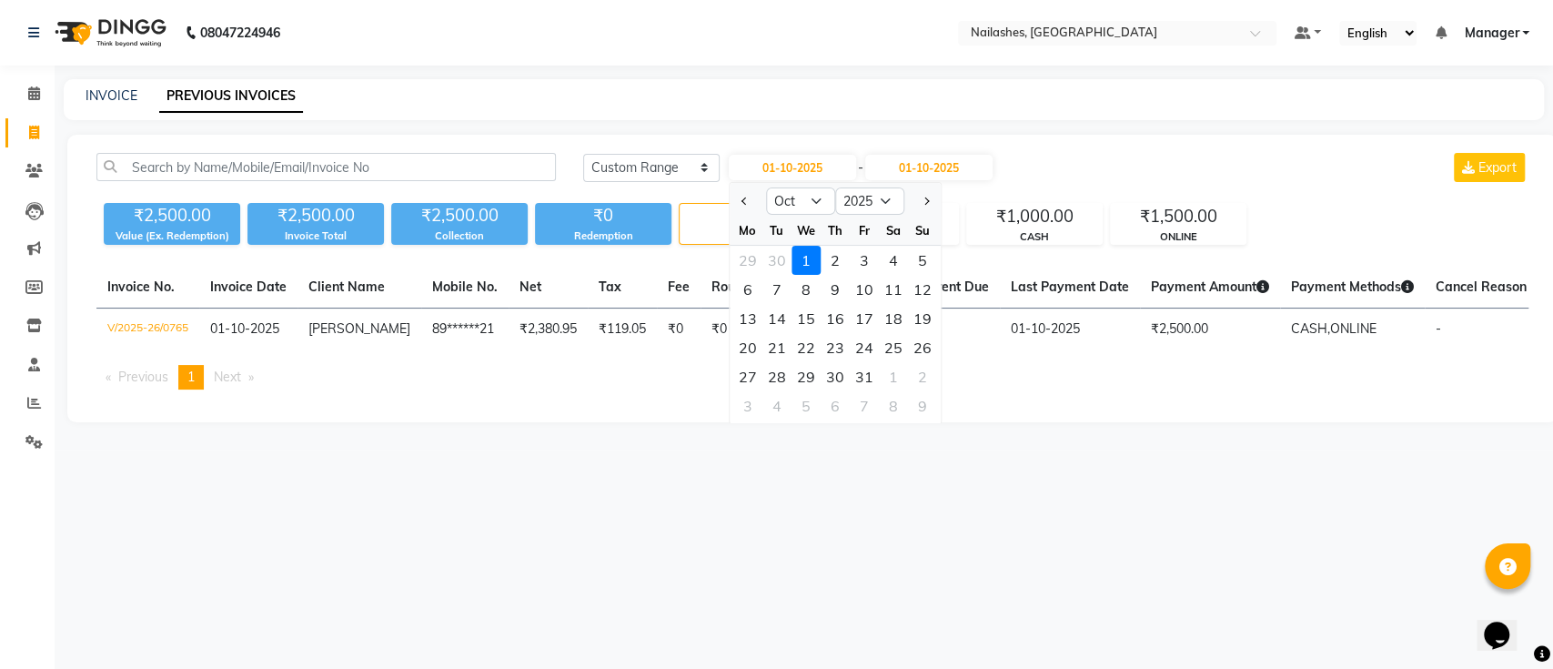
drag, startPoint x: 978, startPoint y: 496, endPoint x: 1064, endPoint y: 296, distance: 218.0
click at [992, 478] on div "08047224946 Select Location × Nailashes, [GEOGRAPHIC_DATA] Default Panel My Pan…" at bounding box center [776, 334] width 1553 height 669
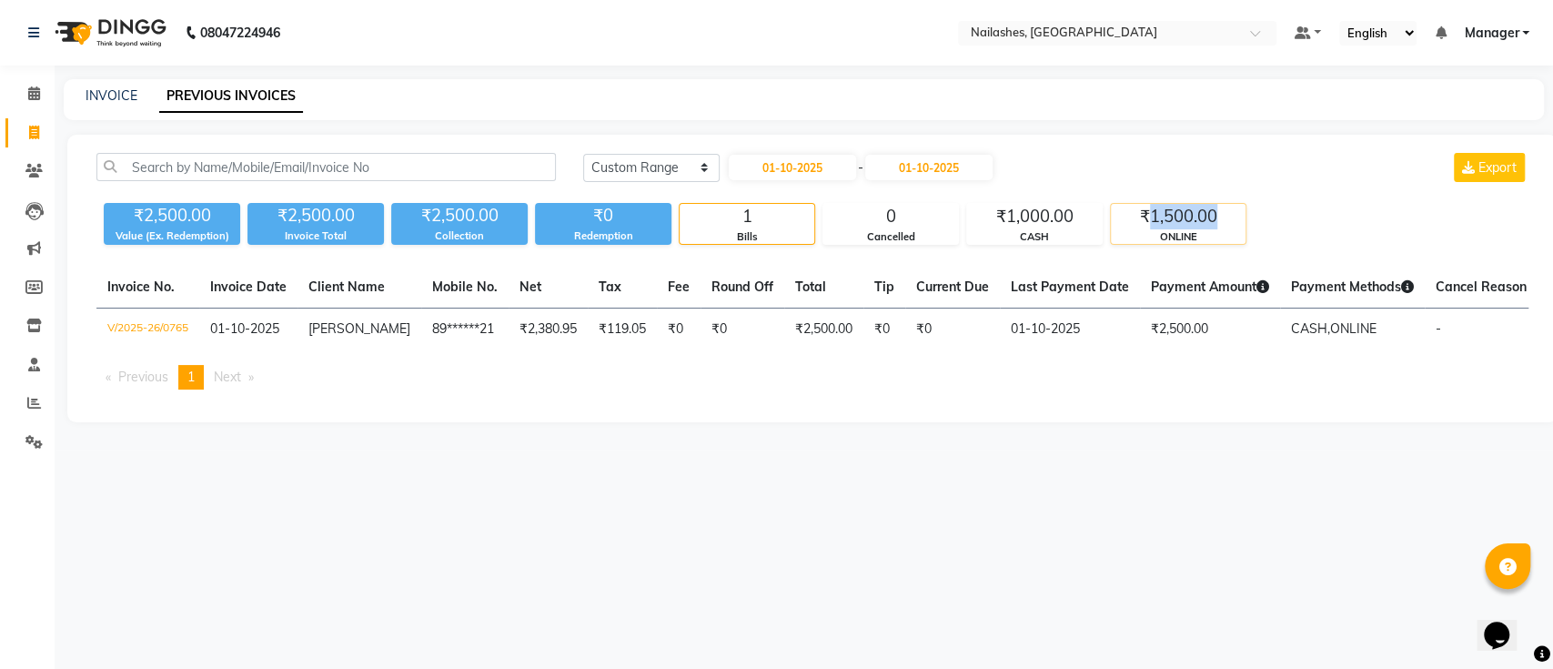
drag, startPoint x: 1152, startPoint y: 212, endPoint x: 1224, endPoint y: 214, distance: 71.9
click at [1224, 214] on div "₹1,500.00" at bounding box center [1178, 216] width 135 height 25
drag, startPoint x: 1031, startPoint y: 489, endPoint x: 1016, endPoint y: 448, distance: 43.4
click at [1030, 478] on div "08047224946 Select Location × Nailashes, [GEOGRAPHIC_DATA] Default Panel My Pan…" at bounding box center [776, 334] width 1553 height 669
click at [678, 156] on select "[DATE] [DATE] Custom Range" at bounding box center [651, 168] width 136 height 28
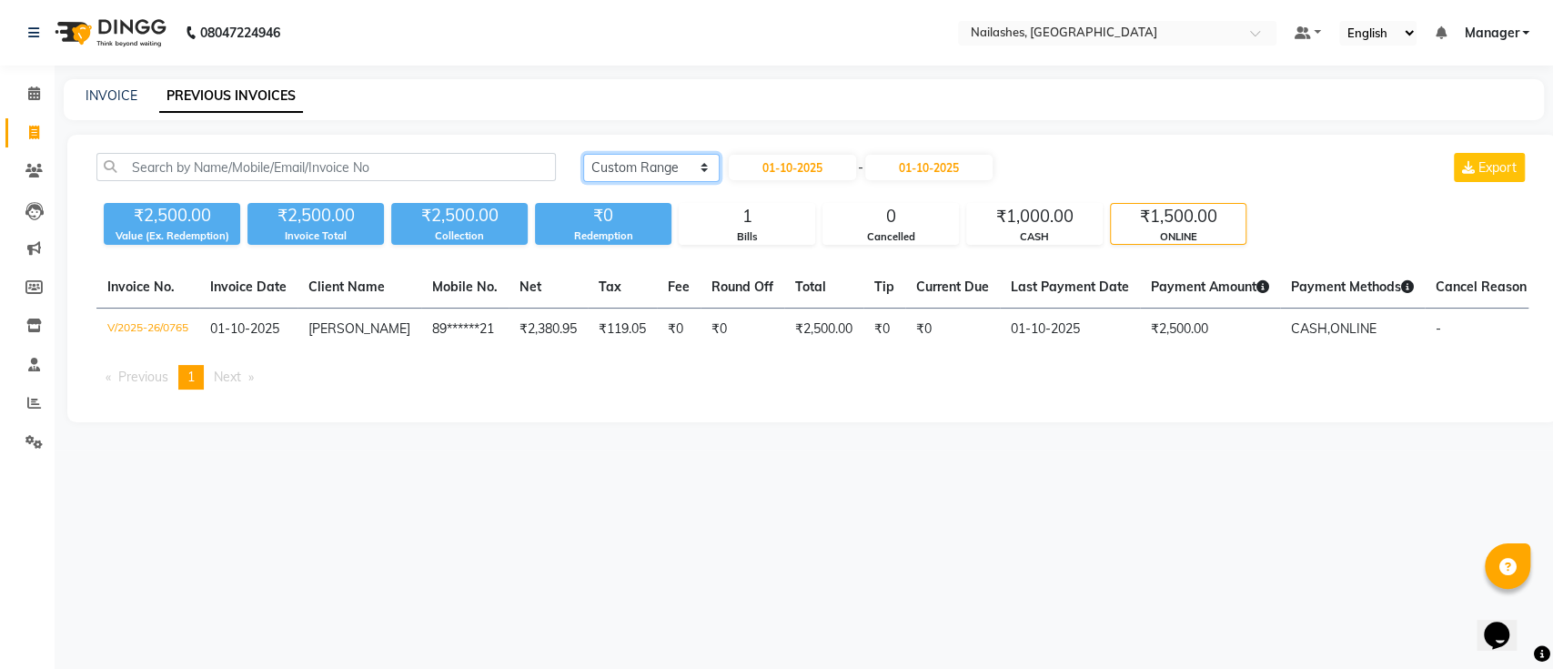
click at [583, 154] on select "[DATE] [DATE] Custom Range" at bounding box center [651, 168] width 136 height 28
click at [685, 167] on select "[DATE] [DATE] Custom Range" at bounding box center [644, 167] width 122 height 28
select select "[DATE]"
click at [583, 153] on select "[DATE] [DATE] Custom Range" at bounding box center [644, 167] width 122 height 28
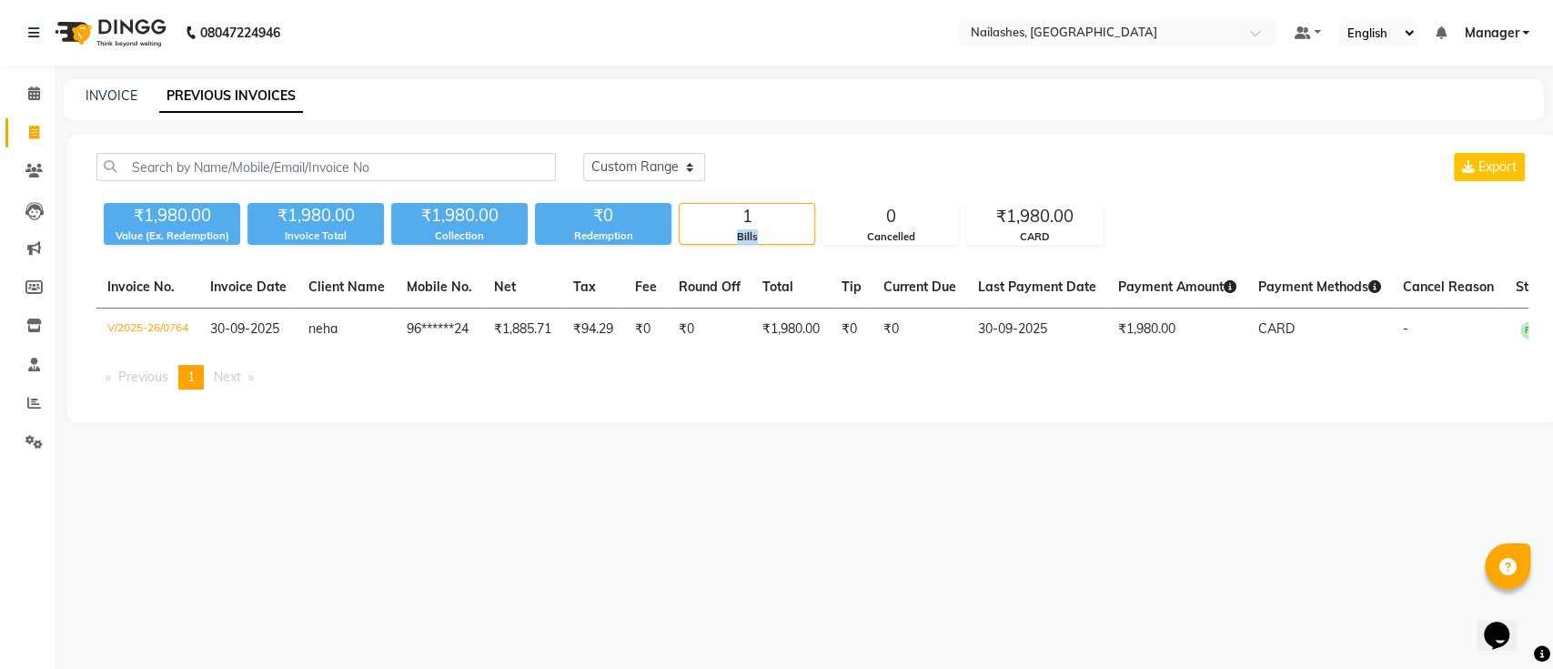
drag, startPoint x: 733, startPoint y: 233, endPoint x: 764, endPoint y: 231, distance: 31.0
click at [764, 231] on div "Bills" at bounding box center [746, 236] width 135 height 15
click at [788, 231] on div "Bills" at bounding box center [746, 236] width 135 height 15
drag, startPoint x: 35, startPoint y: 92, endPoint x: 106, endPoint y: 95, distance: 71.0
click at [35, 92] on icon at bounding box center [34, 93] width 12 height 14
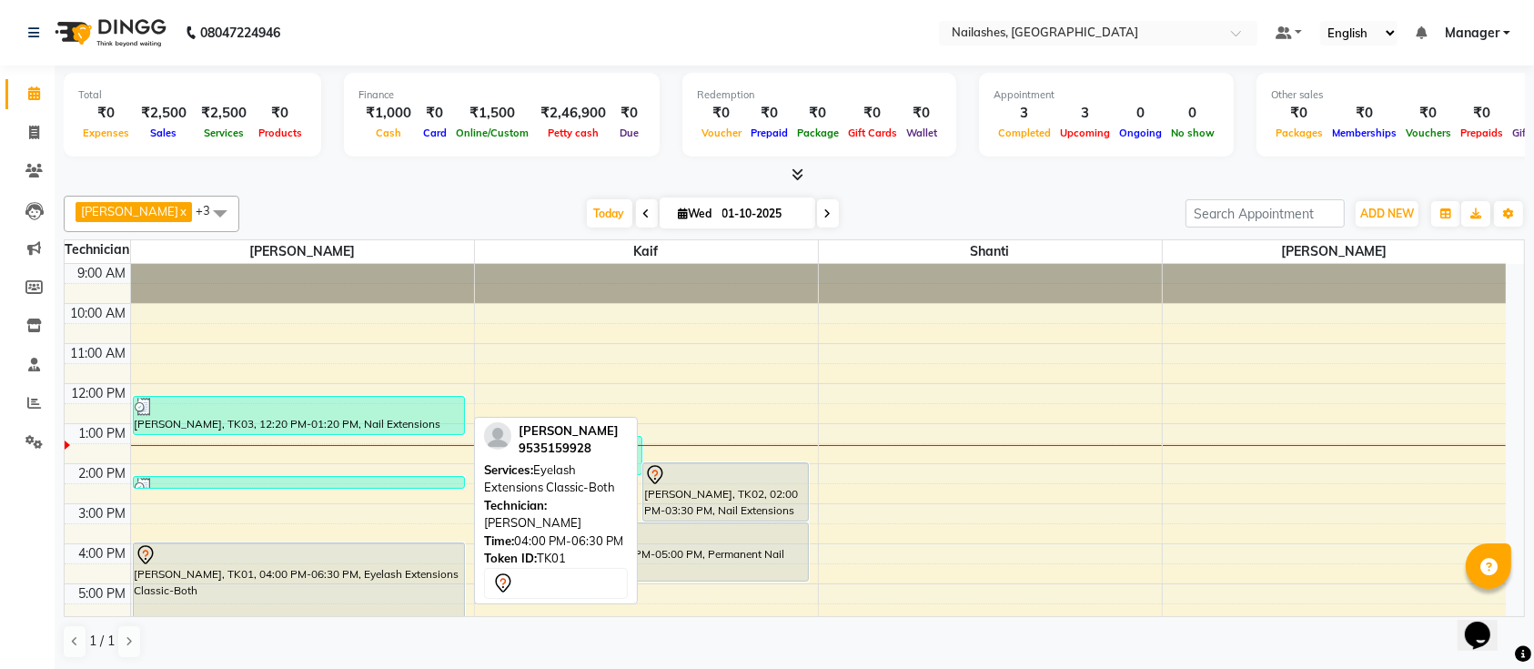
click at [212, 591] on div "[PERSON_NAME], TK01, 04:00 PM-06:30 PM, Eyelash Extensions Classic-Both" at bounding box center [299, 591] width 331 height 96
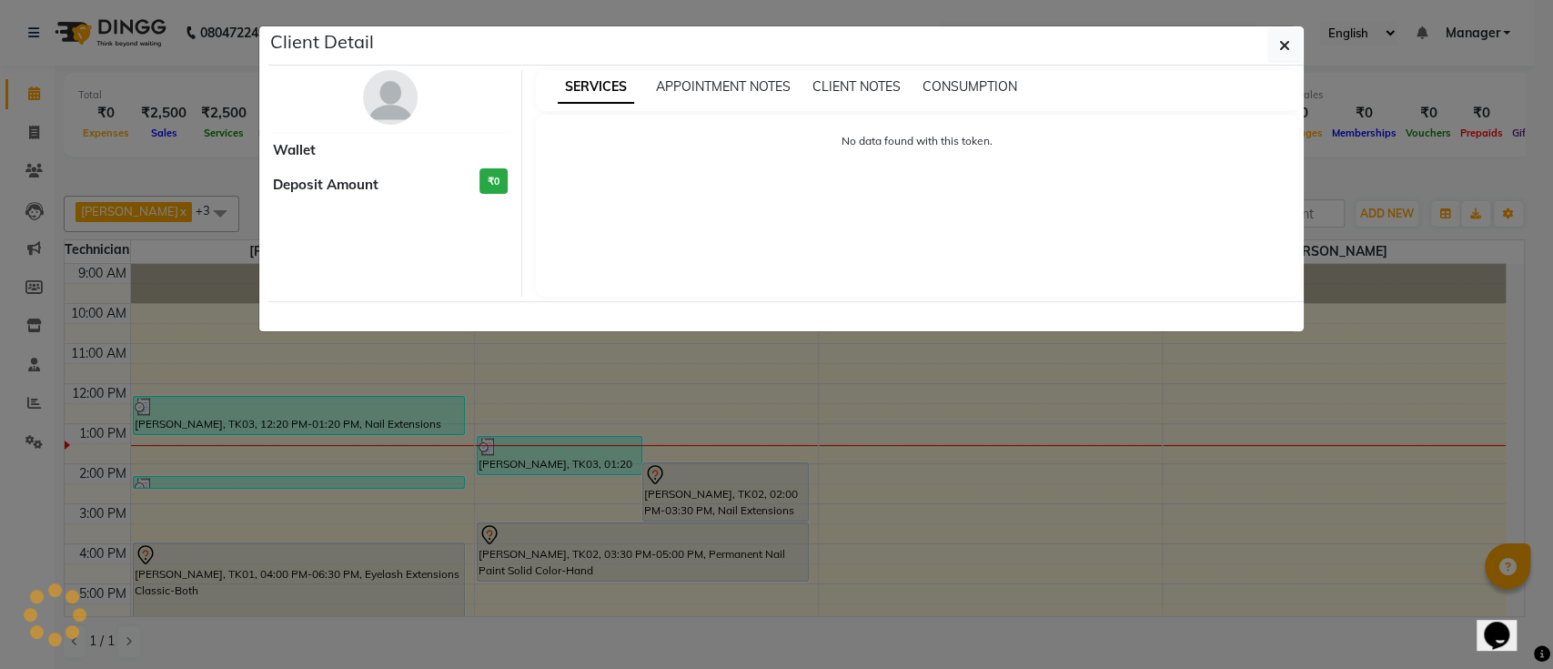
select select "7"
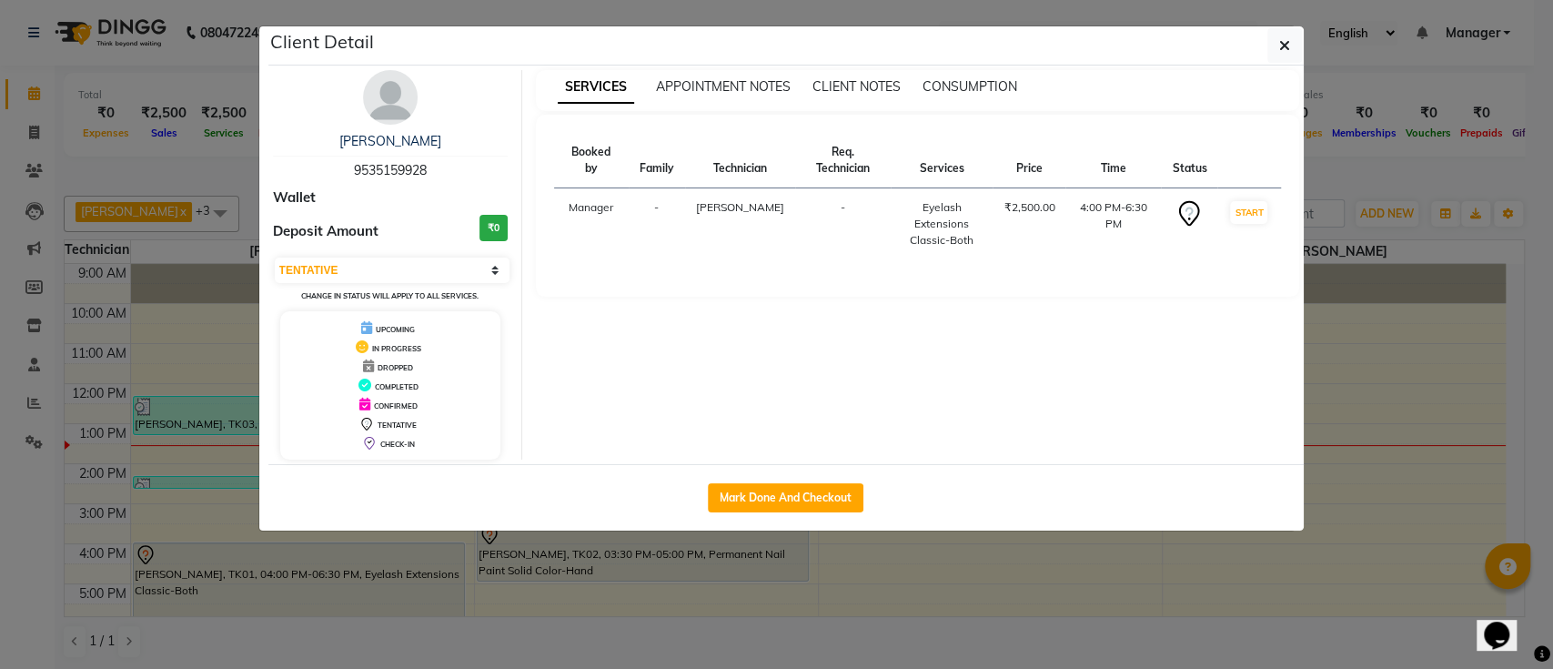
click at [377, 93] on img at bounding box center [390, 97] width 55 height 55
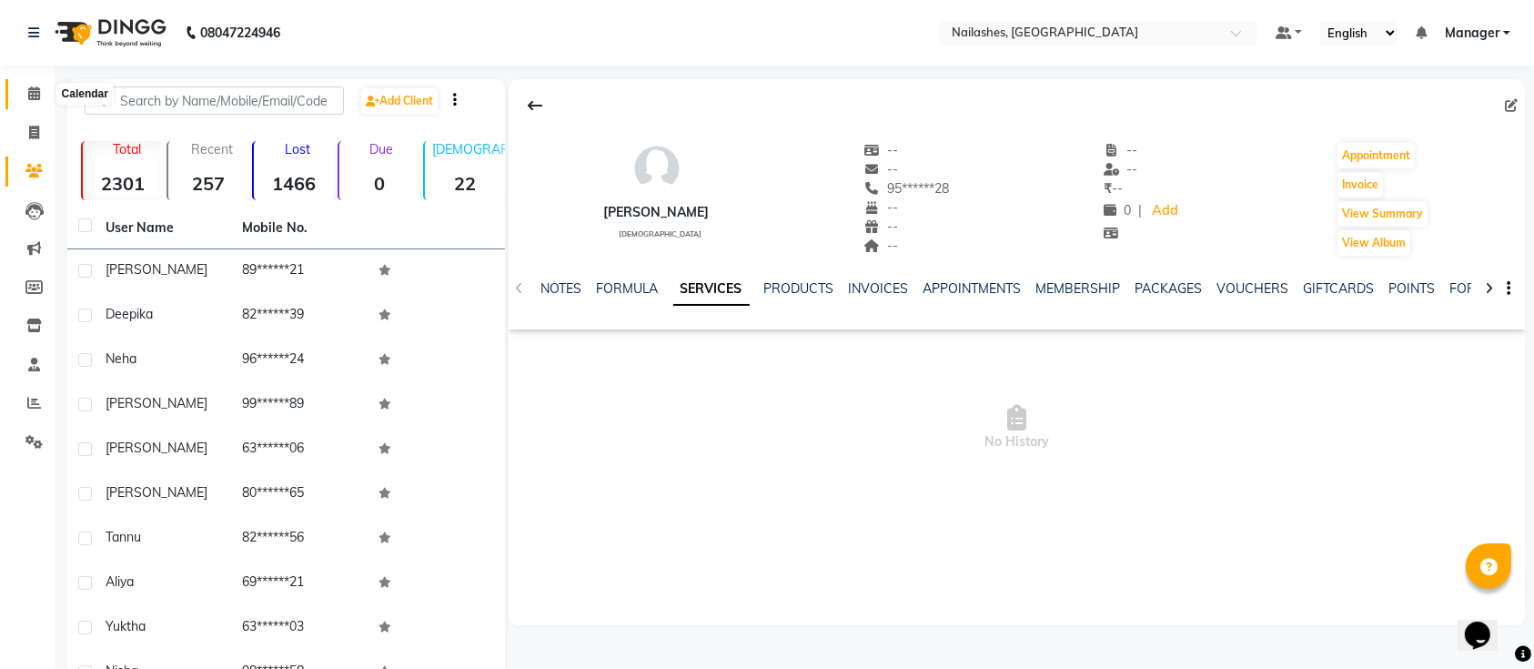
click at [36, 102] on span at bounding box center [34, 94] width 32 height 21
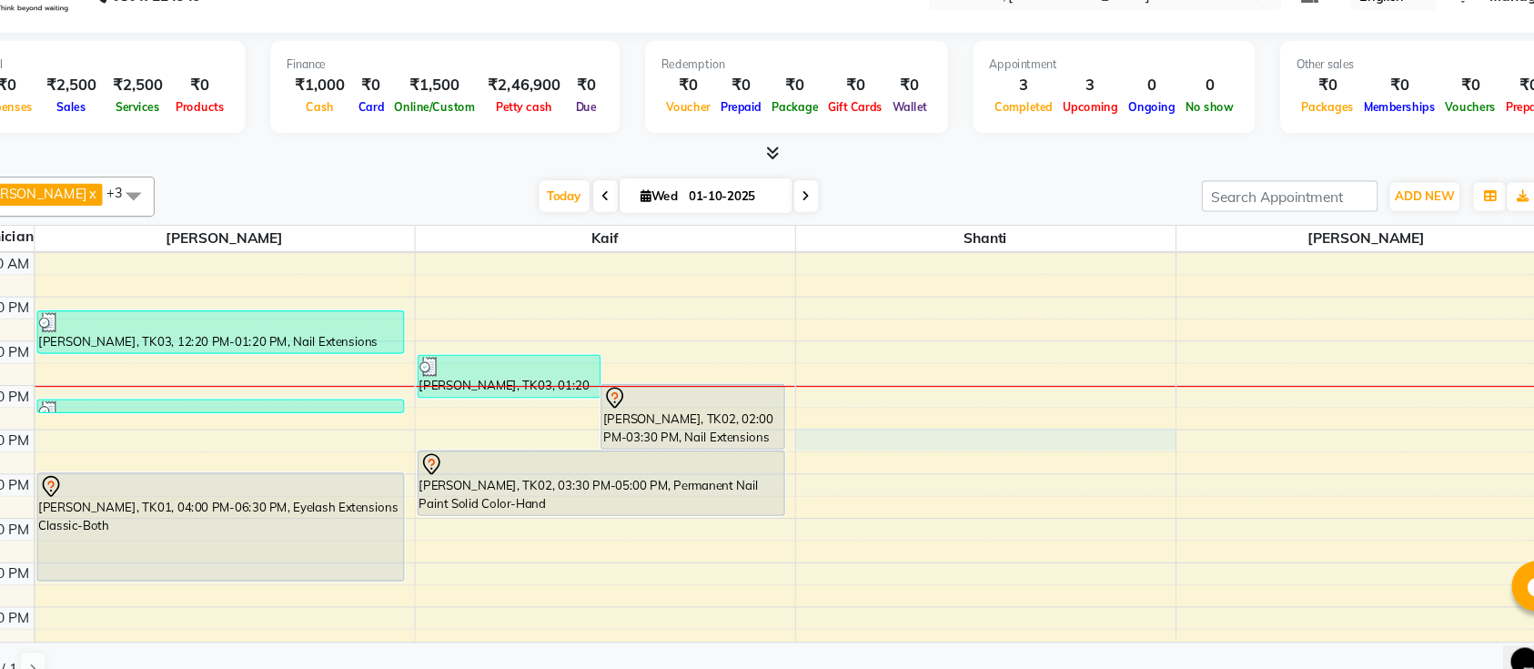
click at [901, 422] on div "9:00 AM 10:00 AM 11:00 AM 12:00 PM 1:00 PM 2:00 PM 3:00 PM 4:00 PM 5:00 PM 6:00…" at bounding box center [785, 464] width 1441 height 559
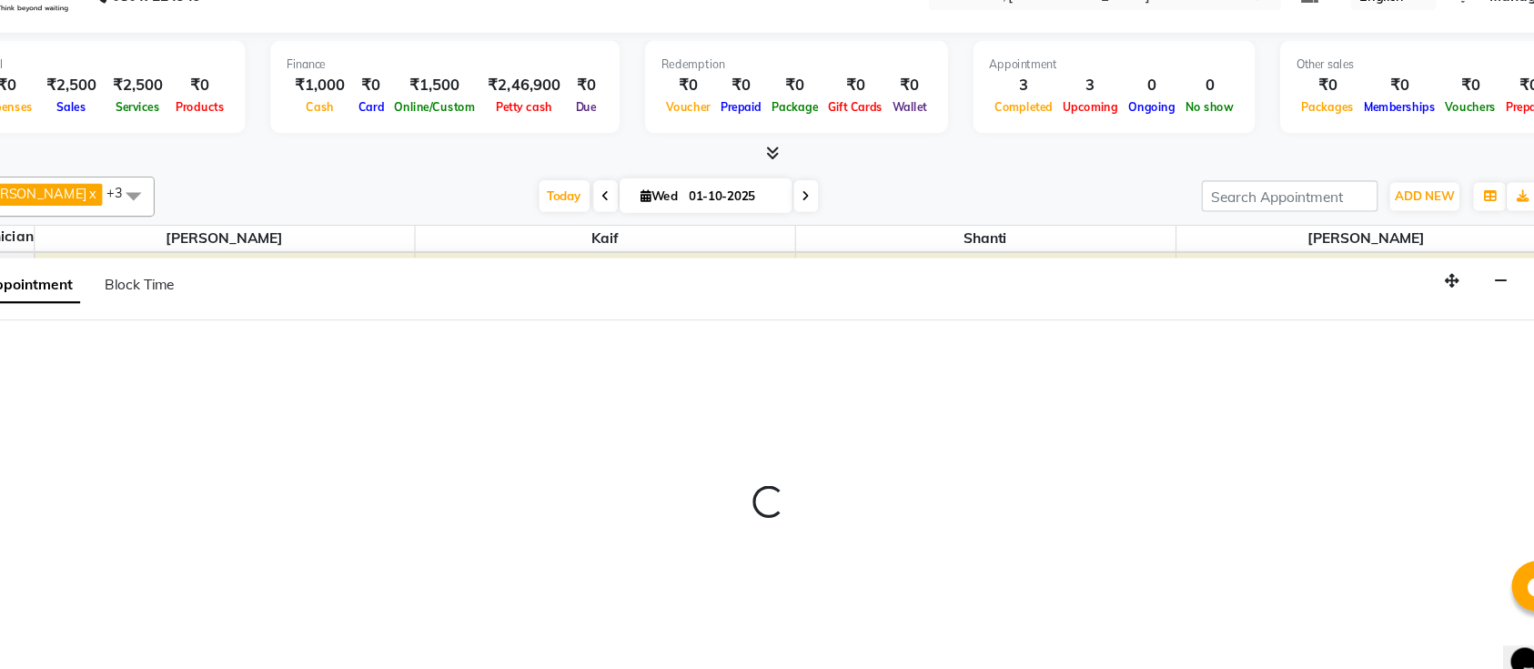
select select "82822"
select select "900"
select select "tentative"
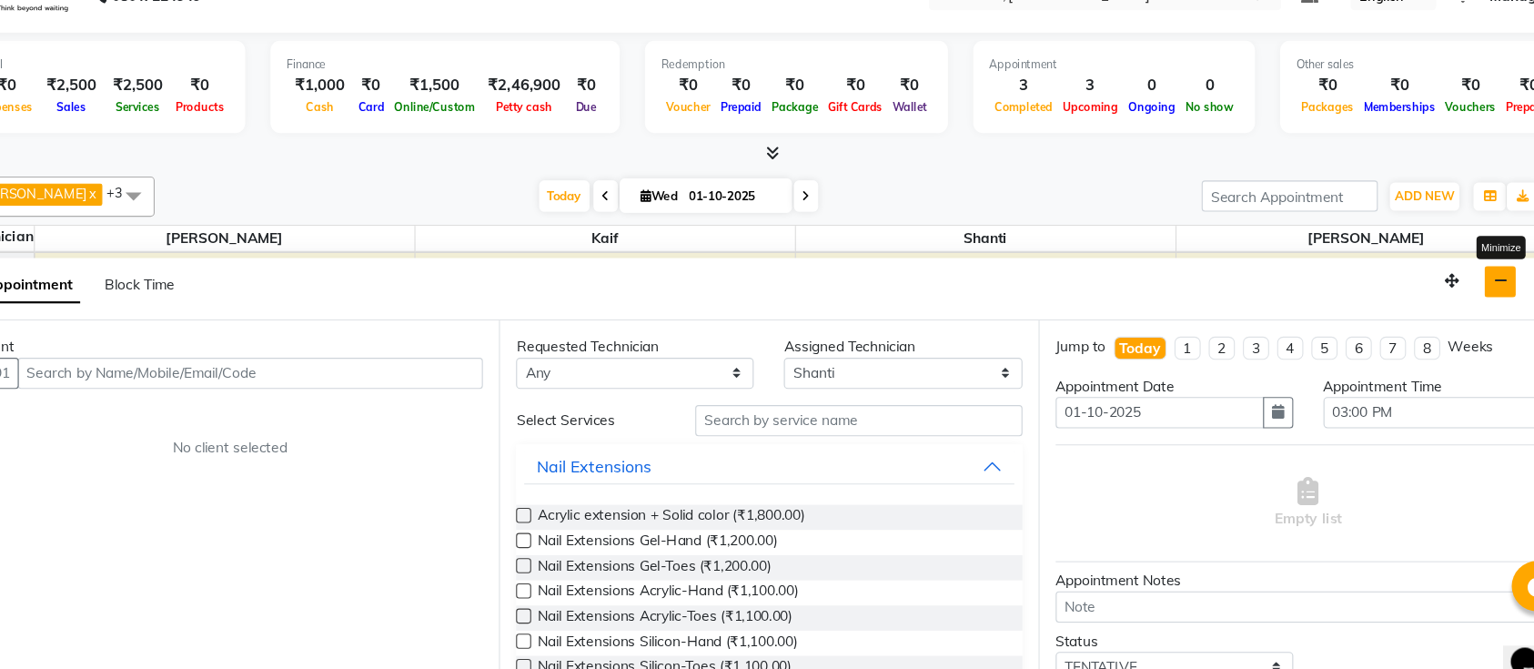
click at [1461, 292] on icon "button" at bounding box center [1455, 290] width 12 height 13
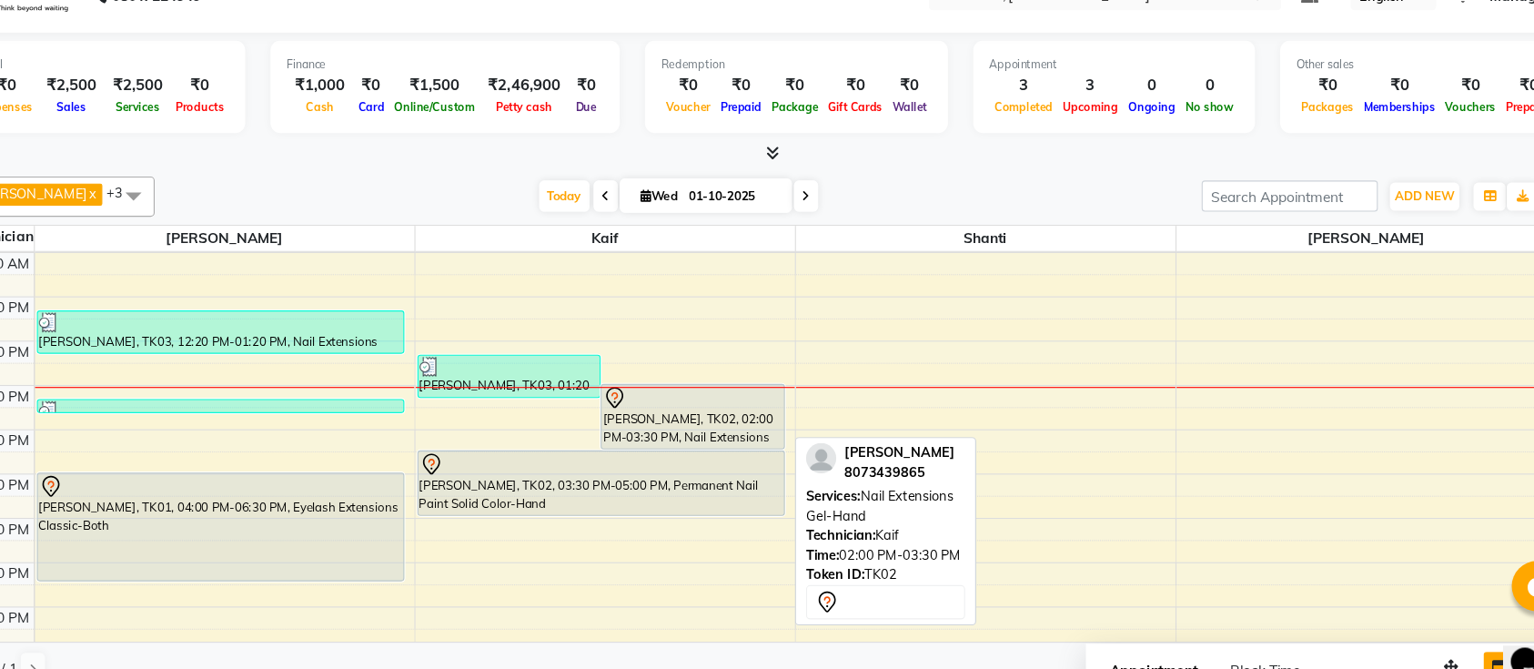
click at [780, 417] on div "[PERSON_NAME], TK02, 02:00 PM-03:30 PM, Nail Extensions Gel-Hand" at bounding box center [725, 412] width 165 height 57
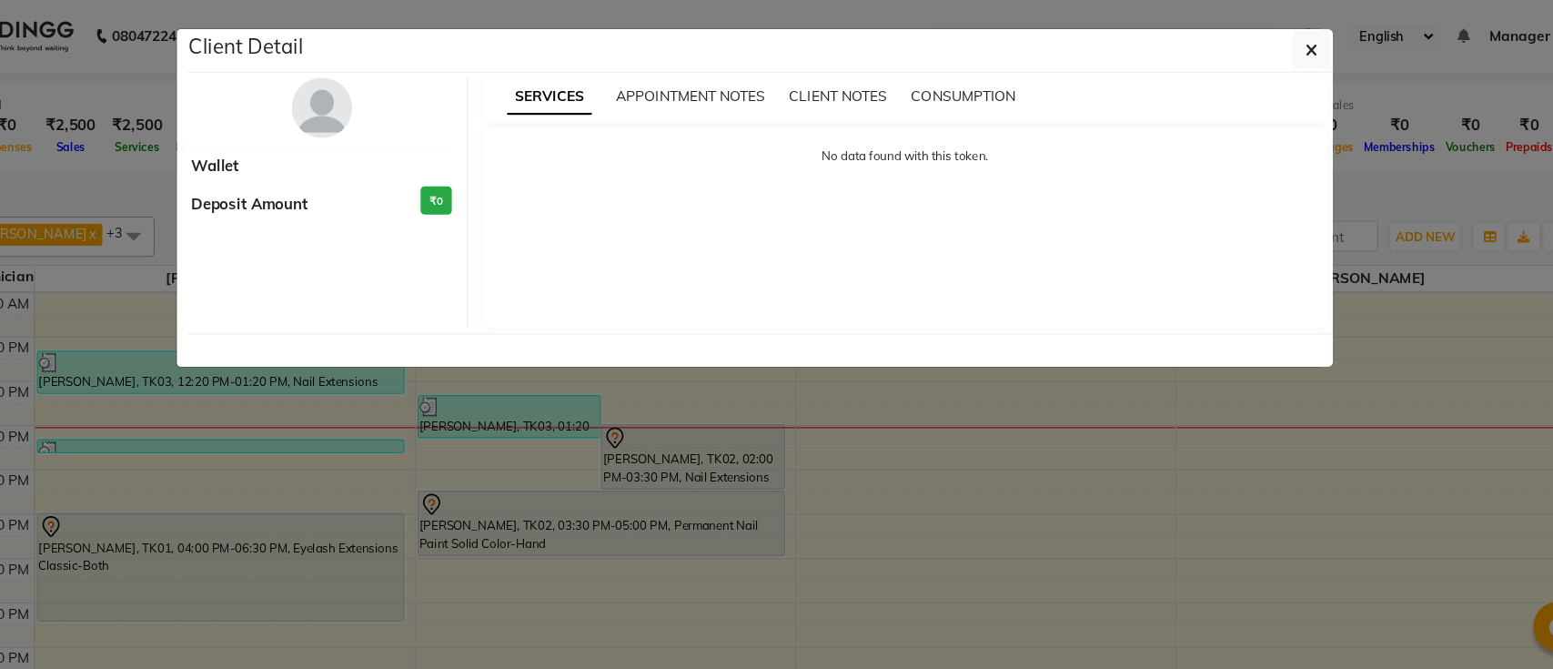
select select "7"
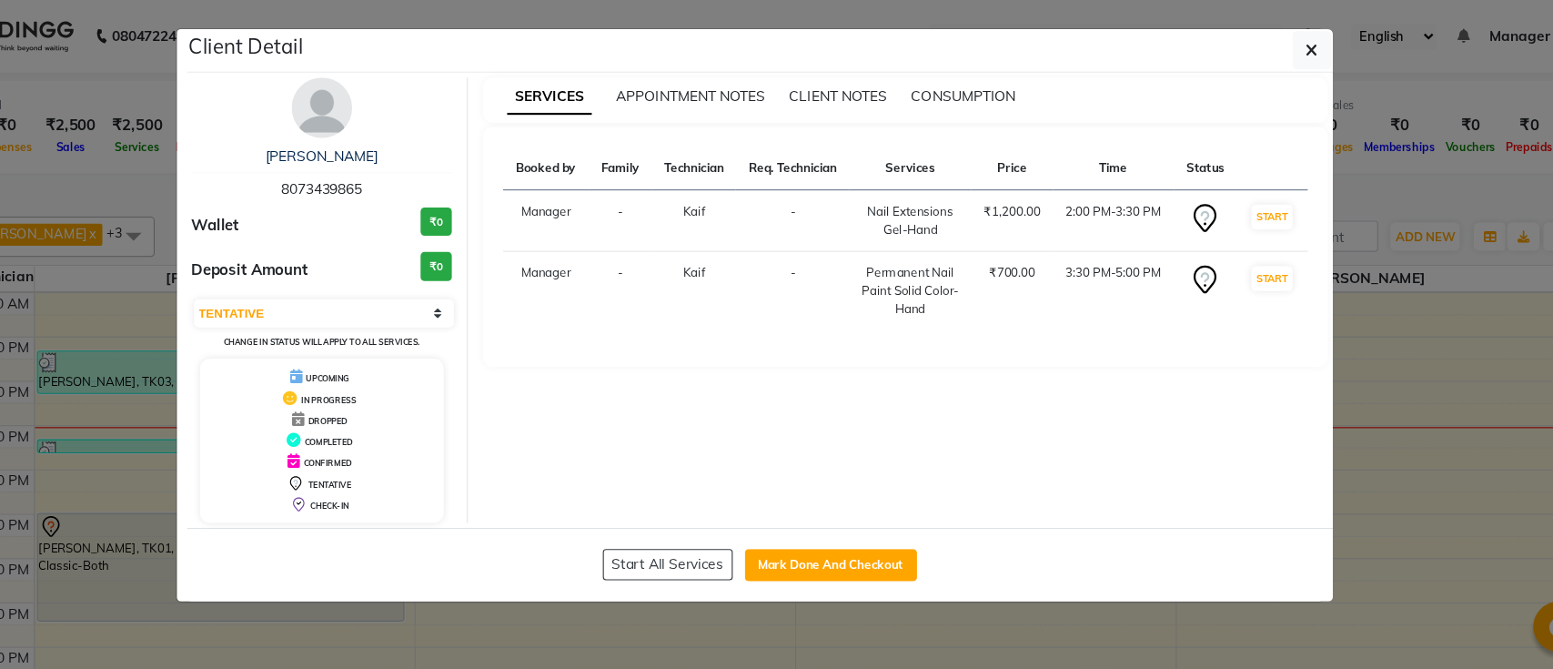
click at [1400, 187] on ngb-modal-window "Client Detail [PERSON_NAME] 8073439865 Wallet ₹0 Deposit Amount ₹0 Select IN SE…" at bounding box center [776, 334] width 1553 height 669
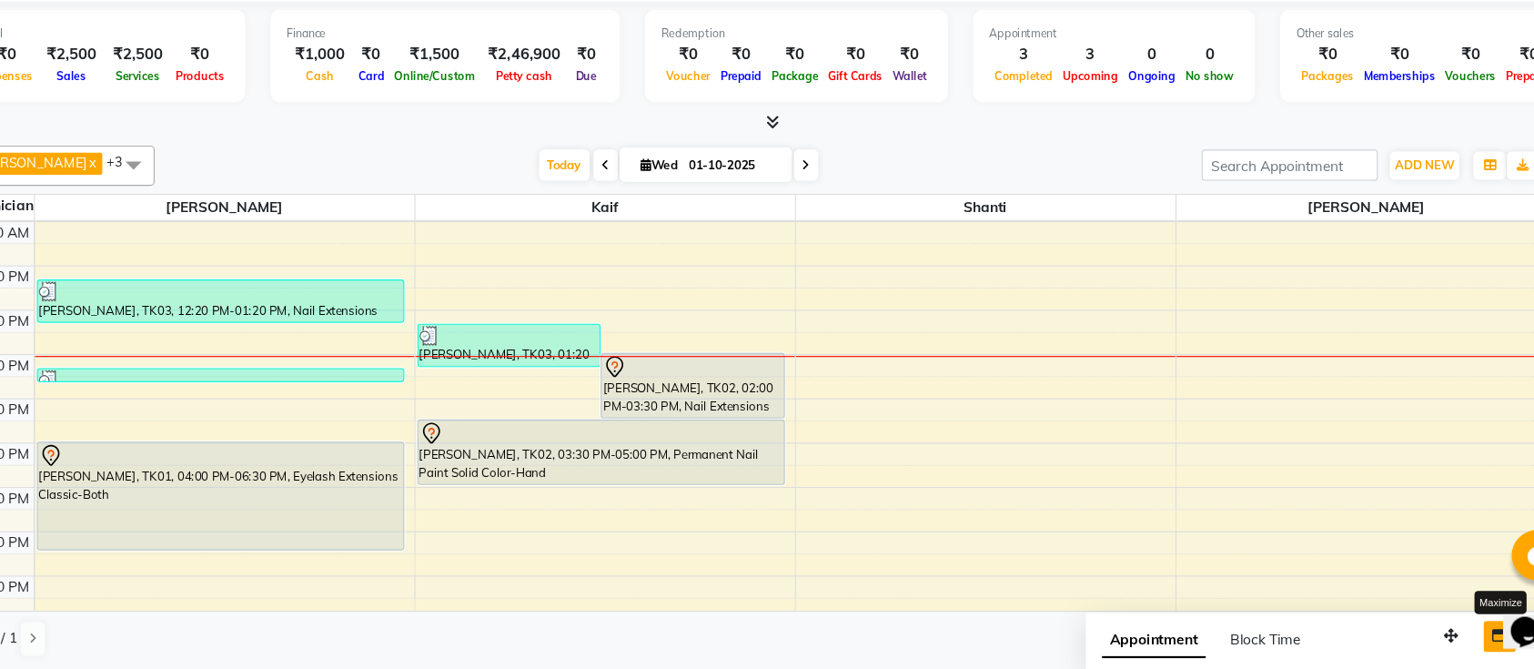
click at [858, 185] on div "Total ₹0 Expenses ₹2,500 Sales ₹2,500 Services ₹0 Products Finance ₹1,000 Cash …" at bounding box center [794, 367] width 1479 height 605
click at [587, 215] on span "Today" at bounding box center [609, 213] width 45 height 28
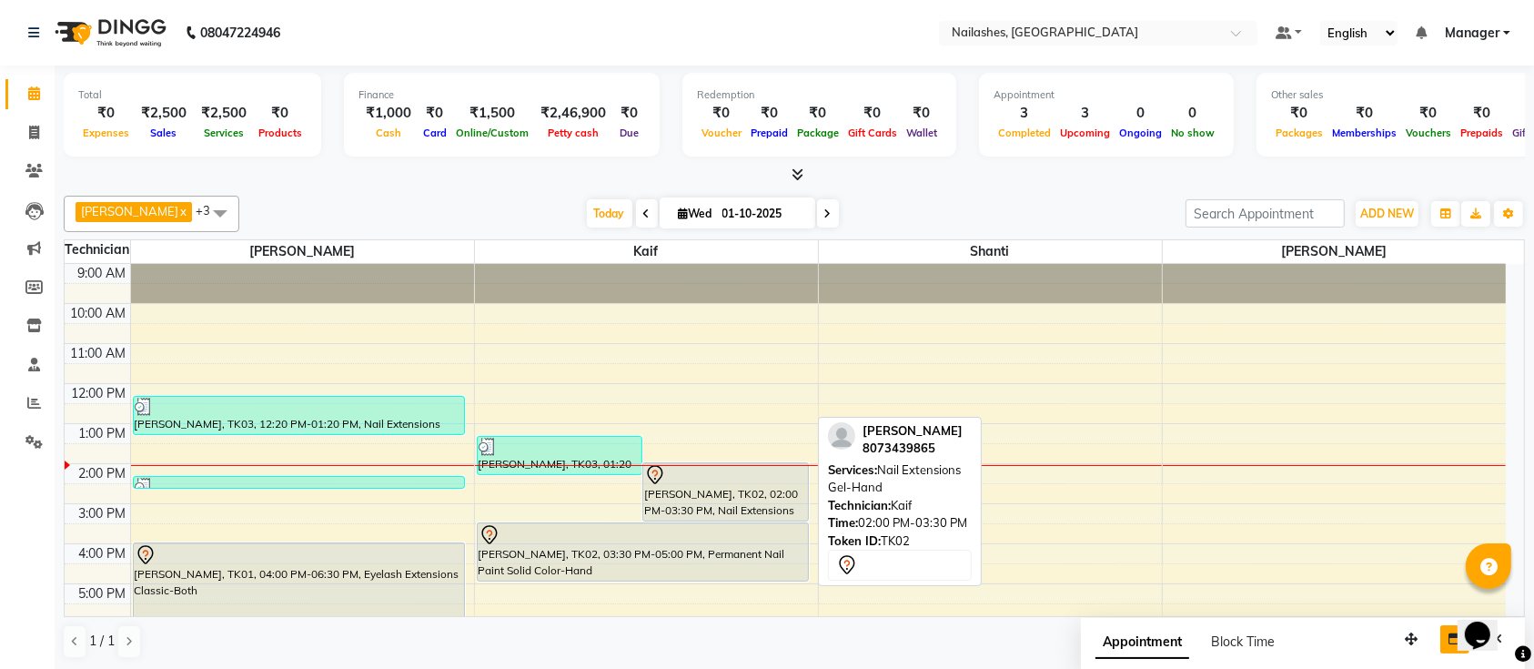
click at [786, 493] on div "[PERSON_NAME], TK02, 02:00 PM-03:30 PM, Nail Extensions Gel-Hand" at bounding box center [725, 491] width 165 height 57
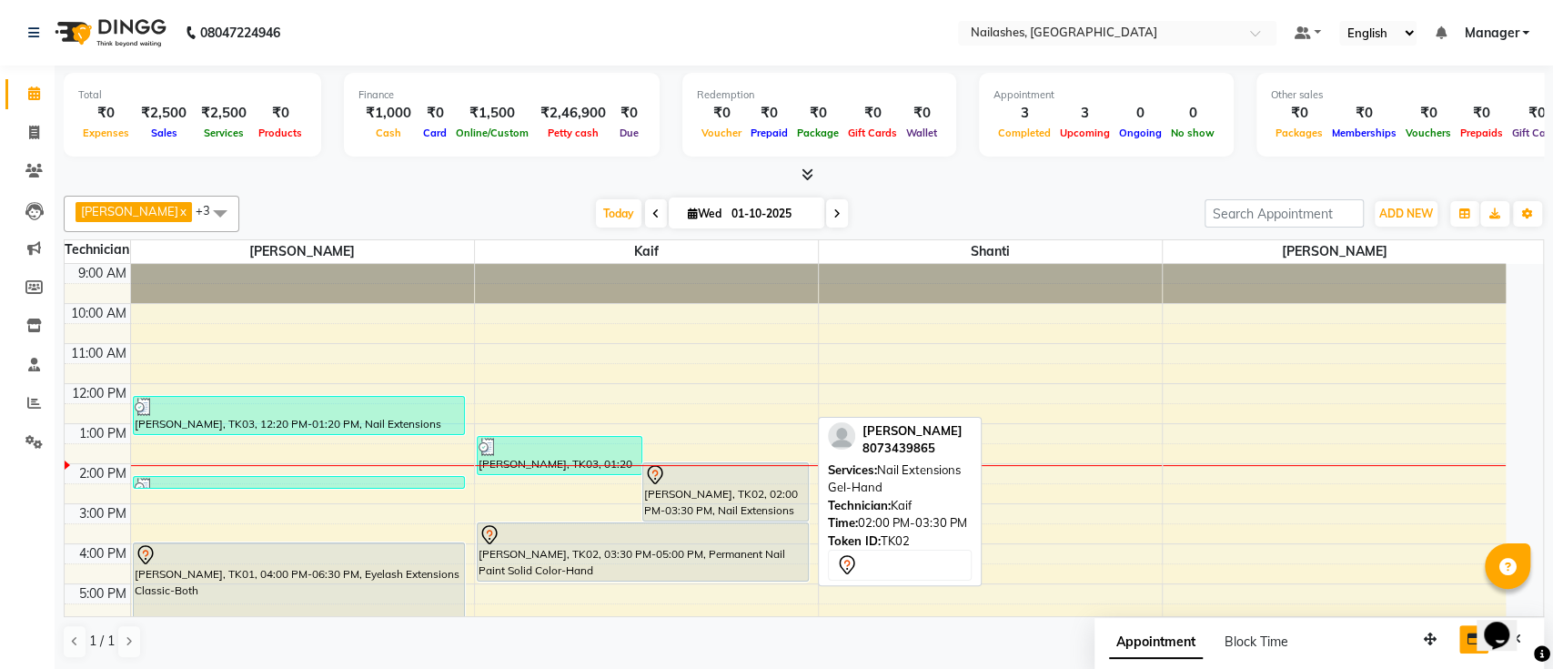
select select "7"
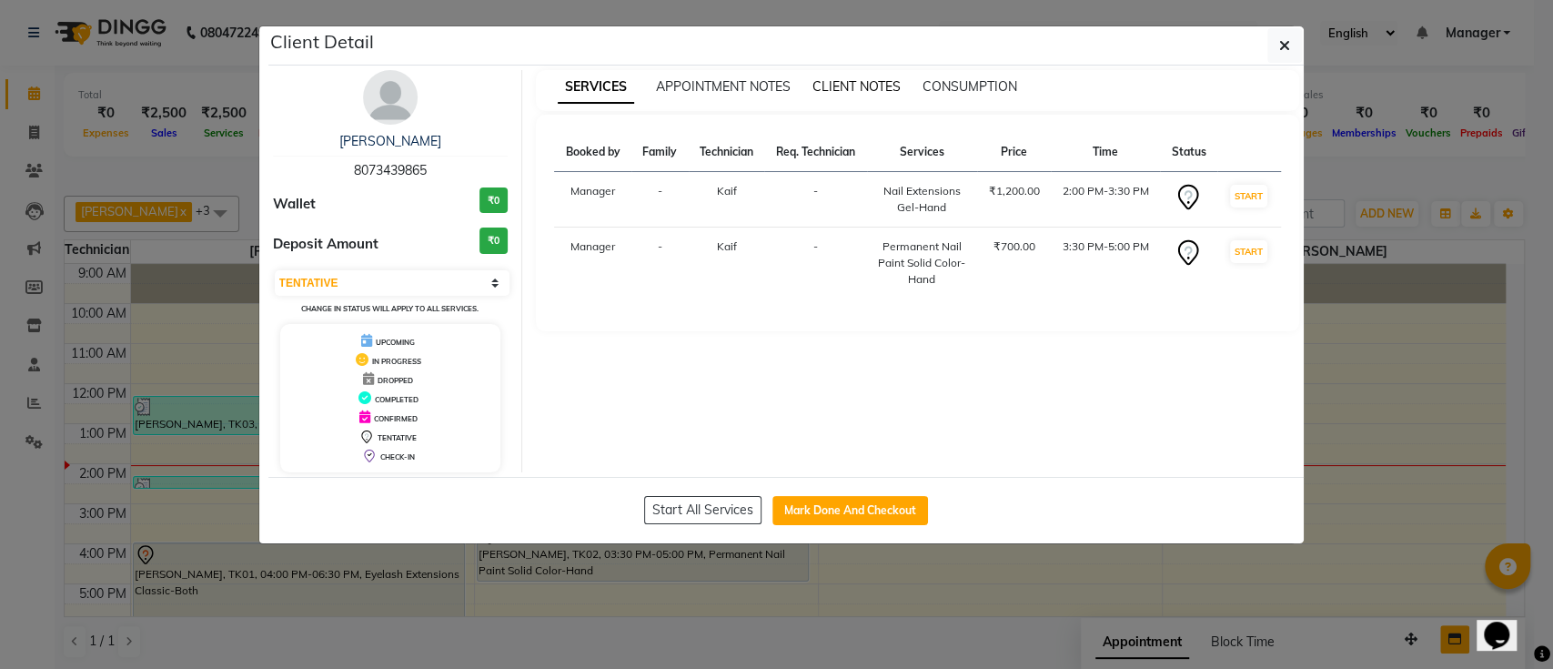
click at [842, 87] on span "CLIENT NOTES" at bounding box center [856, 86] width 88 height 16
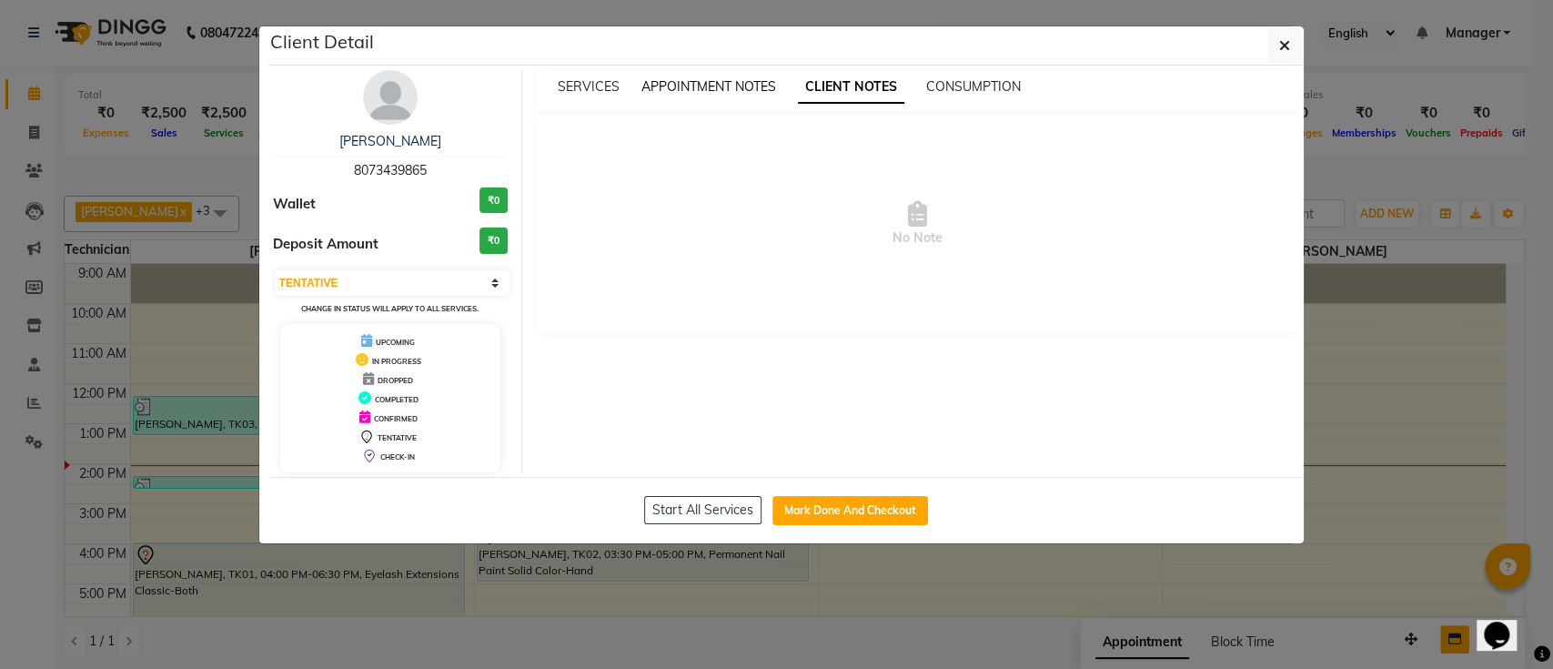
click at [719, 81] on span "APPOINTMENT NOTES" at bounding box center [708, 86] width 135 height 16
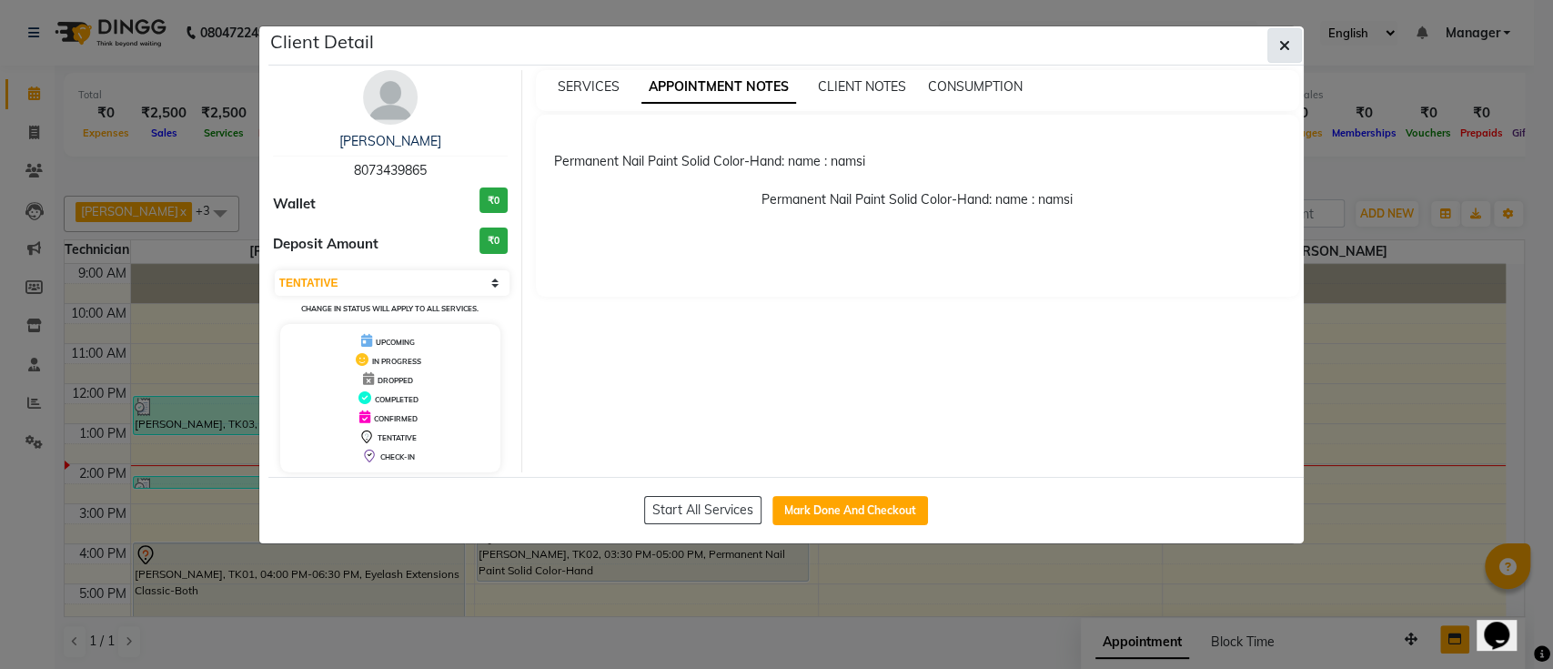
click at [1275, 35] on button "button" at bounding box center [1284, 45] width 35 height 35
